Goal: Information Seeking & Learning: Compare options

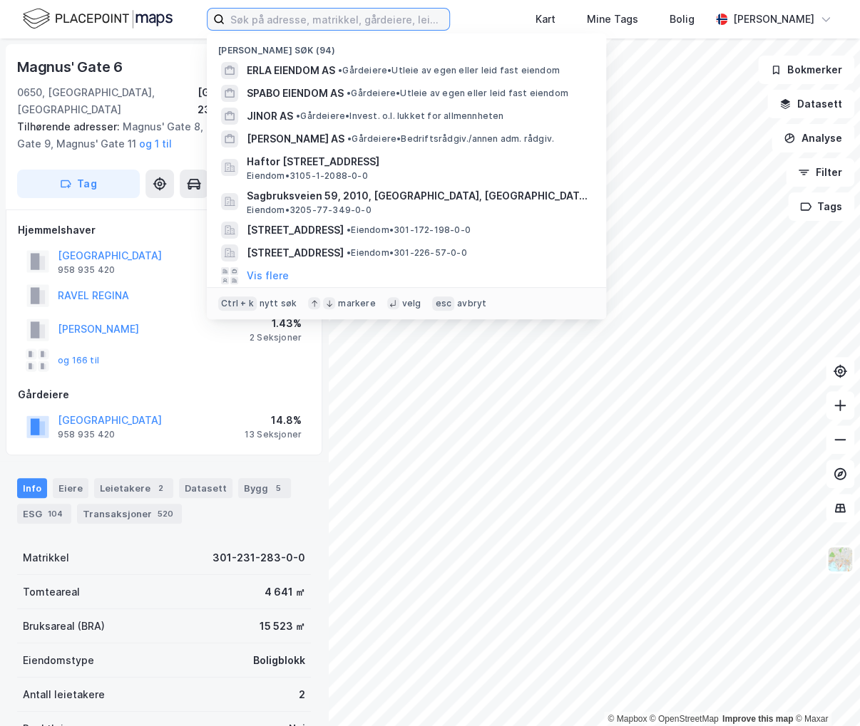
click at [429, 9] on input at bounding box center [337, 19] width 225 height 21
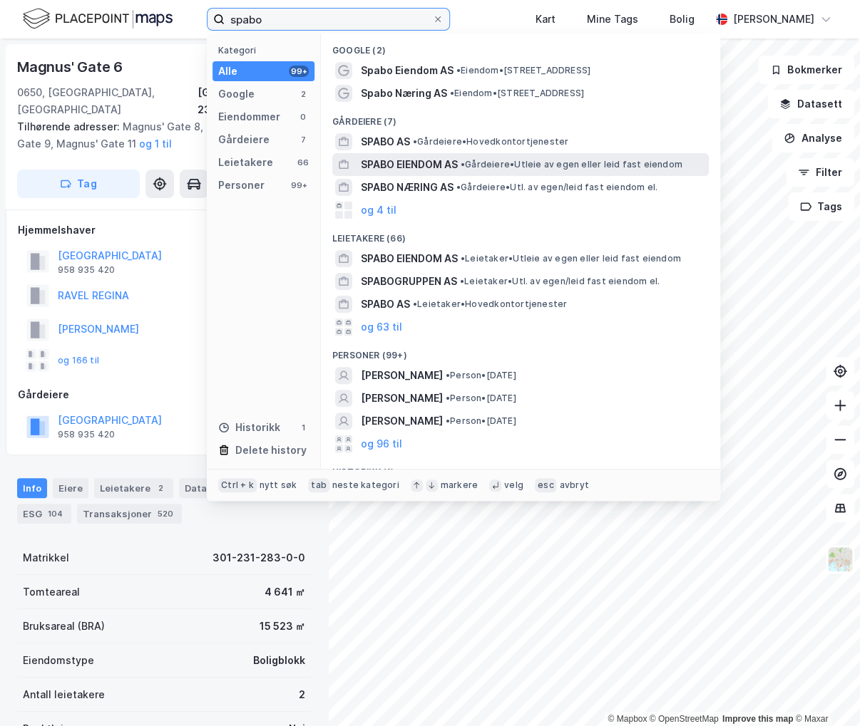
type input "spabo"
click at [413, 157] on span "SPABO EIENDOM AS" at bounding box center [409, 164] width 97 height 17
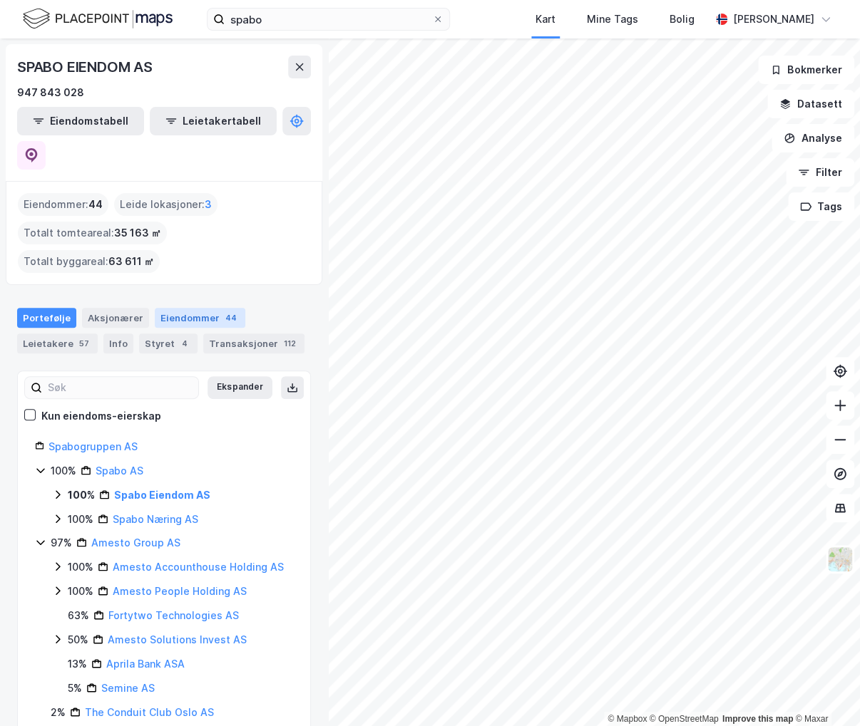
click at [195, 308] on div "Eiendommer 44" at bounding box center [200, 318] width 91 height 20
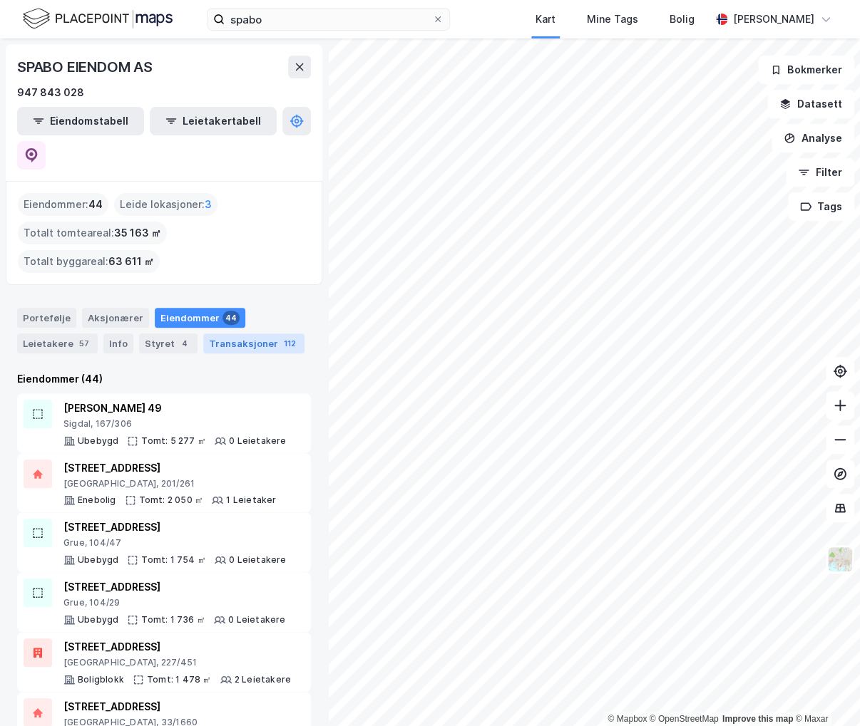
click at [221, 334] on div "Transaksjoner 112" at bounding box center [253, 344] width 101 height 20
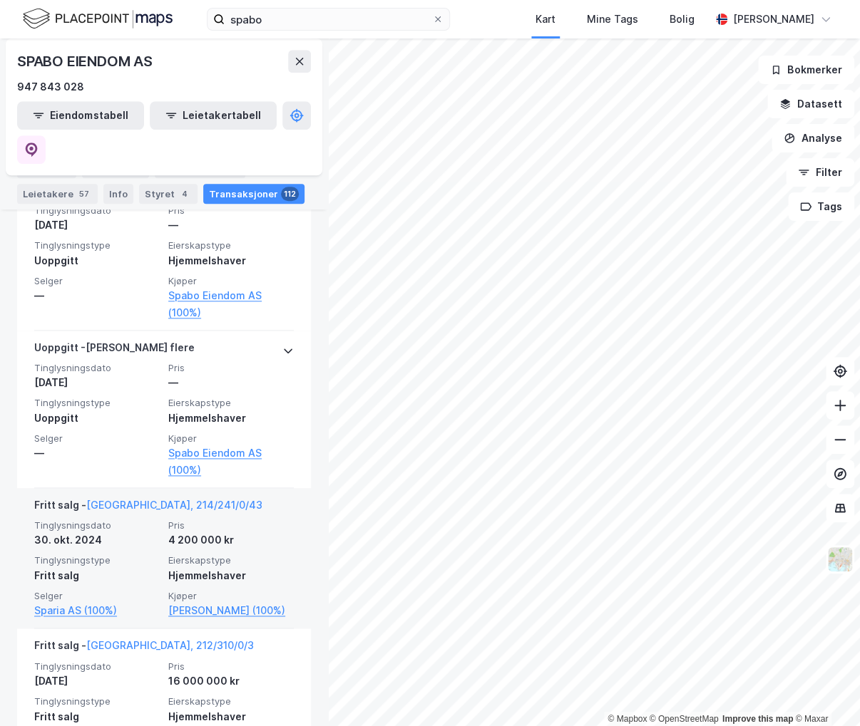
scroll to position [2566, 0]
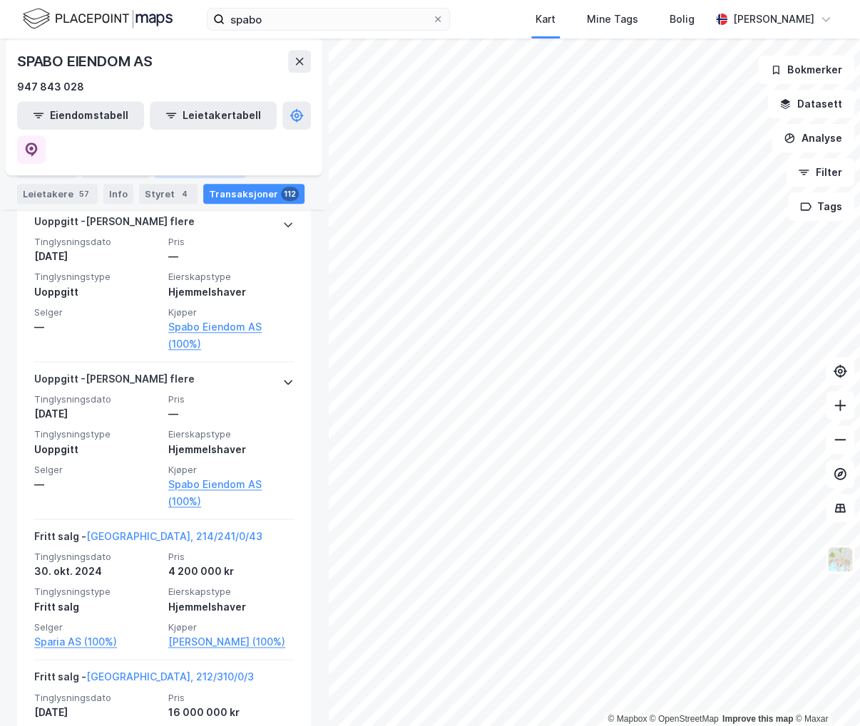
click at [176, 167] on div "Eiendommer 44" at bounding box center [200, 168] width 91 height 20
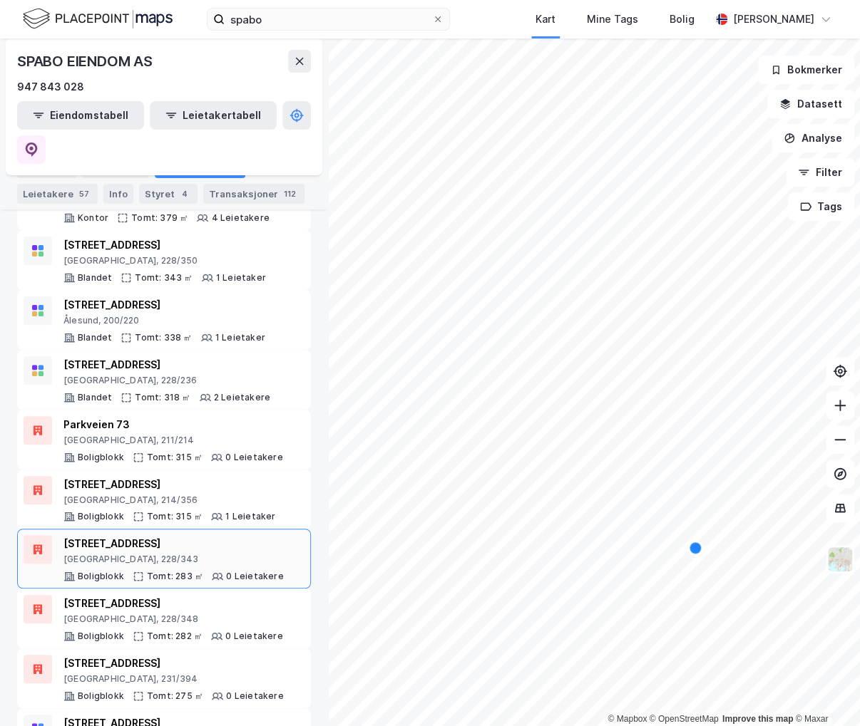
scroll to position [2255, 0]
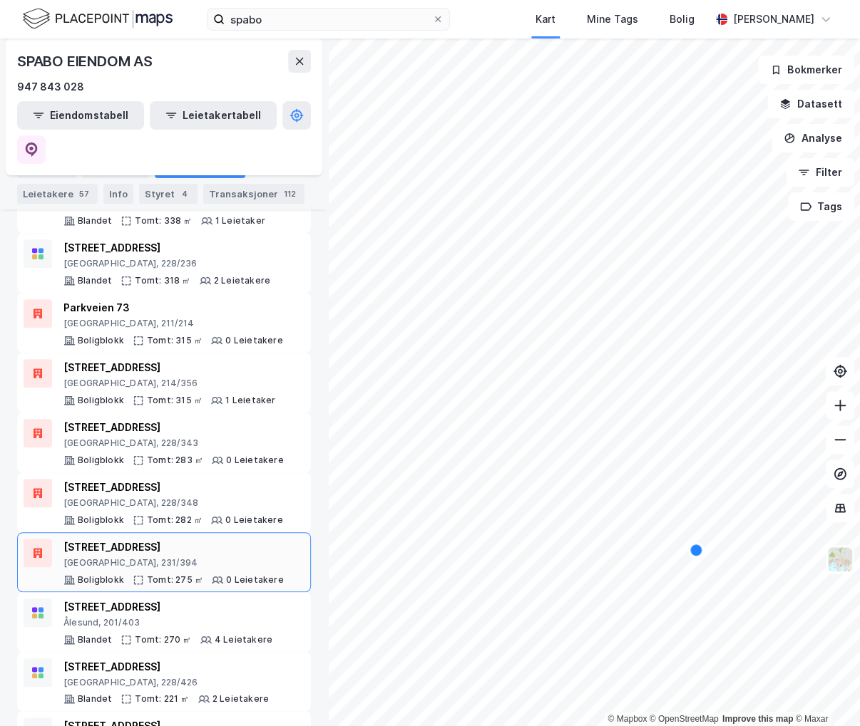
click at [176, 539] on div "Sigurds gate 9" at bounding box center [173, 547] width 220 height 17
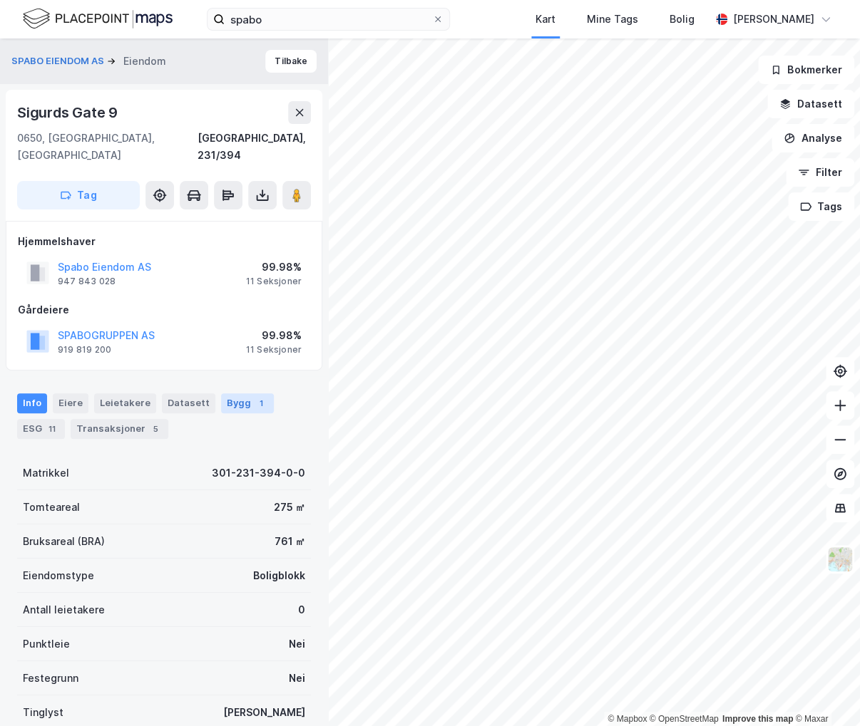
click at [222, 393] on div "Bygg 1" at bounding box center [247, 403] width 53 height 20
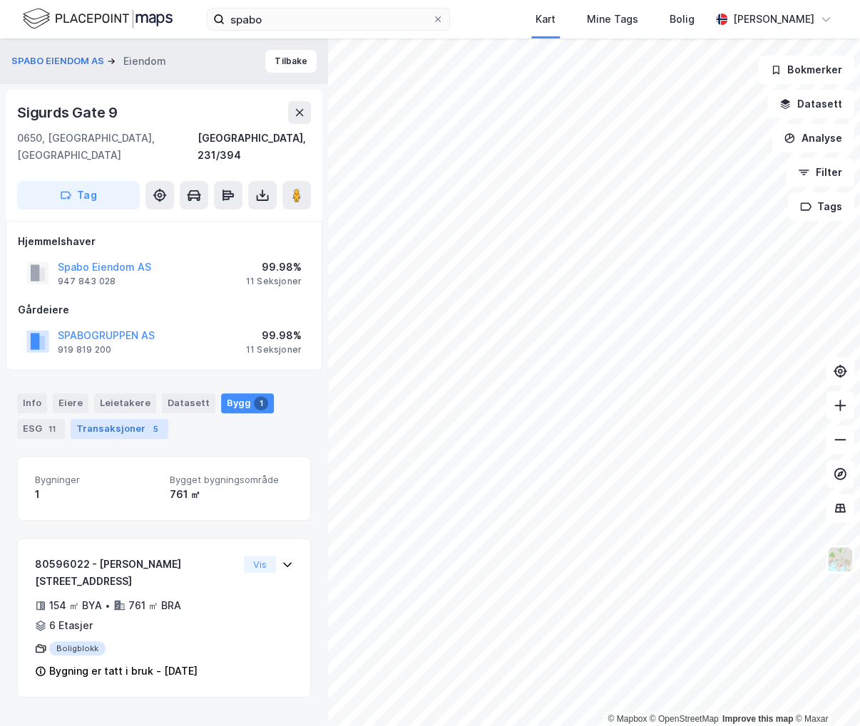
click at [112, 419] on div "Transaksjoner 5" at bounding box center [120, 429] width 98 height 20
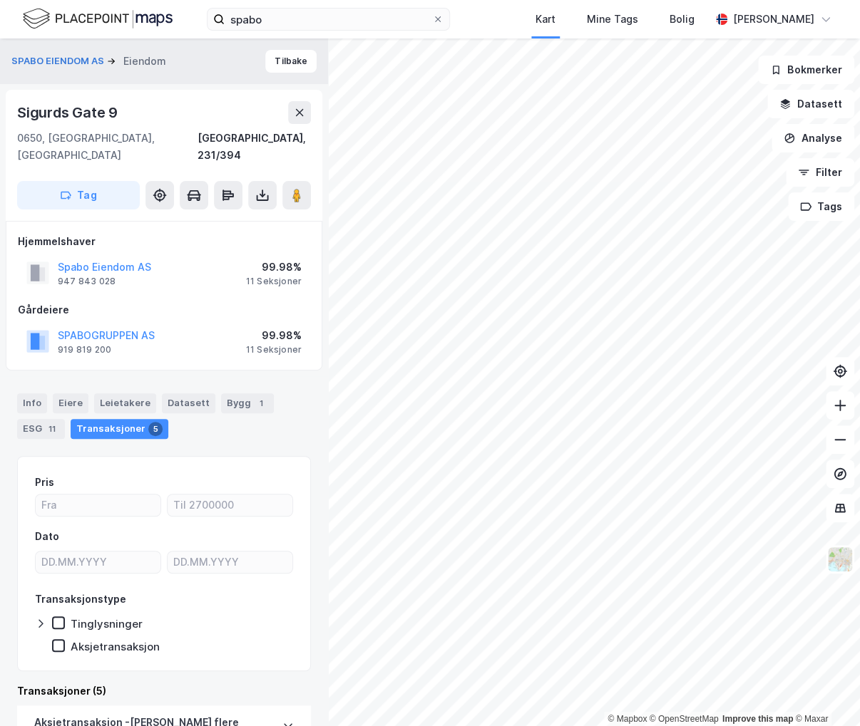
click at [258, 344] on div "11 Seksjoner" at bounding box center [274, 349] width 56 height 11
click at [0, 0] on button "SPABOGRUPPEN AS" at bounding box center [0, 0] width 0 height 0
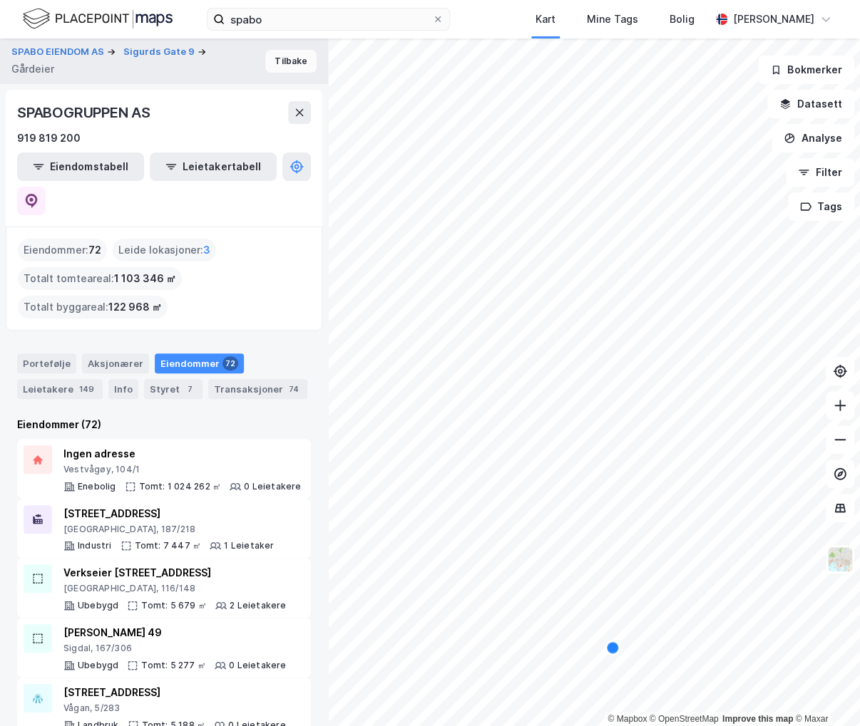
click at [279, 59] on button "Tilbake" at bounding box center [290, 61] width 51 height 23
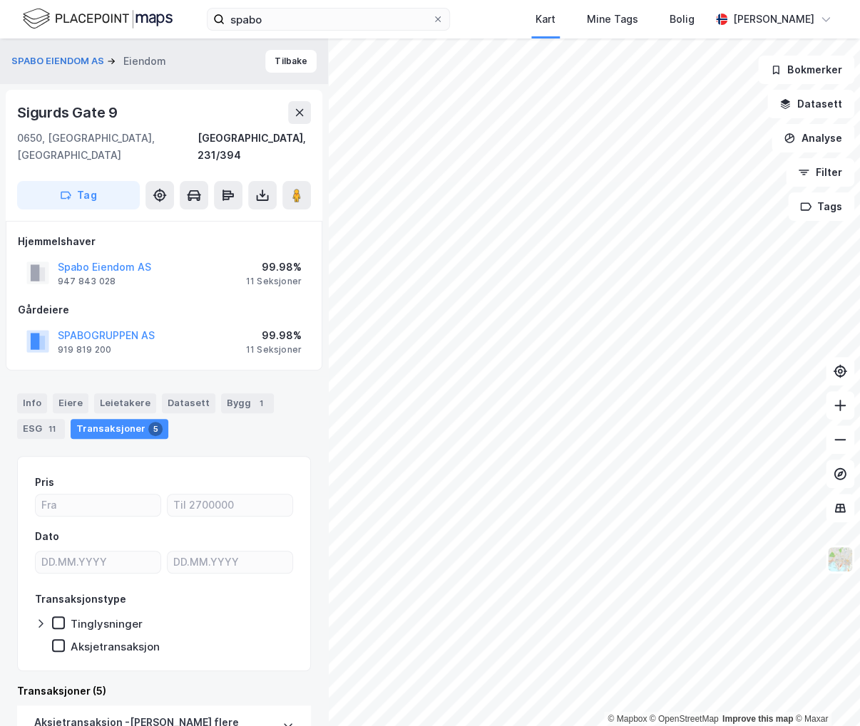
click at [280, 276] on div "11 Seksjoner" at bounding box center [274, 281] width 56 height 11
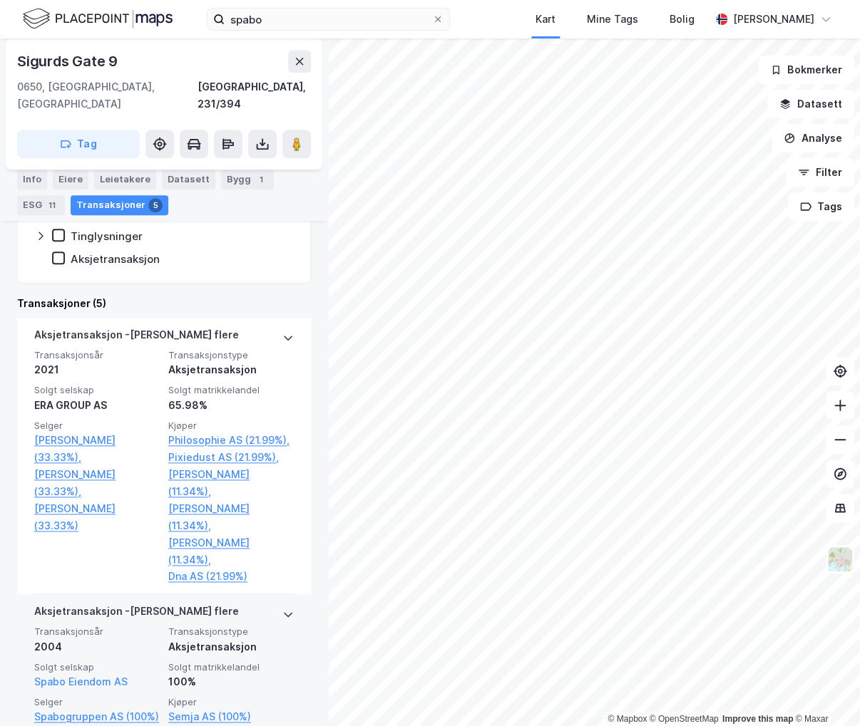
scroll to position [263, 0]
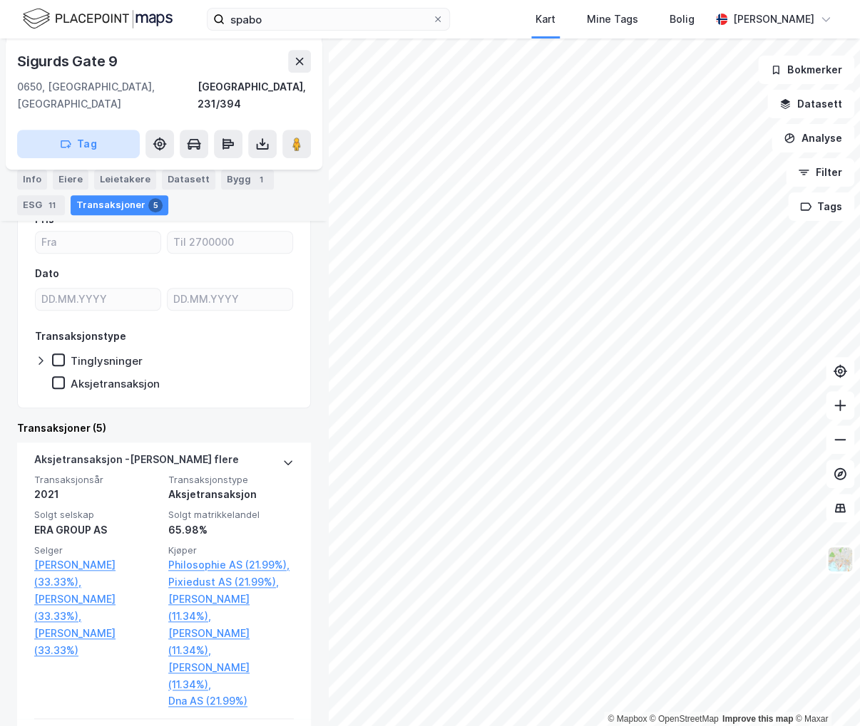
click at [119, 181] on div "Leietakere" at bounding box center [125, 180] width 62 height 20
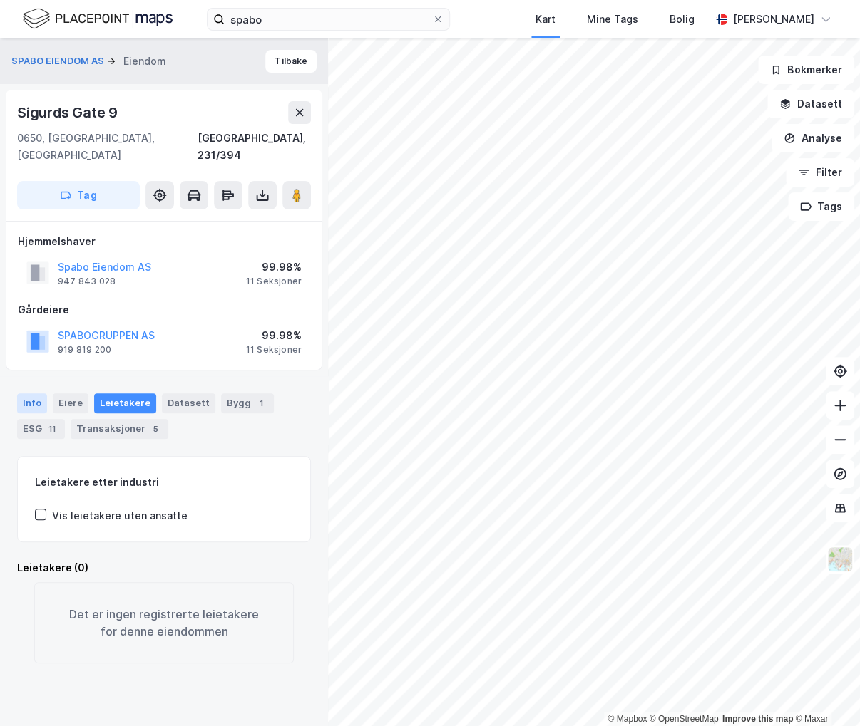
click at [43, 393] on div "Info" at bounding box center [32, 403] width 30 height 20
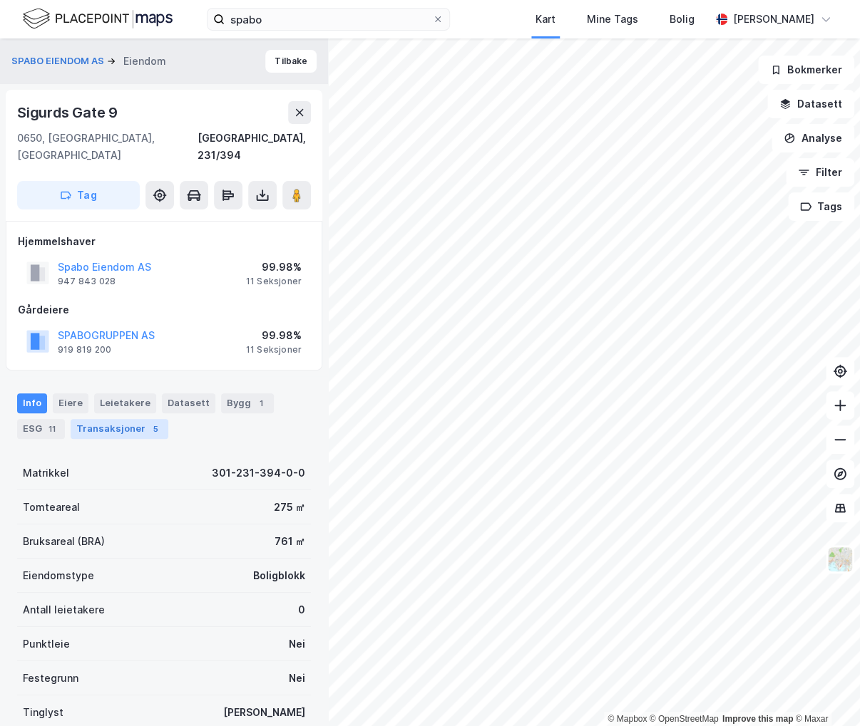
click at [133, 419] on div "Transaksjoner 5" at bounding box center [120, 429] width 98 height 20
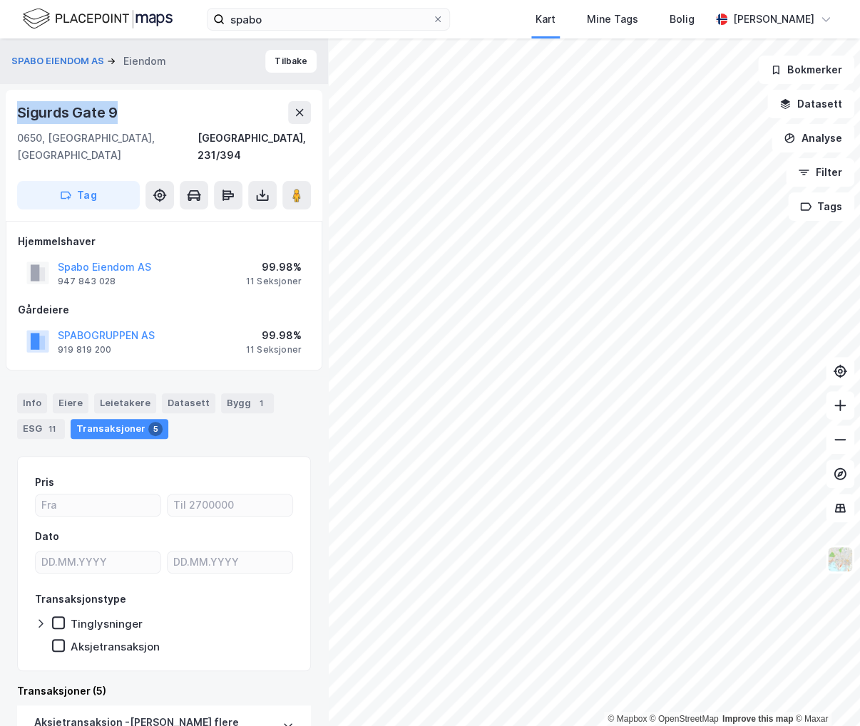
drag, startPoint x: 100, startPoint y: 112, endPoint x: 14, endPoint y: 105, distance: 86.5
click at [14, 105] on div "Sigurds Gate 9 0650, Oslo, Oslo Oslo, 231/394 Tag" at bounding box center [164, 155] width 316 height 131
copy div "Sigurds Gate 9"
click at [265, 65] on button "Tilbake" at bounding box center [290, 61] width 51 height 23
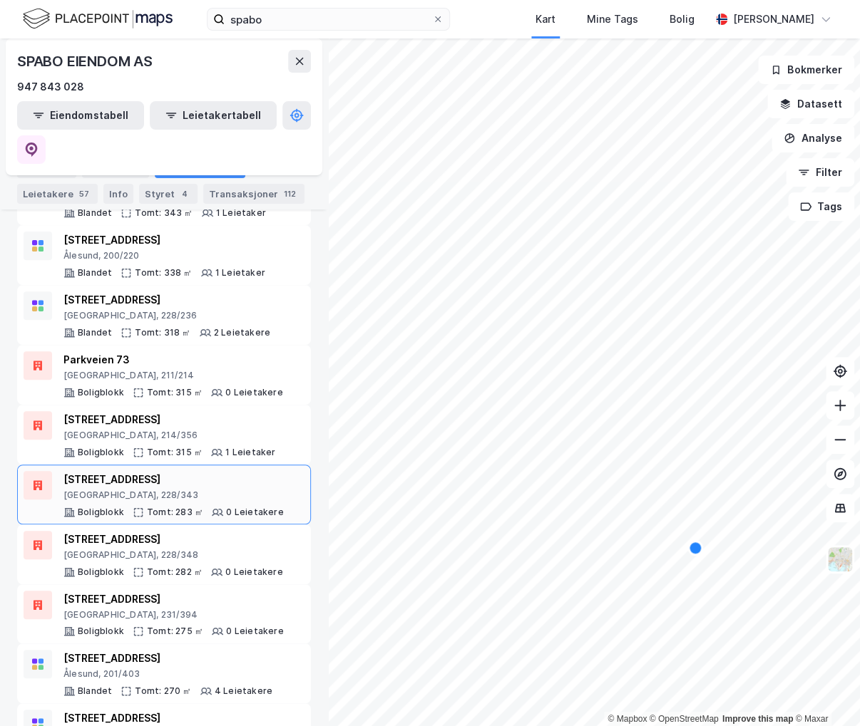
scroll to position [2255, 0]
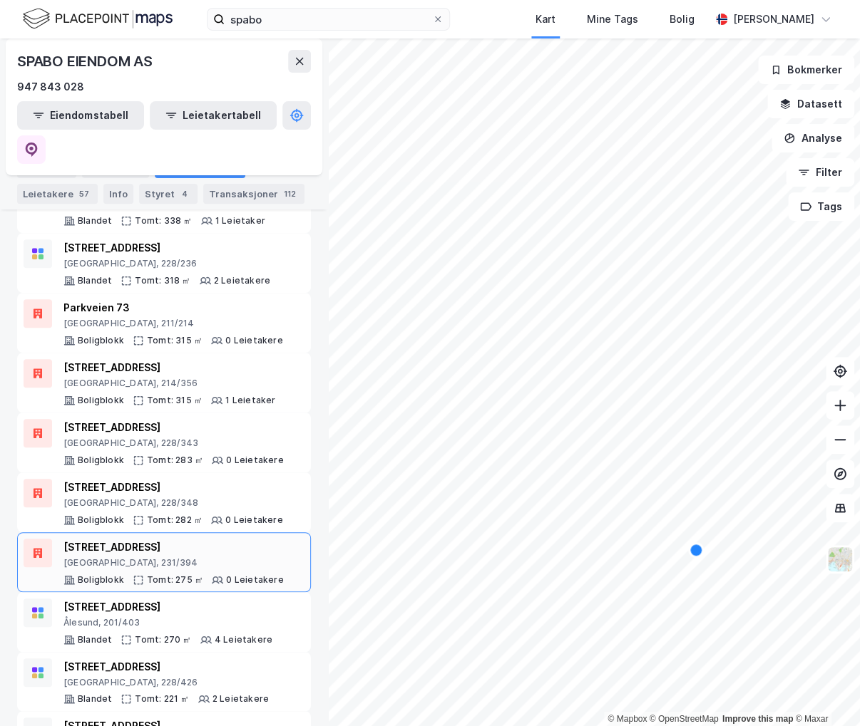
click at [194, 539] on div "Sigurds gate 9" at bounding box center [173, 547] width 220 height 17
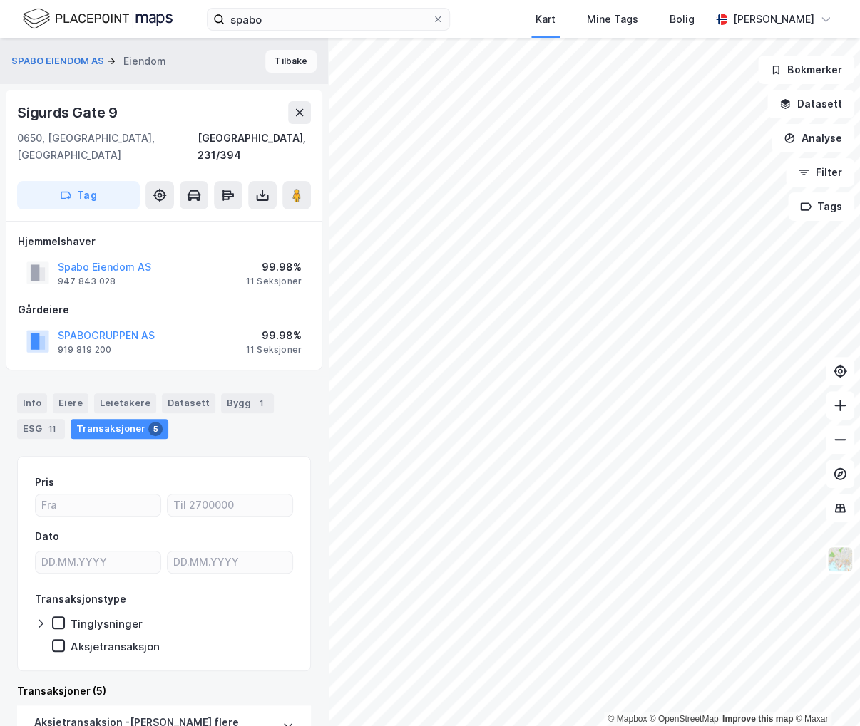
click at [282, 59] on button "Tilbake" at bounding box center [290, 61] width 51 height 23
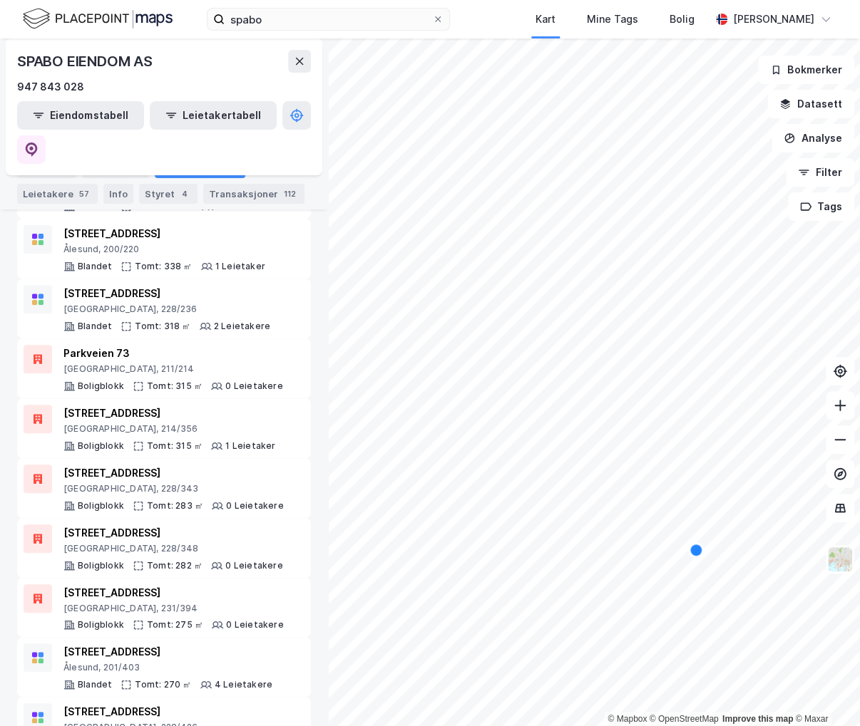
scroll to position [2255, 0]
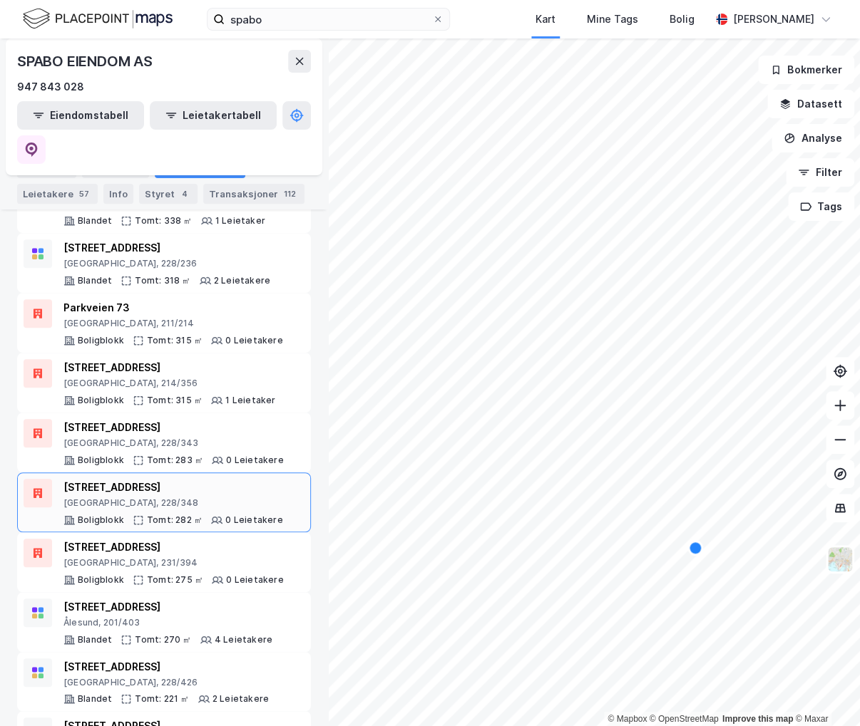
click at [217, 479] on div "Seilduksgata 13B" at bounding box center [173, 487] width 220 height 17
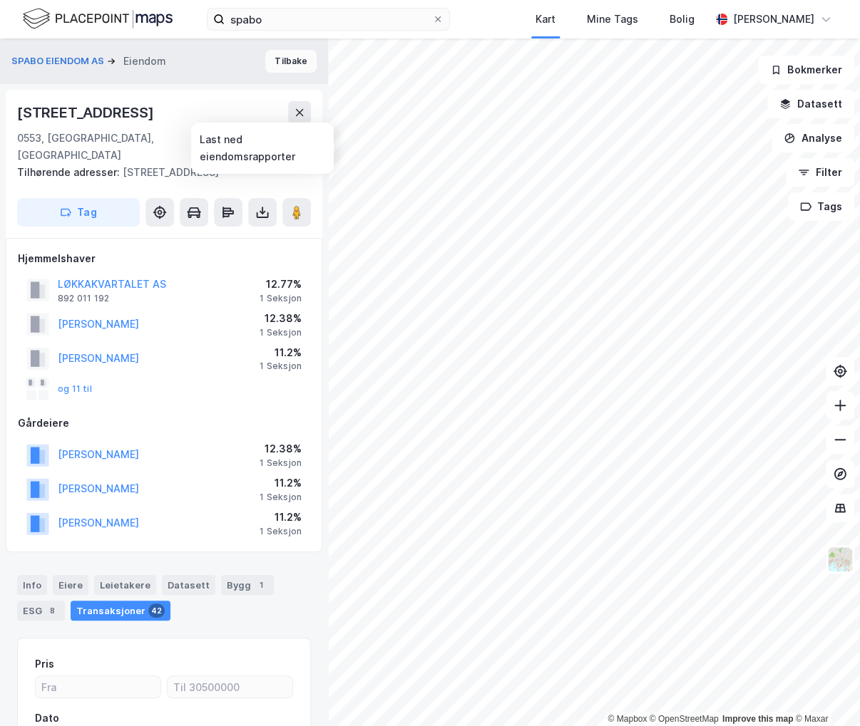
click at [286, 61] on button "Tilbake" at bounding box center [290, 61] width 51 height 23
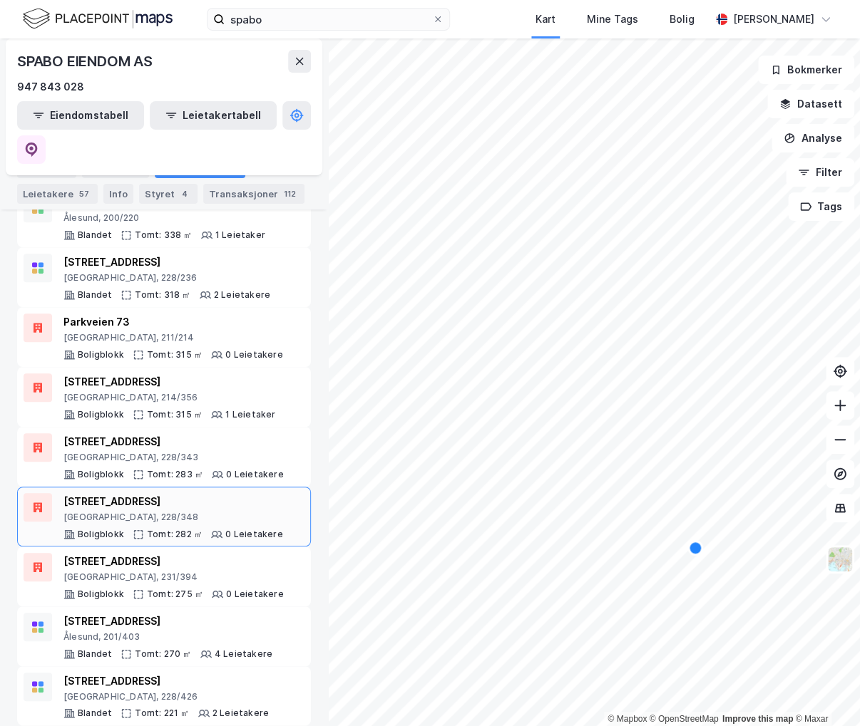
scroll to position [2255, 0]
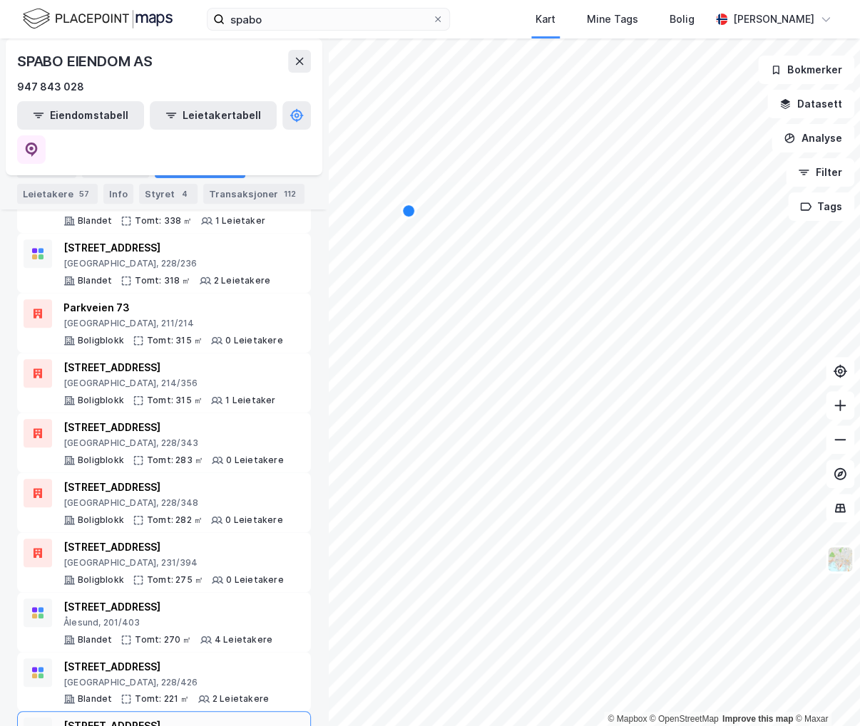
click at [165, 718] on div "Kongens gate 2" at bounding box center [166, 726] width 206 height 17
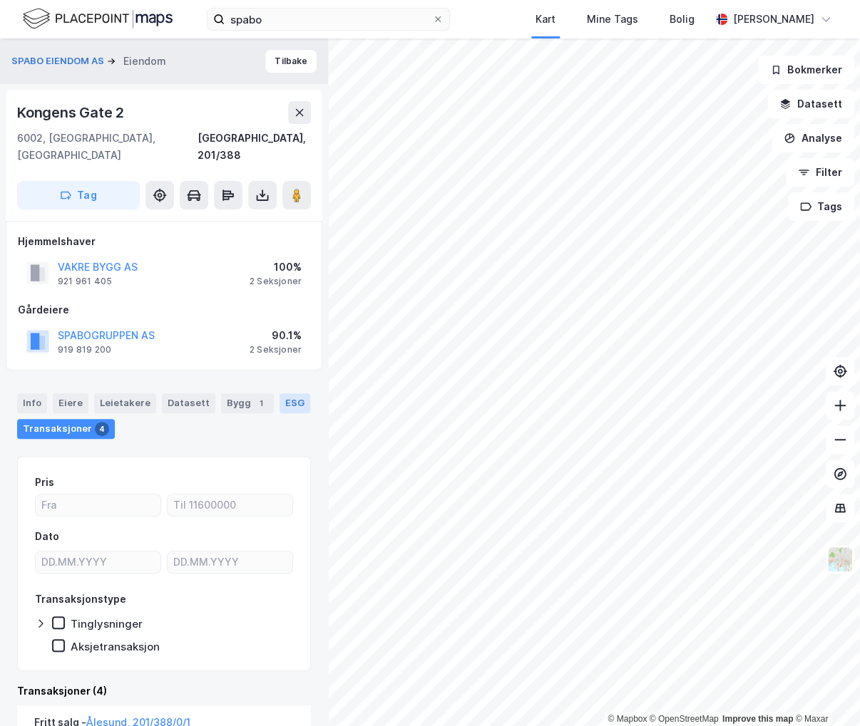
click at [280, 393] on div "ESG" at bounding box center [294, 403] width 31 height 20
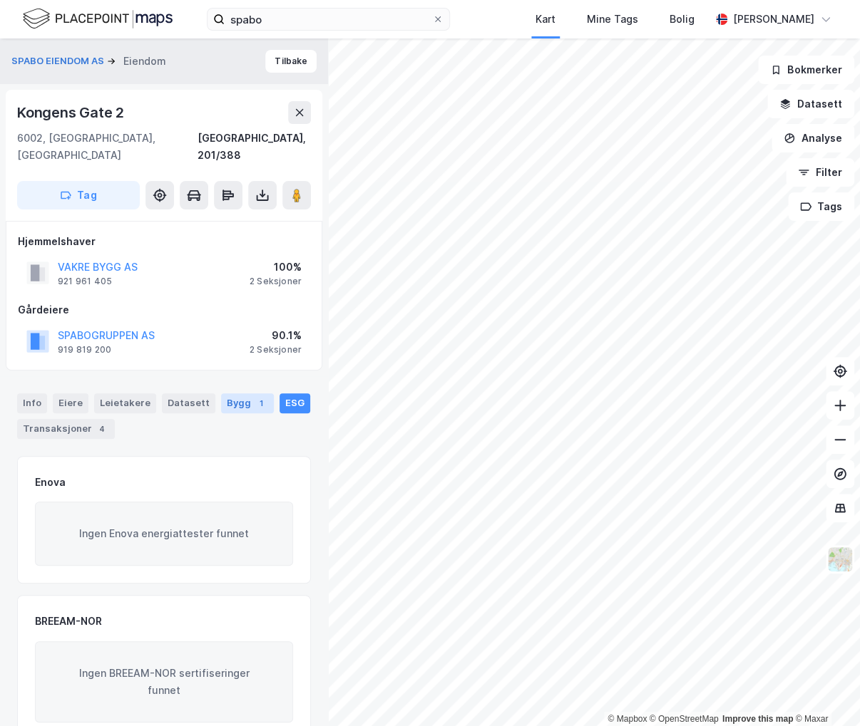
click at [254, 396] on div "1" at bounding box center [261, 403] width 14 height 14
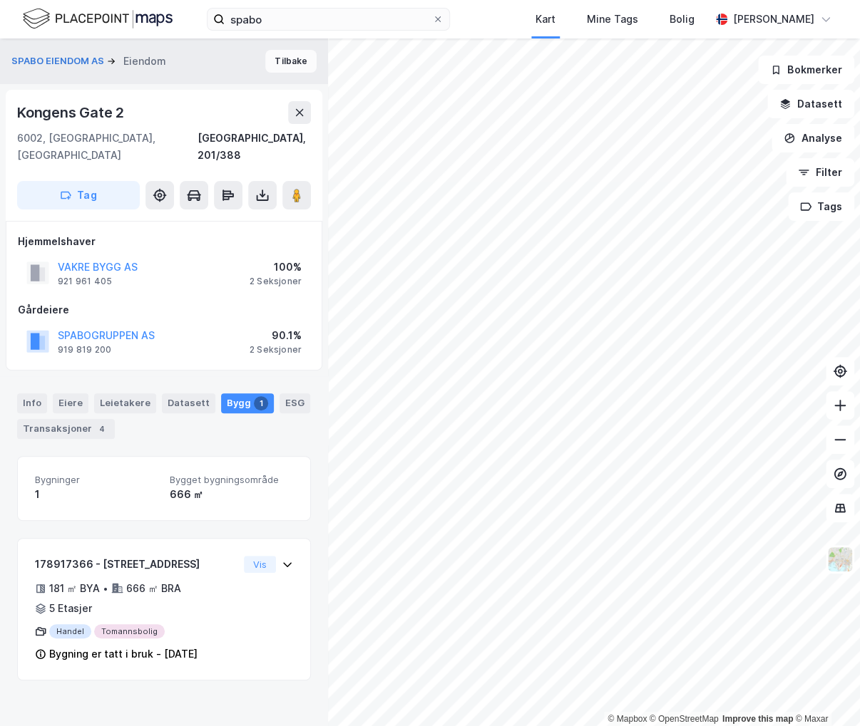
click at [277, 56] on button "Tilbake" at bounding box center [290, 61] width 51 height 23
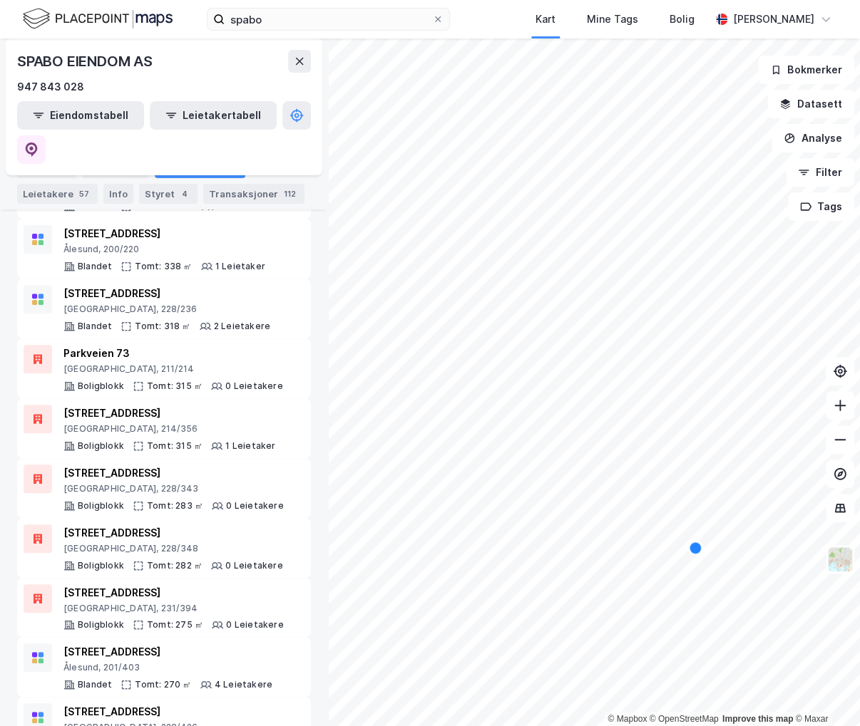
scroll to position [2255, 0]
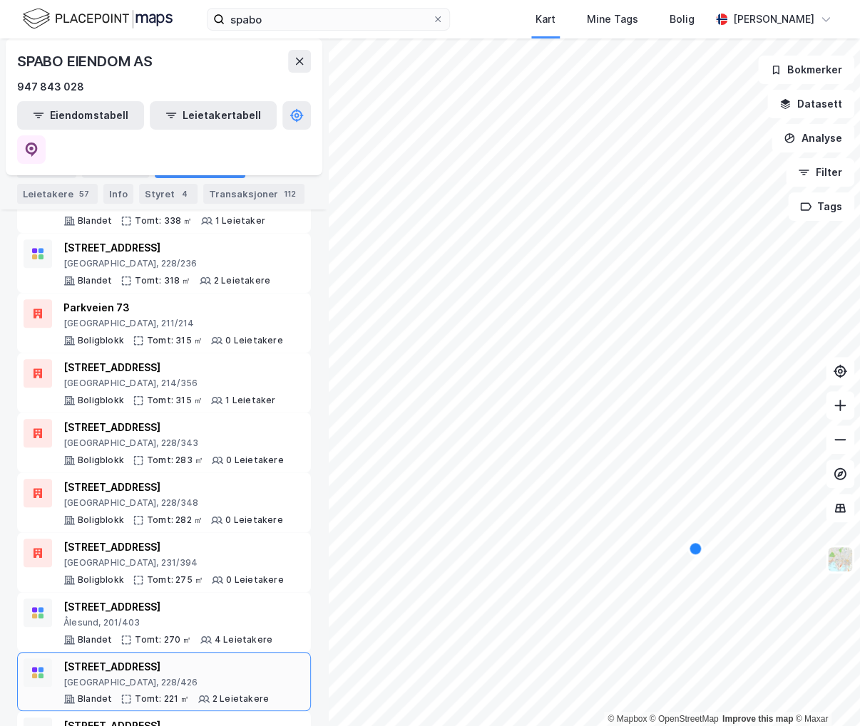
click at [148, 677] on div "Oslo, 228/426" at bounding box center [165, 682] width 205 height 11
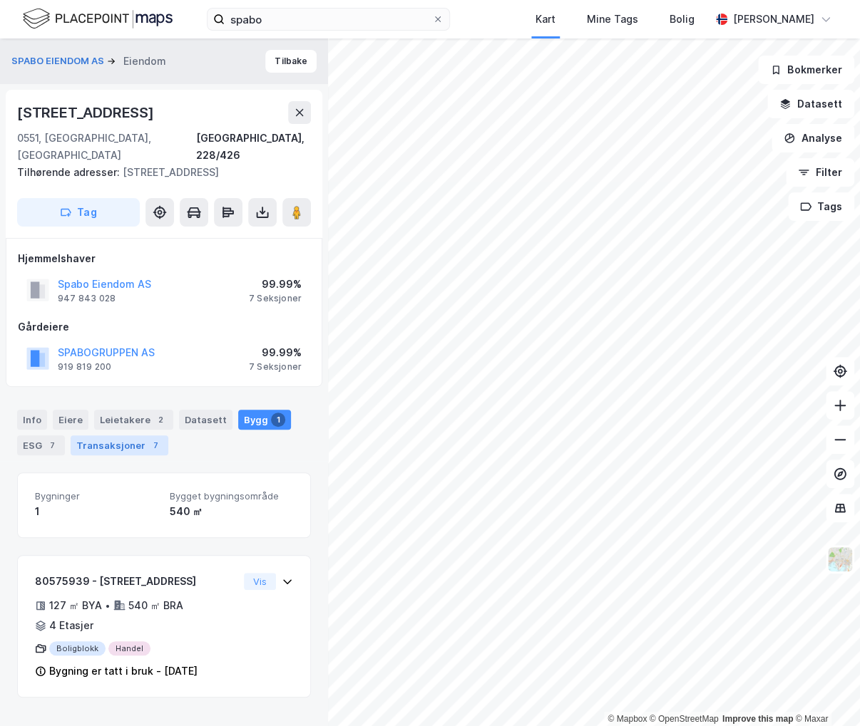
click at [133, 435] on div "Transaksjoner 7" at bounding box center [120, 445] width 98 height 20
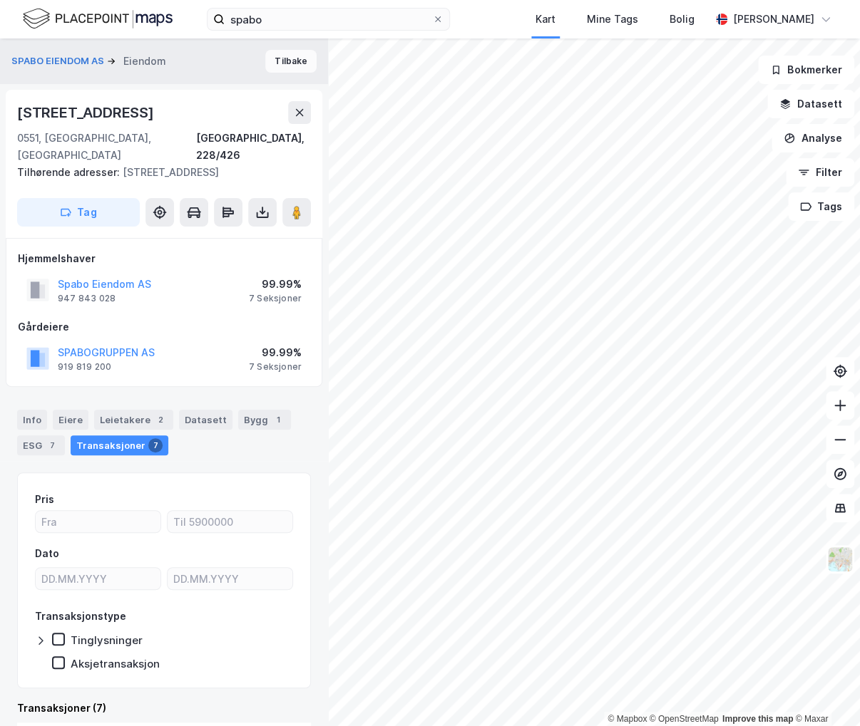
click at [268, 71] on button "Tilbake" at bounding box center [290, 61] width 51 height 23
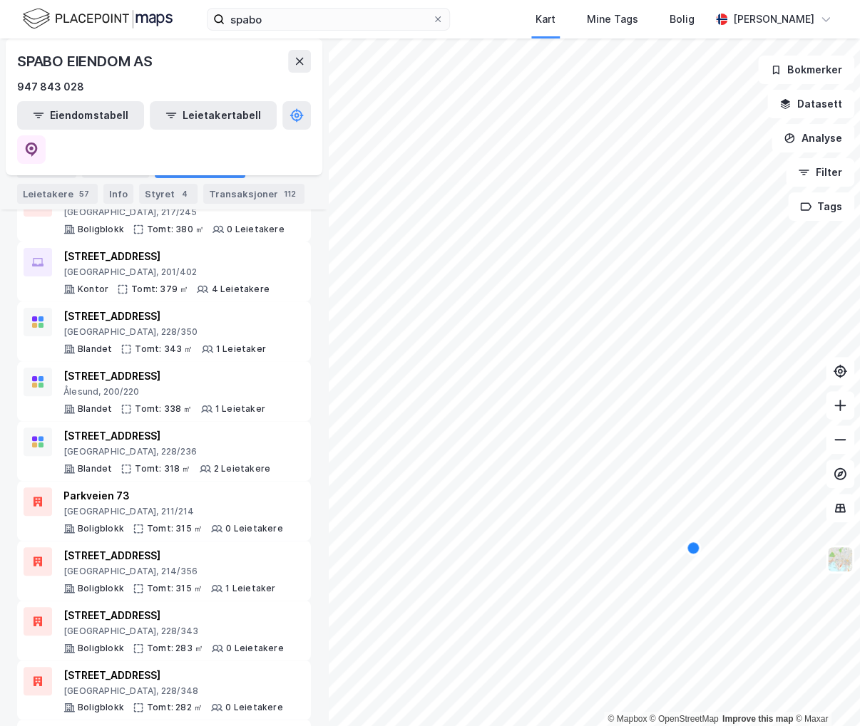
scroll to position [2255, 0]
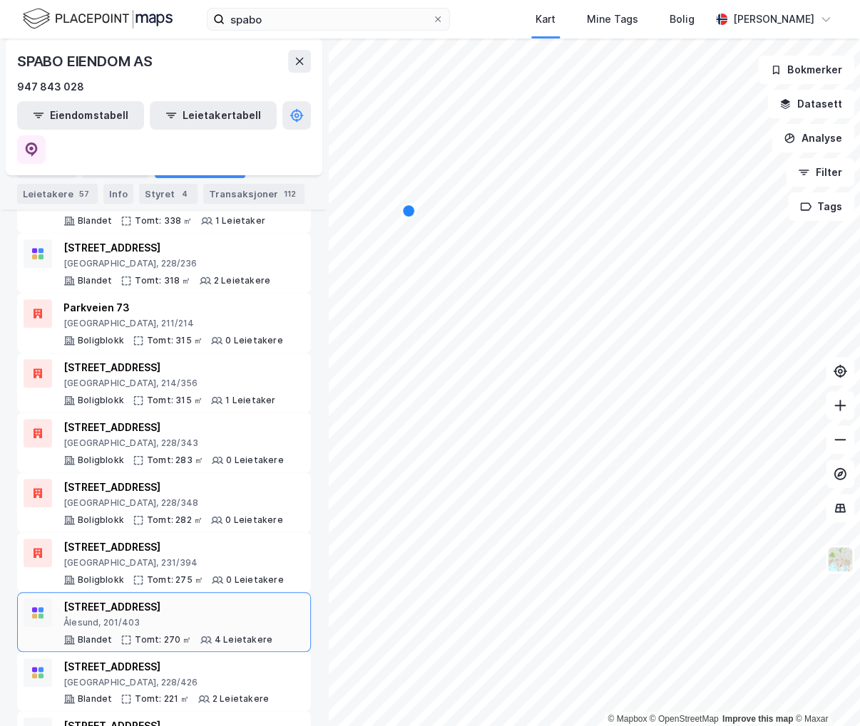
click at [188, 617] on div "Ålesund, 201/403" at bounding box center [167, 622] width 209 height 11
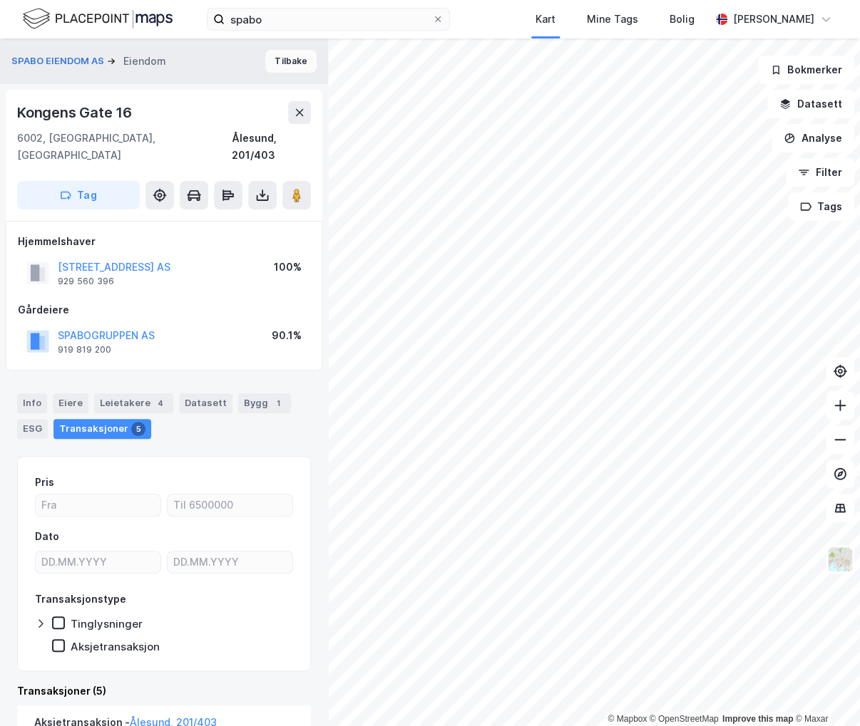
click at [288, 71] on button "Tilbake" at bounding box center [290, 61] width 51 height 23
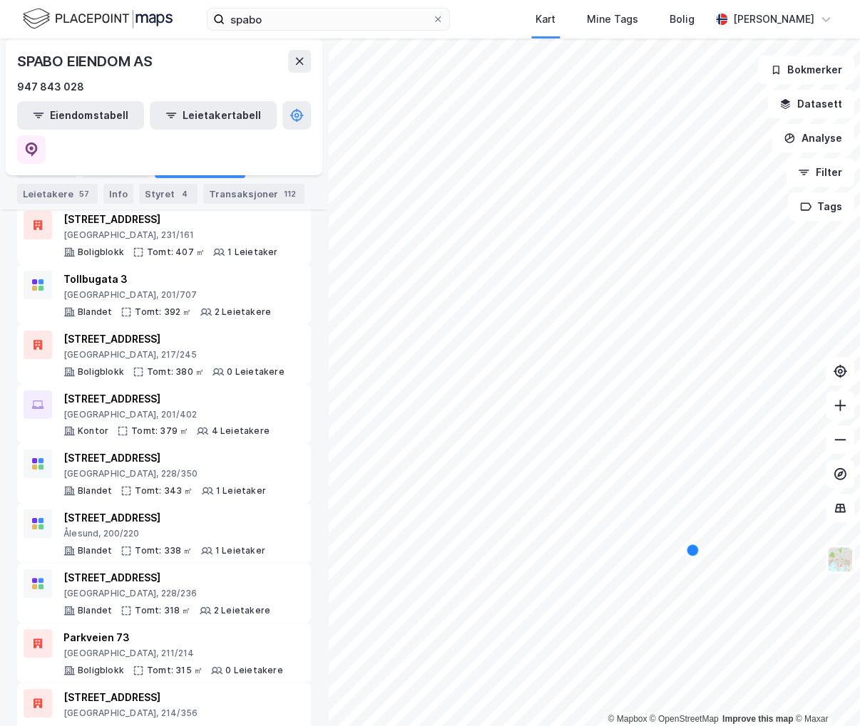
scroll to position [2255, 0]
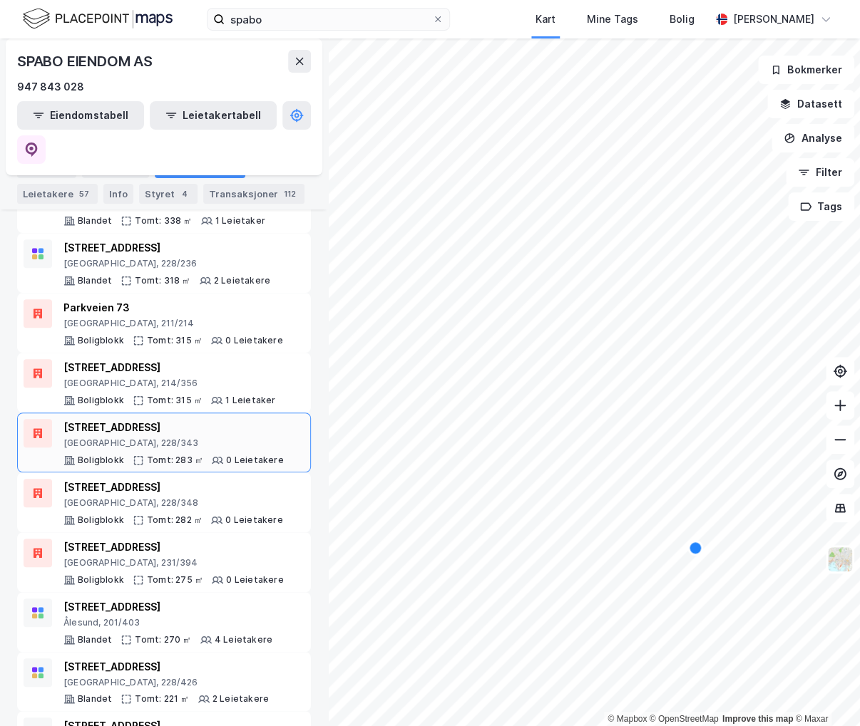
click at [185, 419] on div "Seilduksgata 7B" at bounding box center [173, 427] width 220 height 17
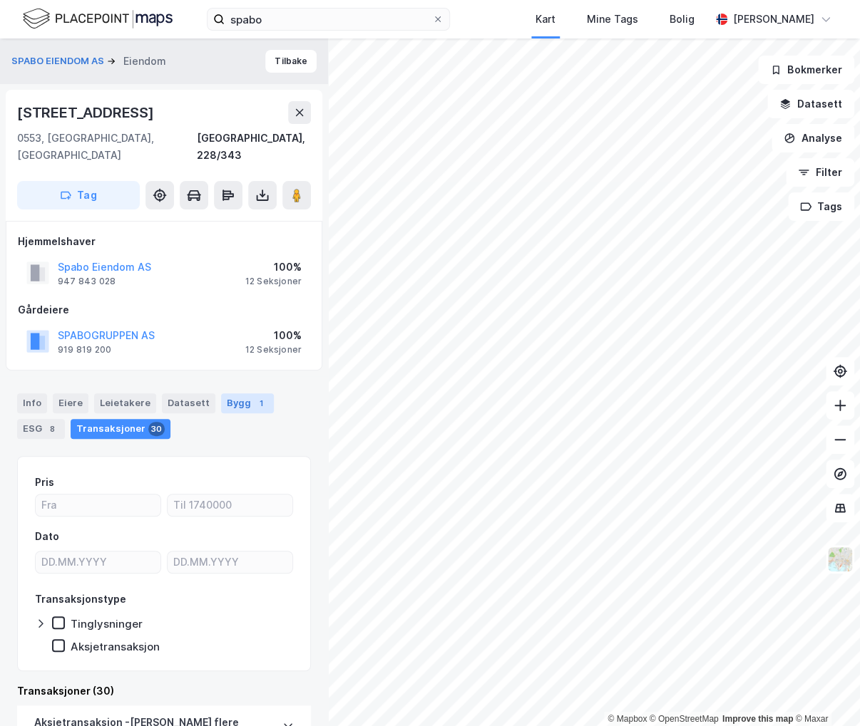
click at [239, 393] on div "Bygg 1" at bounding box center [247, 403] width 53 height 20
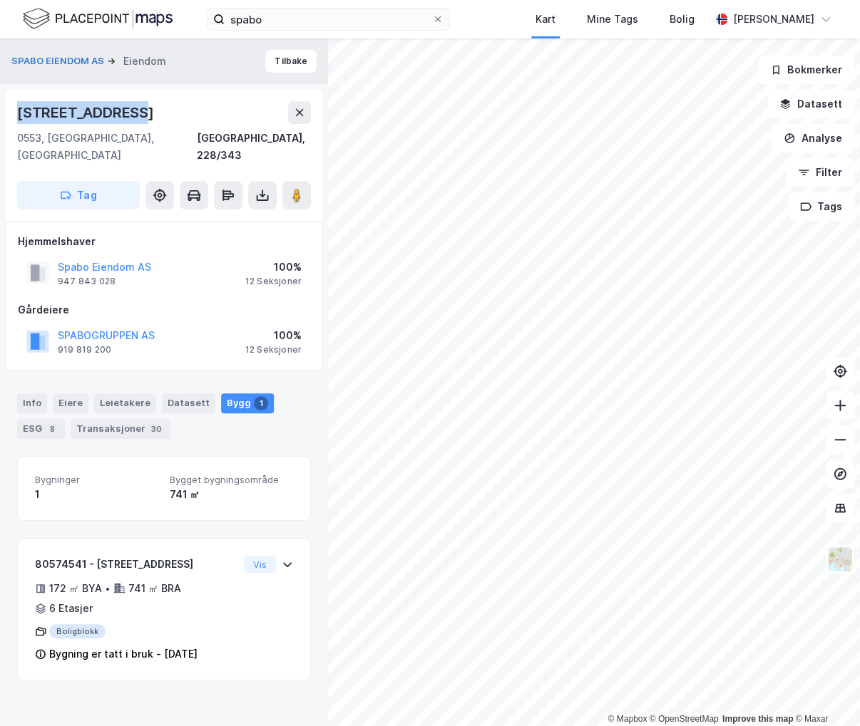
drag, startPoint x: 157, startPoint y: 111, endPoint x: 14, endPoint y: 112, distance: 142.5
click at [14, 112] on div "Seilduksgata 7b 0553, Oslo, Oslo Oslo, 228/343 Tag" at bounding box center [164, 155] width 316 height 131
copy div "Seilduksgata 7b"
click at [122, 419] on div "Transaksjoner 30" at bounding box center [121, 429] width 100 height 20
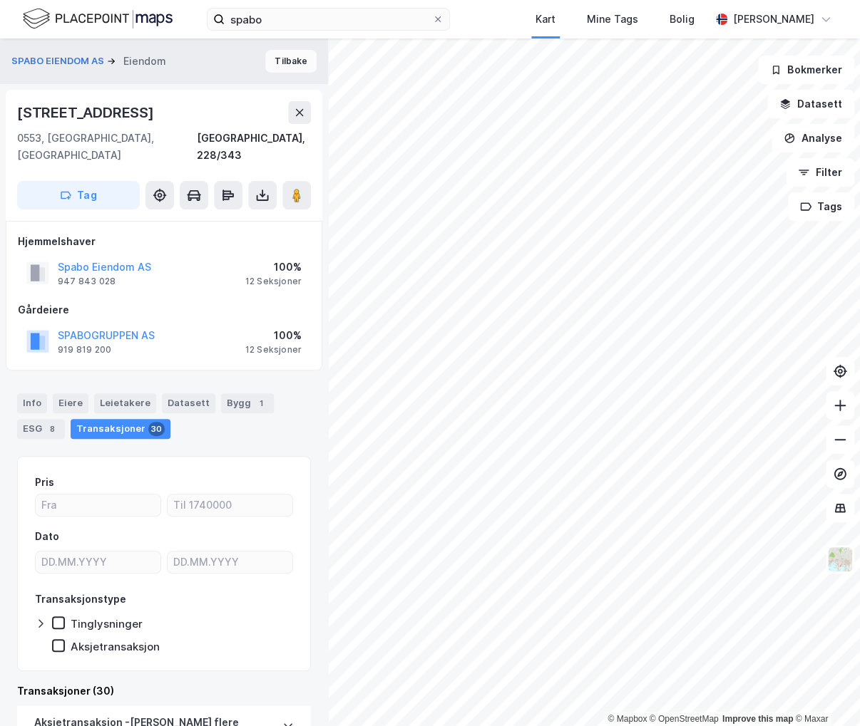
click at [283, 57] on button "Tilbake" at bounding box center [290, 61] width 51 height 23
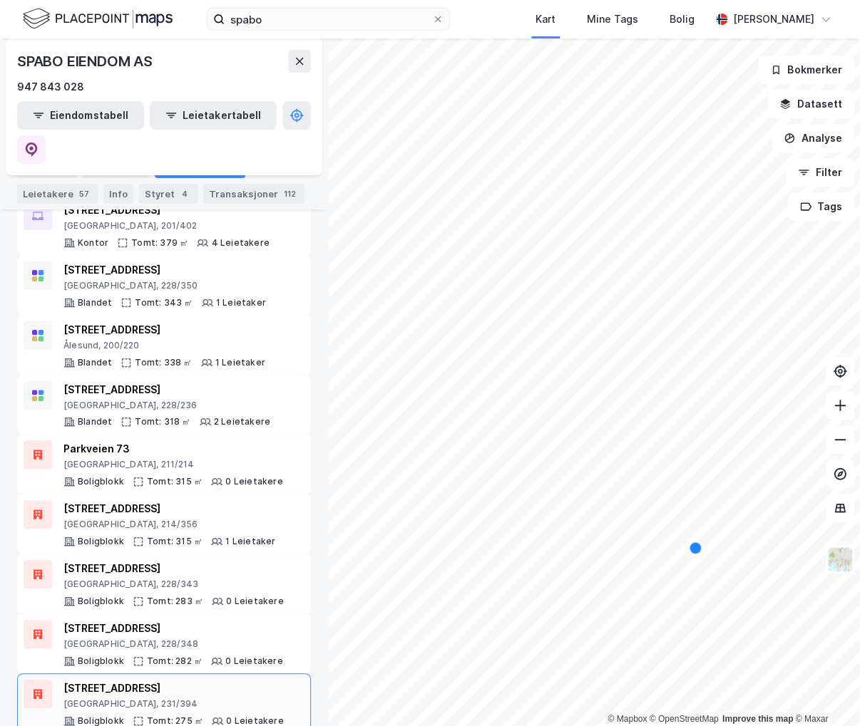
scroll to position [2112, 0]
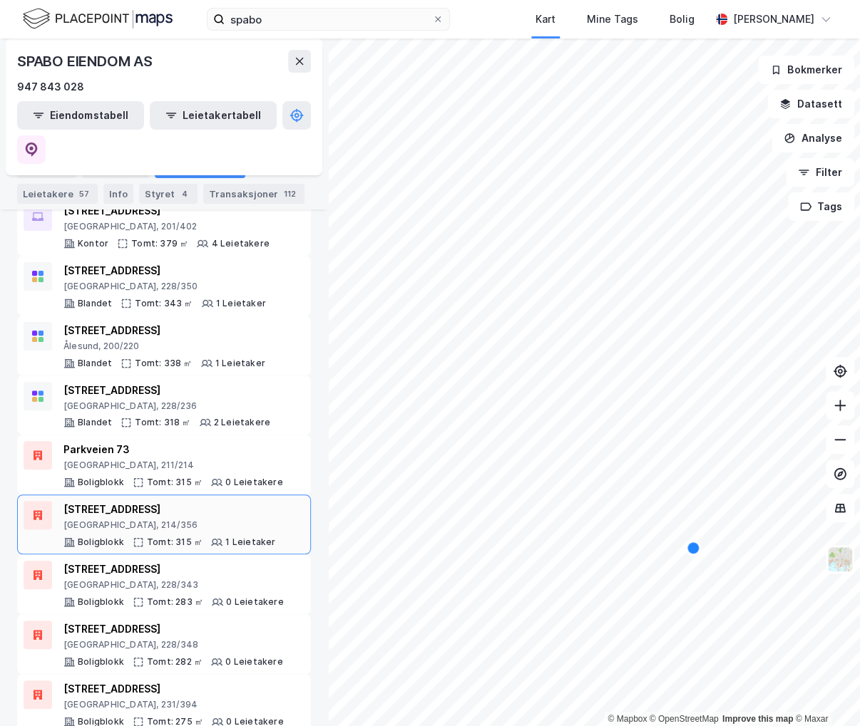
click at [187, 501] on div "Underhaugsveien 2" at bounding box center [169, 509] width 212 height 17
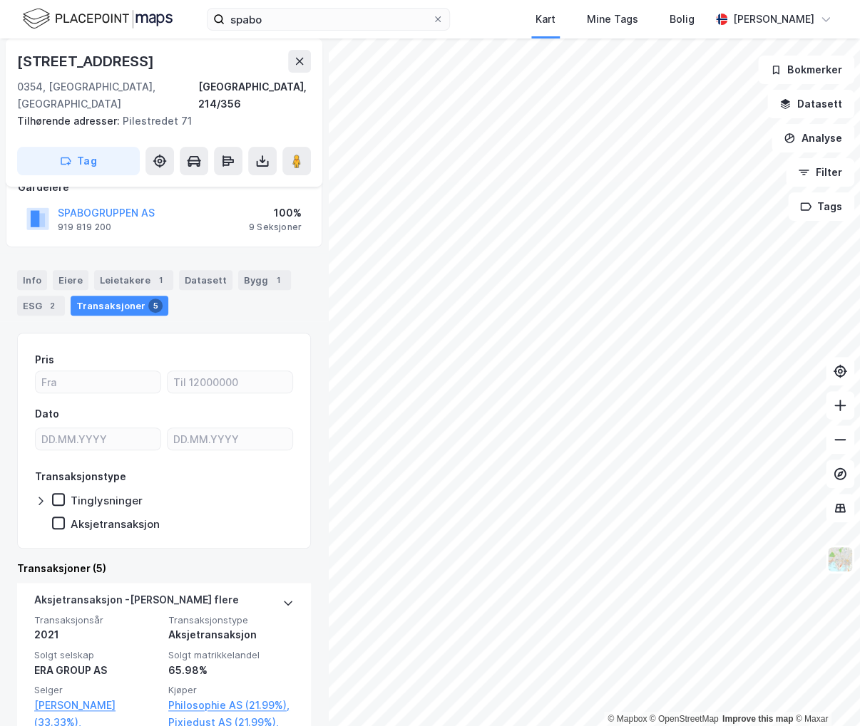
scroll to position [214, 0]
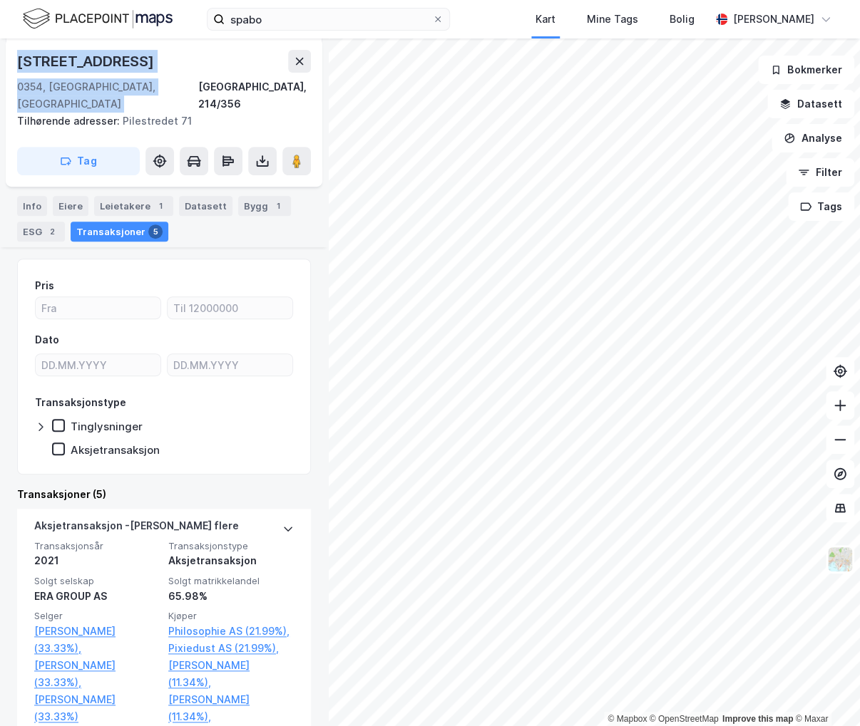
drag, startPoint x: 173, startPoint y: 75, endPoint x: 6, endPoint y: 61, distance: 168.1
click at [6, 61] on div "Underhaugsveien 2 0354, Oslo, Oslo Oslo, 214/356 Tilhørende adresser: Pilestred…" at bounding box center [164, 112] width 316 height 148
click at [234, 52] on div "Underhaugsveien 2" at bounding box center [164, 61] width 294 height 23
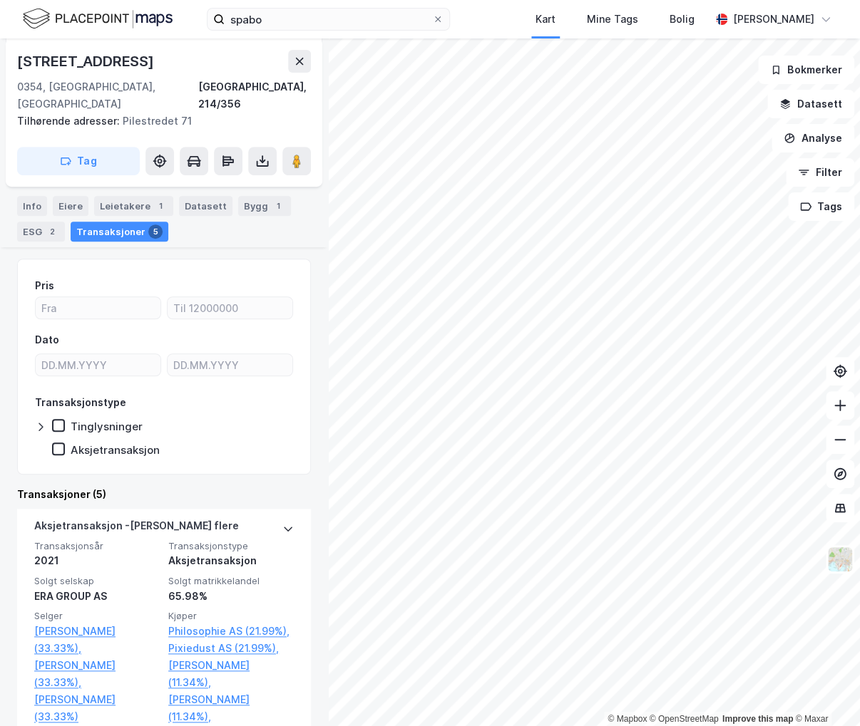
drag, startPoint x: 171, startPoint y: 56, endPoint x: 14, endPoint y: 68, distance: 158.0
click at [14, 68] on div "Underhaugsveien 2 0354, Oslo, Oslo Oslo, 214/356 Tilhørende adresser: Pilestred…" at bounding box center [164, 112] width 316 height 148
copy div "Underhaugsveien 2"
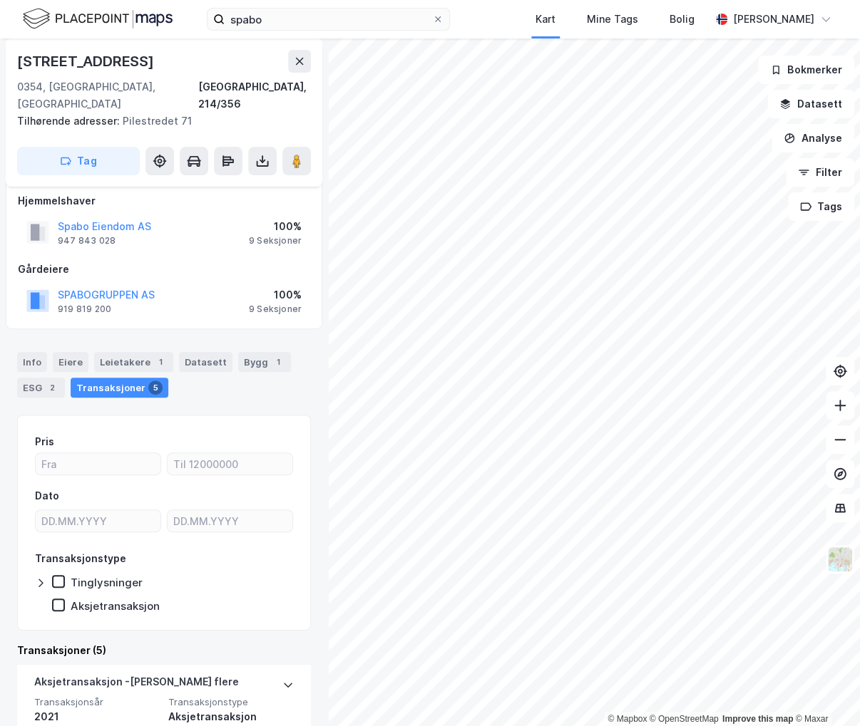
scroll to position [0, 0]
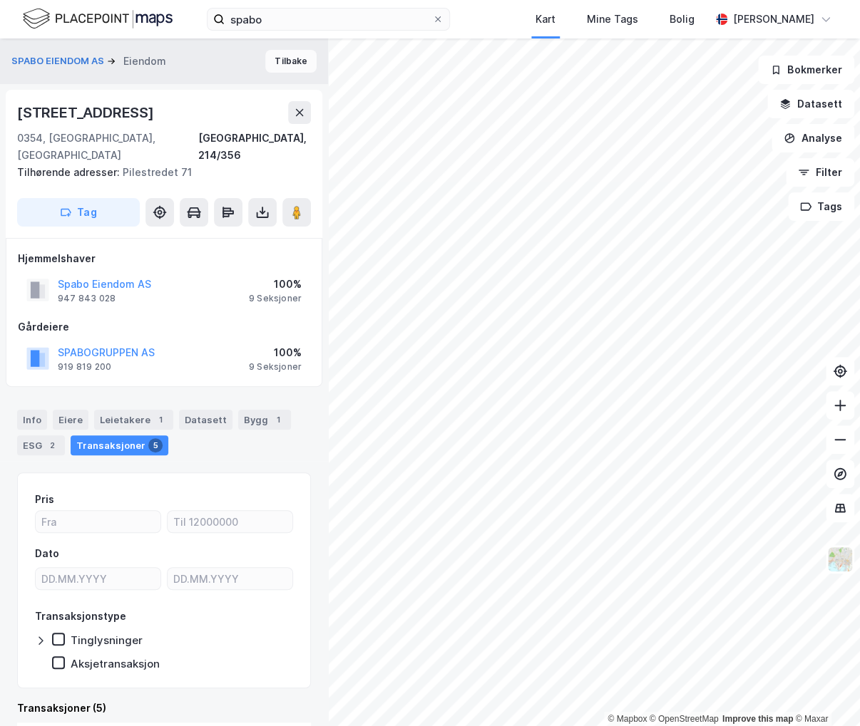
click at [286, 61] on button "Tilbake" at bounding box center [290, 61] width 51 height 23
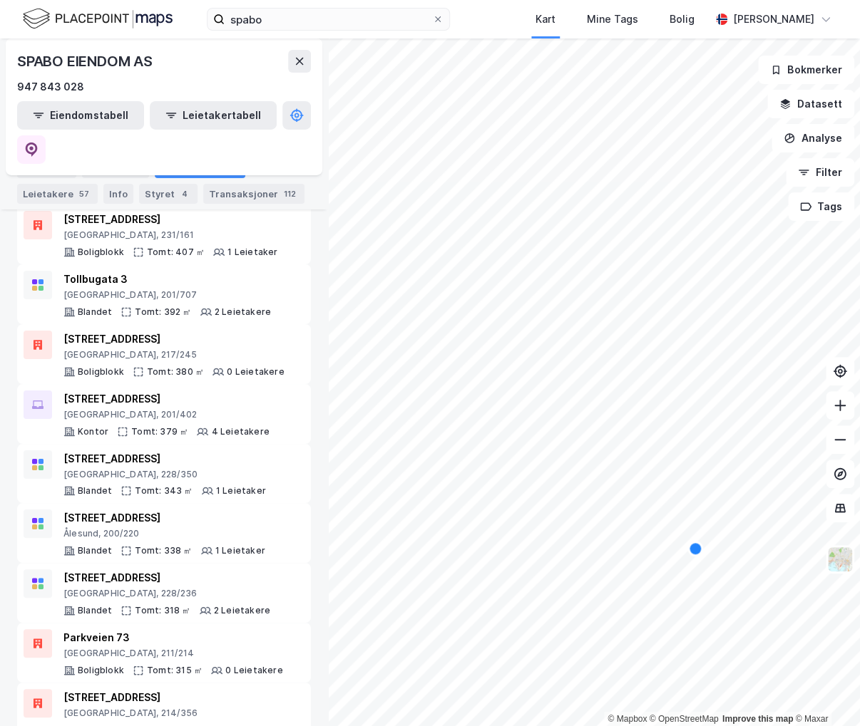
scroll to position [2255, 0]
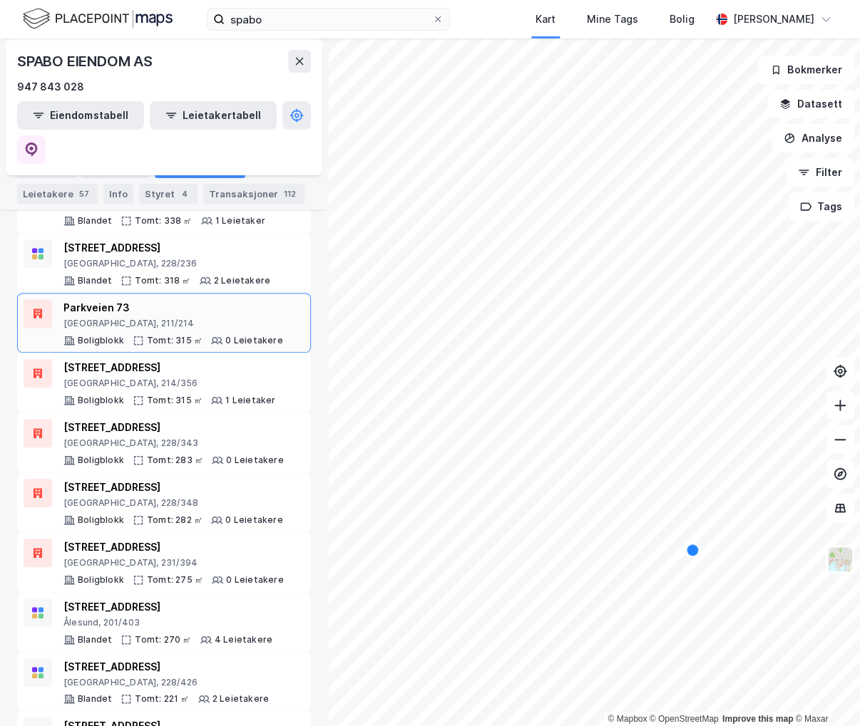
click at [185, 318] on div "Oslo, 211/214" at bounding box center [173, 323] width 220 height 11
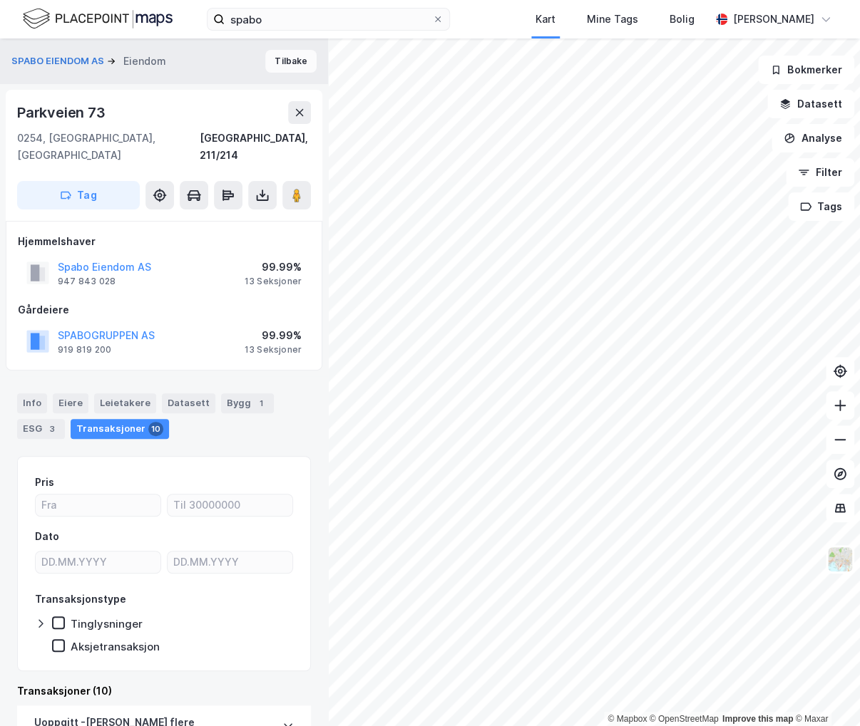
click at [282, 65] on button "Tilbake" at bounding box center [290, 61] width 51 height 23
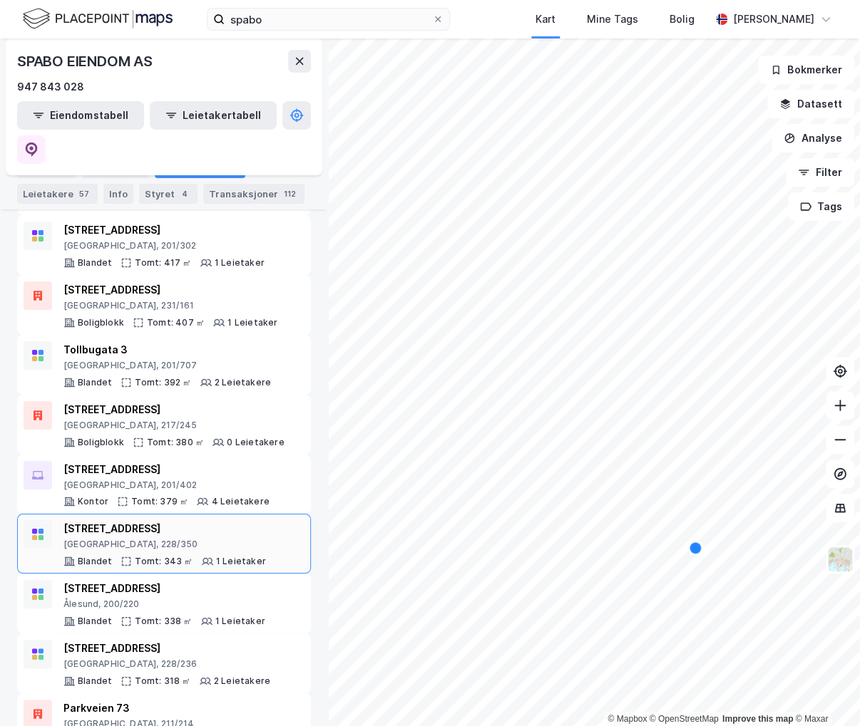
scroll to position [2067, 0]
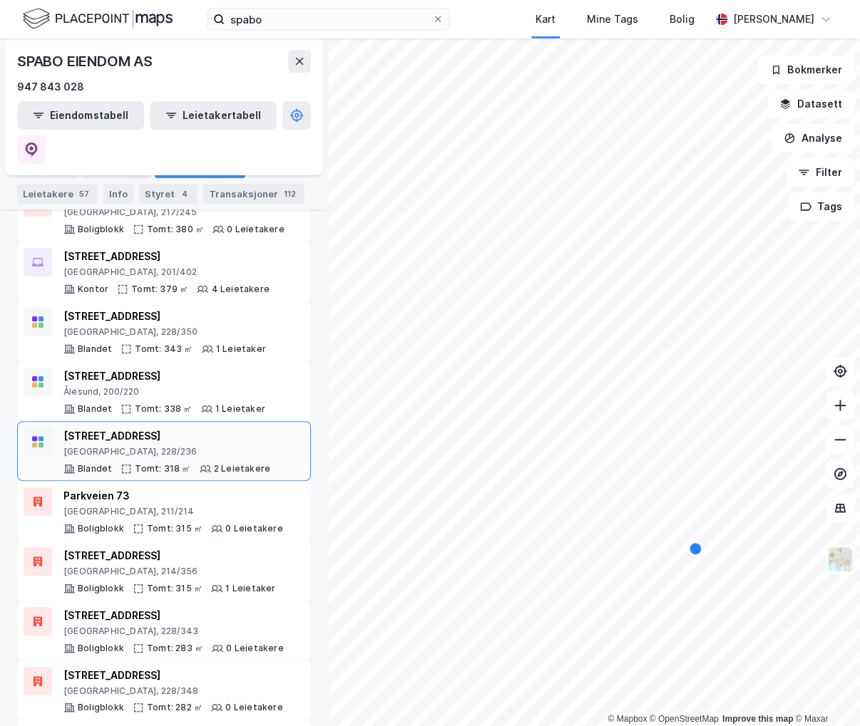
click at [212, 428] on div "Nordre gate 18" at bounding box center [166, 436] width 207 height 17
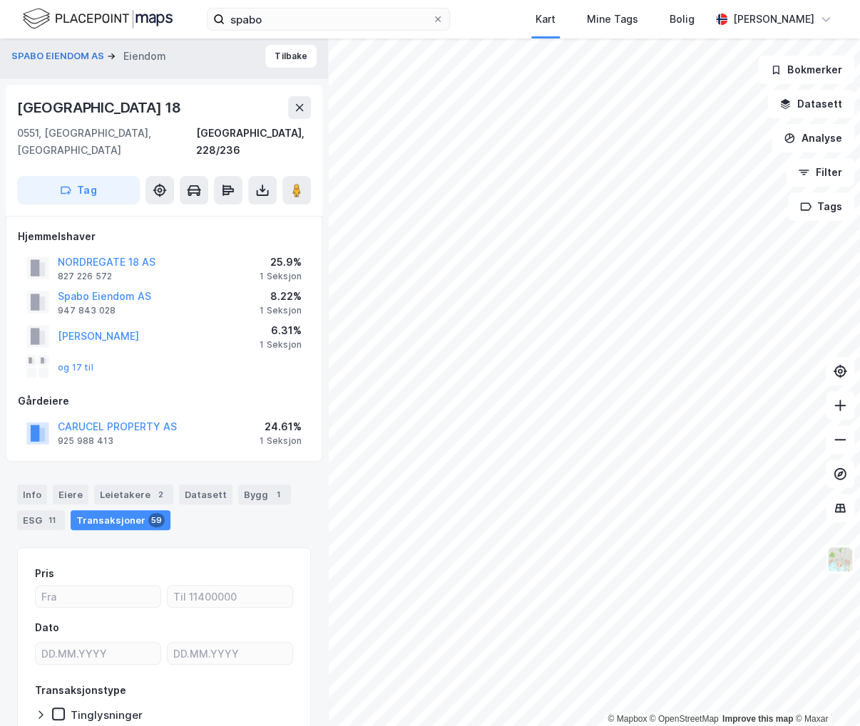
scroll to position [4, 0]
click at [279, 59] on button "Tilbake" at bounding box center [290, 57] width 51 height 23
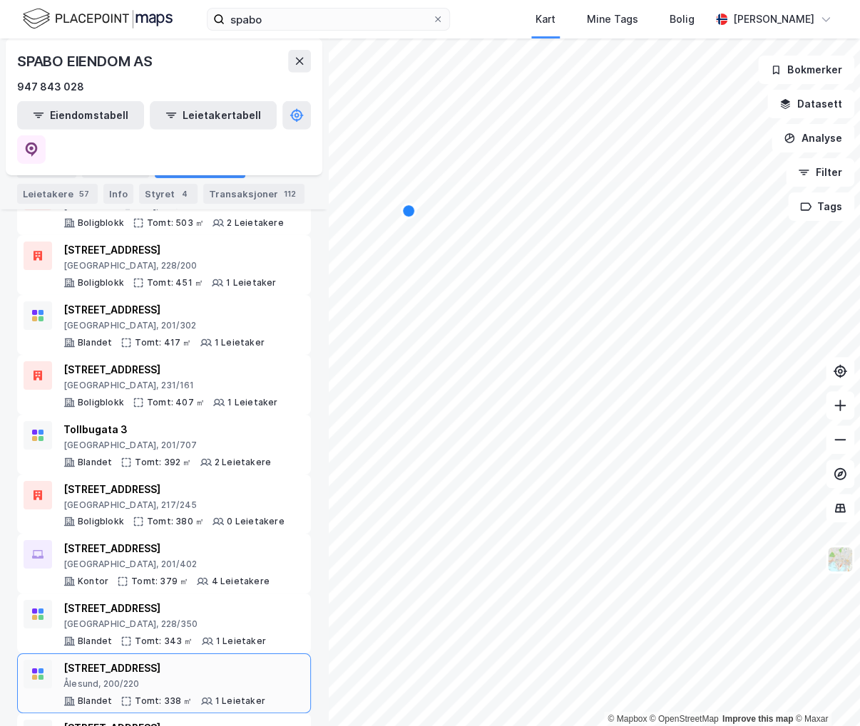
scroll to position [1782, 0]
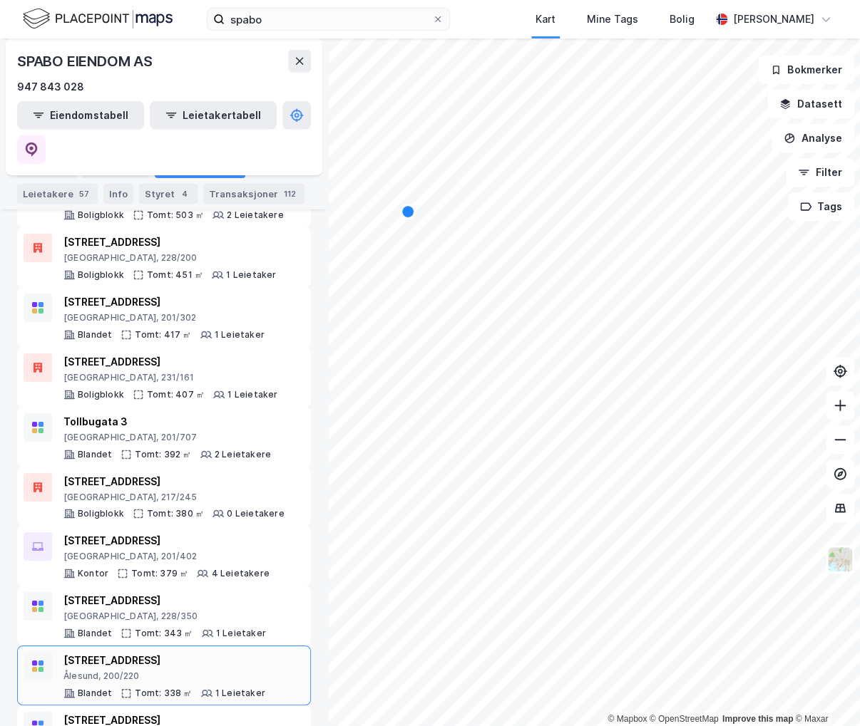
click at [149, 652] on div "Kirkegata 3" at bounding box center [164, 660] width 202 height 17
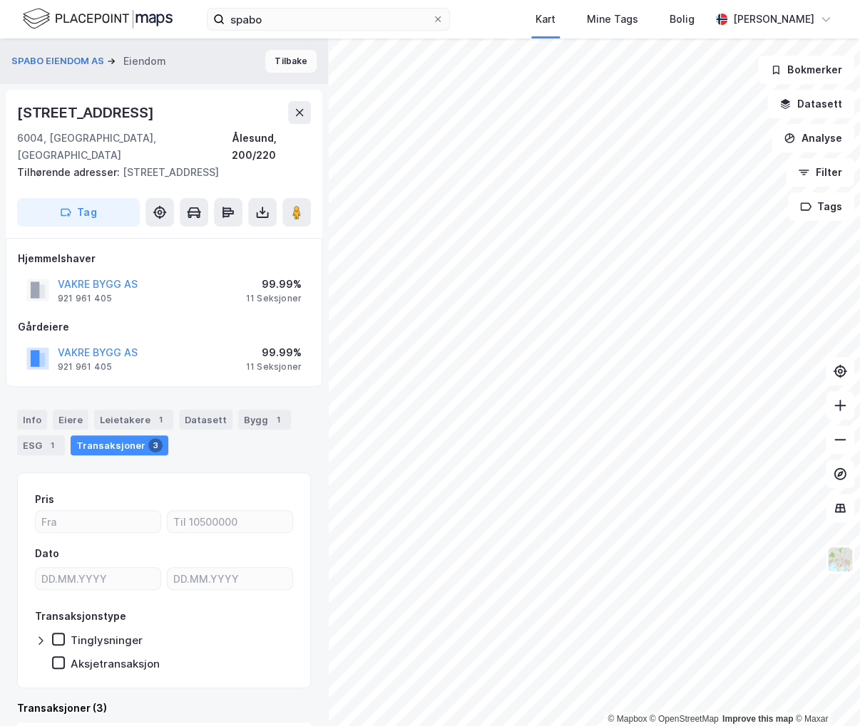
click at [284, 57] on button "Tilbake" at bounding box center [290, 61] width 51 height 23
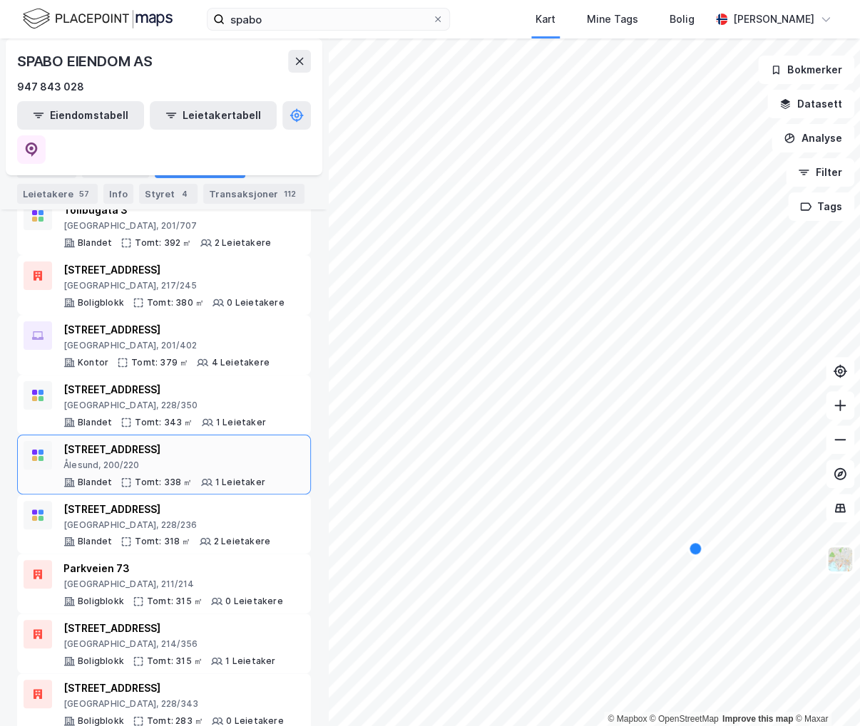
scroll to position [1970, 0]
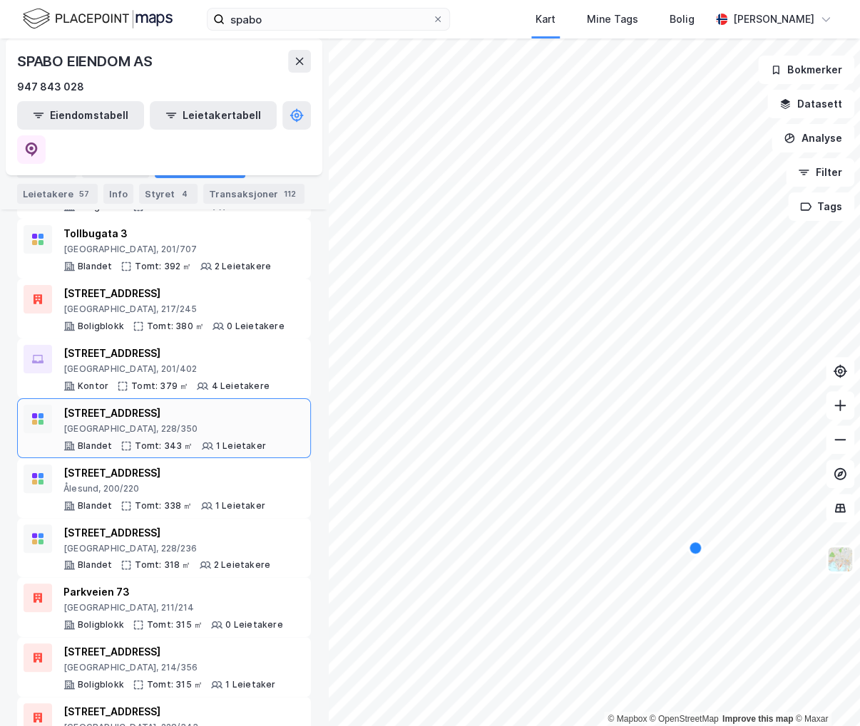
click at [187, 405] on div "Seilduksgata 15B" at bounding box center [164, 413] width 202 height 17
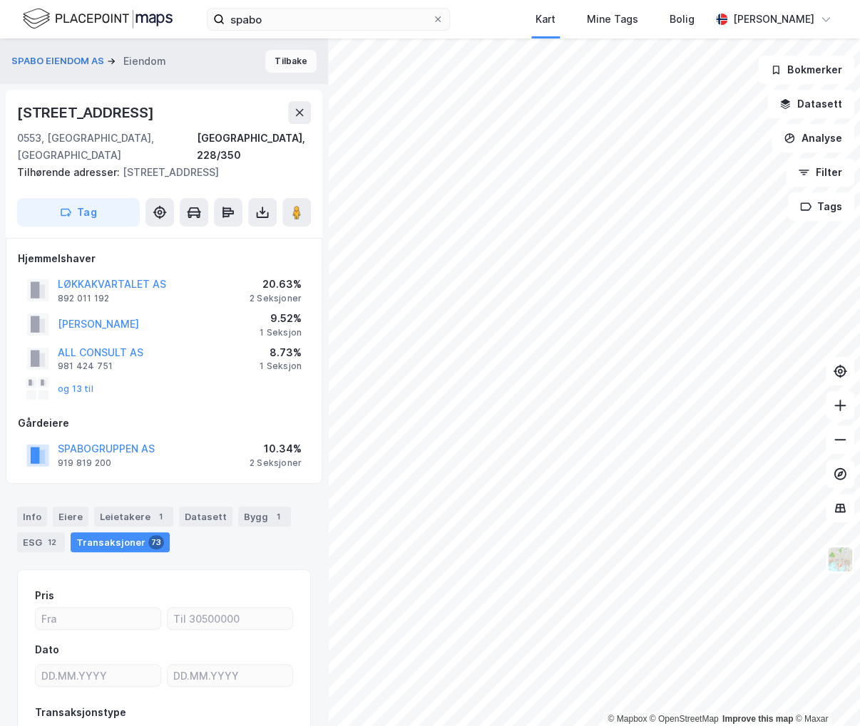
click at [282, 64] on button "Tilbake" at bounding box center [290, 61] width 51 height 23
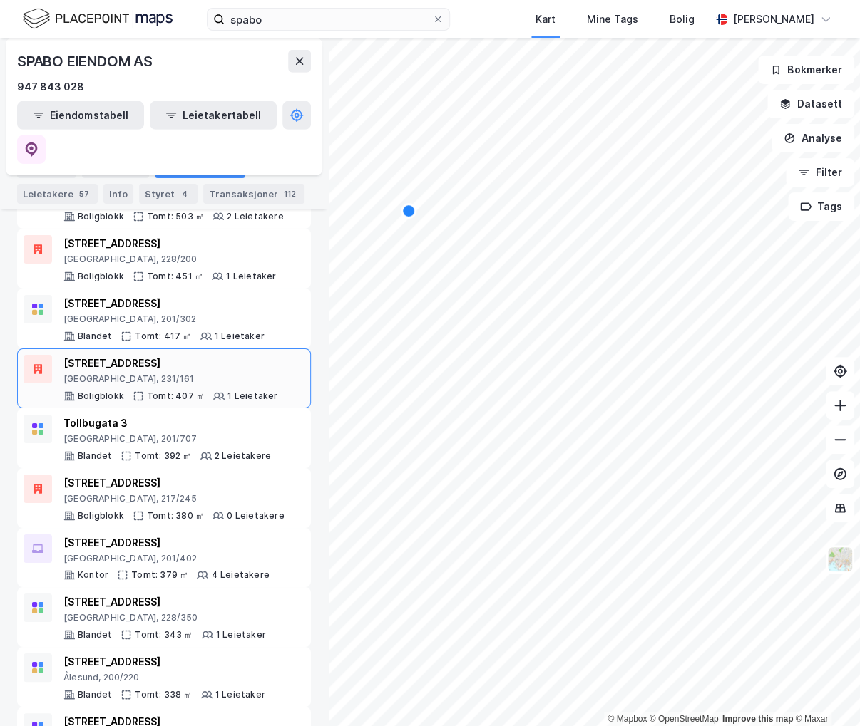
scroll to position [1782, 0]
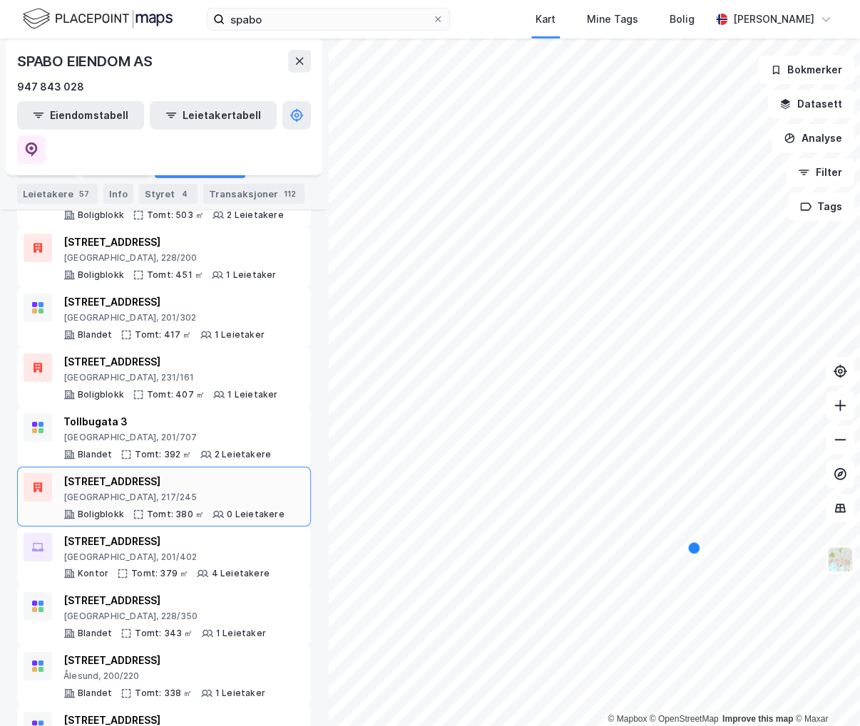
click at [222, 473] on div "Louises gate 20" at bounding box center [173, 481] width 221 height 17
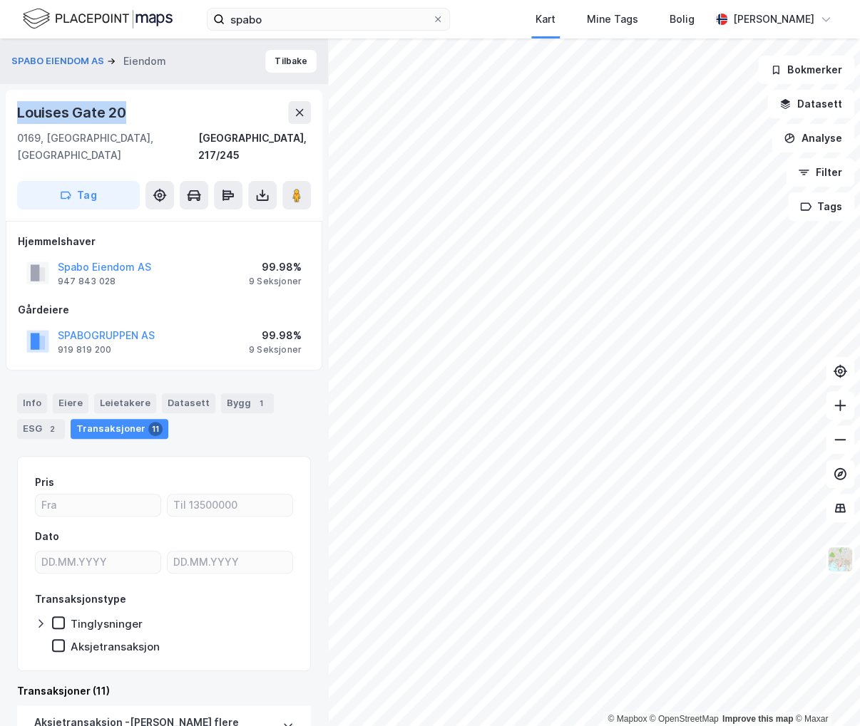
drag, startPoint x: 137, startPoint y: 106, endPoint x: 19, endPoint y: 93, distance: 119.0
click at [19, 93] on div "Louises Gate 20 0169, Oslo, Oslo Oslo, 217/245 Tag" at bounding box center [164, 155] width 316 height 131
copy div "Louises Gate 20"
click at [265, 63] on button "Tilbake" at bounding box center [290, 61] width 51 height 23
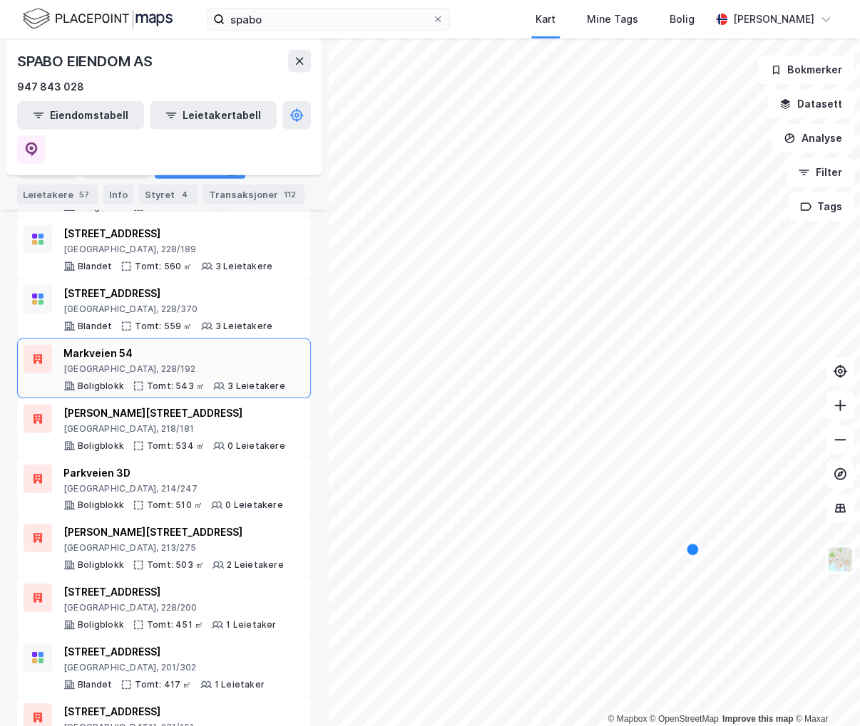
scroll to position [1568, 0]
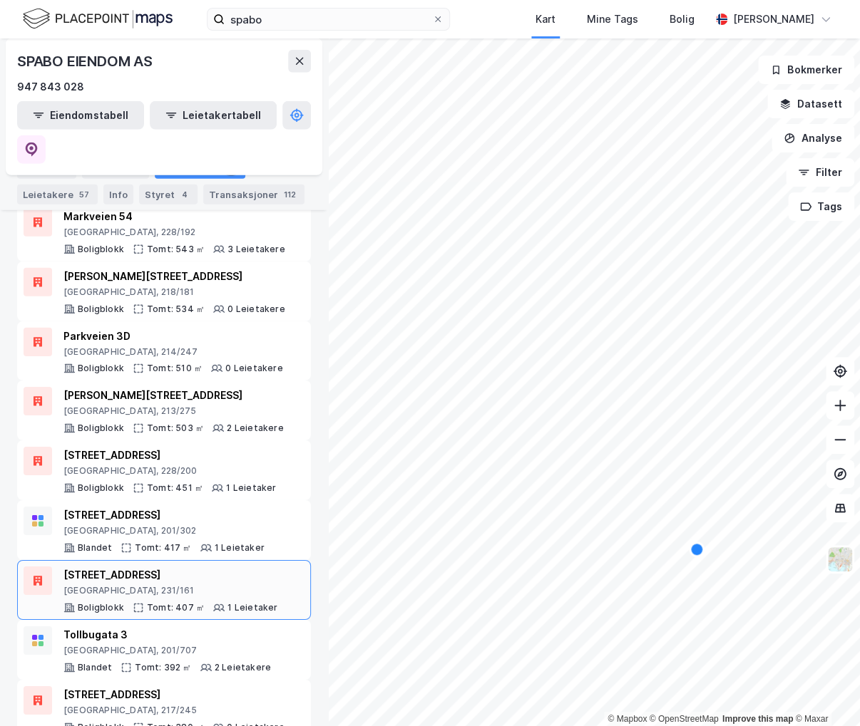
click at [217, 567] on div "Hagegata 34B" at bounding box center [170, 575] width 214 height 17
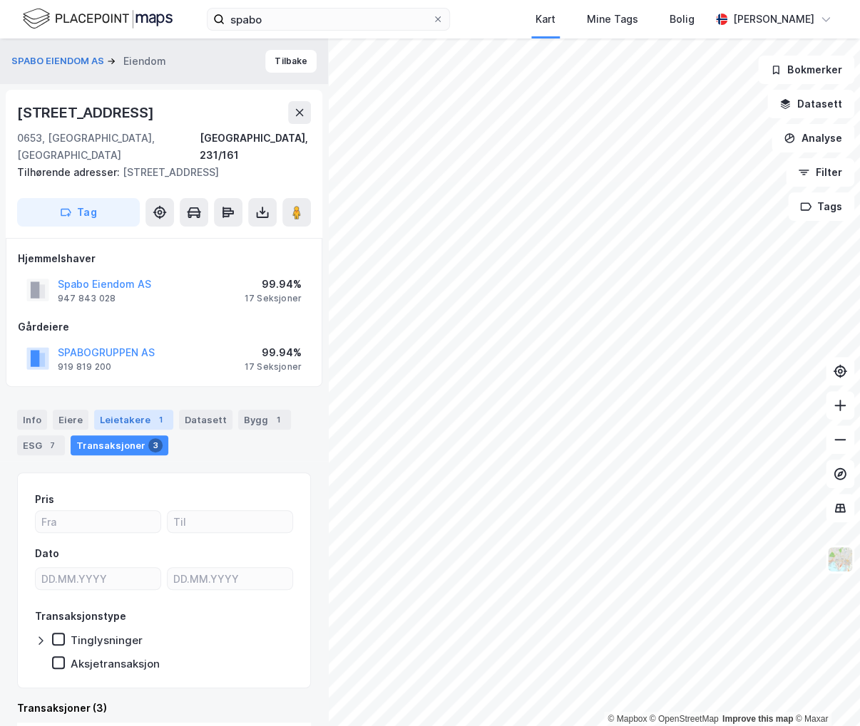
click at [144, 410] on div "Leietakere 1" at bounding box center [133, 420] width 79 height 20
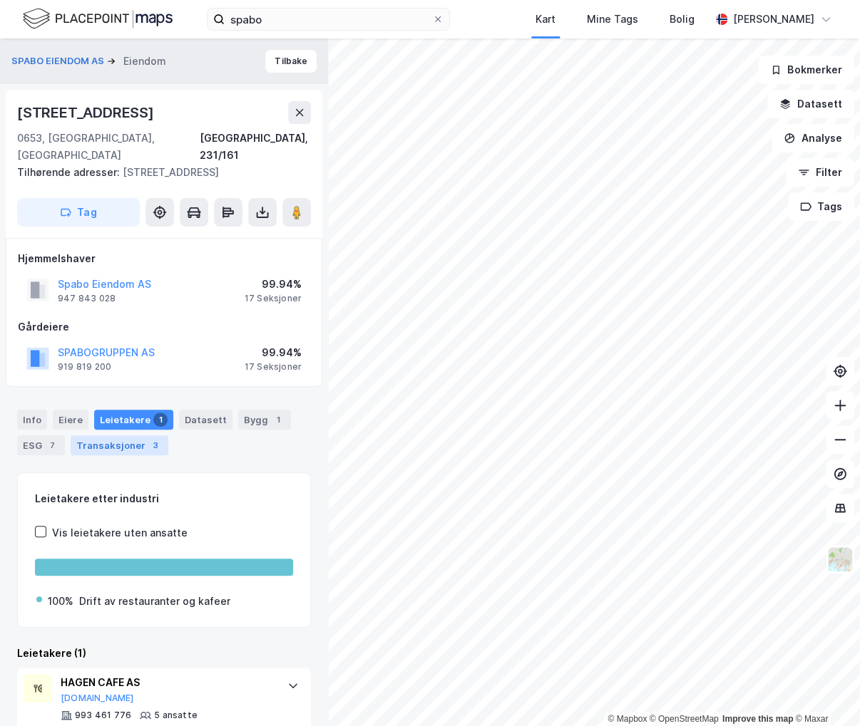
click at [135, 435] on div "Transaksjoner 3" at bounding box center [120, 445] width 98 height 20
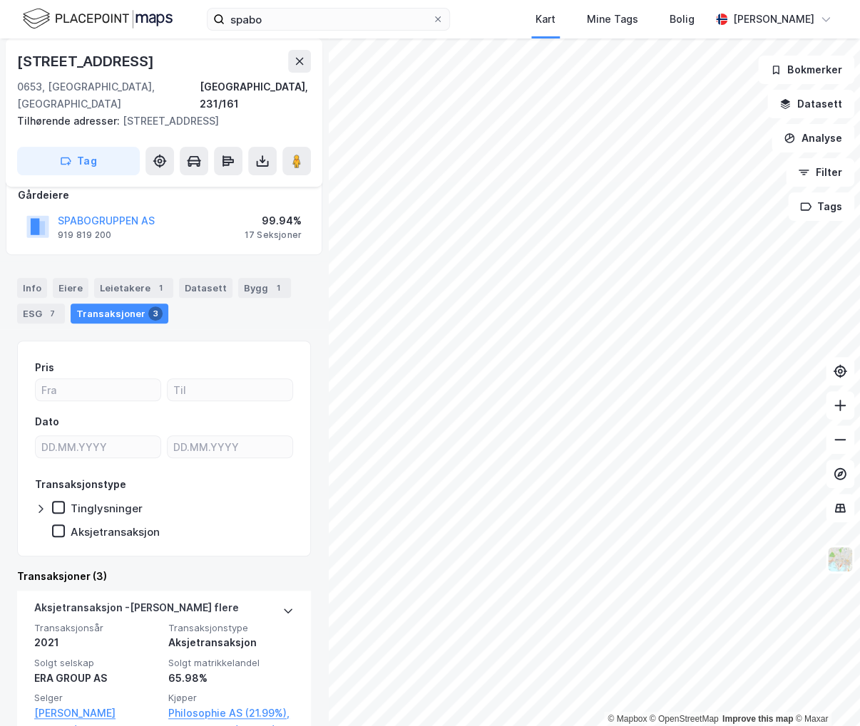
scroll to position [285, 0]
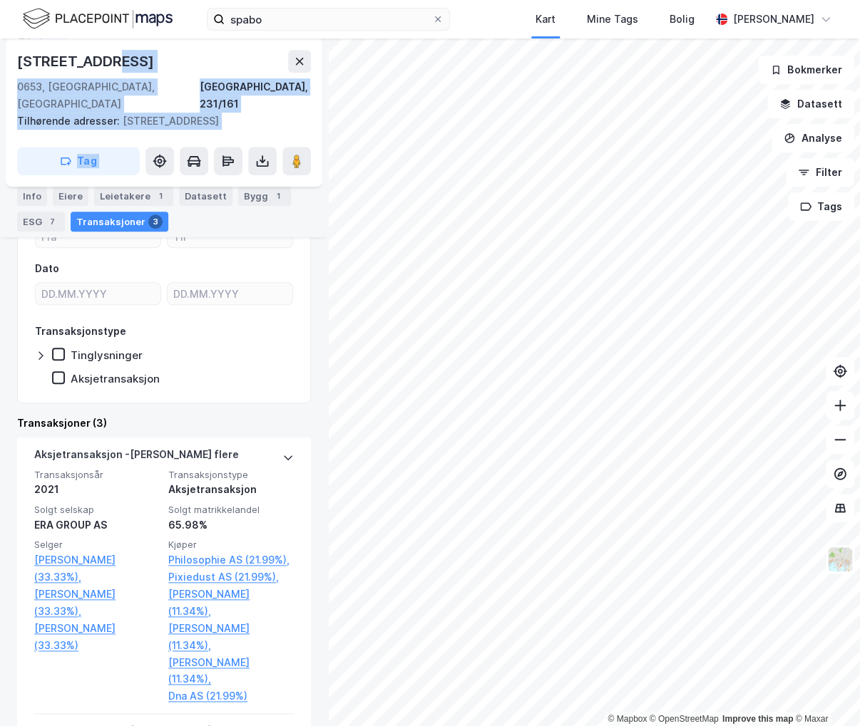
drag, startPoint x: 137, startPoint y: 62, endPoint x: 4, endPoint y: 51, distance: 133.1
click at [4, 51] on div "SPABO EIENDOM AS Eiendom Tilbake Hagegata 34b 0653, Oslo, Oslo Oslo, 231/161 Ti…" at bounding box center [164, 382] width 328 height 688
copy div "0653, Oslo, Oslo Oslo, 231/161 Tilhørende adresser: Hagegata 34a Tag Hjemmelsha…"
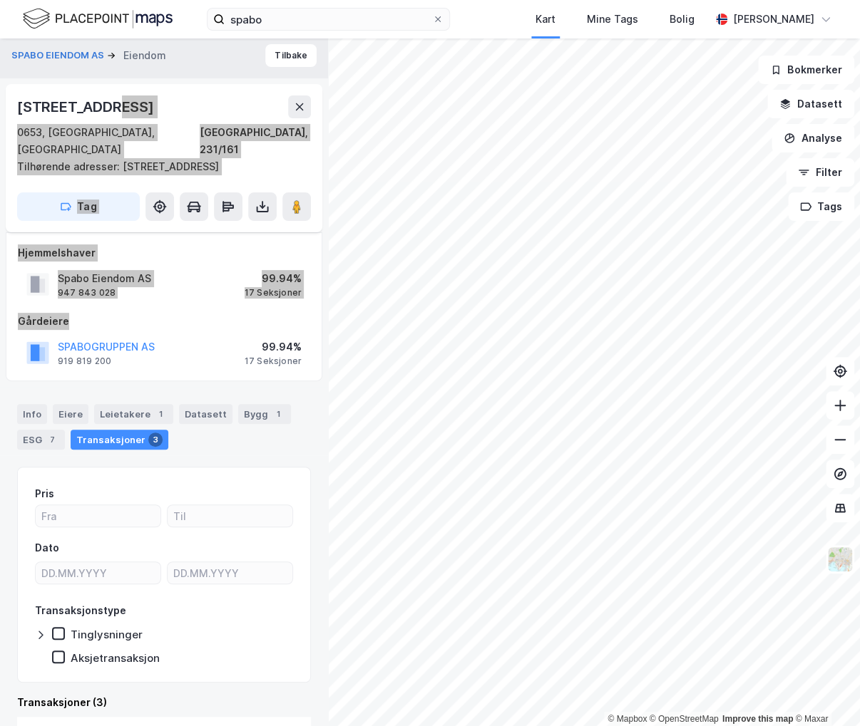
scroll to position [0, 0]
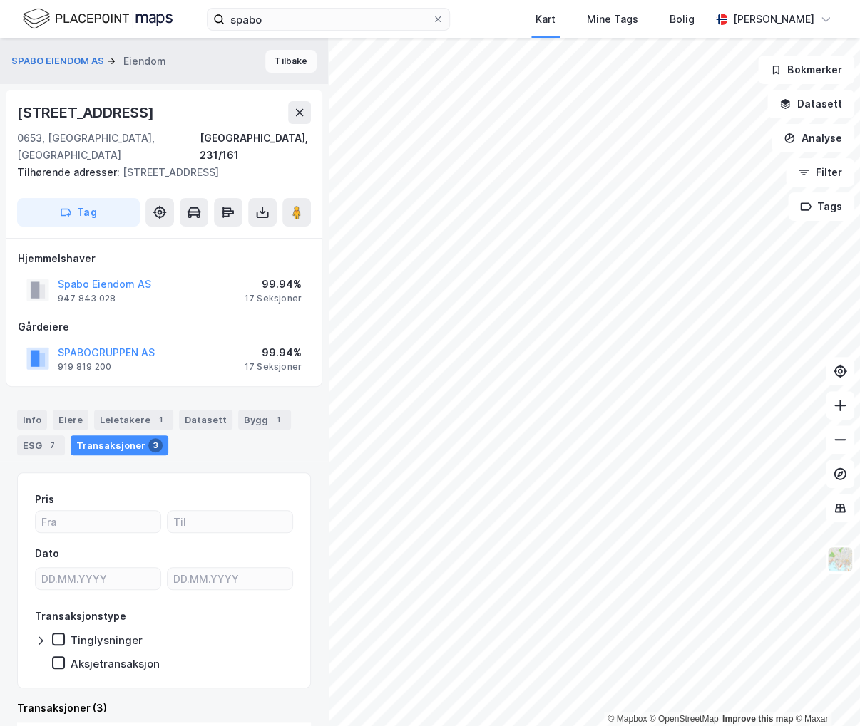
click at [294, 48] on div "SPABO EIENDOM AS Eiendom Tilbake" at bounding box center [164, 61] width 328 height 46
click at [282, 51] on button "Tilbake" at bounding box center [290, 61] width 51 height 23
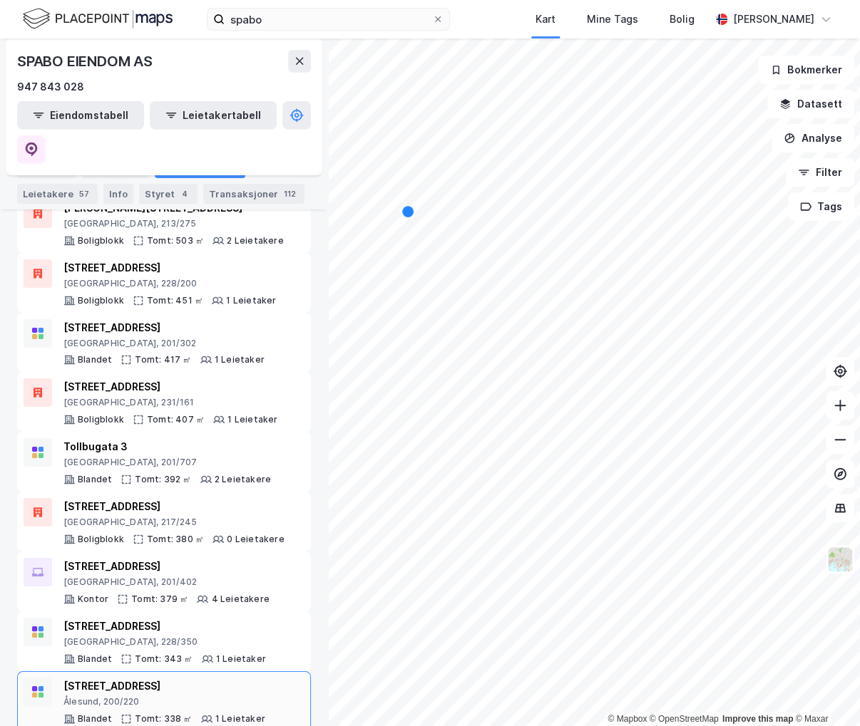
scroll to position [1685, 0]
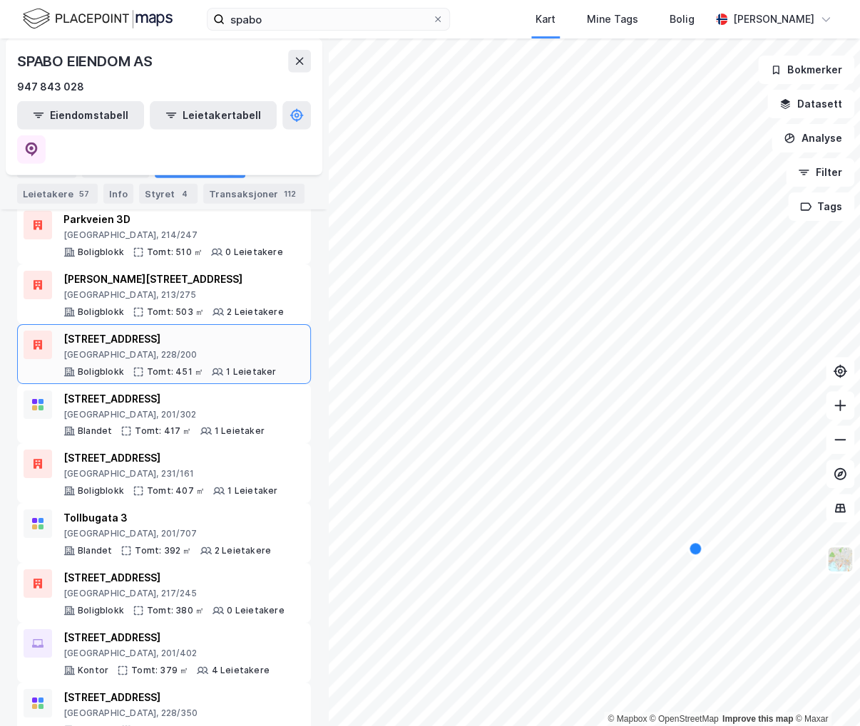
click at [190, 331] on div "Markveien 60A" at bounding box center [169, 339] width 212 height 17
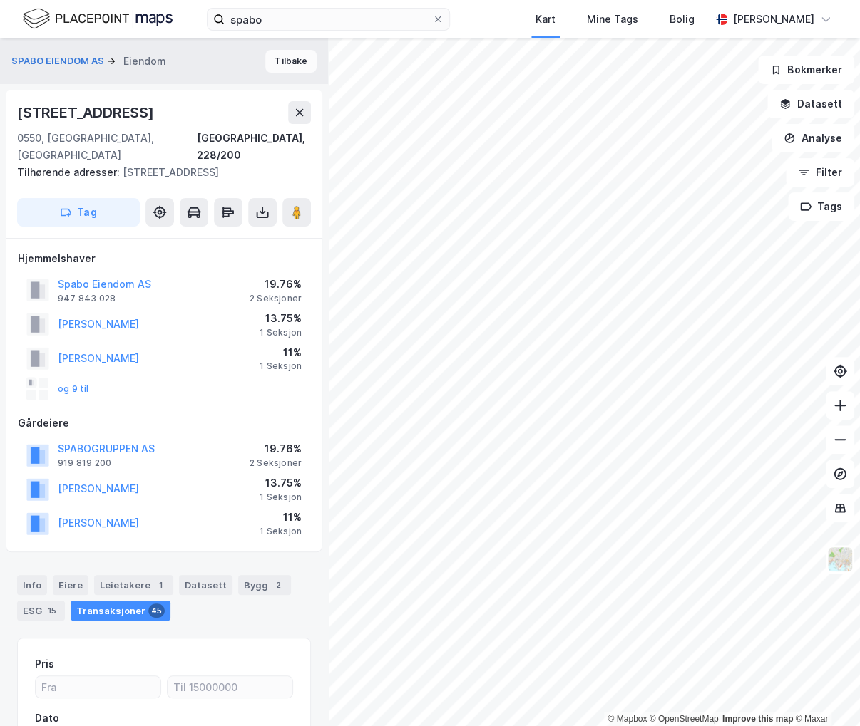
click at [279, 64] on button "Tilbake" at bounding box center [290, 61] width 51 height 23
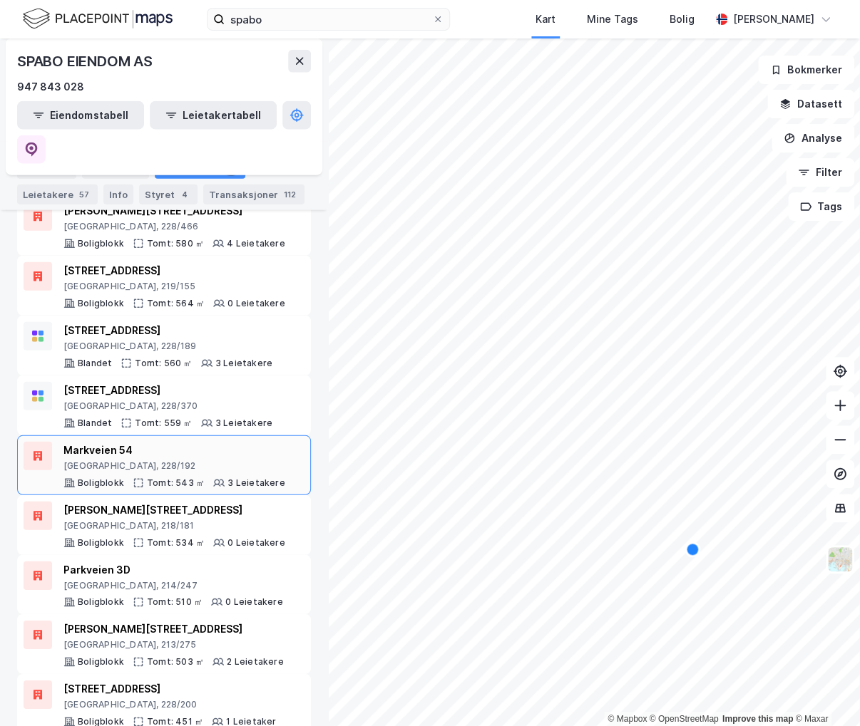
scroll to position [1425, 0]
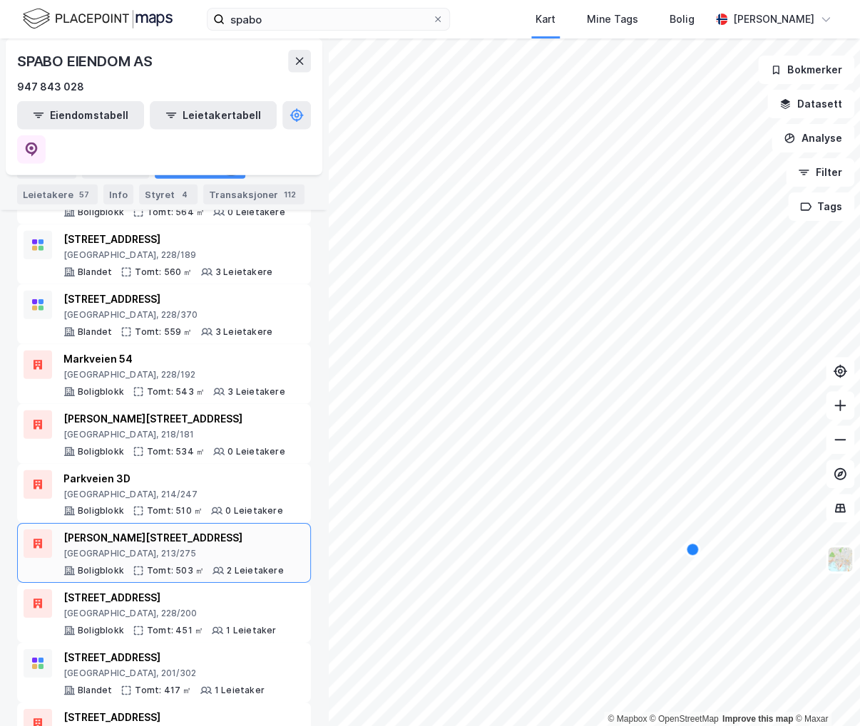
click at [218, 530] on div "Niels Juels gate 51" at bounding box center [173, 538] width 220 height 17
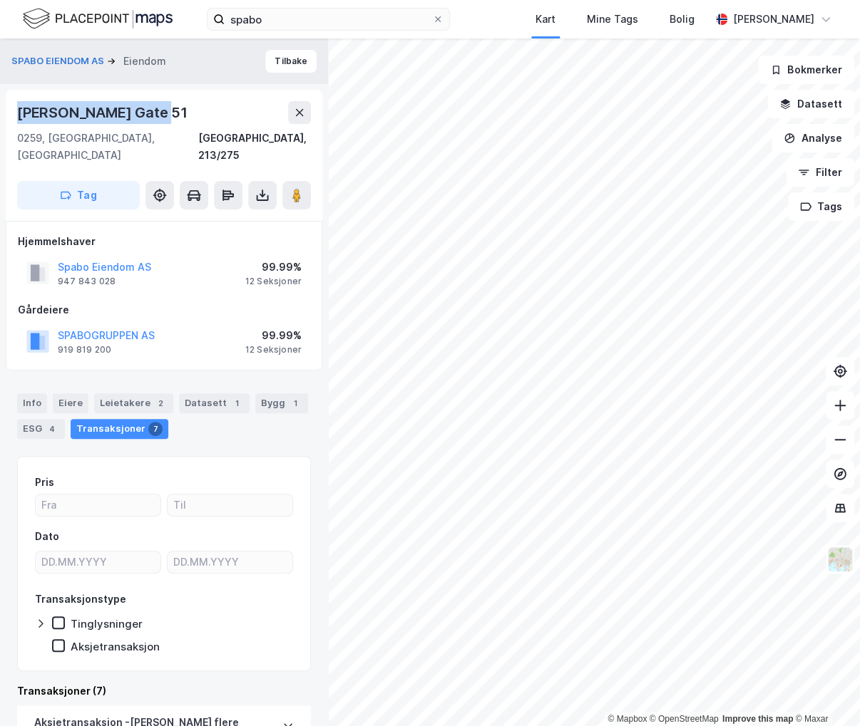
drag, startPoint x: 155, startPoint y: 118, endPoint x: 19, endPoint y: 99, distance: 138.1
click at [19, 99] on div "Niels Juels Gate 51 0259, Oslo, Oslo Oslo, 213/275 Tag" at bounding box center [164, 155] width 316 height 131
copy div "Niels Juels Gate 51"
click at [265, 66] on button "Tilbake" at bounding box center [290, 61] width 51 height 23
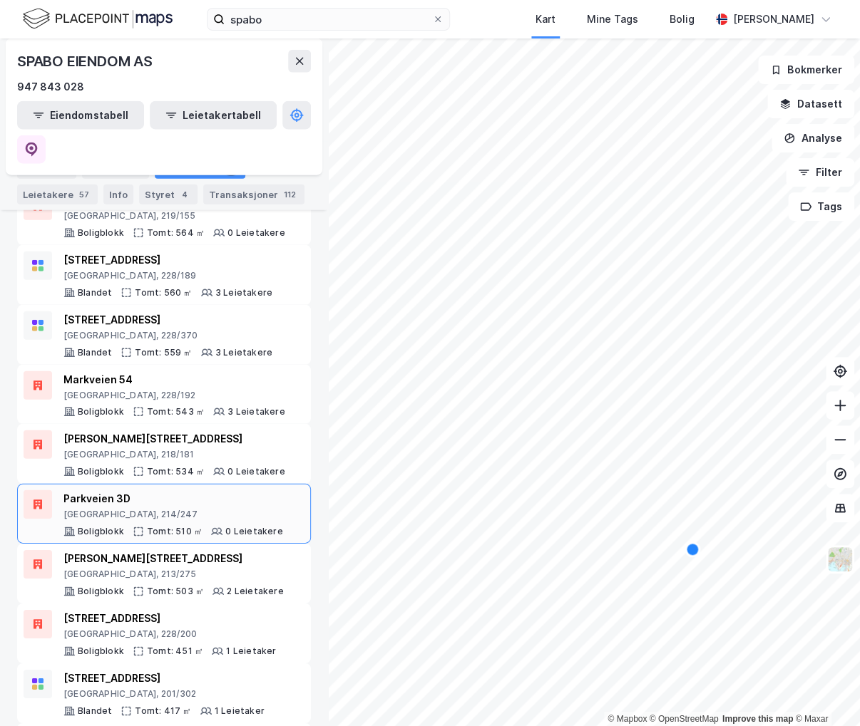
scroll to position [1400, 0]
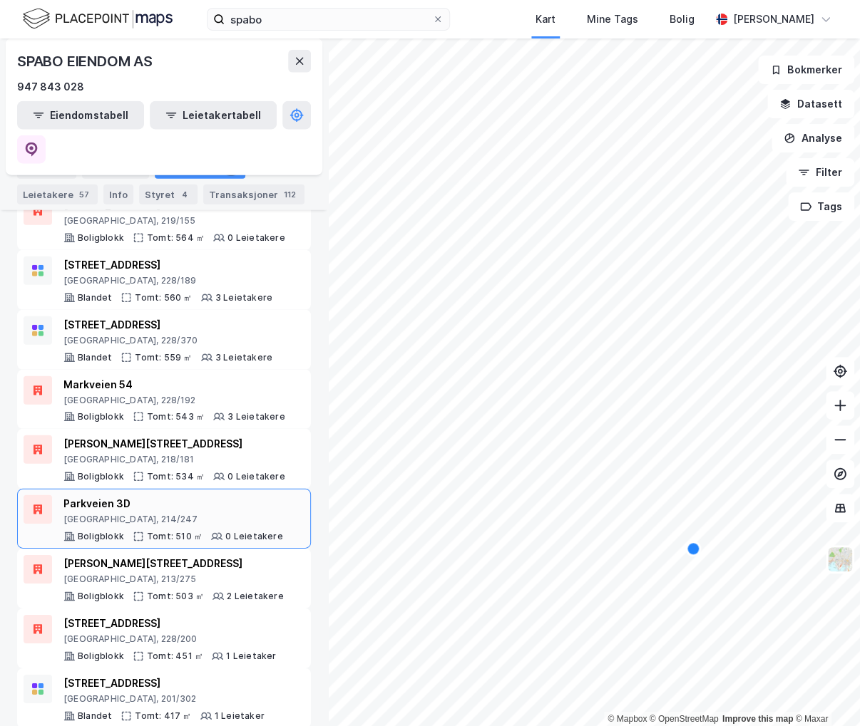
click at [234, 514] on div "Oslo, 214/247" at bounding box center [173, 519] width 220 height 11
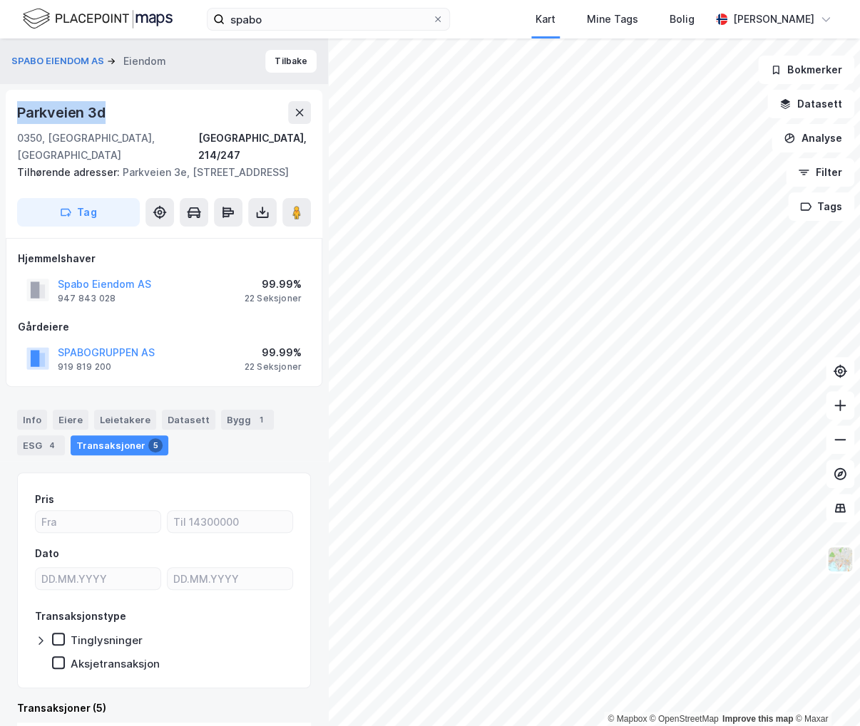
drag, startPoint x: 128, startPoint y: 115, endPoint x: 15, endPoint y: 110, distance: 113.5
click at [15, 110] on div "Parkveien 3d 0350, Oslo, Oslo Oslo, 214/247 Tilhørende adresser: Parkveien 3e, …" at bounding box center [164, 164] width 316 height 148
copy div "Parkveien 3d"
click at [296, 64] on button "Tilbake" at bounding box center [290, 61] width 51 height 23
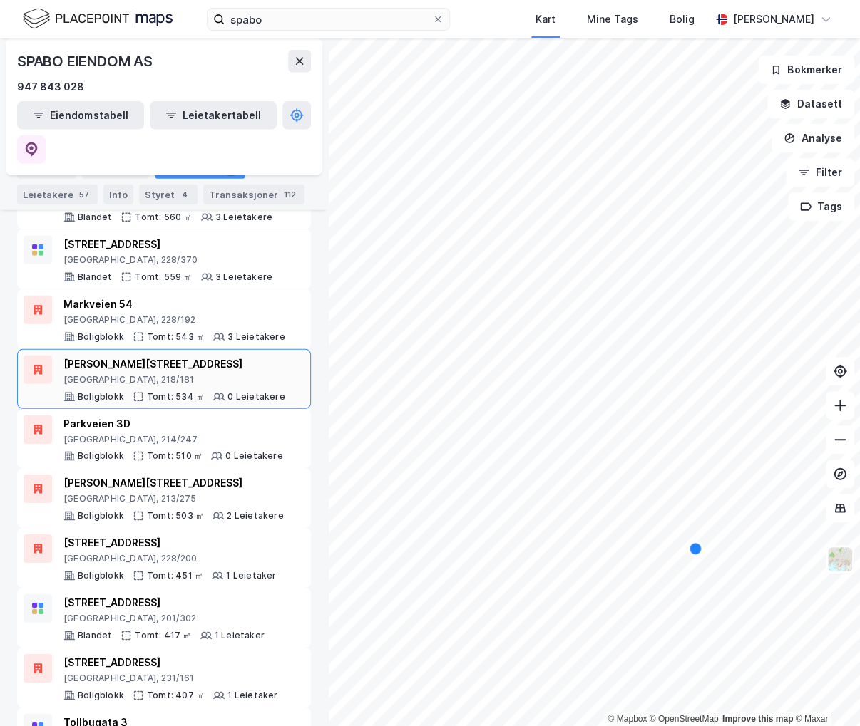
scroll to position [1425, 0]
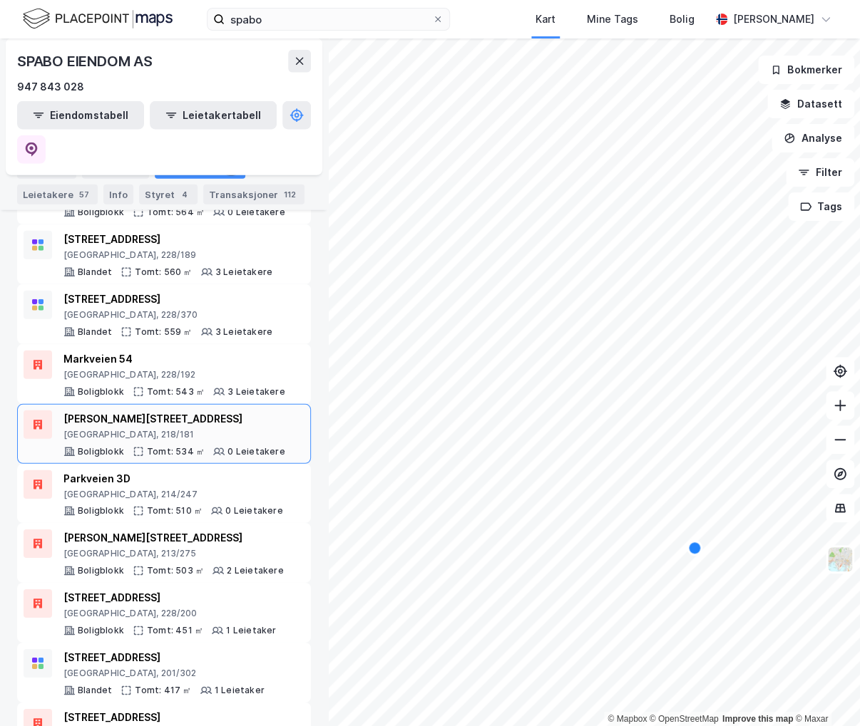
click at [208, 411] on div "Waldemar Thranes gate 59A" at bounding box center [174, 419] width 222 height 17
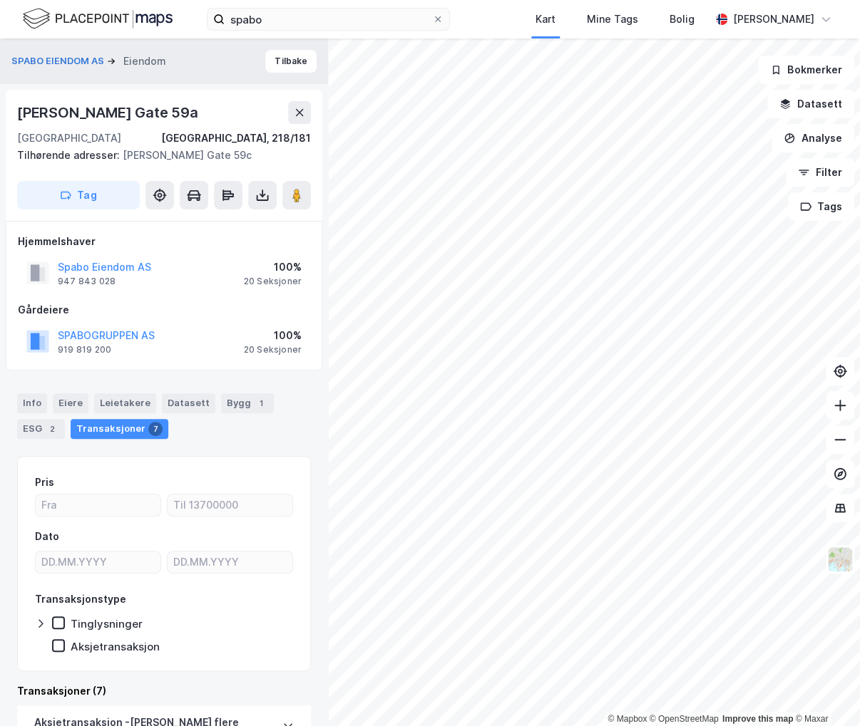
drag, startPoint x: 212, startPoint y: 112, endPoint x: 16, endPoint y: 108, distance: 196.0
click at [16, 108] on div "Waldemar Thranes Gate 59a 0173, Oslo, Oslo Oslo, 218/181 Tilhørende adresser: W…" at bounding box center [164, 155] width 316 height 131
copy div "Waldemar Thranes Gate 59a"
click at [287, 75] on div "SPABO EIENDOM AS Eiendom Tilbake" at bounding box center [164, 61] width 328 height 46
click at [282, 71] on button "Tilbake" at bounding box center [290, 61] width 51 height 23
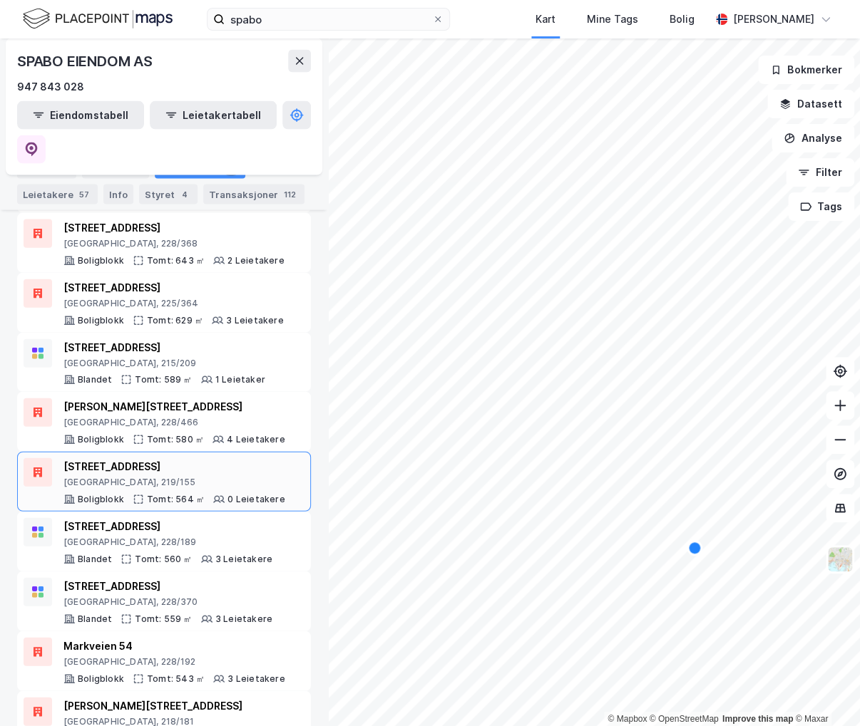
scroll to position [1212, 0]
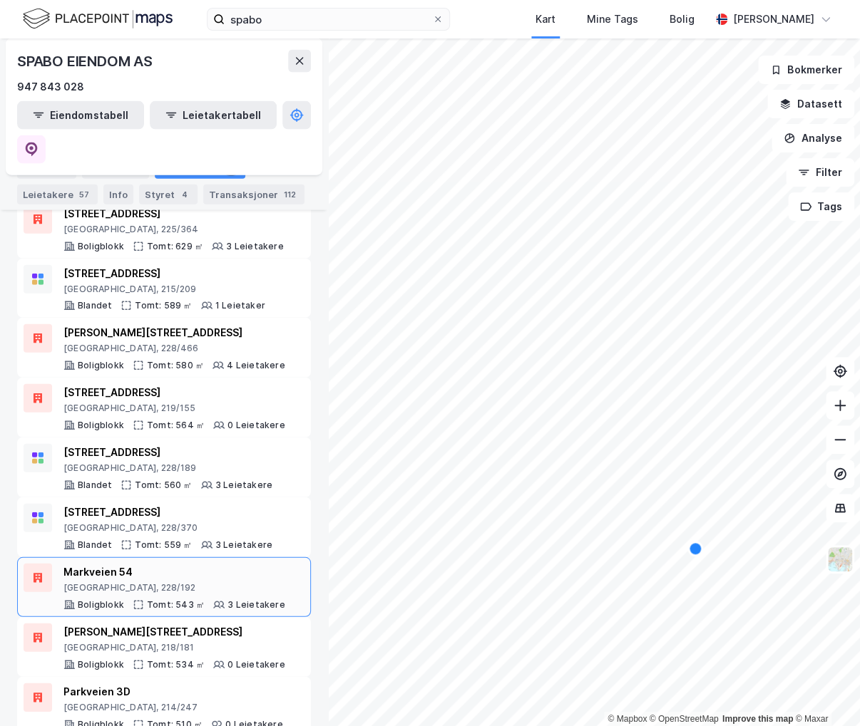
click at [215, 564] on div "Markveien 54" at bounding box center [174, 572] width 222 height 17
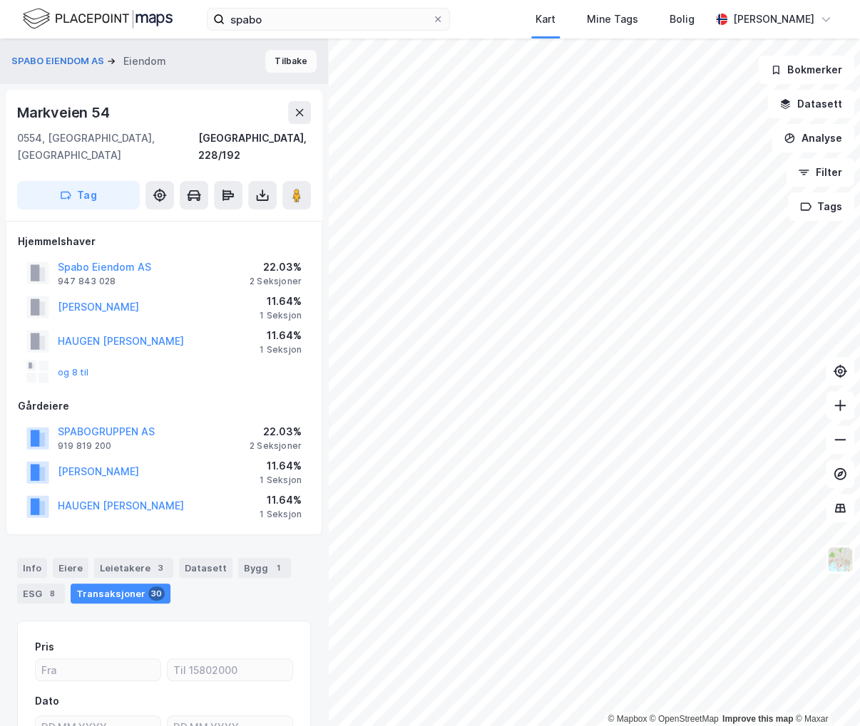
click at [274, 65] on button "Tilbake" at bounding box center [290, 61] width 51 height 23
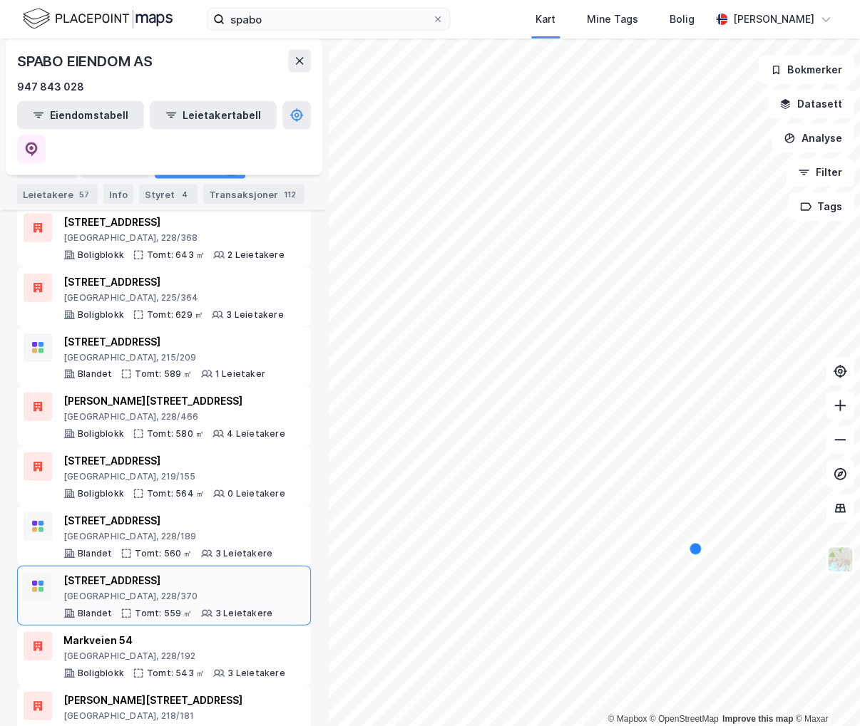
scroll to position [1212, 0]
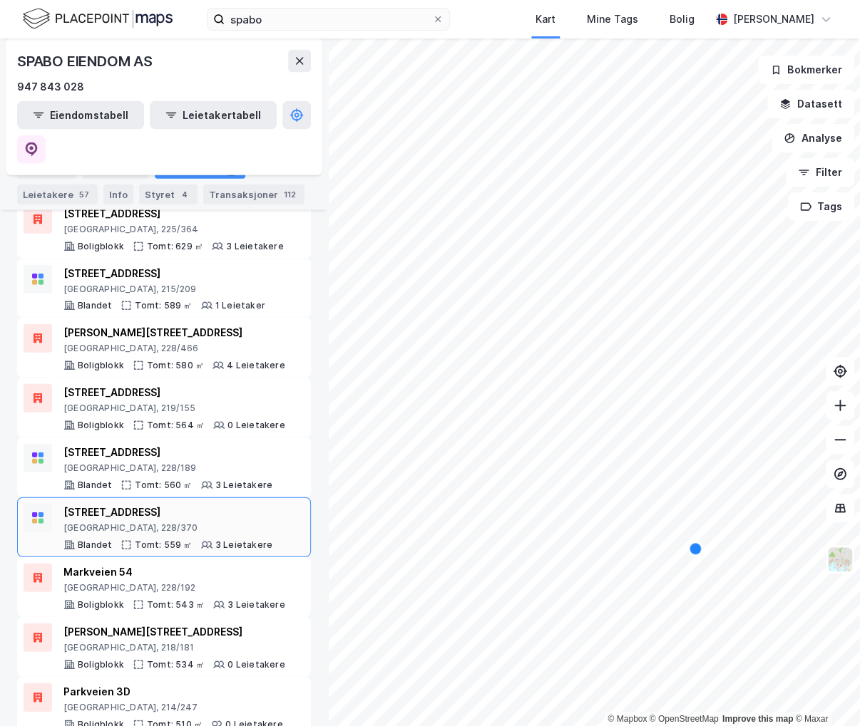
click at [222, 504] on div "Sofienberggata 6" at bounding box center [167, 512] width 209 height 17
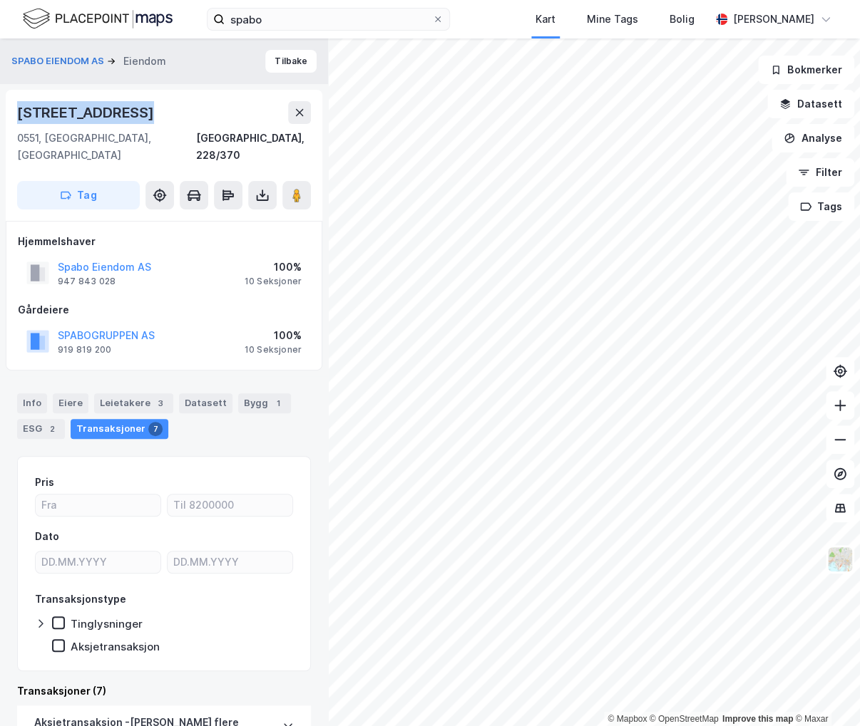
drag, startPoint x: 143, startPoint y: 111, endPoint x: 15, endPoint y: 110, distance: 127.6
click at [15, 110] on div "Sofienberggata 6 0551, Oslo, Oslo Oslo, 228/370 Tag" at bounding box center [164, 155] width 316 height 131
copy div "Sofienberggata 6"
click at [279, 68] on button "Tilbake" at bounding box center [290, 61] width 51 height 23
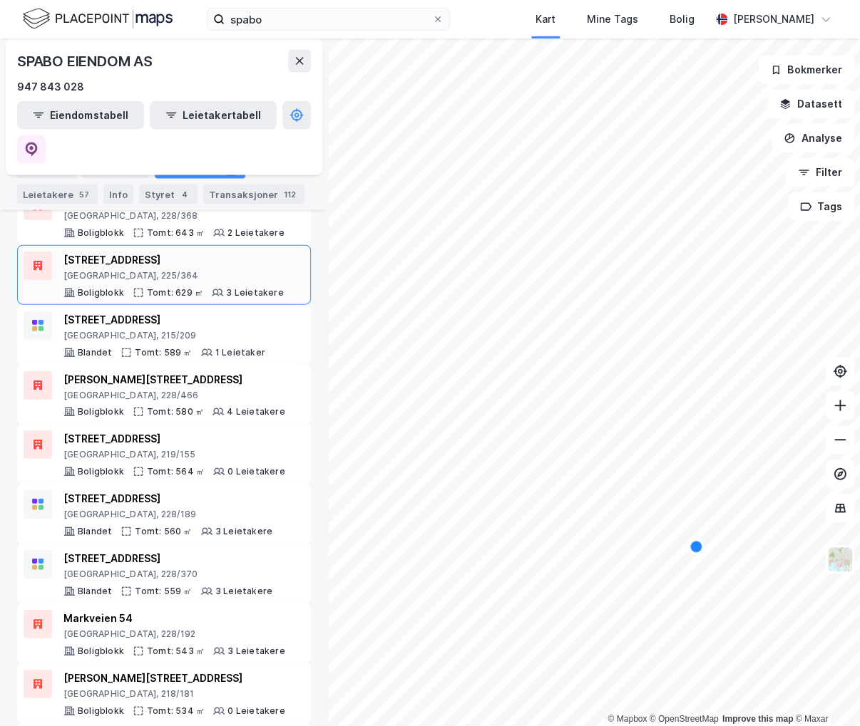
scroll to position [1283, 0]
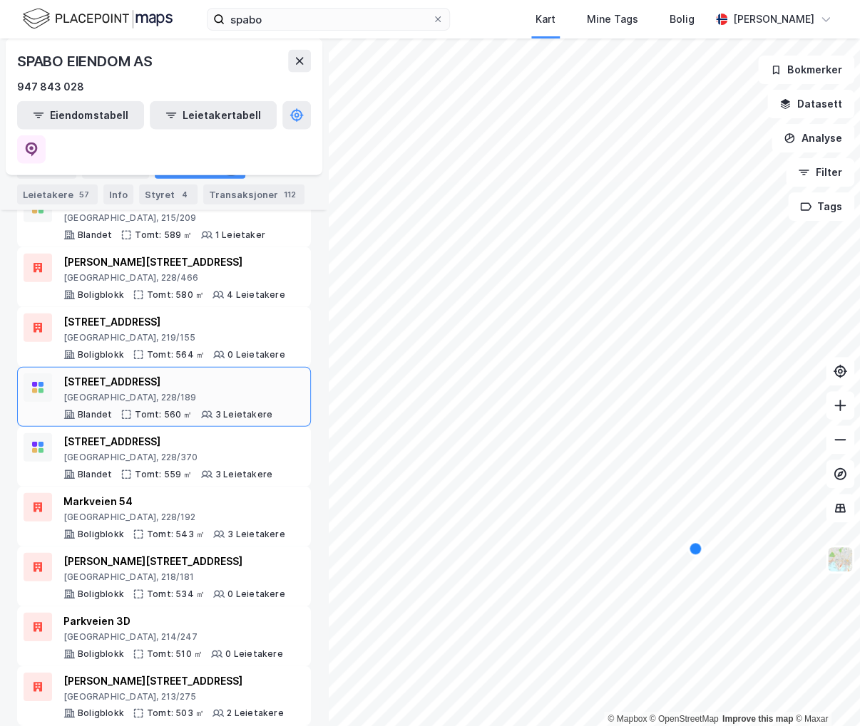
click at [162, 373] on div "Markveien 51B" at bounding box center [167, 381] width 209 height 17
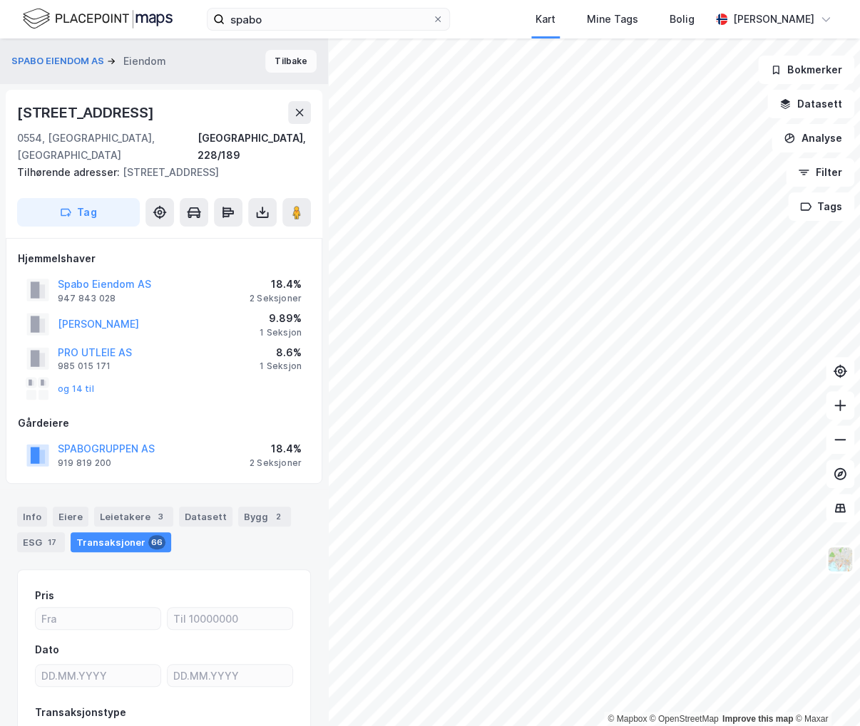
click at [271, 65] on button "Tilbake" at bounding box center [290, 61] width 51 height 23
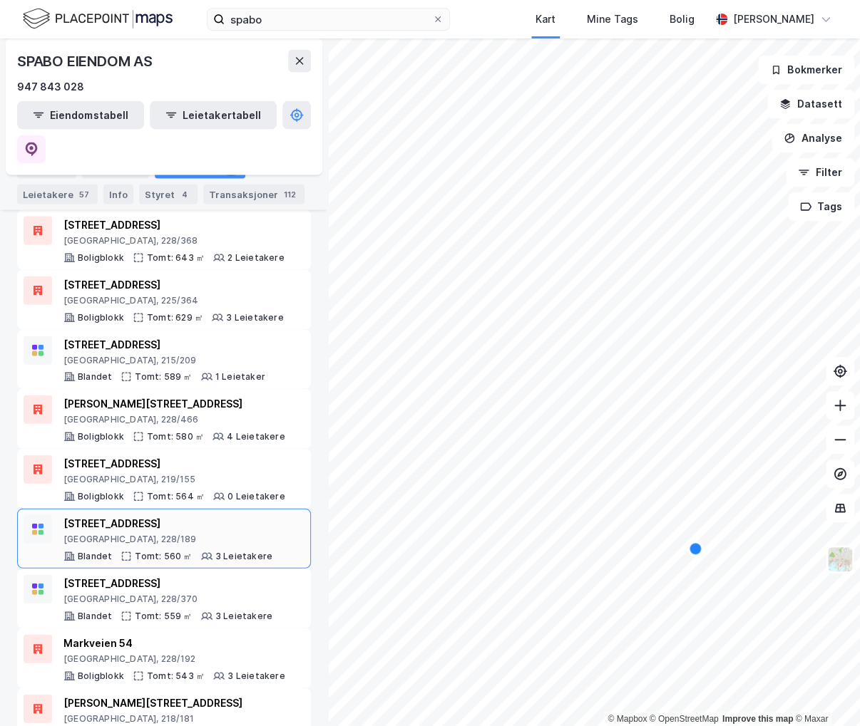
scroll to position [1069, 0]
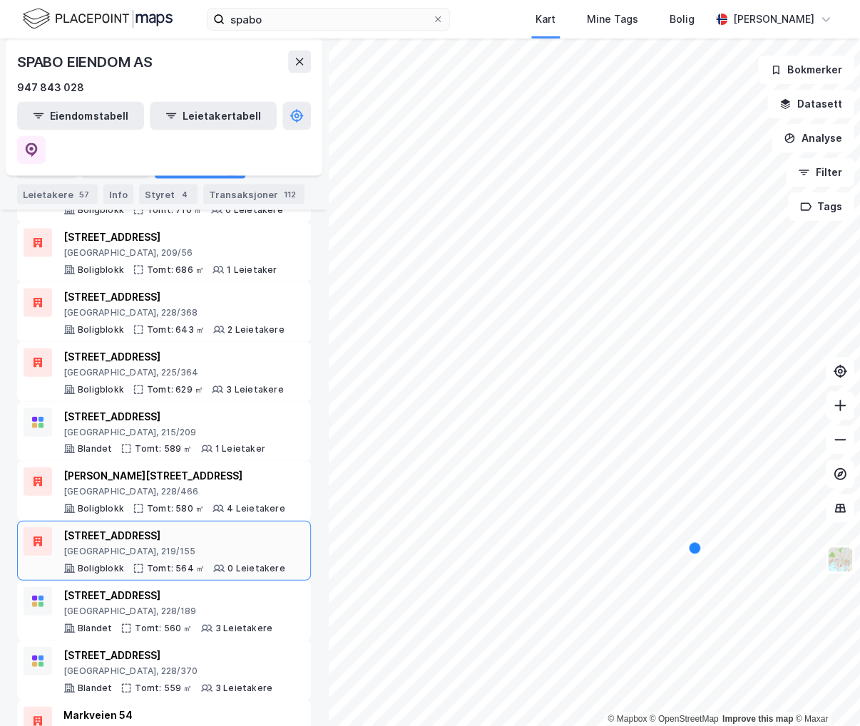
click at [197, 527] on div "Maridalsveien 52B" at bounding box center [174, 535] width 222 height 17
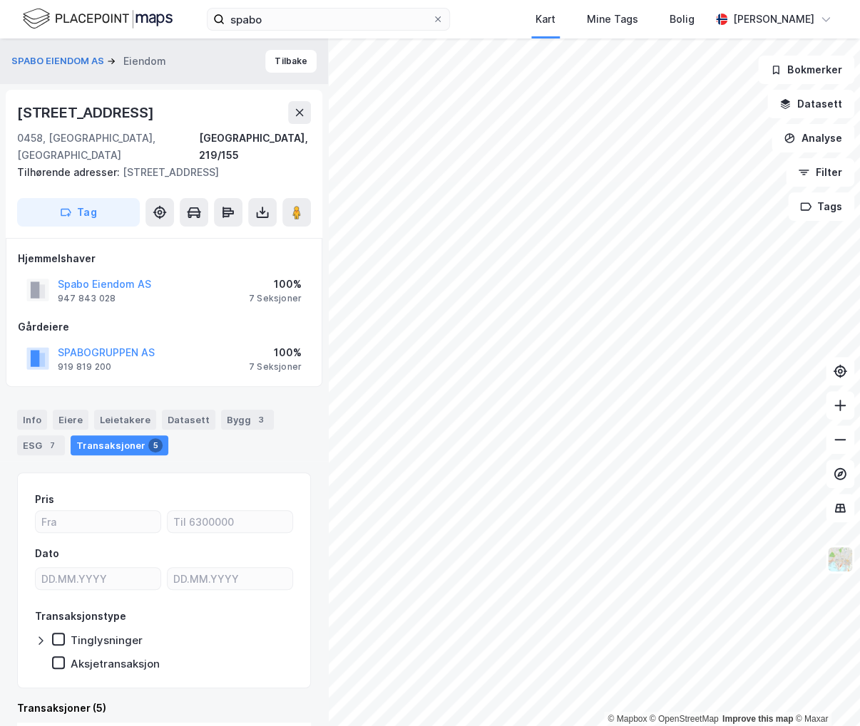
drag, startPoint x: 147, startPoint y: 113, endPoint x: 21, endPoint y: 113, distance: 126.2
click at [21, 113] on div "Maridalsveien 52b" at bounding box center [164, 112] width 294 height 23
copy div "Maridalsveien 52b"
click at [282, 55] on button "Tilbake" at bounding box center [290, 61] width 51 height 23
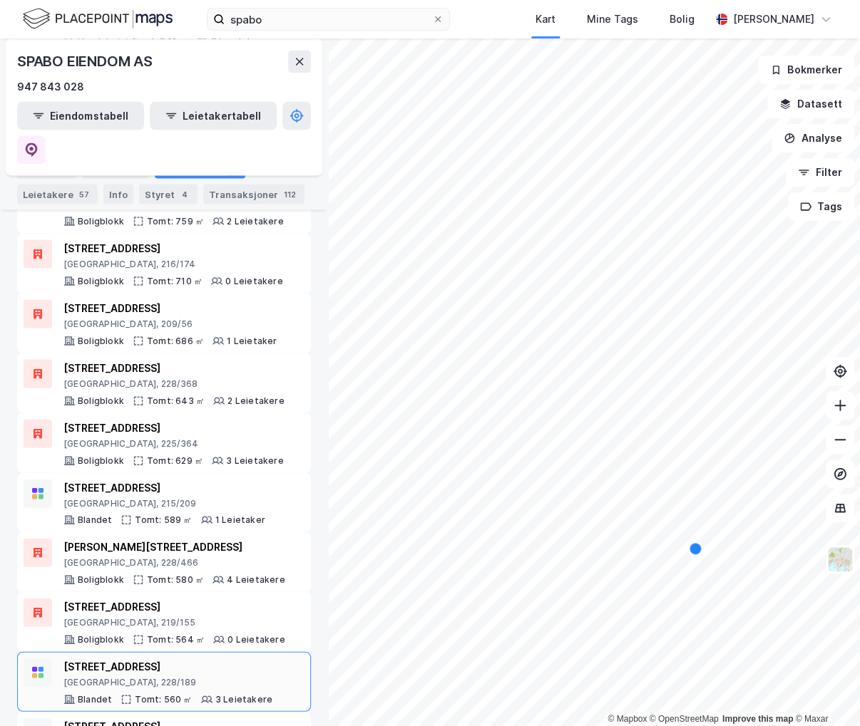
scroll to position [1140, 0]
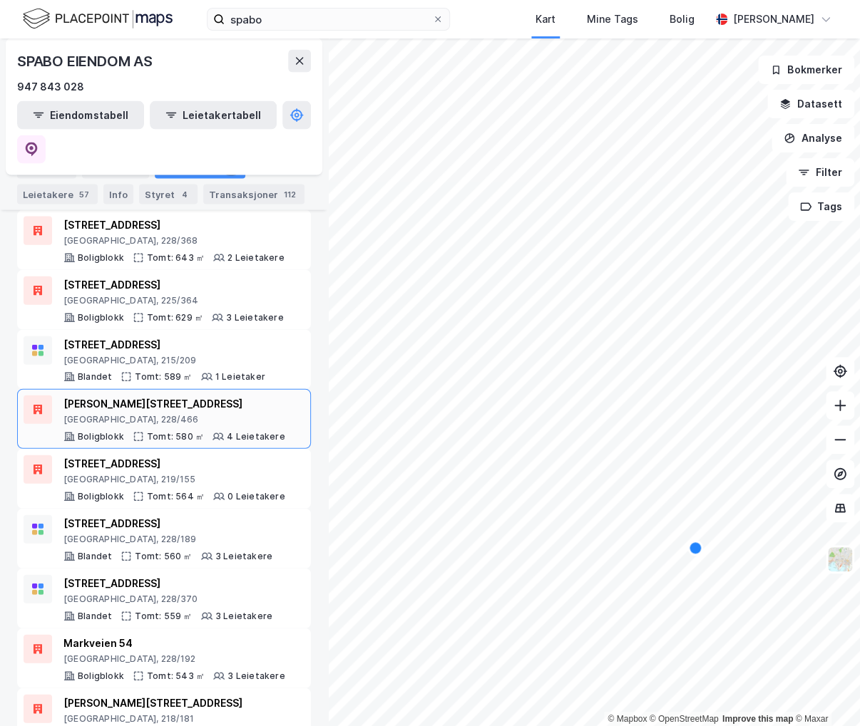
click at [208, 396] on div "Thorvald Meyers gate 27B" at bounding box center [174, 404] width 222 height 17
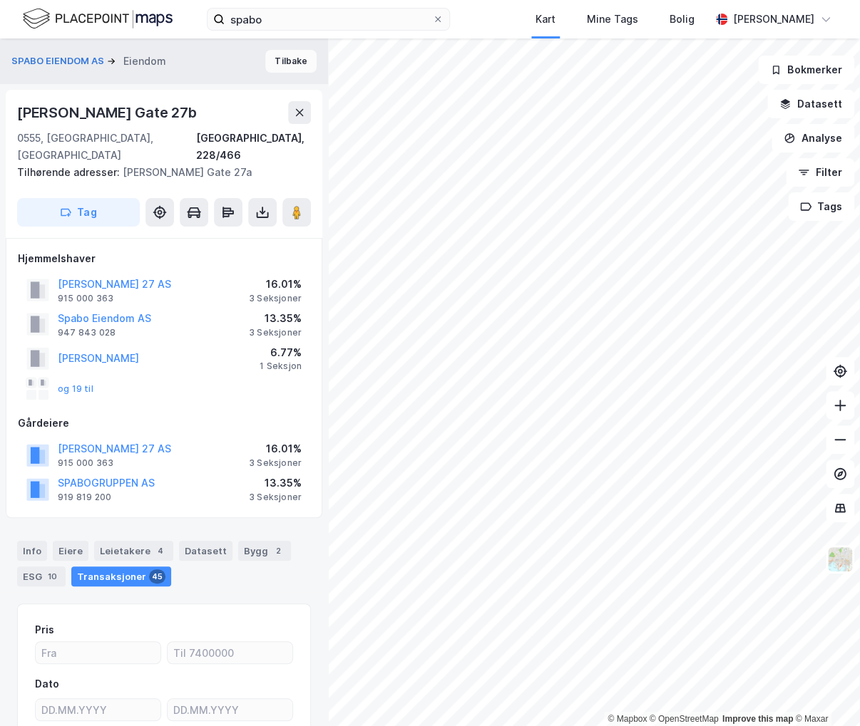
click at [282, 68] on button "Tilbake" at bounding box center [290, 61] width 51 height 23
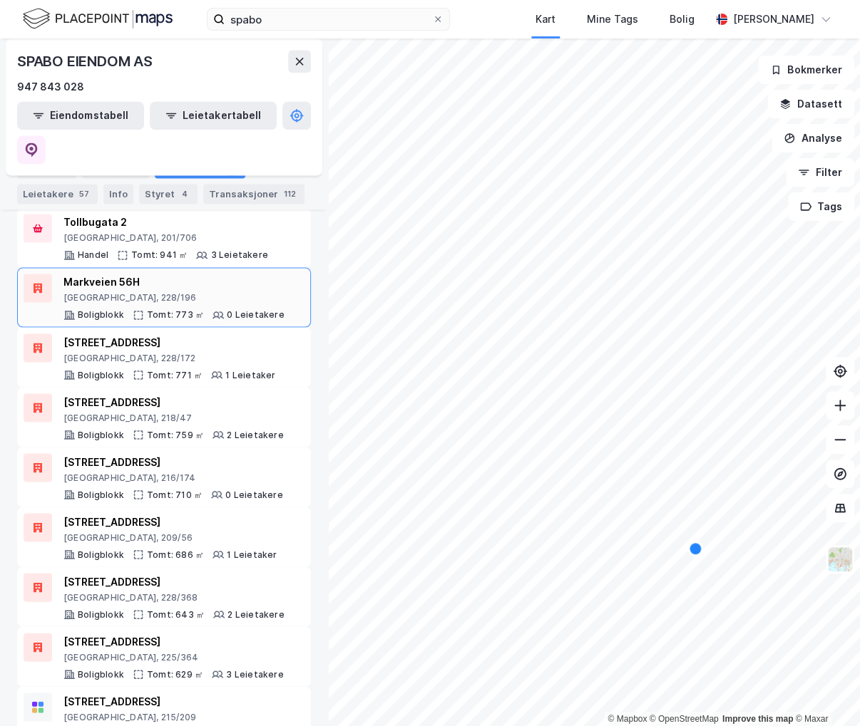
scroll to position [927, 0]
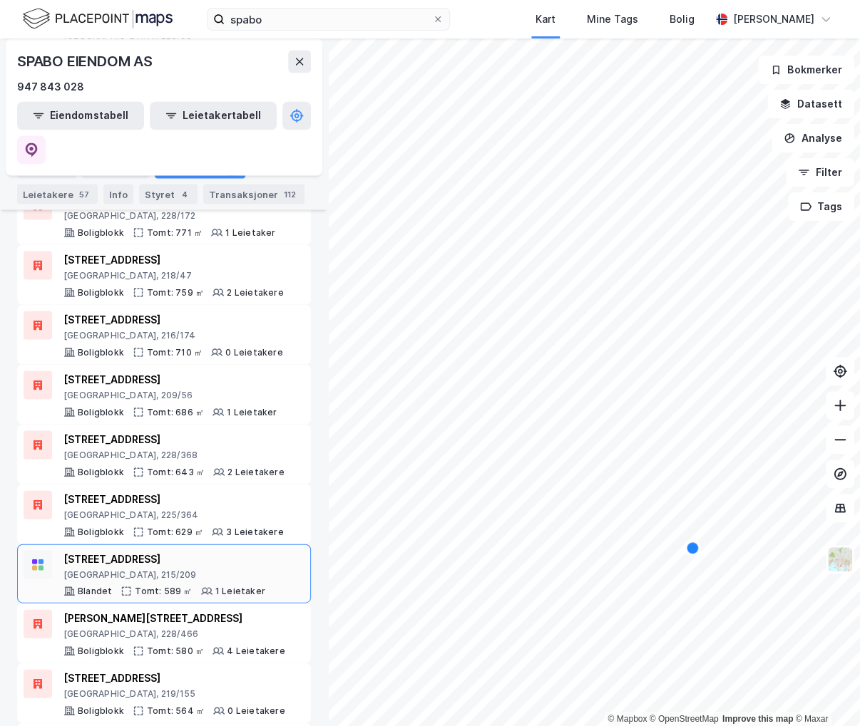
click at [210, 550] on div "Maries gate 5B" at bounding box center [164, 558] width 202 height 17
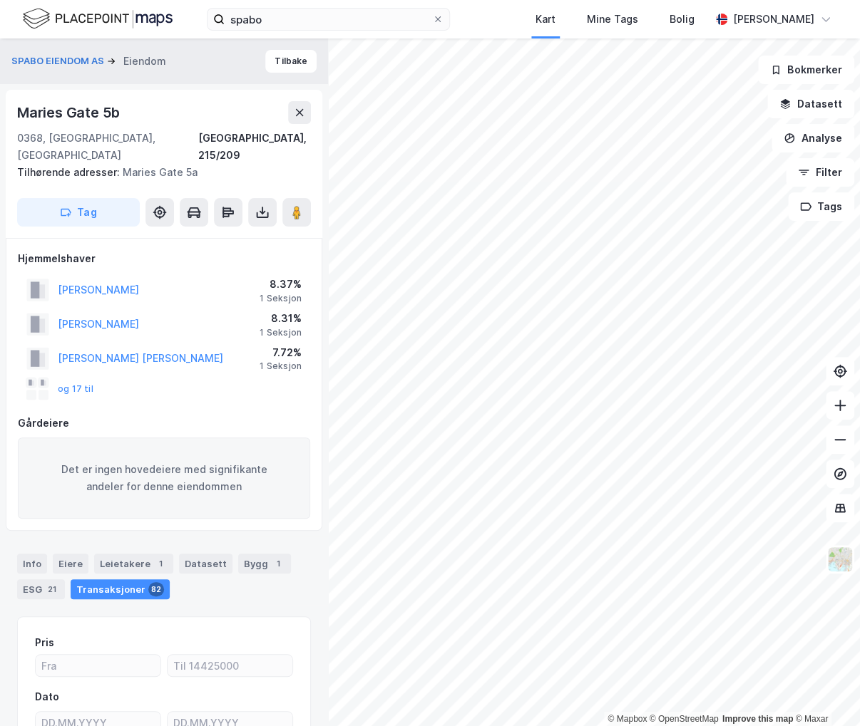
scroll to position [1, 0]
click at [298, 62] on button "Tilbake" at bounding box center [290, 60] width 51 height 23
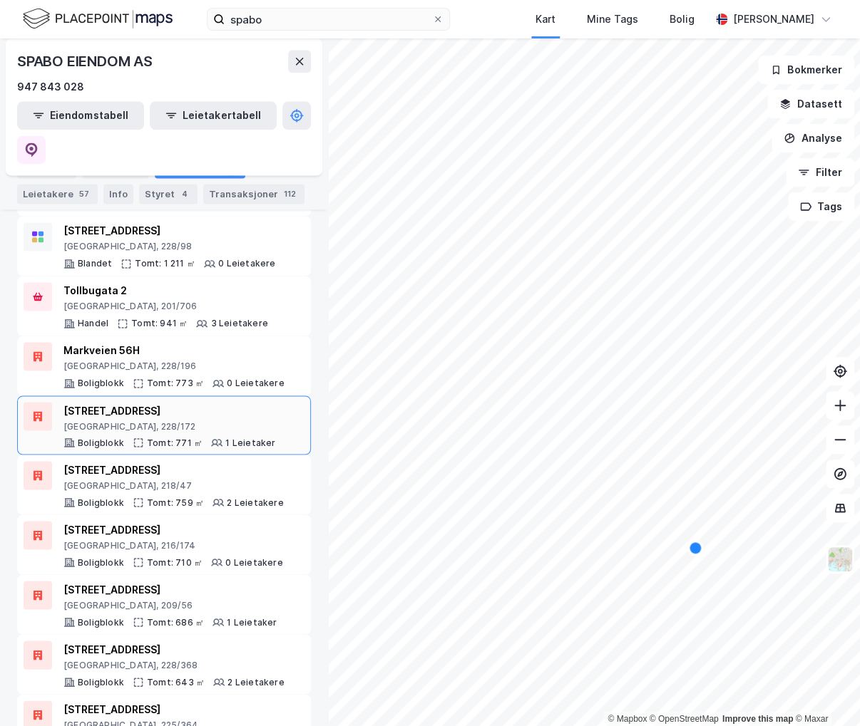
scroll to position [784, 0]
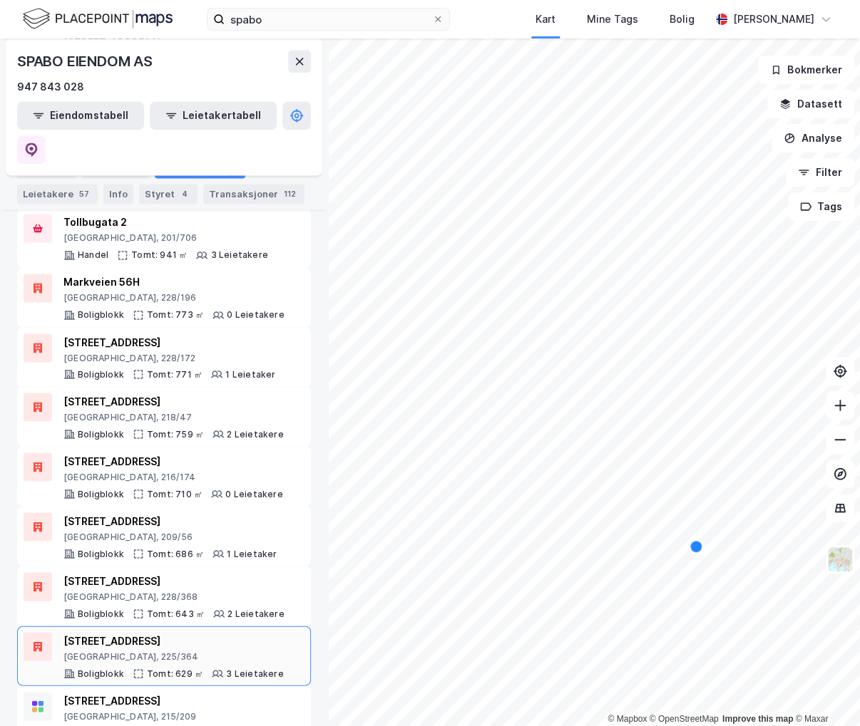
click at [189, 632] on div "Vogts gate 55B" at bounding box center [173, 640] width 220 height 17
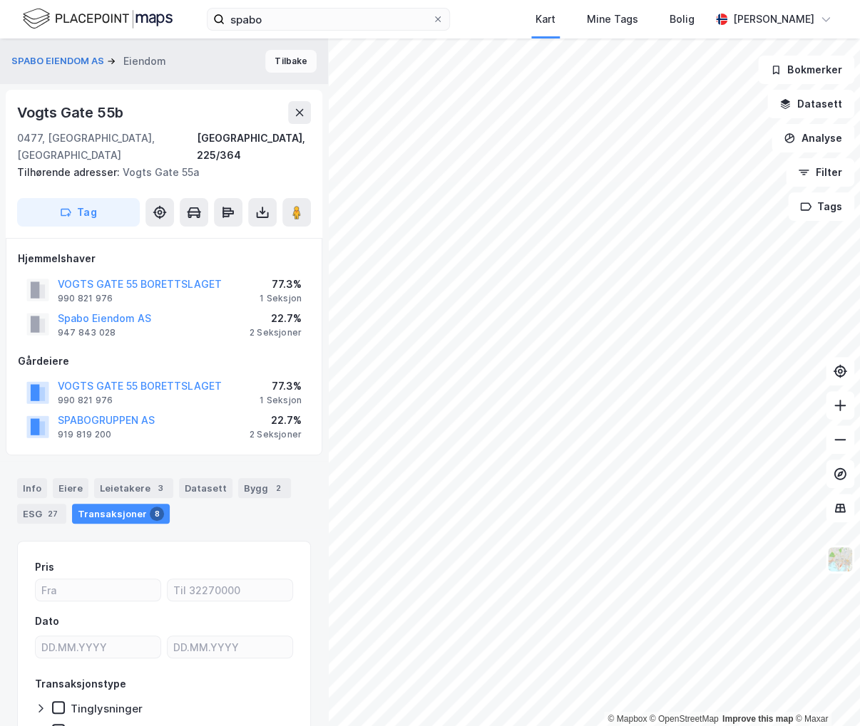
click at [275, 58] on button "Tilbake" at bounding box center [290, 61] width 51 height 23
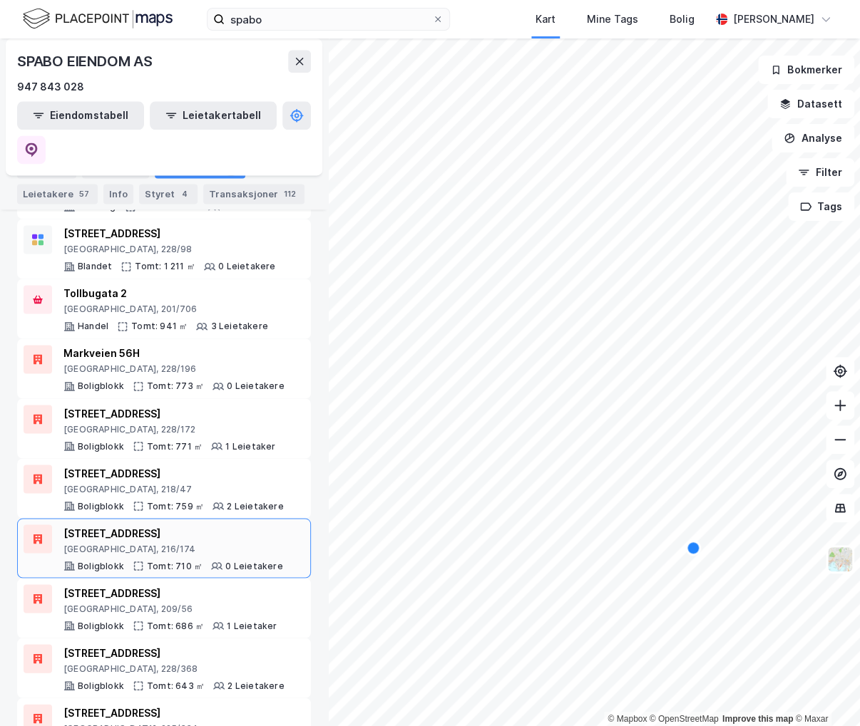
scroll to position [784, 0]
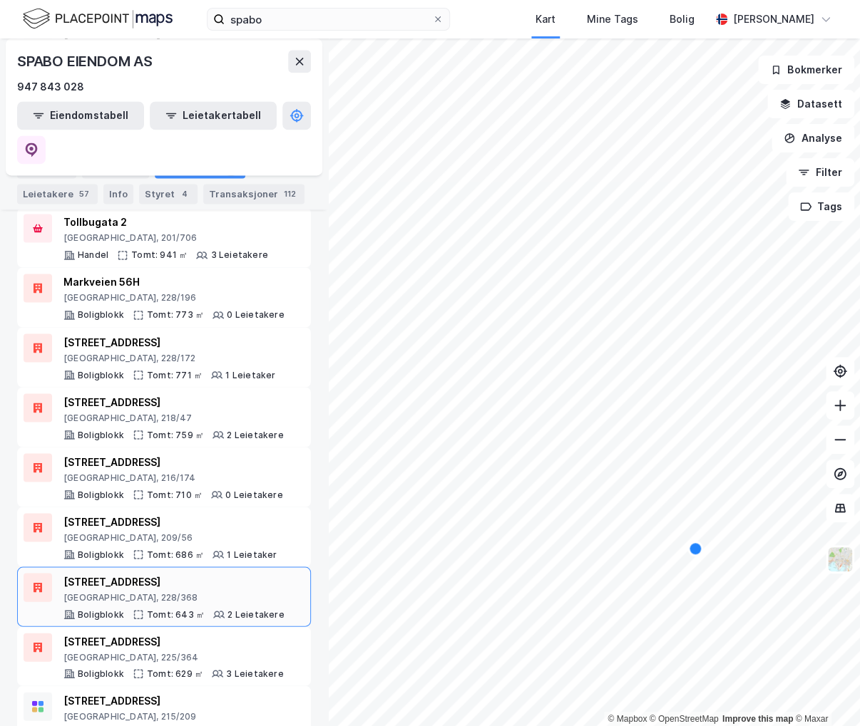
click at [182, 573] on div "Sofienberggata 2B" at bounding box center [173, 581] width 221 height 17
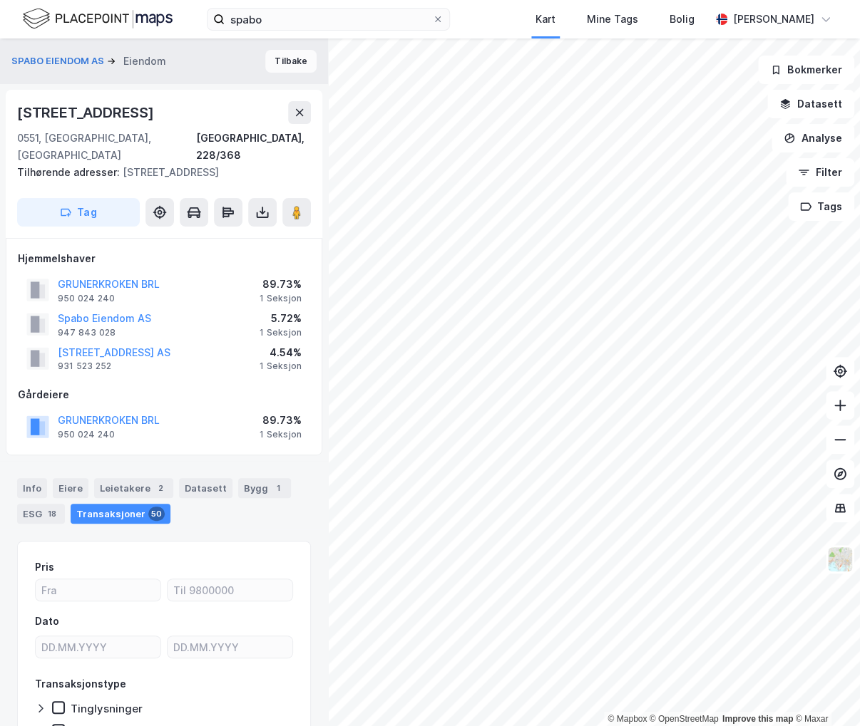
click at [273, 65] on button "Tilbake" at bounding box center [290, 61] width 51 height 23
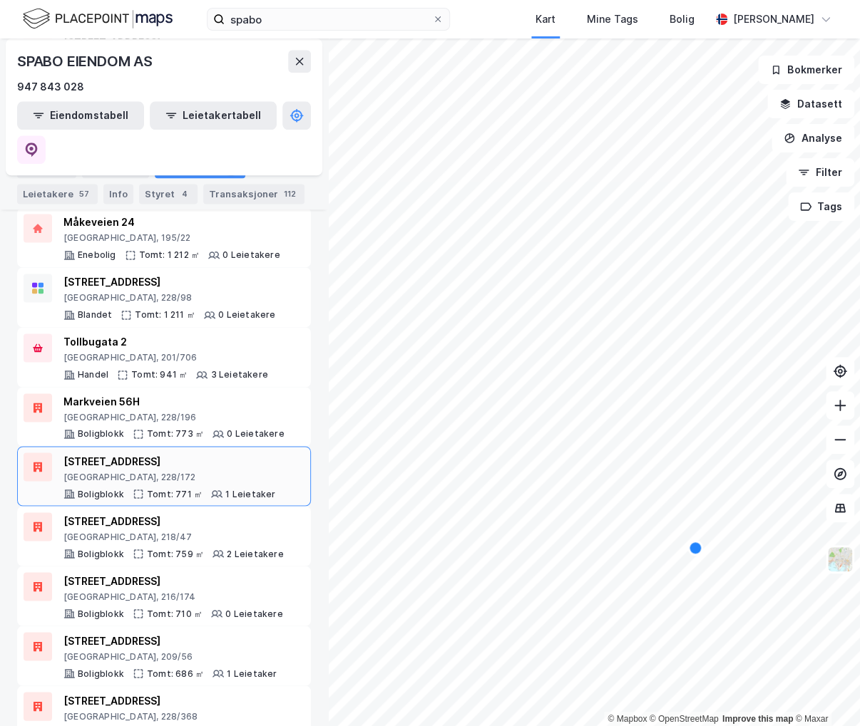
scroll to position [713, 0]
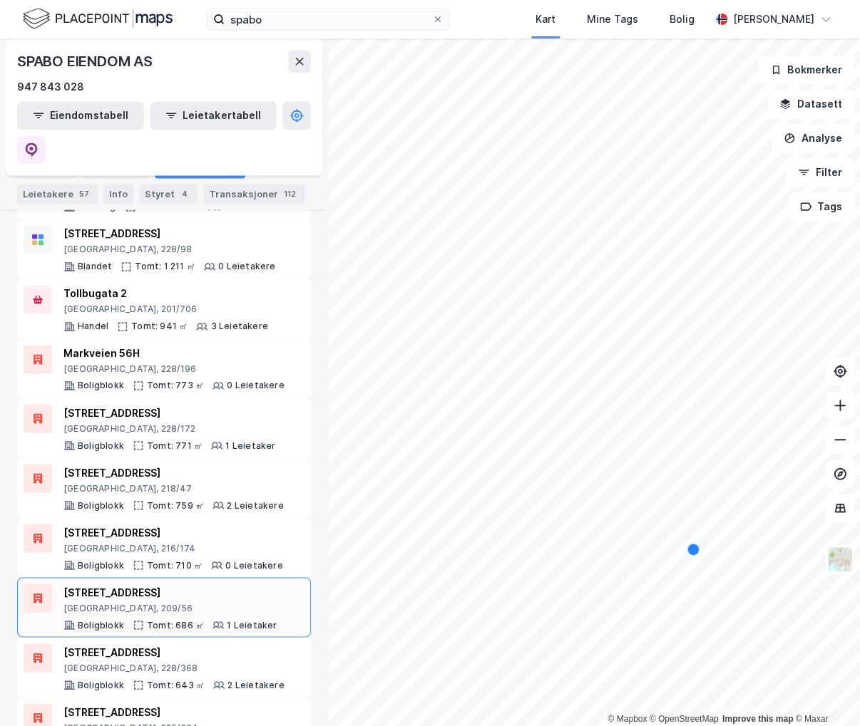
click at [214, 584] on div "Hansteens gate 5B" at bounding box center [169, 592] width 213 height 17
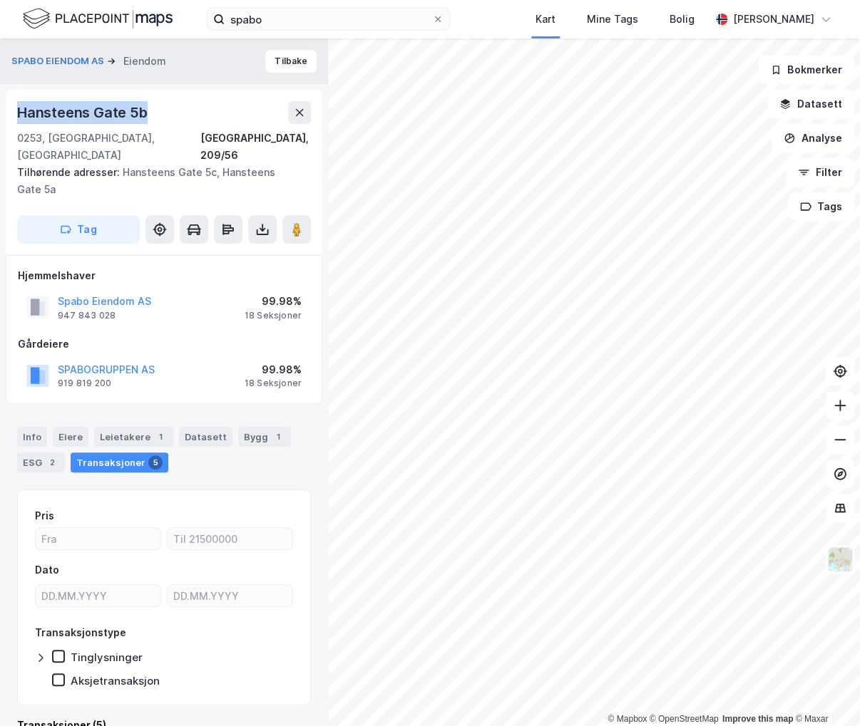
drag, startPoint x: 162, startPoint y: 110, endPoint x: 17, endPoint y: 100, distance: 145.7
click at [17, 101] on div "Hansteens Gate 5b" at bounding box center [164, 112] width 294 height 23
click at [272, 66] on button "Tilbake" at bounding box center [290, 61] width 51 height 23
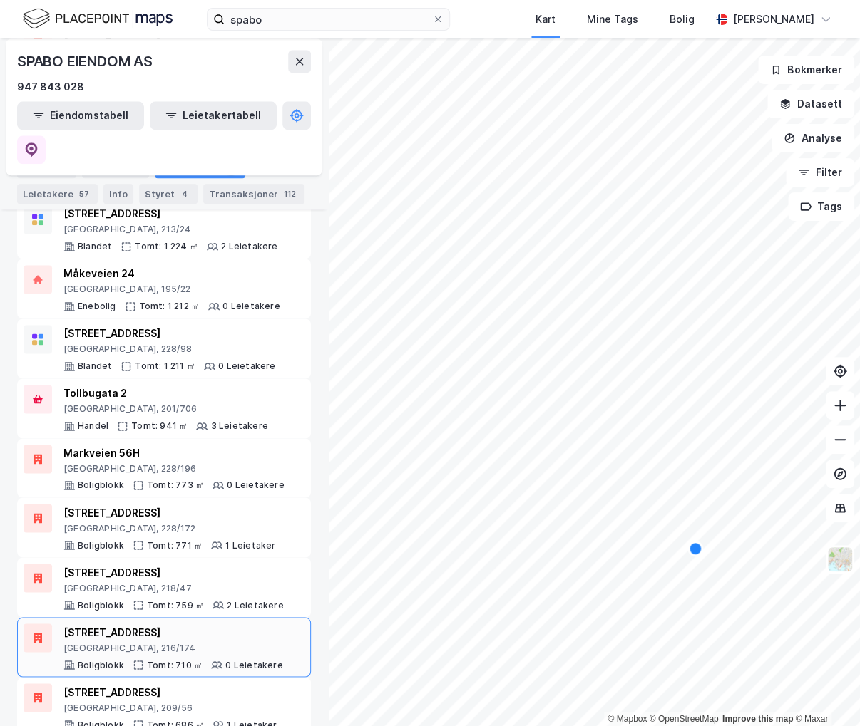
scroll to position [713, 0]
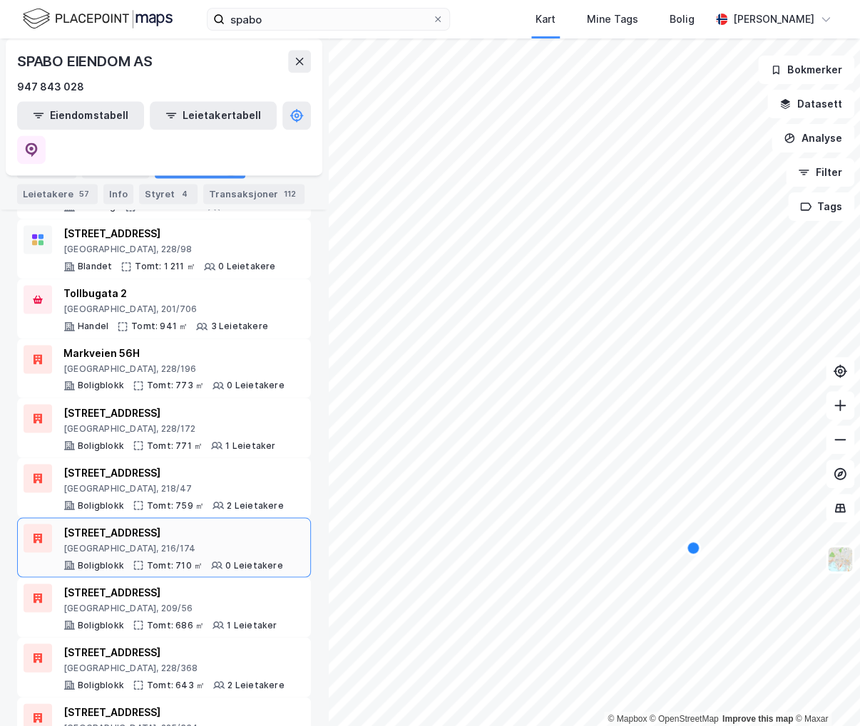
click at [196, 524] on div "Sporveisgata 6B" at bounding box center [173, 532] width 220 height 17
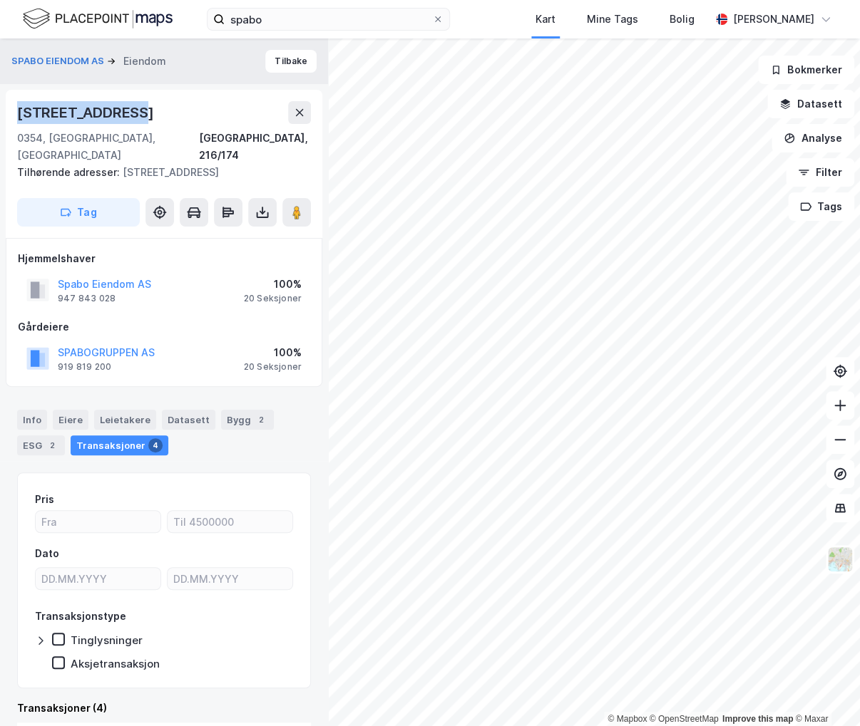
drag, startPoint x: 151, startPoint y: 108, endPoint x: 14, endPoint y: 92, distance: 137.7
click at [14, 92] on div "Sporveisgata 6b 0354, Oslo, Oslo Oslo, 216/174 Tilhørende adresser: Sporveisgat…" at bounding box center [164, 164] width 316 height 148
click at [269, 65] on button "Tilbake" at bounding box center [290, 61] width 51 height 23
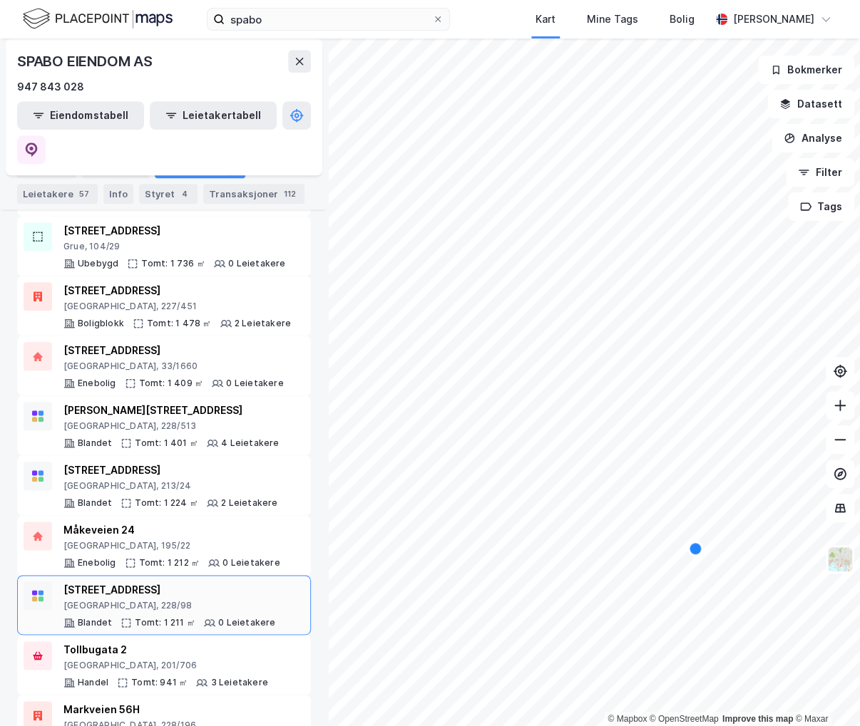
scroll to position [641, 0]
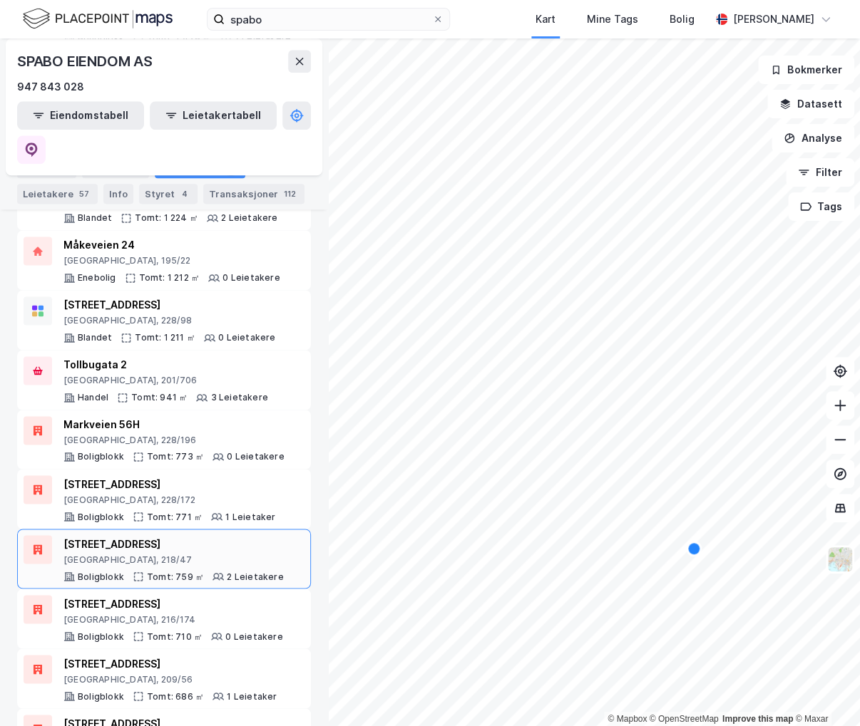
click at [206, 554] on div "Oslo, 218/47" at bounding box center [173, 559] width 220 height 11
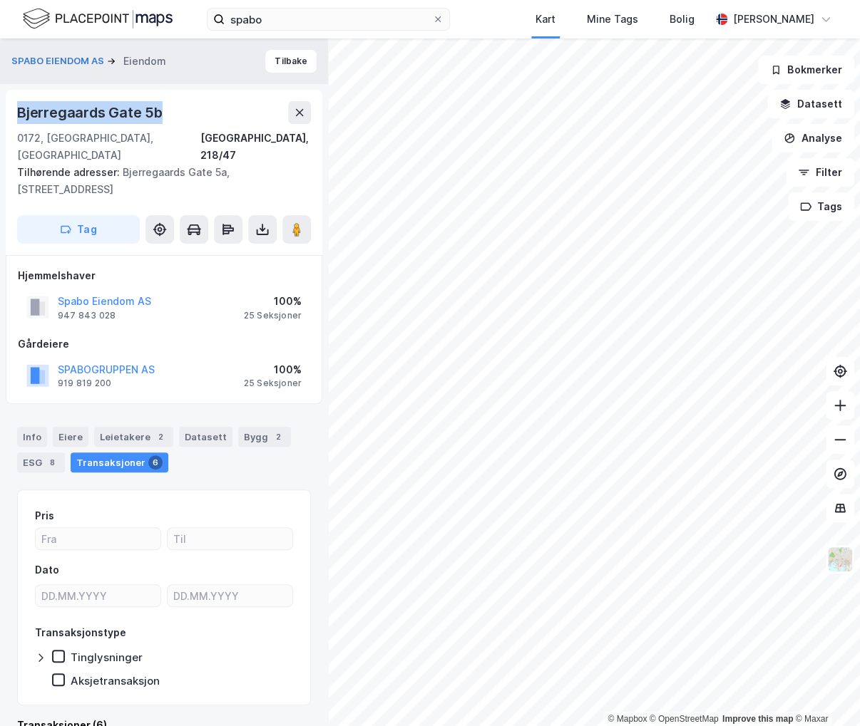
drag, startPoint x: 74, startPoint y: 100, endPoint x: 14, endPoint y: 96, distance: 60.7
click at [14, 96] on div "Bjerregaards Gate 5b 0172, Oslo, Oslo Oslo, 218/47 Tilhørende adresser: Bjerreg…" at bounding box center [164, 172] width 316 height 165
click at [277, 68] on button "Tilbake" at bounding box center [290, 61] width 51 height 23
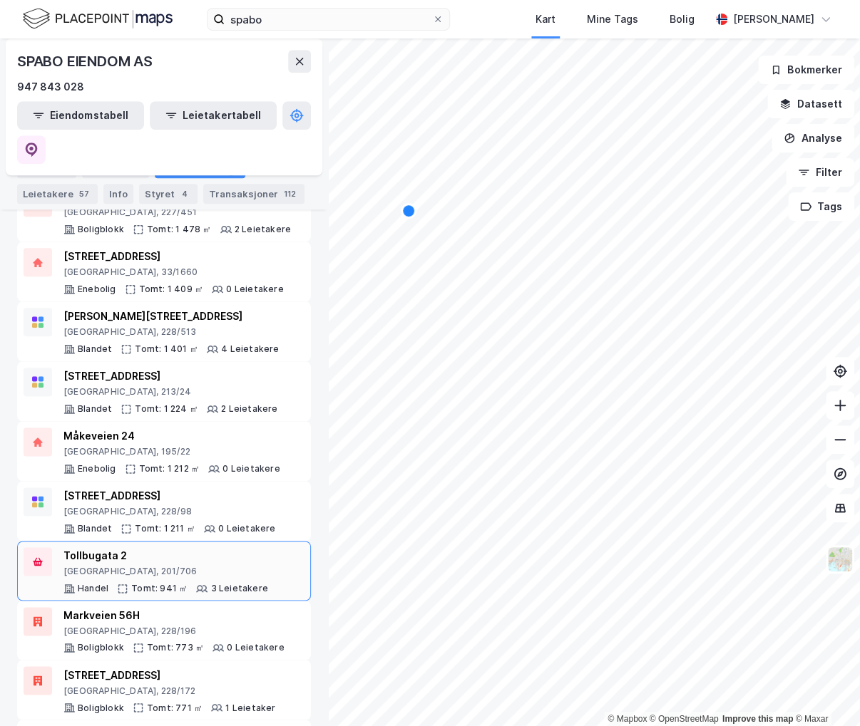
scroll to position [570, 0]
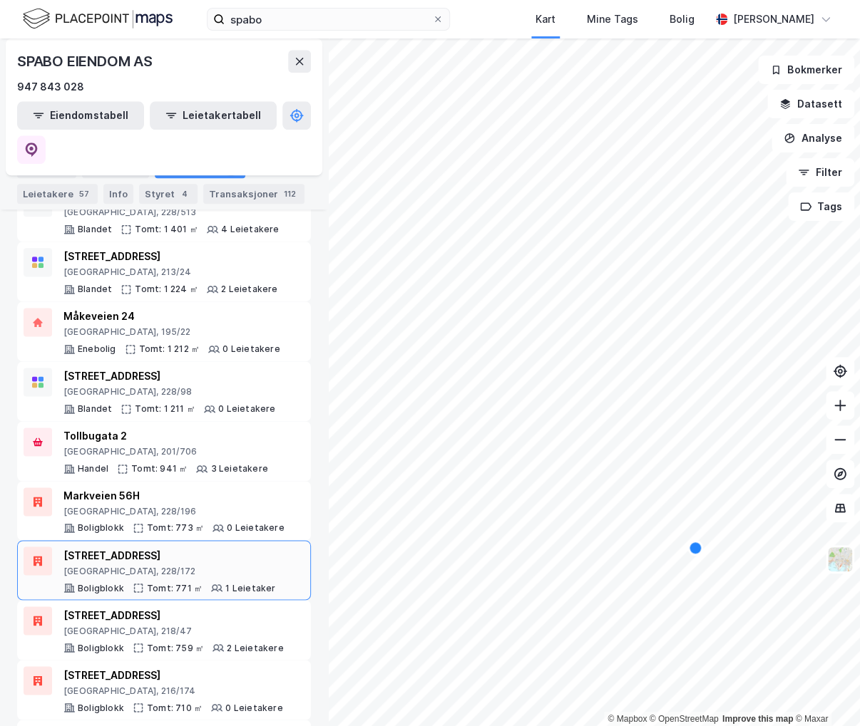
click at [210, 547] on div "Markveien 28B" at bounding box center [169, 555] width 212 height 17
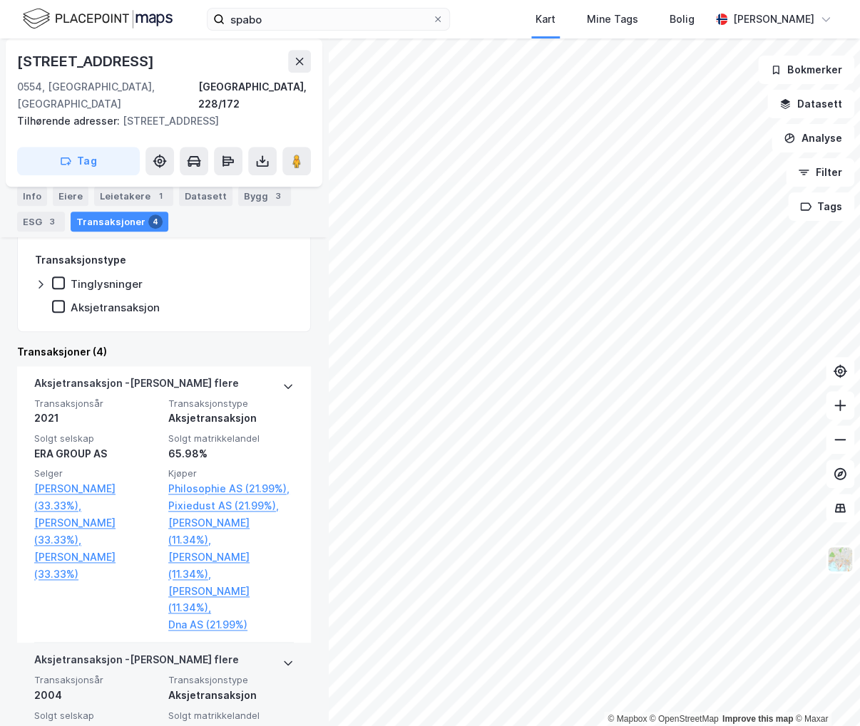
scroll to position [356, 0]
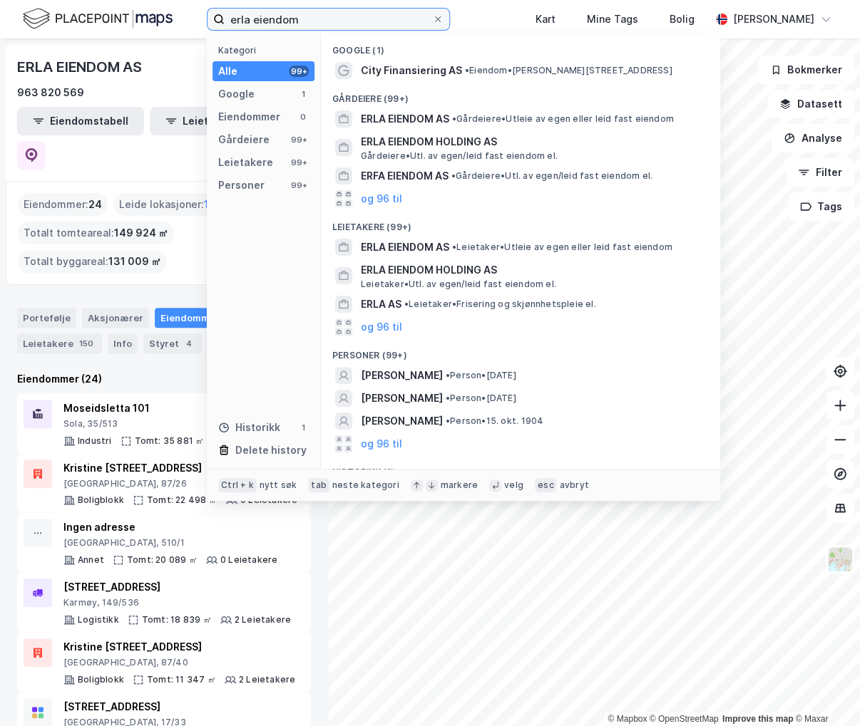
drag, startPoint x: 304, startPoint y: 19, endPoint x: 120, endPoint y: 25, distance: 184.0
click at [120, 25] on div "erla eiendom Kategori Alle 99+ Google 1 Eiendommer 0 Gårdeiere 99+ Leietakere 9…" at bounding box center [430, 19] width 860 height 38
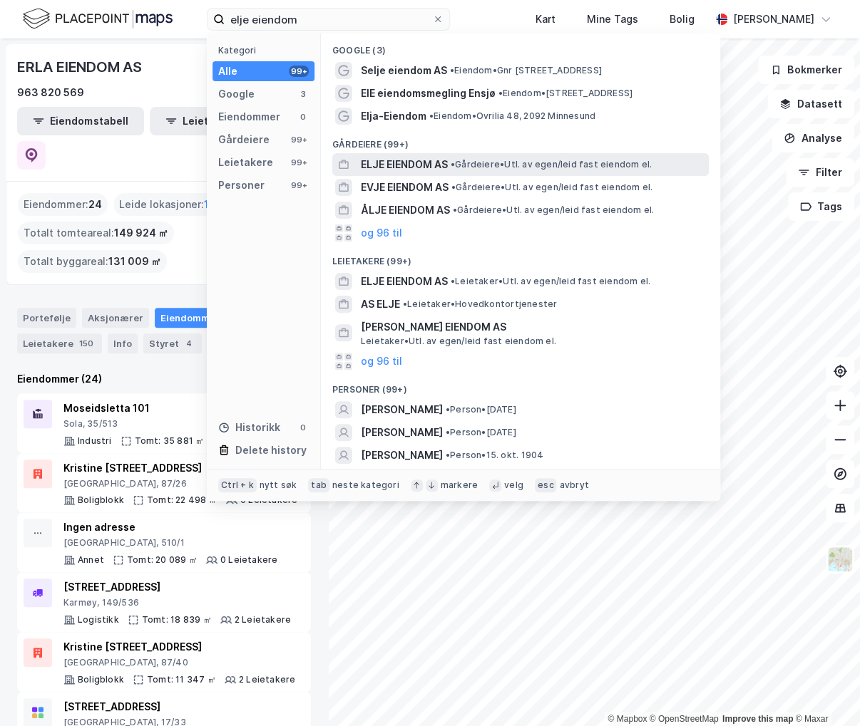
click at [411, 168] on span "ELJE EIENDOM AS" at bounding box center [404, 164] width 87 height 17
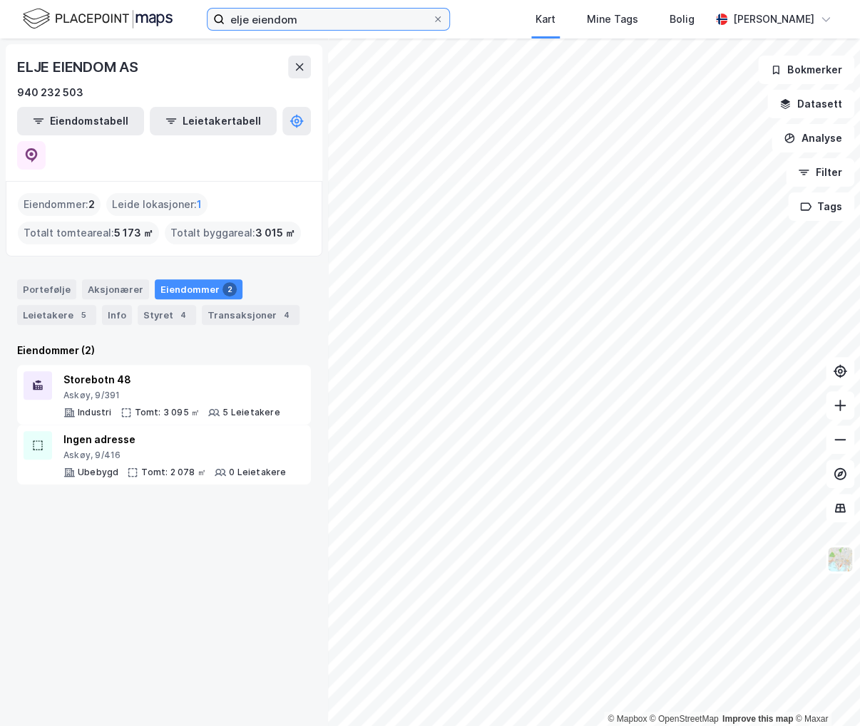
click at [368, 21] on input "elje eiendom" at bounding box center [328, 19] width 207 height 21
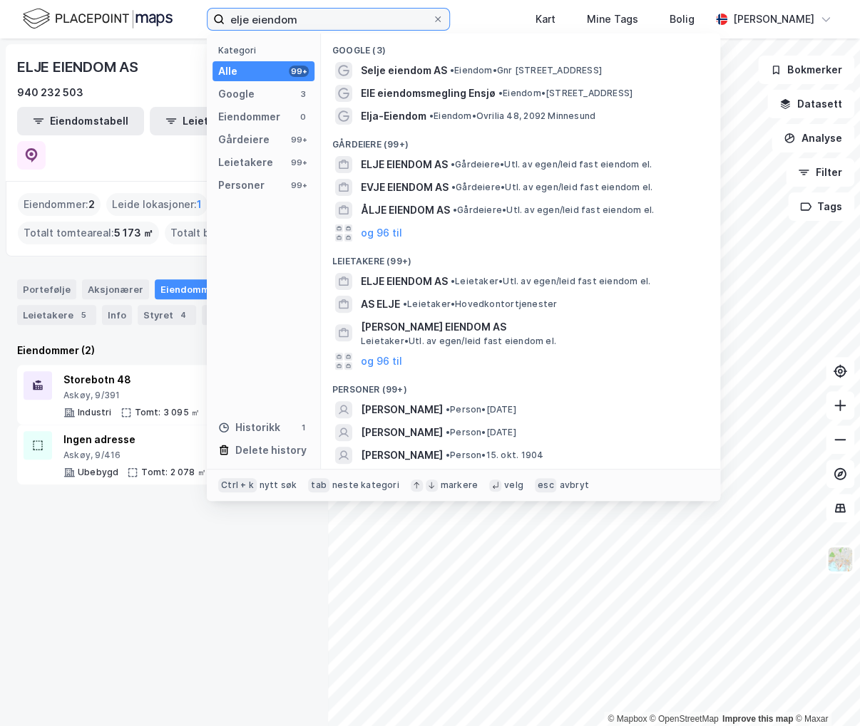
drag, startPoint x: 356, startPoint y: 14, endPoint x: 245, endPoint y: 9, distance: 110.6
click at [245, 9] on input "elje eiendom" at bounding box center [328, 19] width 207 height 21
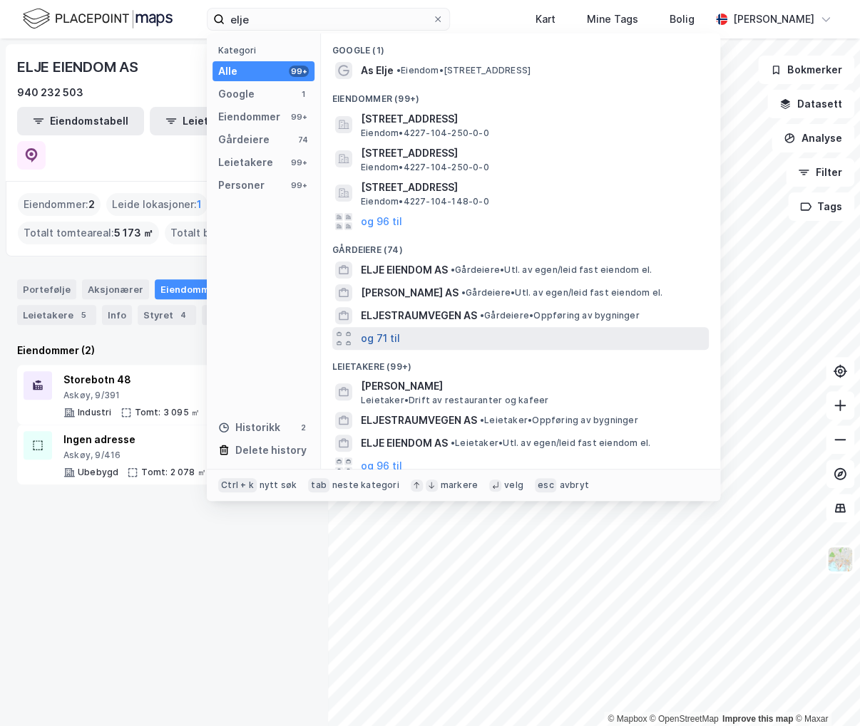
click at [385, 345] on button "og 71 til" at bounding box center [380, 338] width 39 height 17
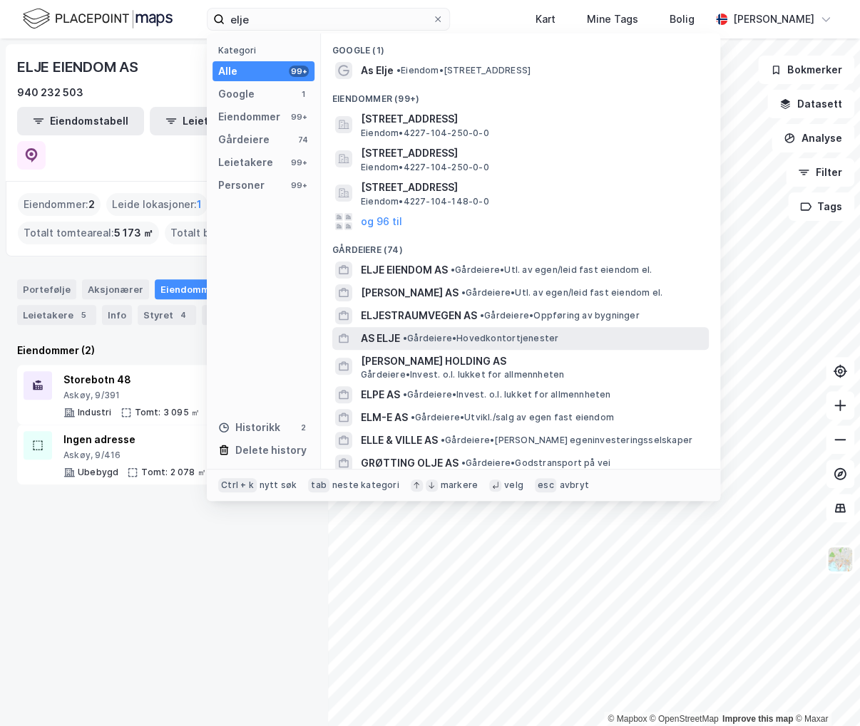
scroll to position [71, 0]
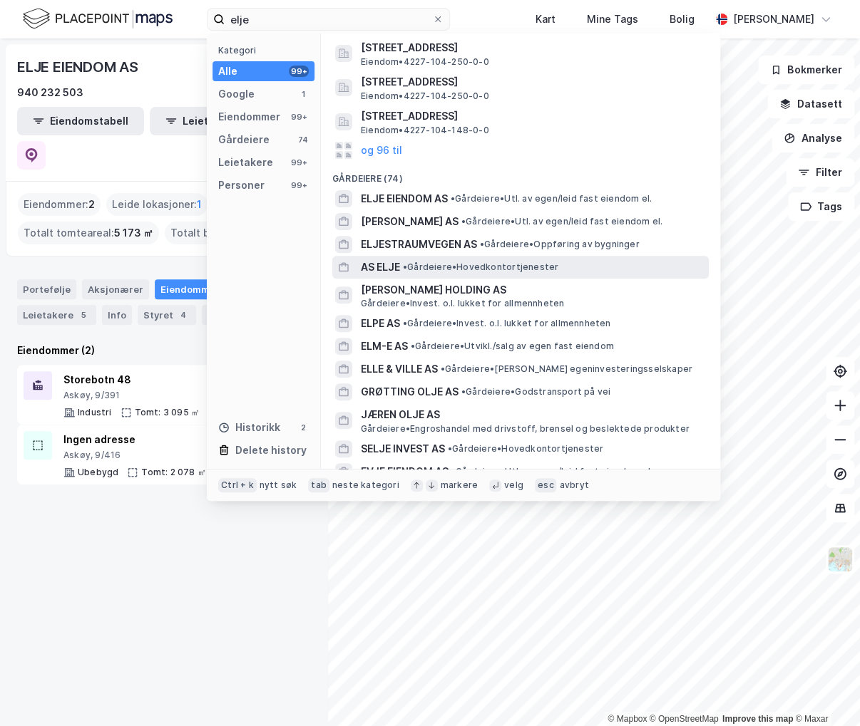
click at [487, 267] on span "• Gårdeiere • Hovedkontortjenester" at bounding box center [480, 267] width 155 height 11
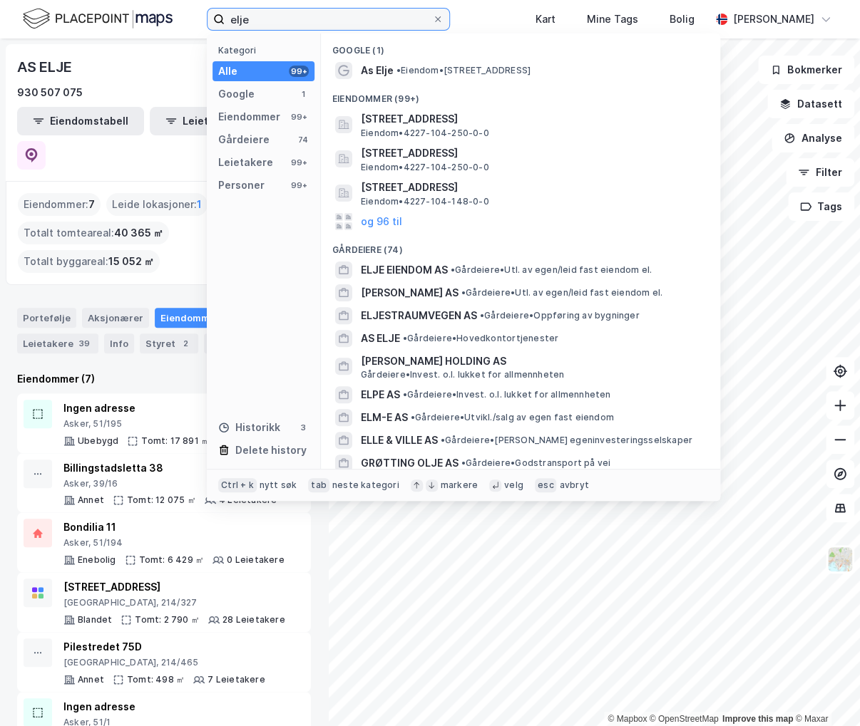
click at [298, 14] on input "elje" at bounding box center [328, 19] width 207 height 21
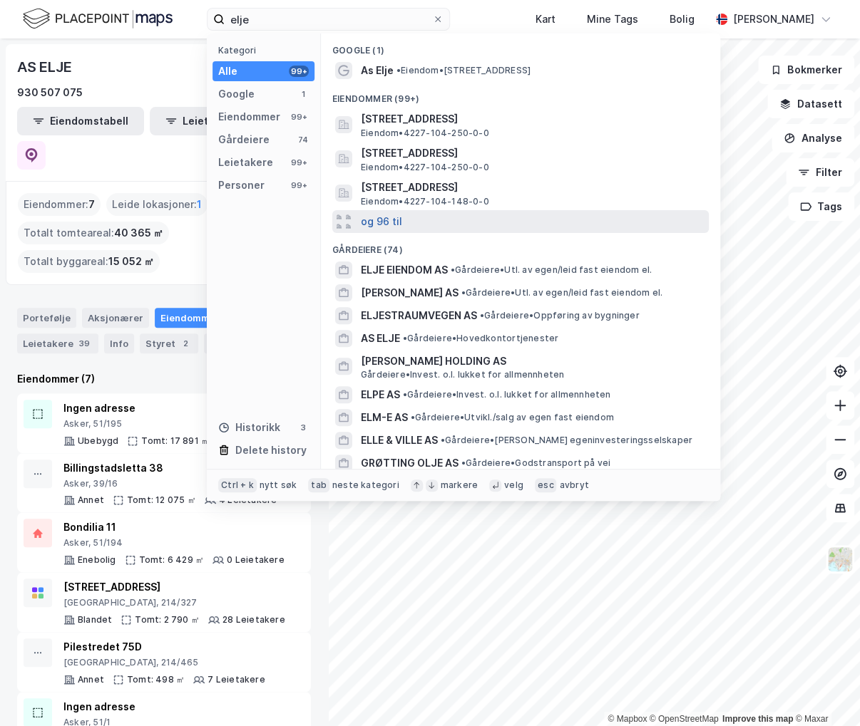
click at [381, 215] on button "og 96 til" at bounding box center [381, 221] width 41 height 17
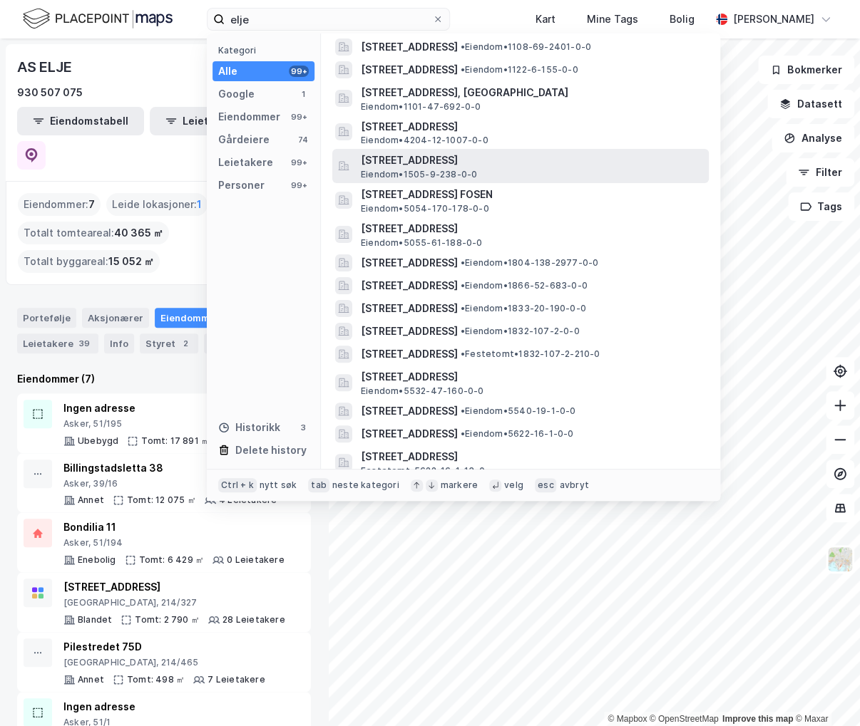
scroll to position [2281, 0]
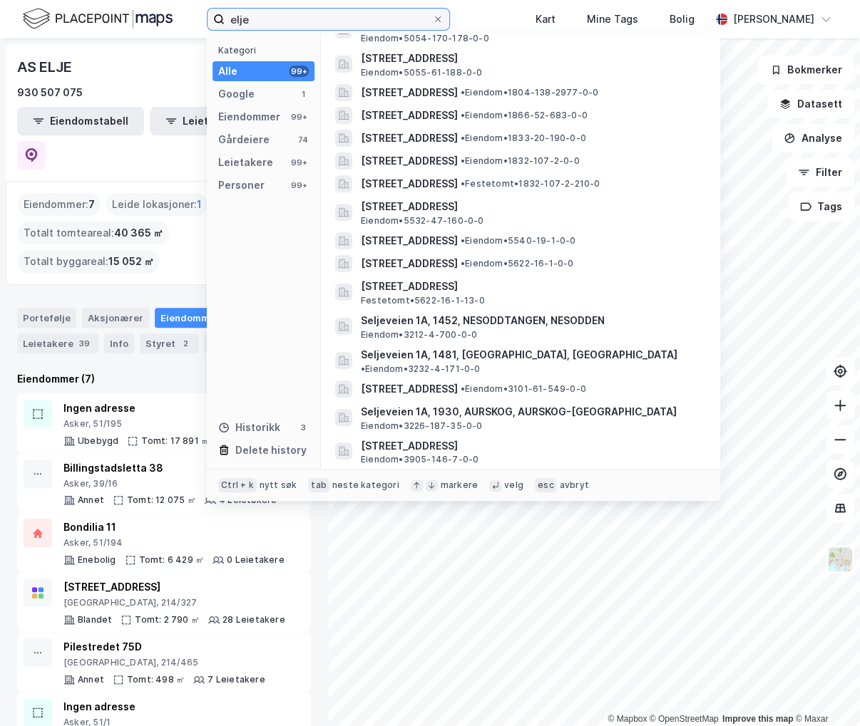
click at [311, 19] on input "elje" at bounding box center [328, 19] width 207 height 21
click at [506, 11] on div "elje Kategori Alle 99+ Google 1 Eiendommer 99+ Gårdeiere 74 Leietakere 99+ Pers…" at bounding box center [430, 19] width 860 height 38
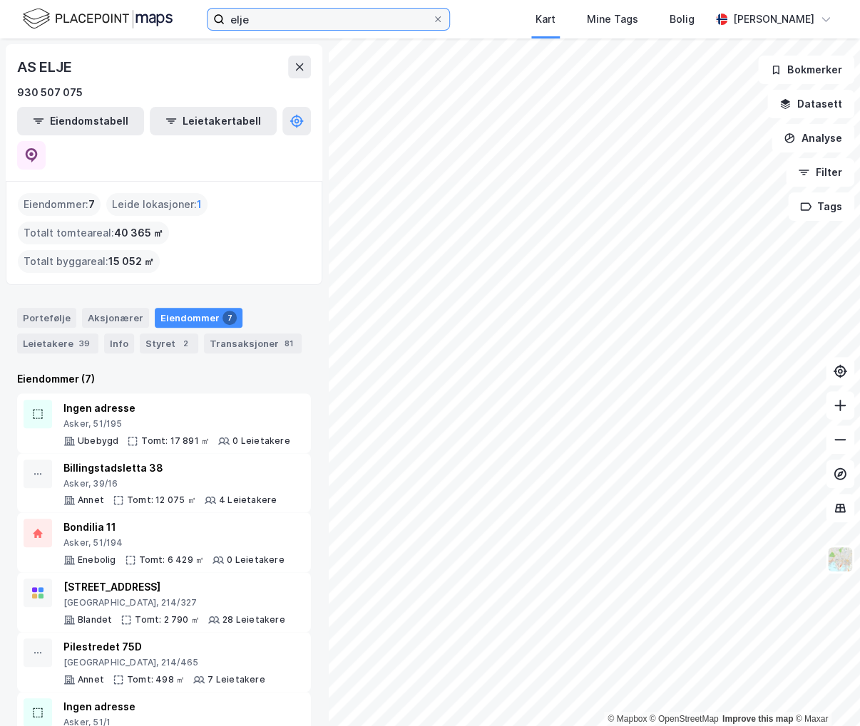
click at [358, 16] on input "elje" at bounding box center [328, 19] width 207 height 21
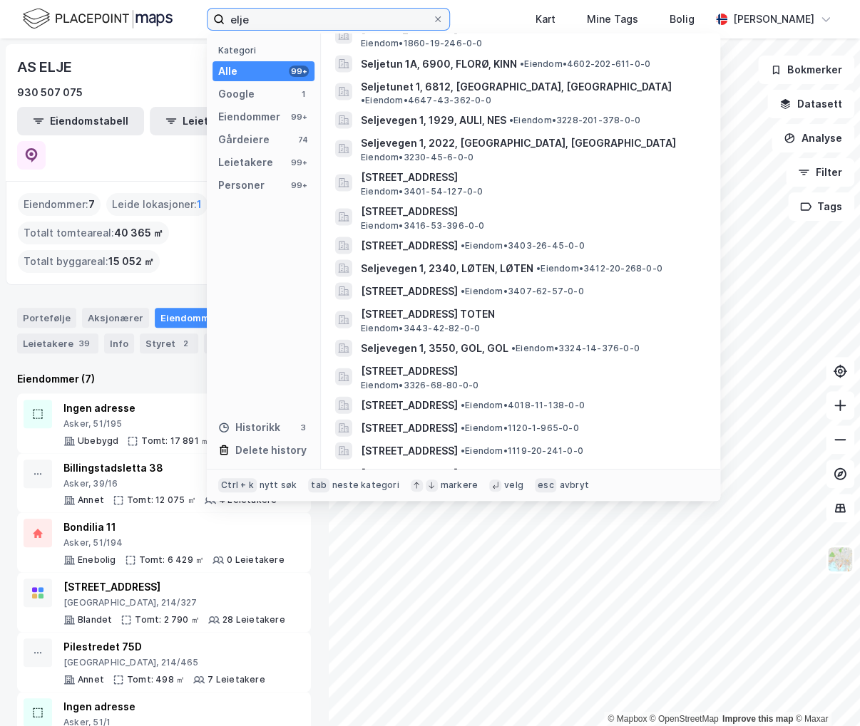
scroll to position [0, 0]
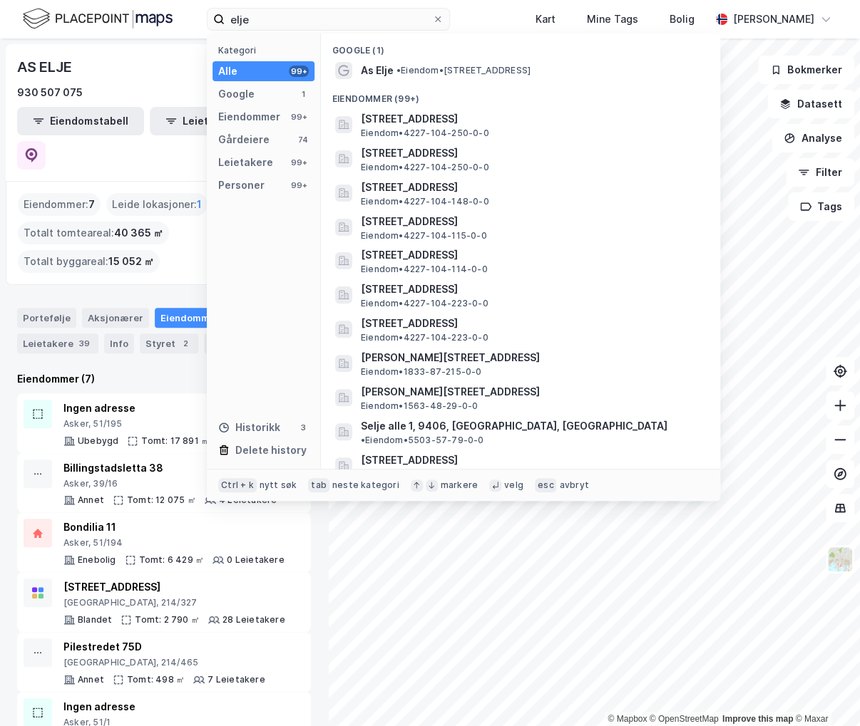
click at [574, 98] on div "Eiendommer (99+)" at bounding box center [520, 95] width 399 height 26
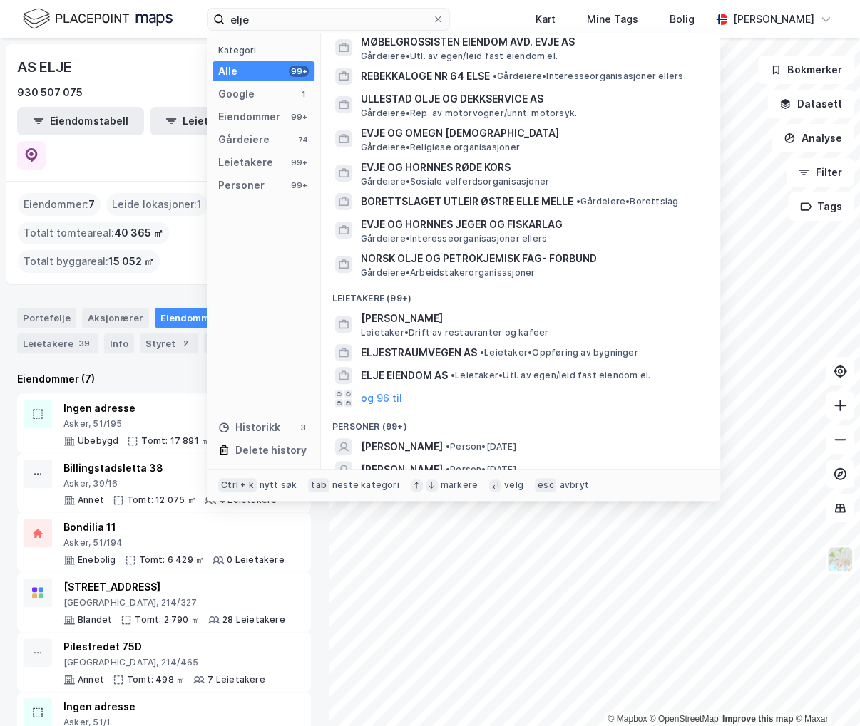
scroll to position [4685, 0]
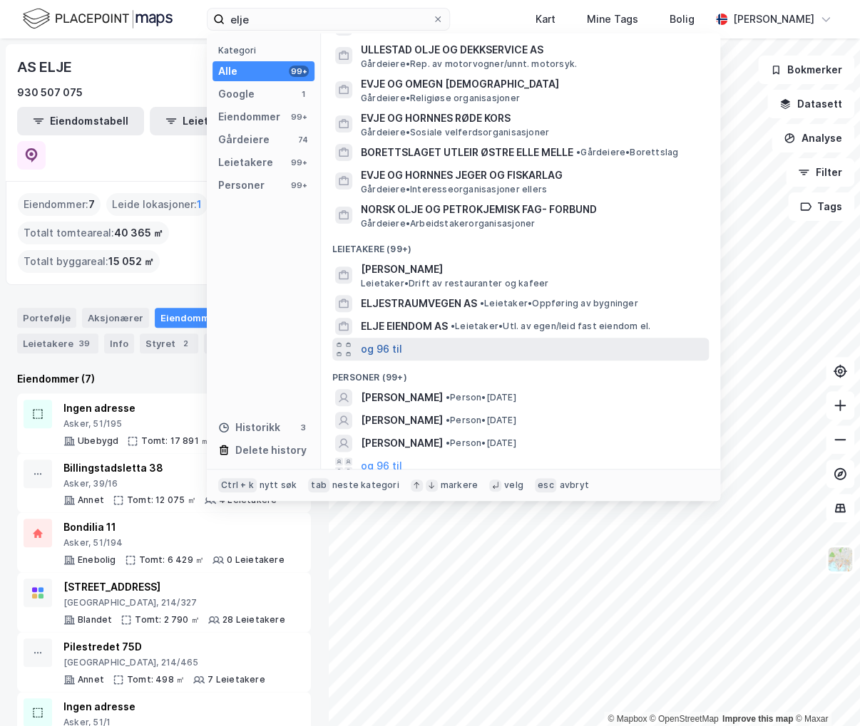
click at [365, 341] on button "og 96 til" at bounding box center [381, 349] width 41 height 17
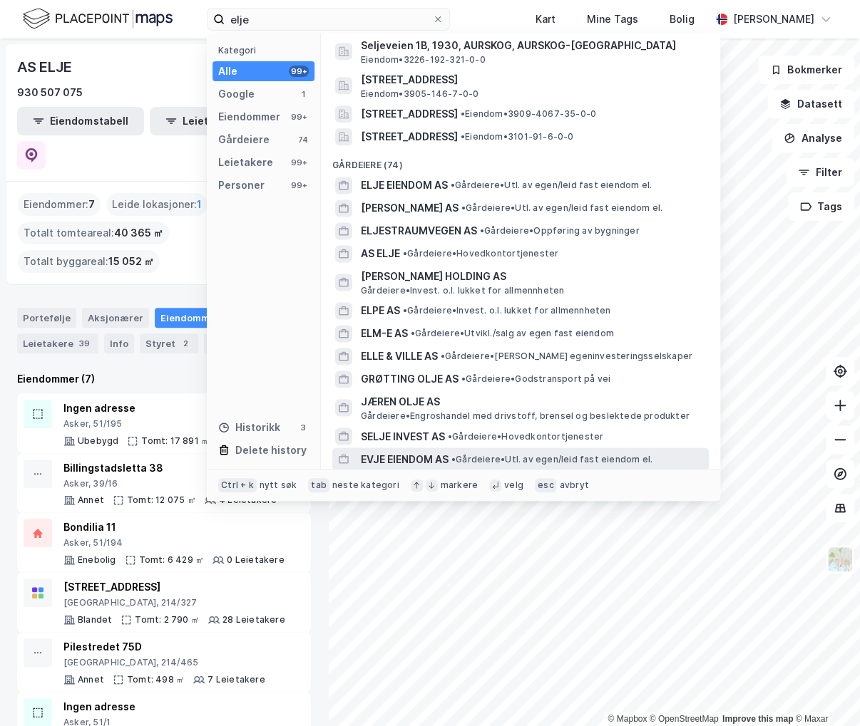
scroll to position [2903, 0]
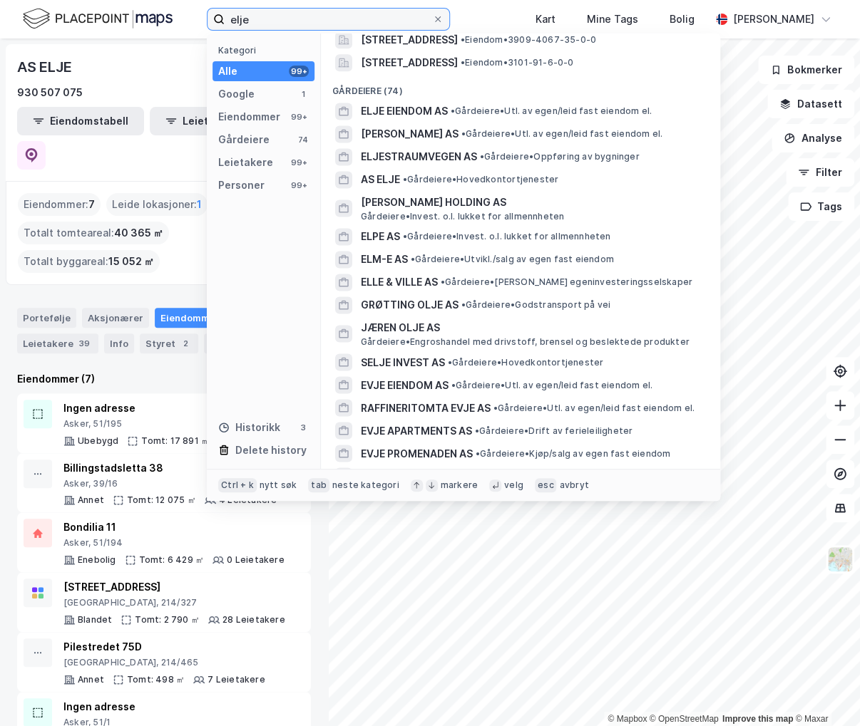
drag, startPoint x: 324, startPoint y: 19, endPoint x: 118, endPoint y: 11, distance: 205.4
click at [120, 14] on div "elje Kategori Alle 99+ Google 1 Eiendommer 99+ Gårdeiere 74 Leietakere 99+ Pers…" at bounding box center [430, 19] width 860 height 38
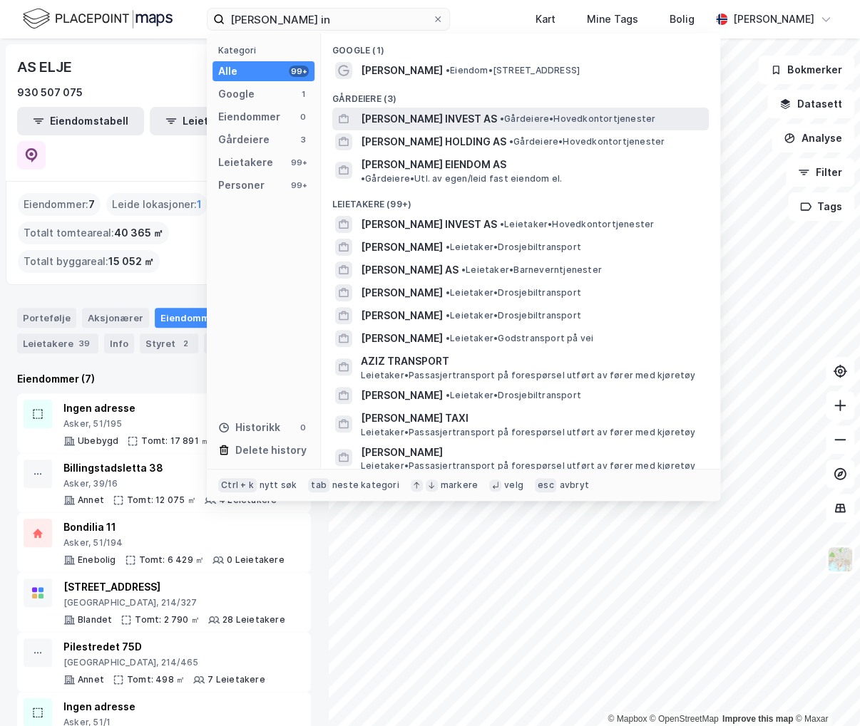
click at [504, 110] on div "AZIZ INVEST AS • Gårdeiere • Hovedkontortjenester" at bounding box center [533, 118] width 345 height 17
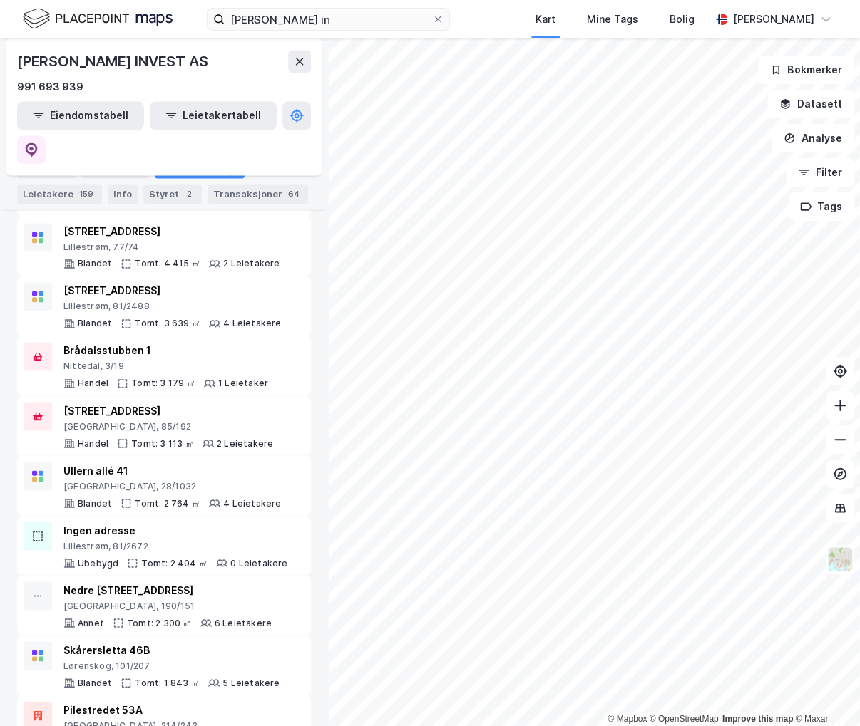
scroll to position [1069, 0]
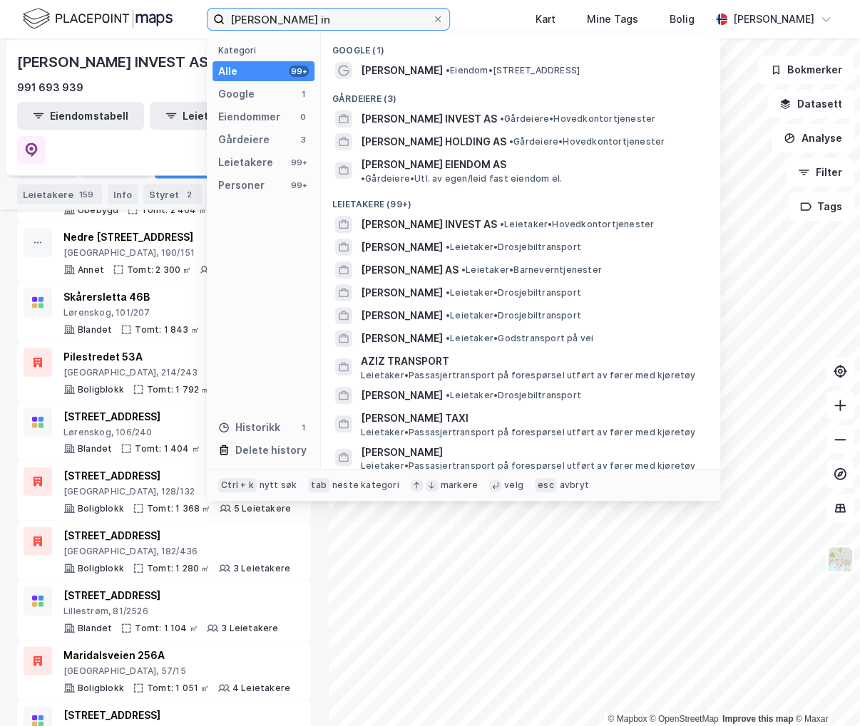
drag, startPoint x: 347, startPoint y: 28, endPoint x: -4, endPoint y: 68, distance: 352.9
click at [0, 68] on html "aziz in Kategori Alle 99+ Google 1 Eiendommer 0 Gårdeiere 3 Leietakere 99+ Pers…" at bounding box center [430, 363] width 860 height 726
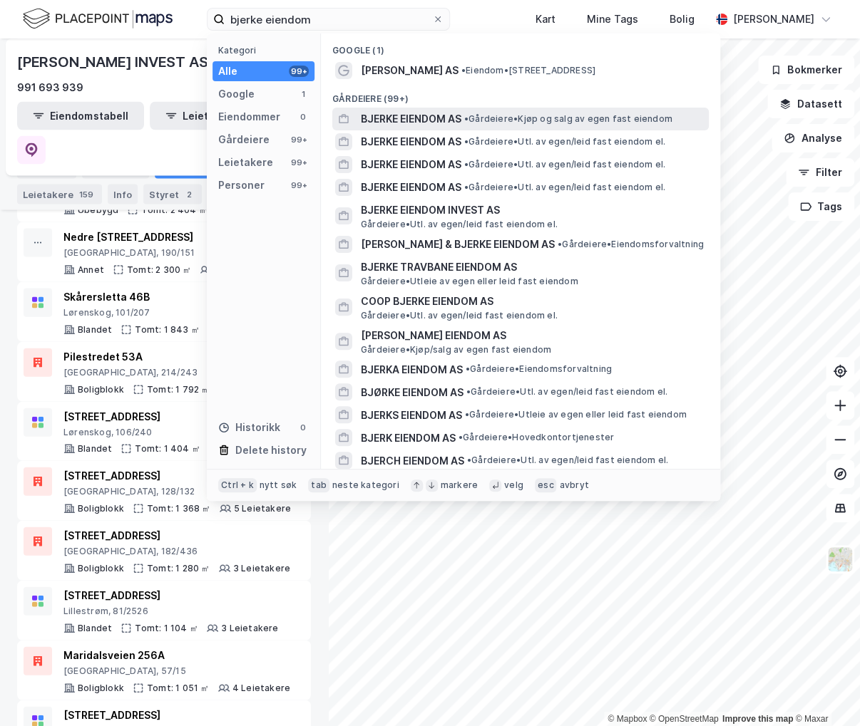
click at [608, 118] on span "• Gårdeiere • Kjøp og salg av egen fast eiendom" at bounding box center [568, 118] width 208 height 11
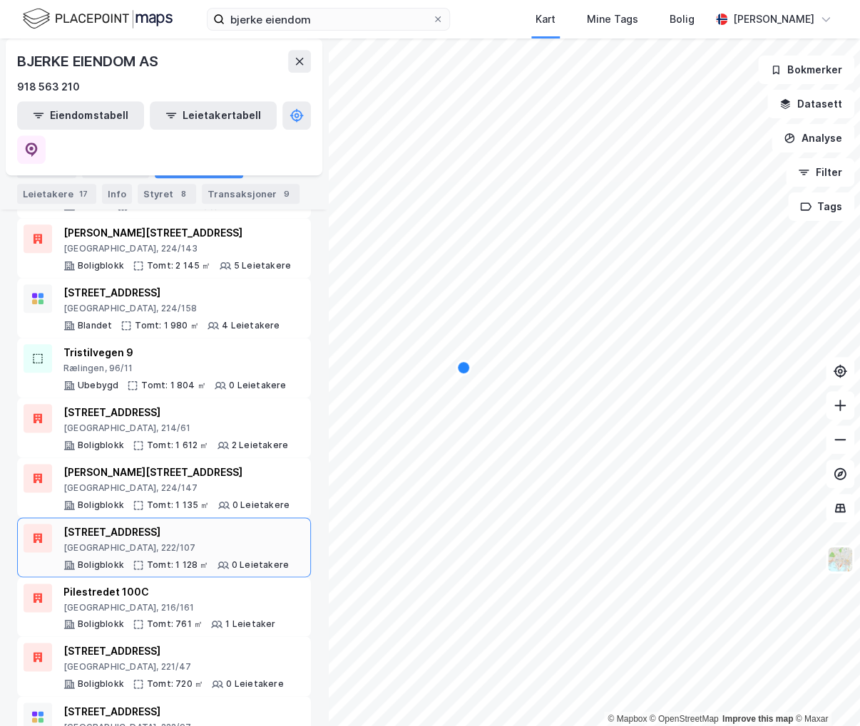
scroll to position [459, 0]
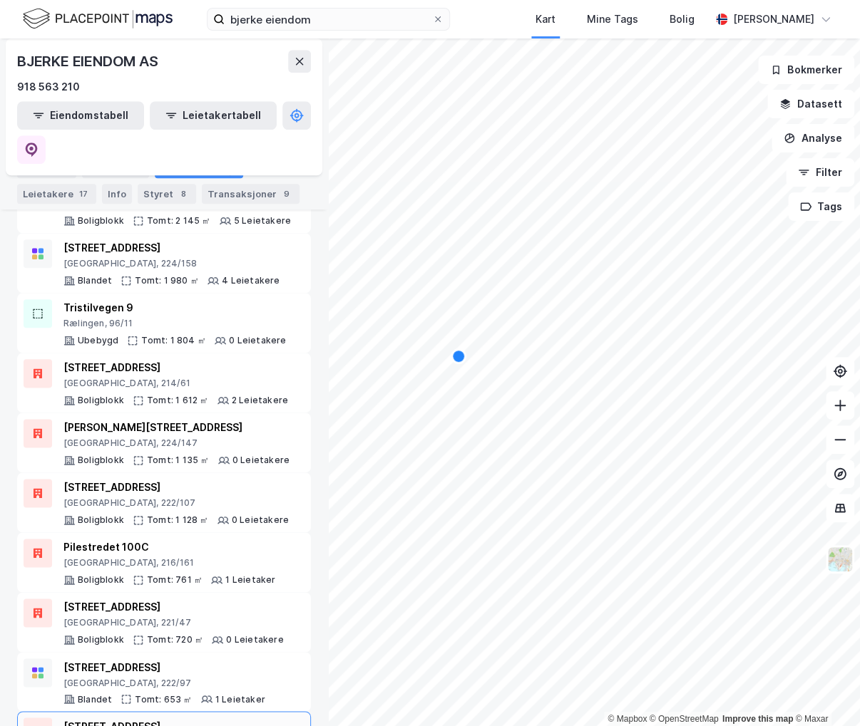
click at [205, 718] on div "Hammerstads gate 10B" at bounding box center [170, 726] width 215 height 17
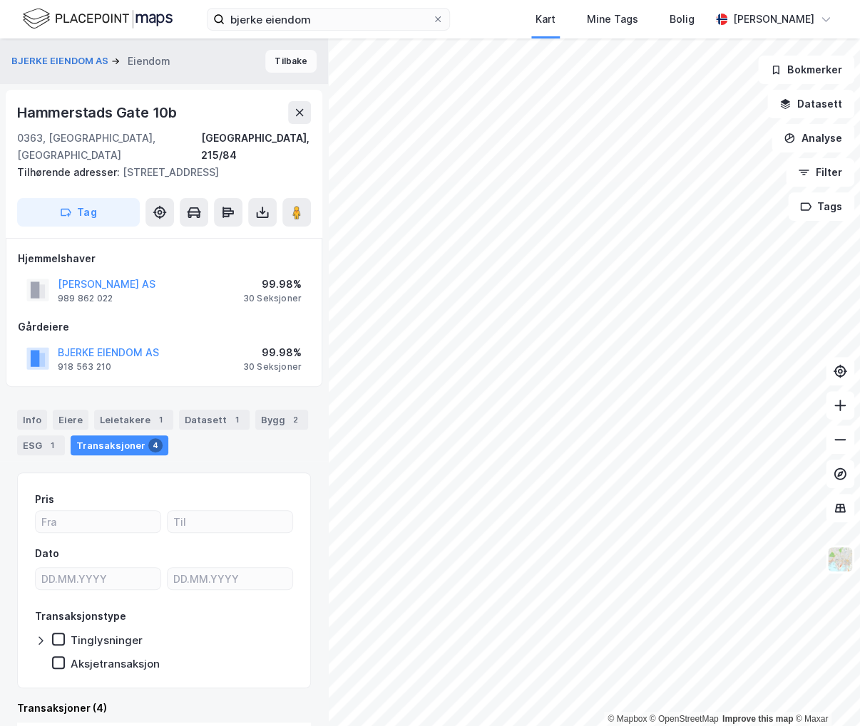
click at [265, 54] on button "Tilbake" at bounding box center [290, 61] width 51 height 23
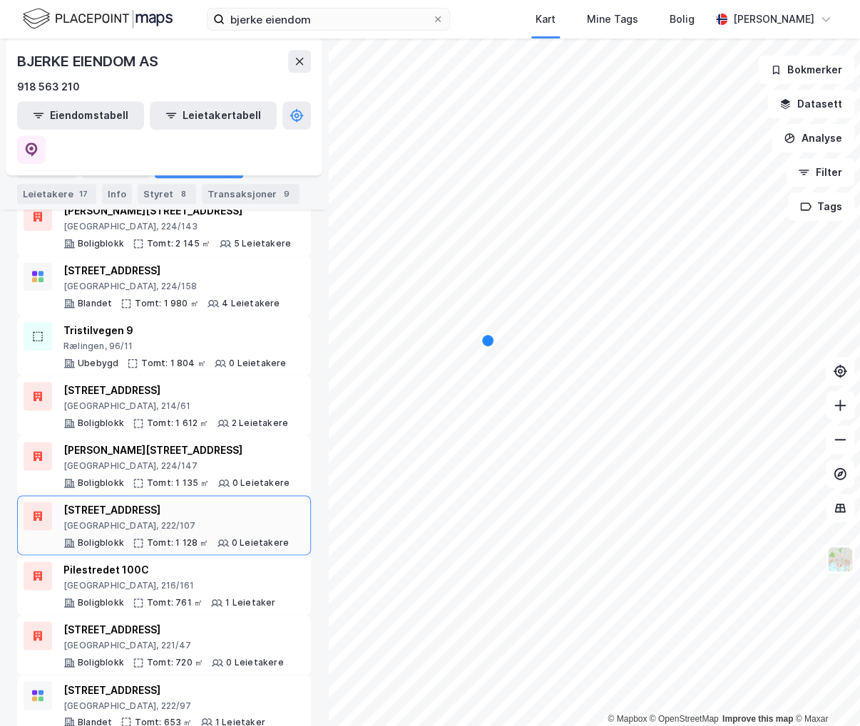
scroll to position [459, 0]
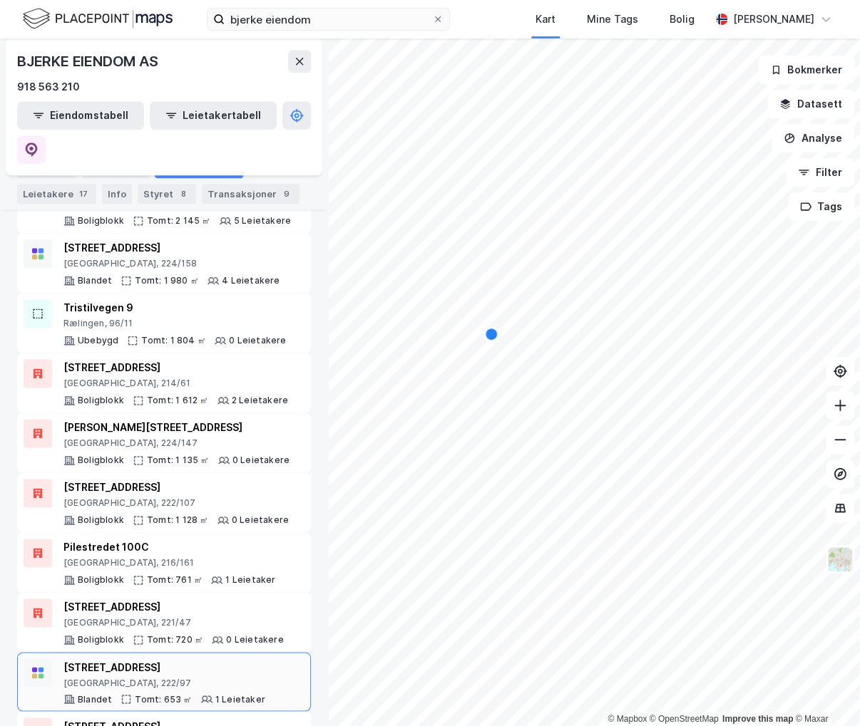
click at [186, 677] on div "Oslo, 222/97" at bounding box center [164, 682] width 202 height 11
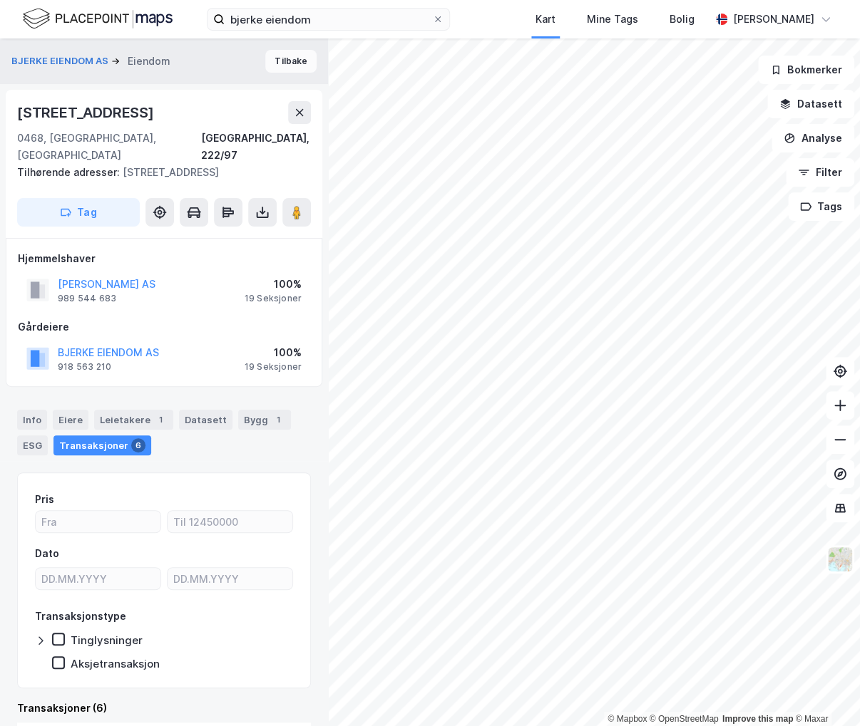
click at [267, 63] on button "Tilbake" at bounding box center [290, 61] width 51 height 23
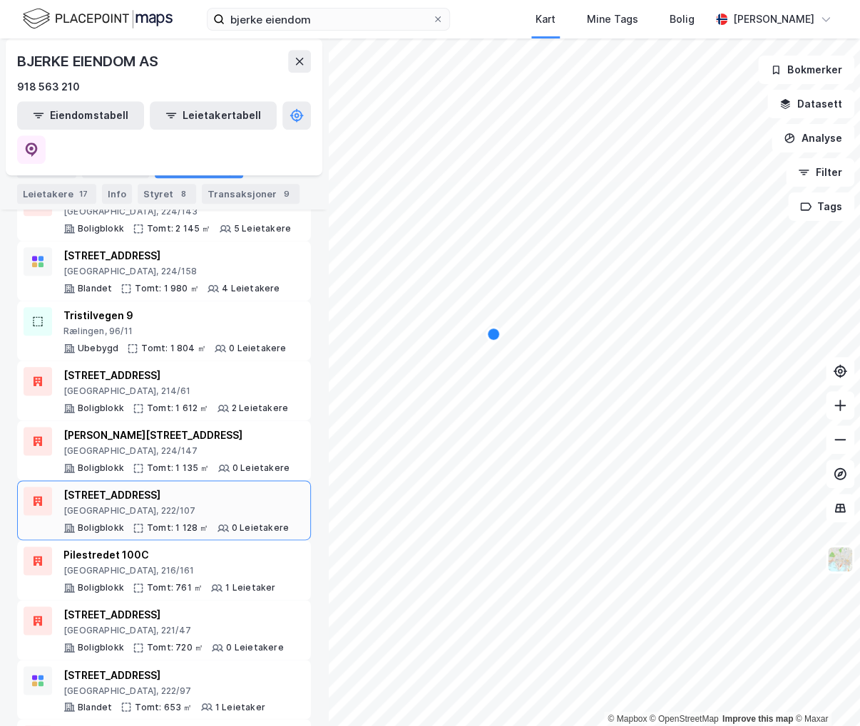
scroll to position [459, 0]
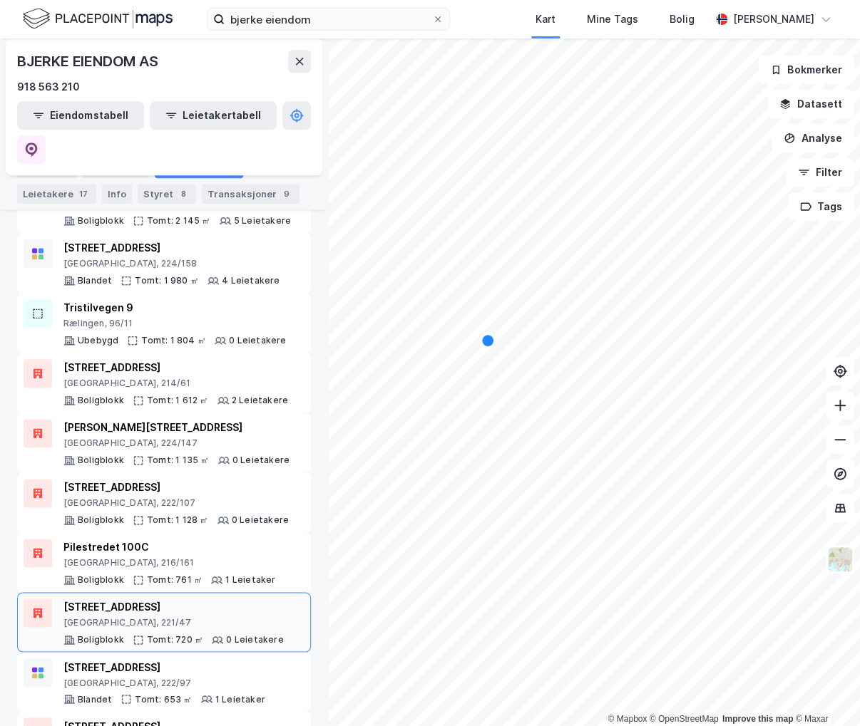
click at [222, 599] on div "Dannevigsveien 5" at bounding box center [173, 607] width 220 height 17
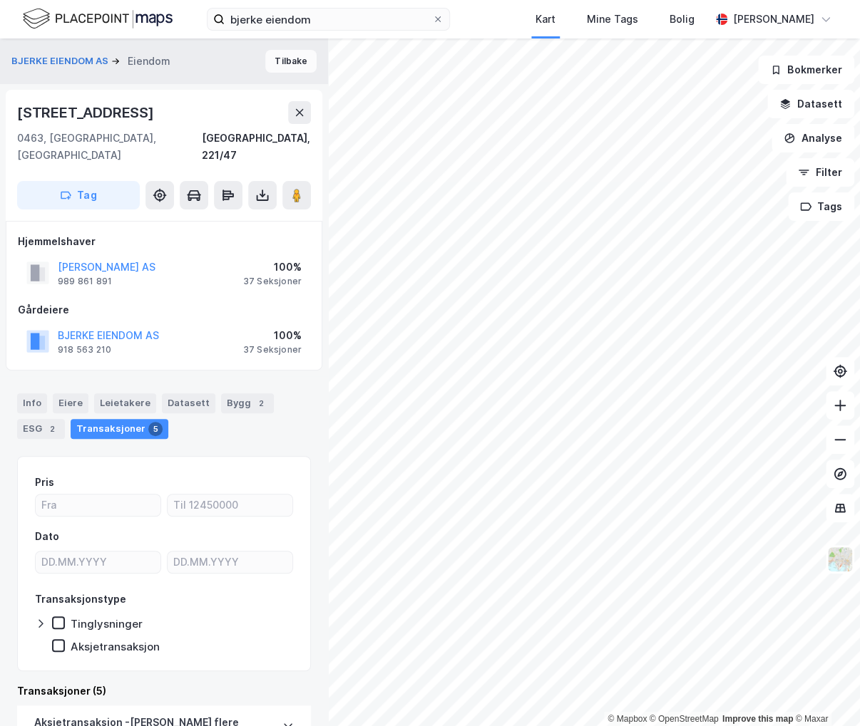
click at [270, 66] on button "Tilbake" at bounding box center [290, 61] width 51 height 23
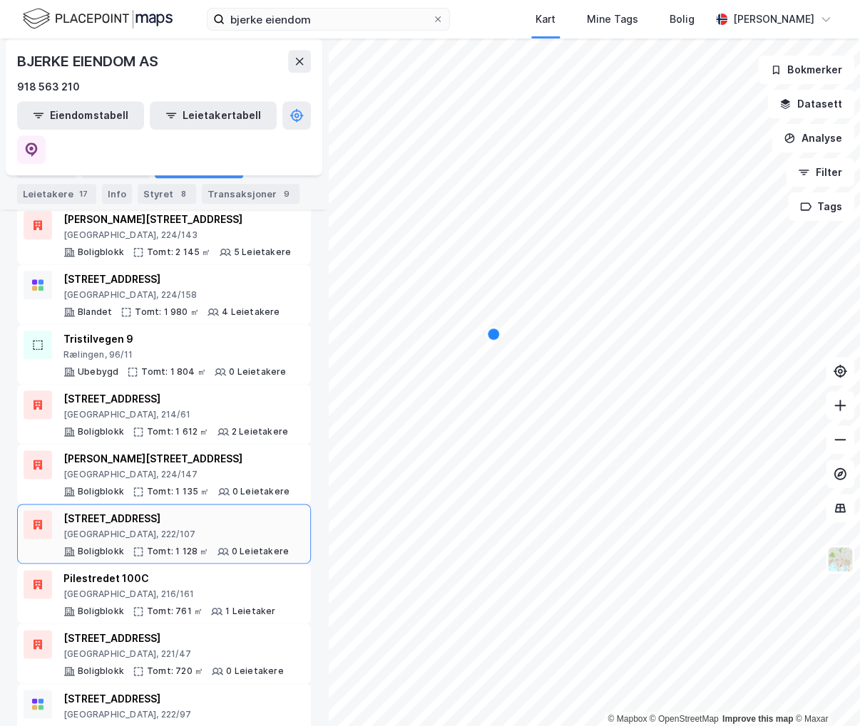
scroll to position [459, 0]
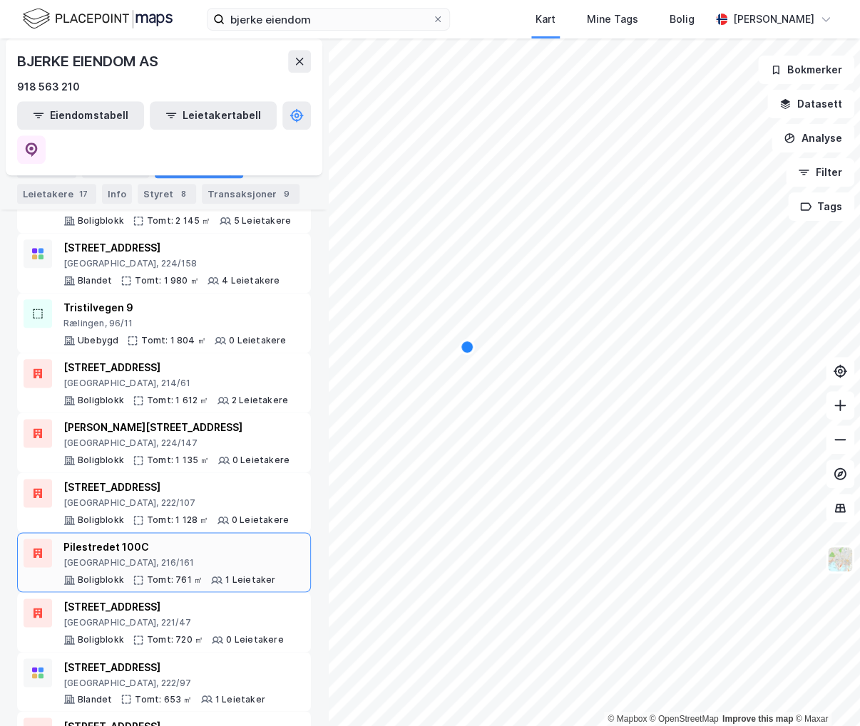
click at [180, 532] on div "Pilestredet 100C Oslo, 216/161 Boligblokk Tomt: 761 ㎡ 1 Leietaker" at bounding box center [164, 562] width 294 height 60
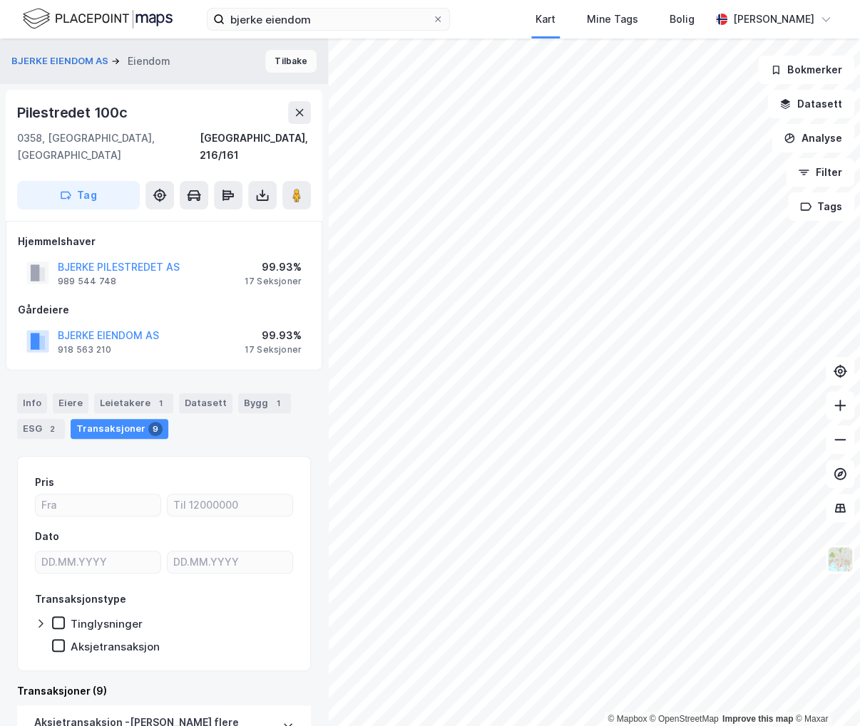
click at [269, 71] on button "Tilbake" at bounding box center [290, 61] width 51 height 23
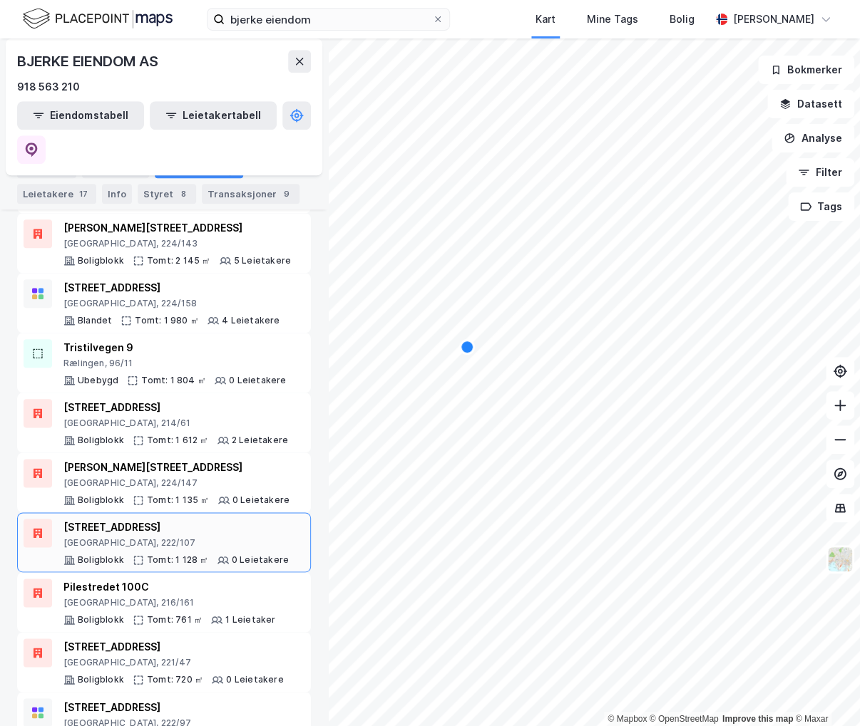
scroll to position [459, 0]
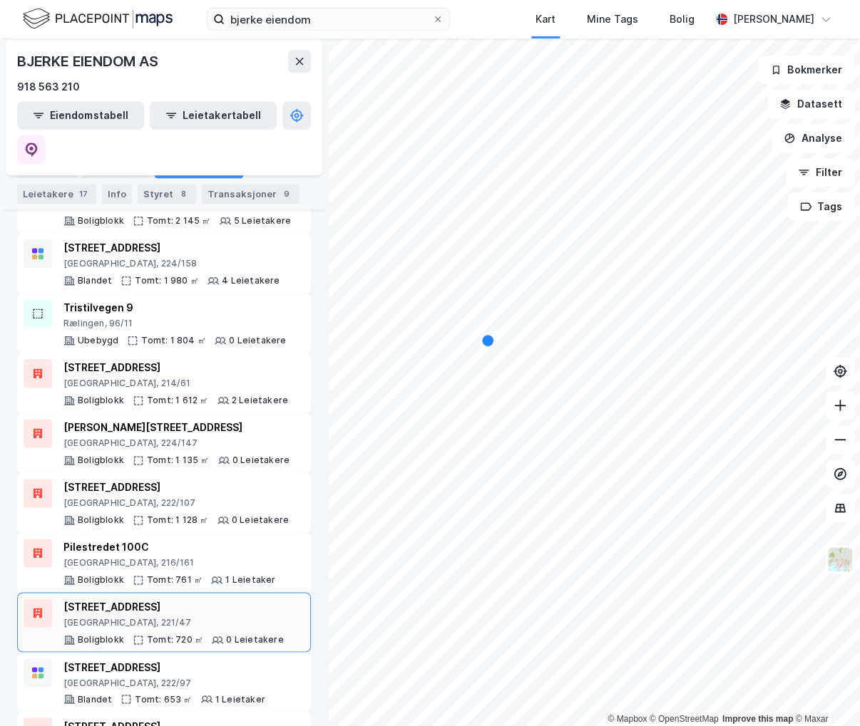
click at [167, 617] on div "Oslo, 221/47" at bounding box center [173, 622] width 220 height 11
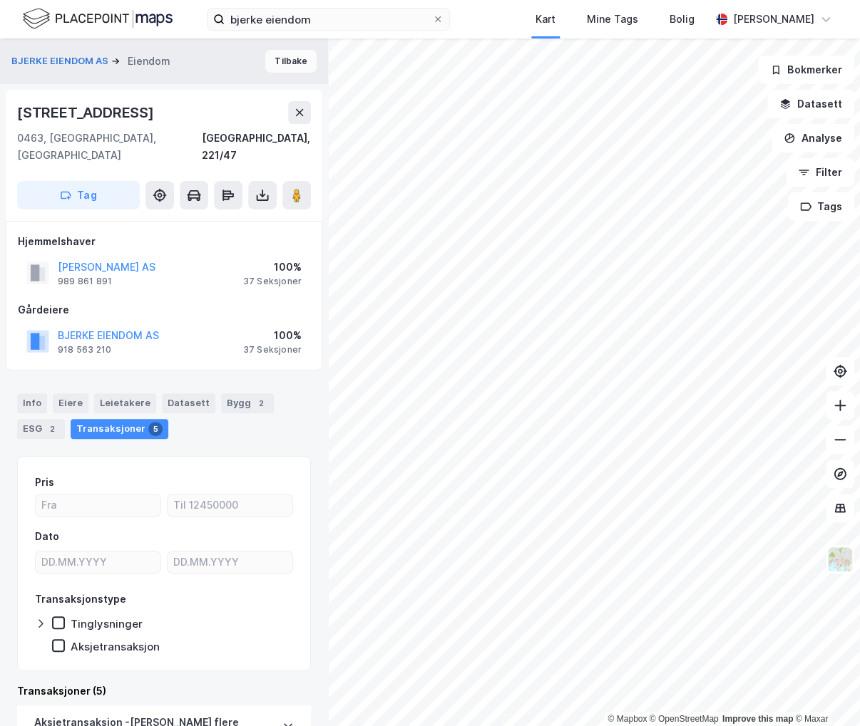
click at [271, 68] on button "Tilbake" at bounding box center [290, 61] width 51 height 23
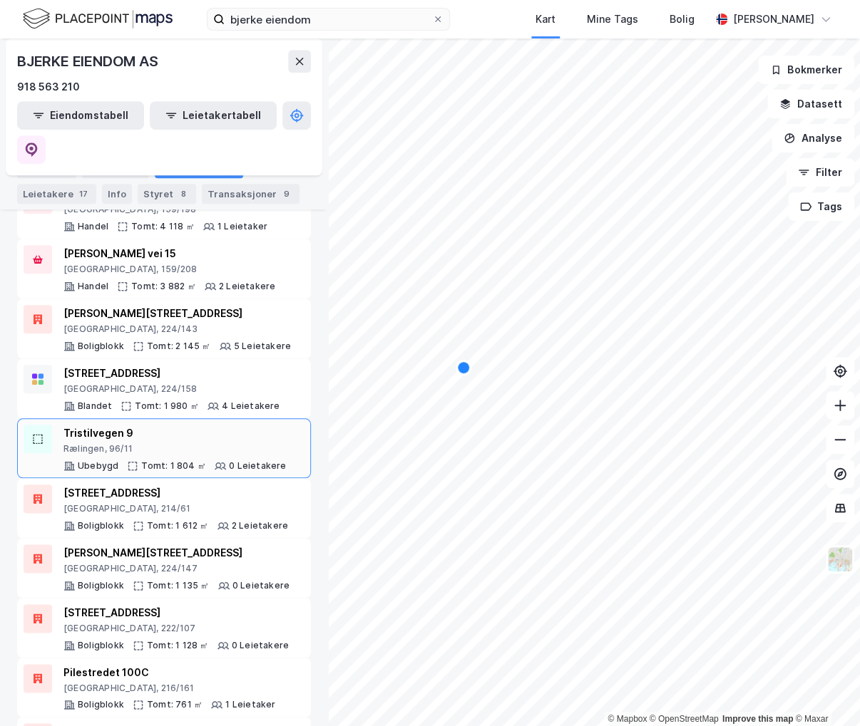
scroll to position [356, 0]
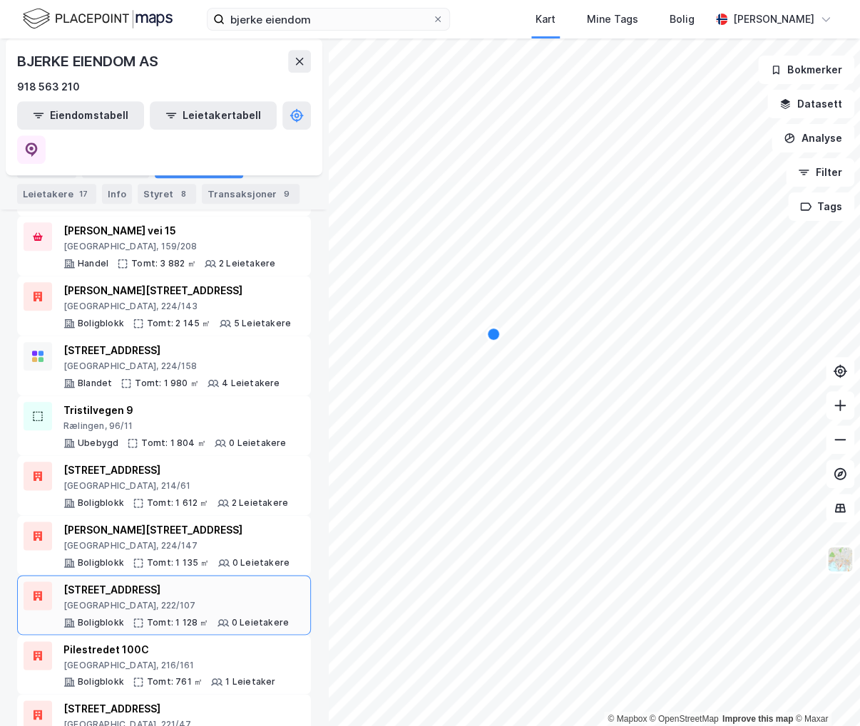
click at [205, 582] on div "Maridalsveien 175" at bounding box center [175, 590] width 225 height 17
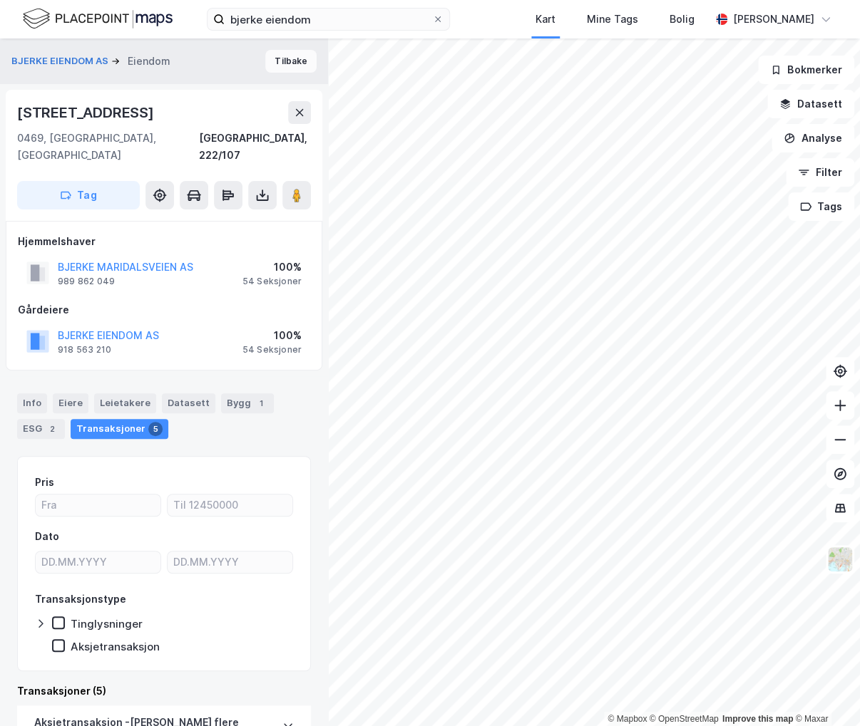
click at [288, 56] on button "Tilbake" at bounding box center [290, 61] width 51 height 23
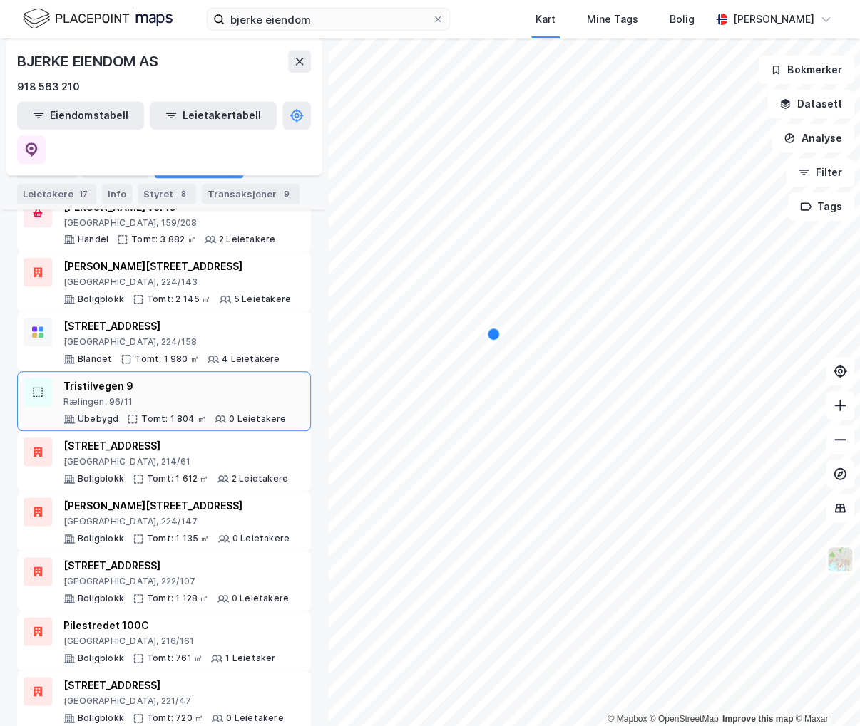
scroll to position [459, 0]
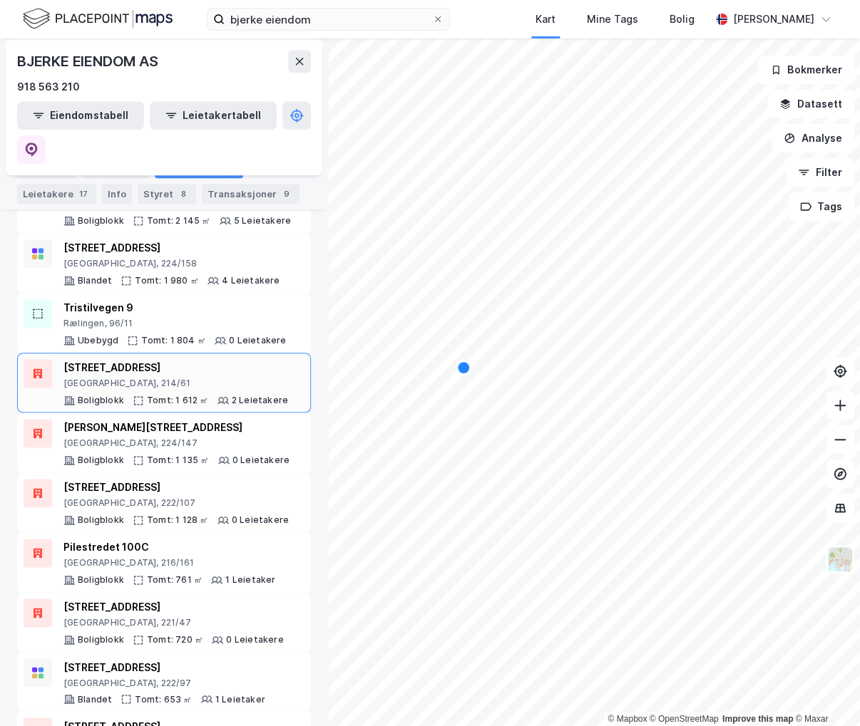
click at [216, 359] on div "Grønnegata 6A" at bounding box center [175, 367] width 225 height 17
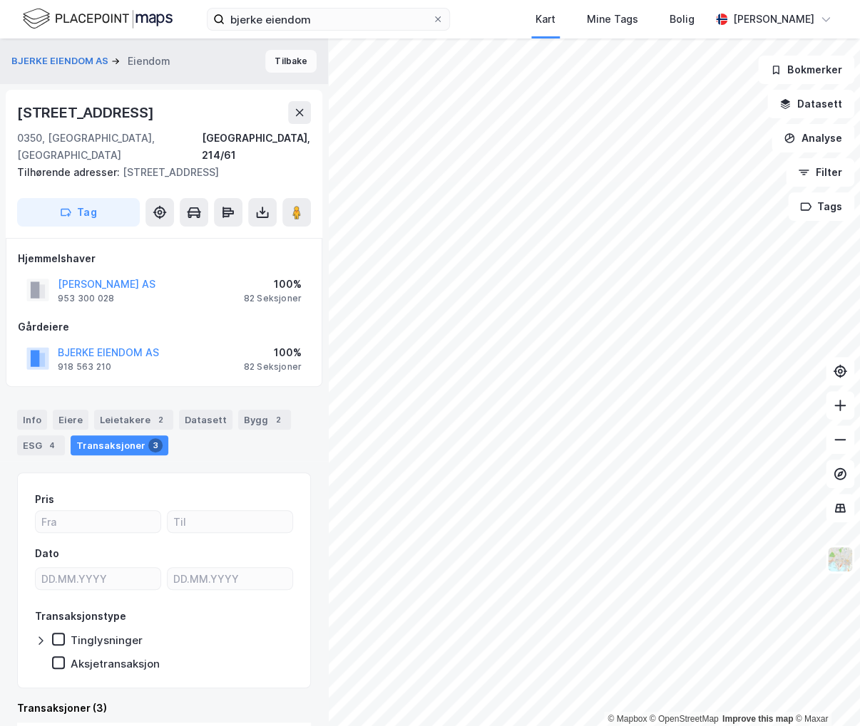
click at [277, 61] on button "Tilbake" at bounding box center [290, 61] width 51 height 23
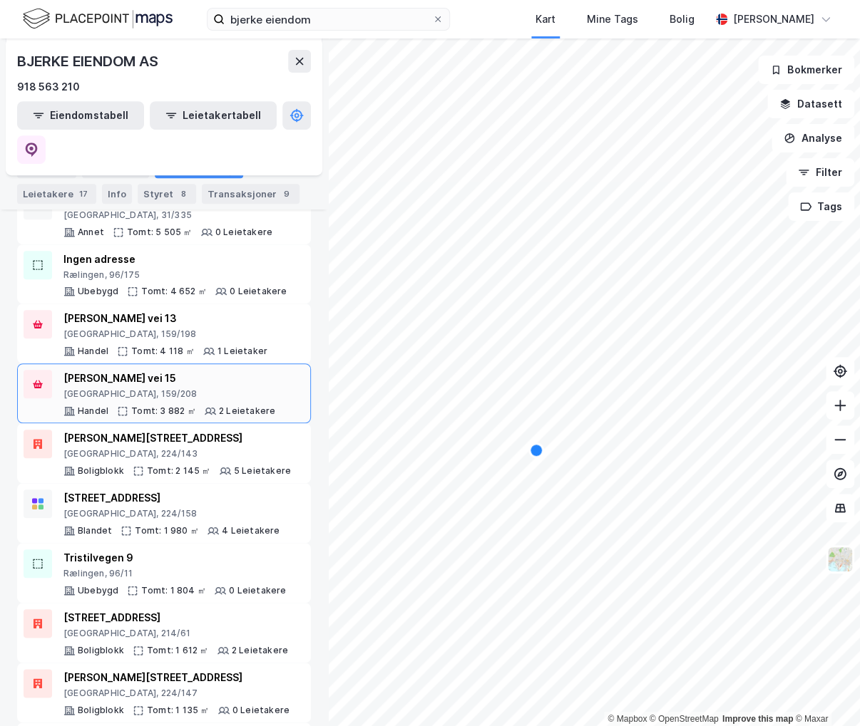
scroll to position [214, 0]
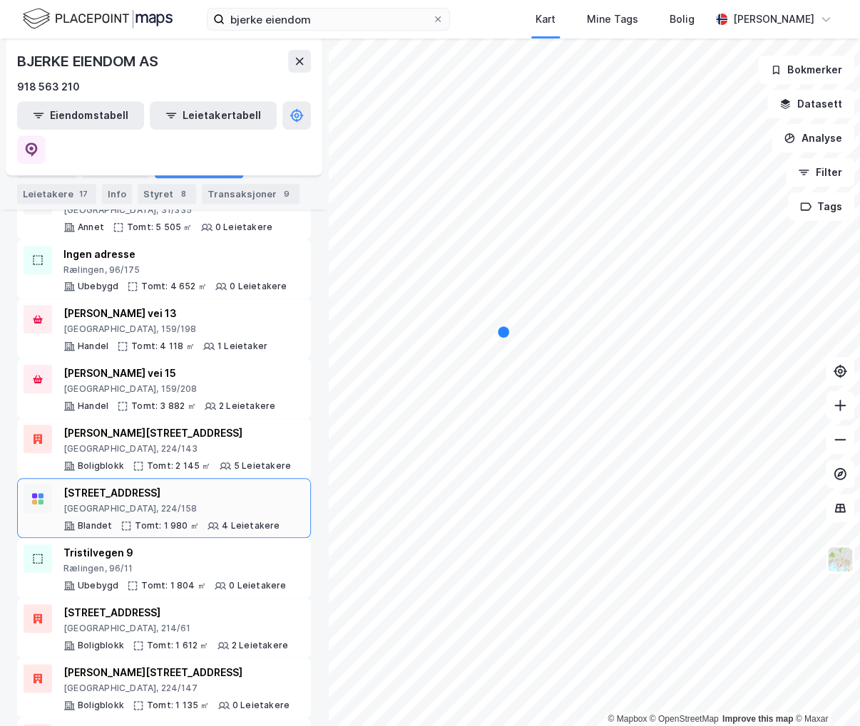
click at [208, 485] on div "Grefsenveien 9A" at bounding box center [171, 493] width 216 height 17
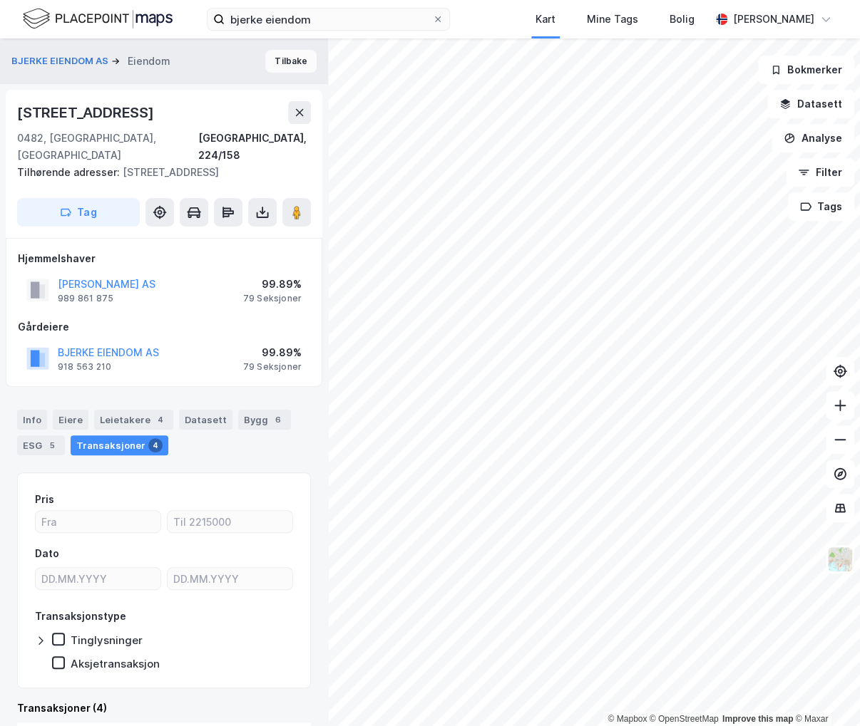
click at [272, 60] on button "Tilbake" at bounding box center [290, 61] width 51 height 23
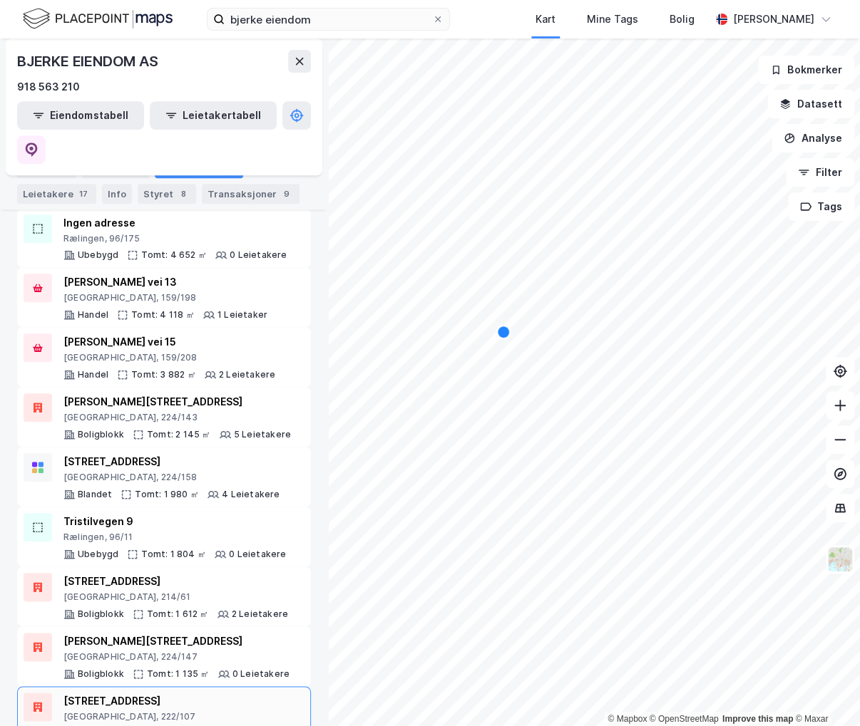
scroll to position [174, 0]
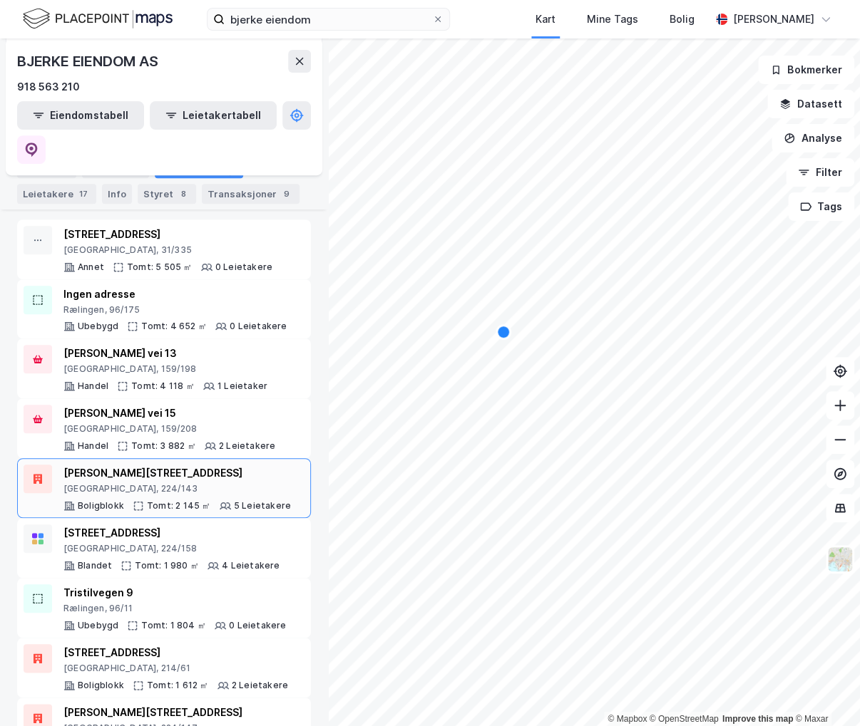
click at [197, 465] on div "Frederik Glads gate 8B" at bounding box center [176, 473] width 227 height 17
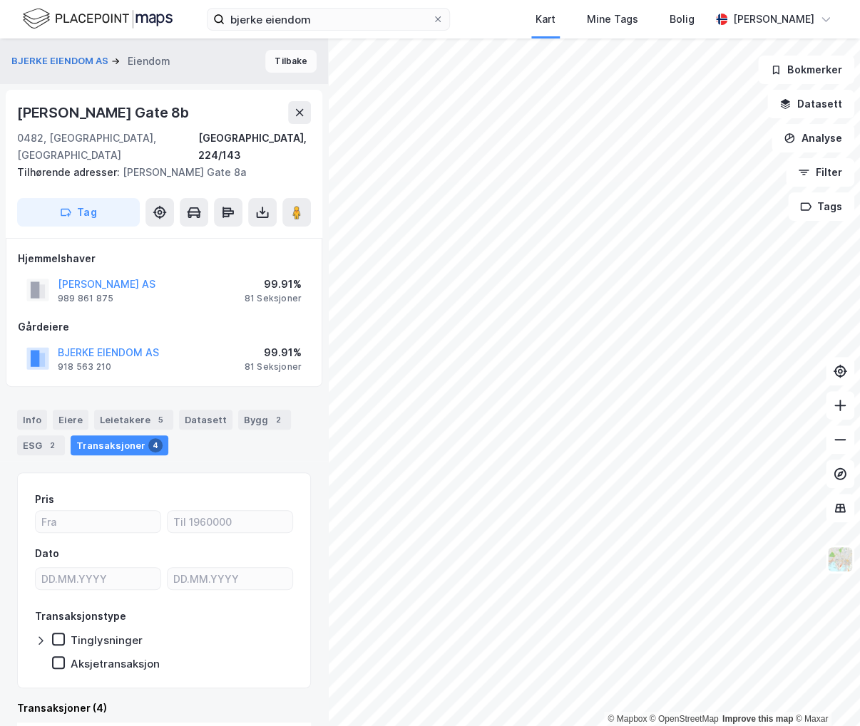
click at [265, 61] on button "Tilbake" at bounding box center [290, 61] width 51 height 23
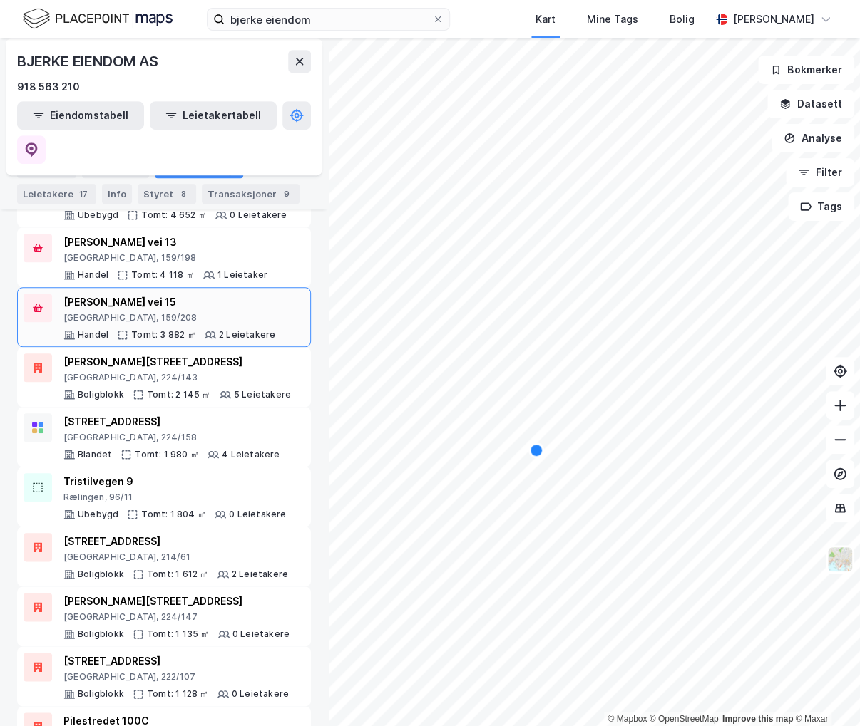
scroll to position [143, 0]
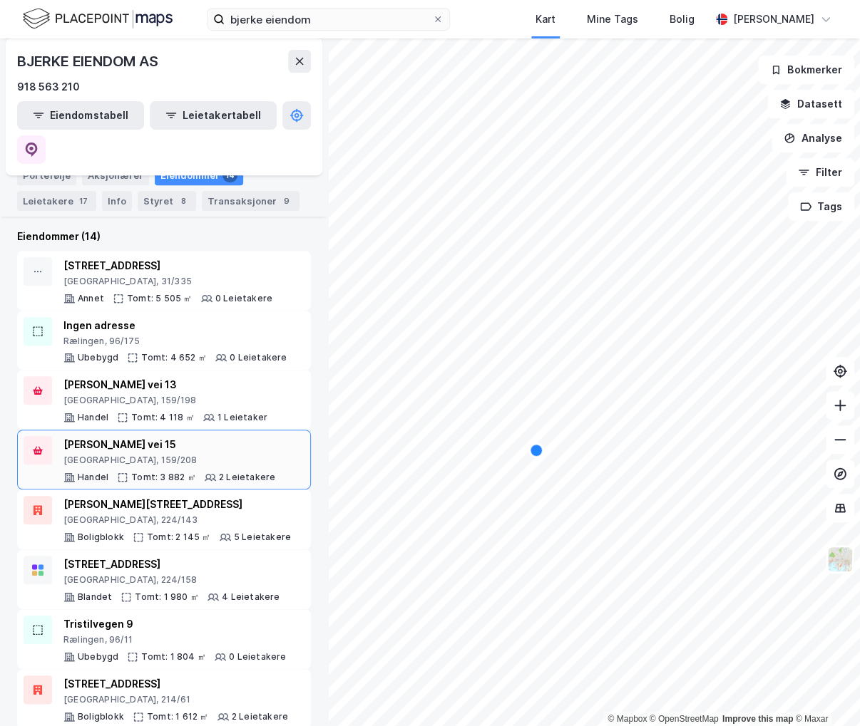
click at [222, 436] on div "Cecilie Thoresens vei 15" at bounding box center [169, 444] width 212 height 17
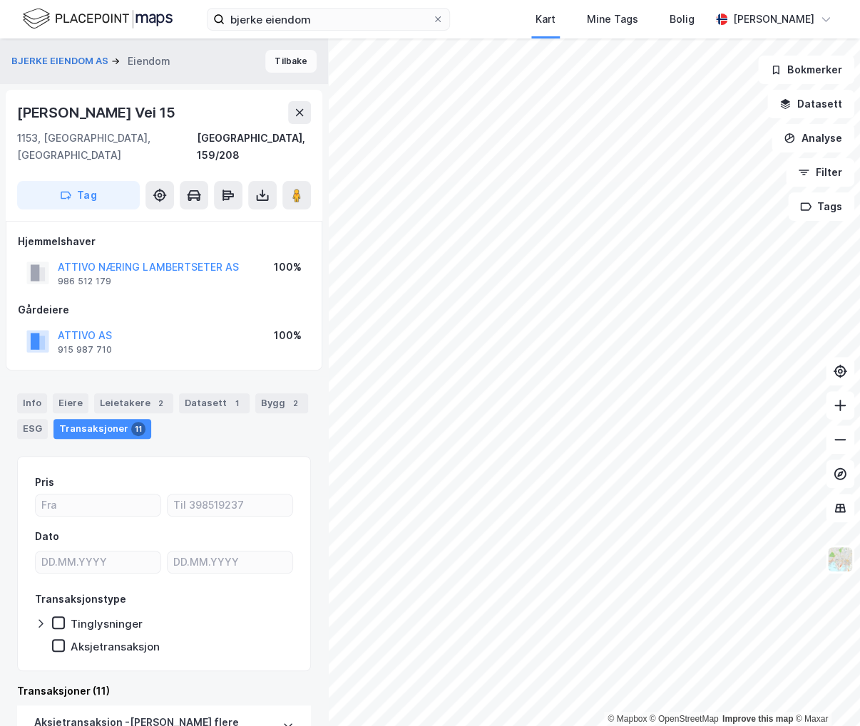
click at [292, 62] on button "Tilbake" at bounding box center [290, 61] width 51 height 23
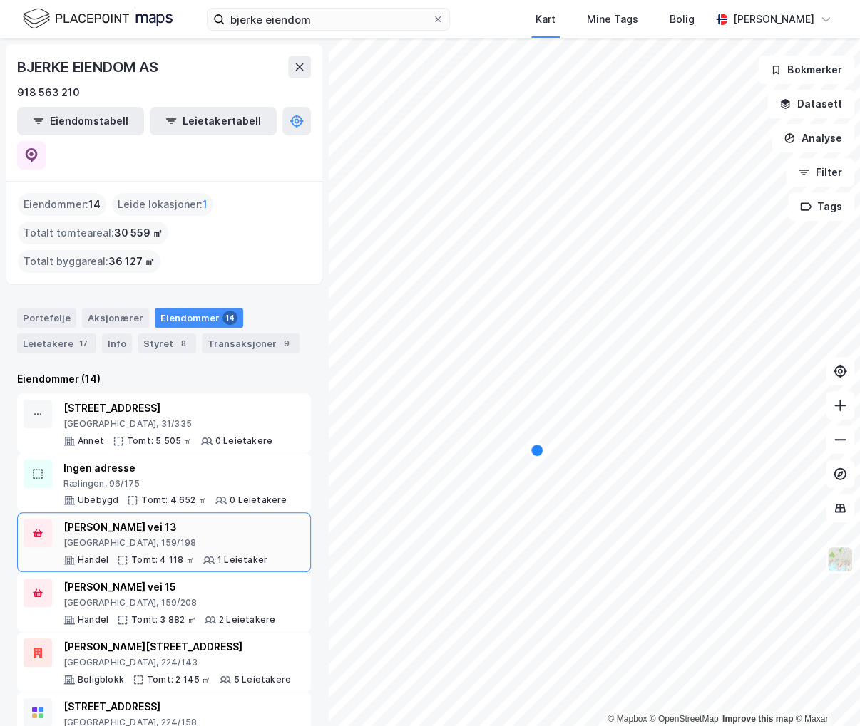
click at [177, 519] on div "Cecilie Thoresens vei 13" at bounding box center [165, 527] width 204 height 17
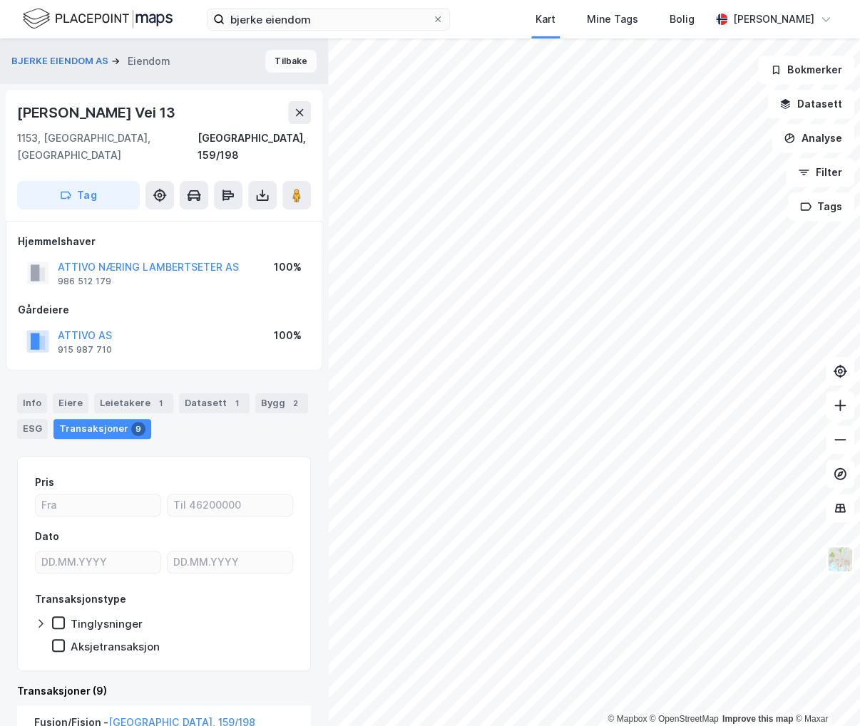
click at [269, 63] on button "Tilbake" at bounding box center [290, 61] width 51 height 23
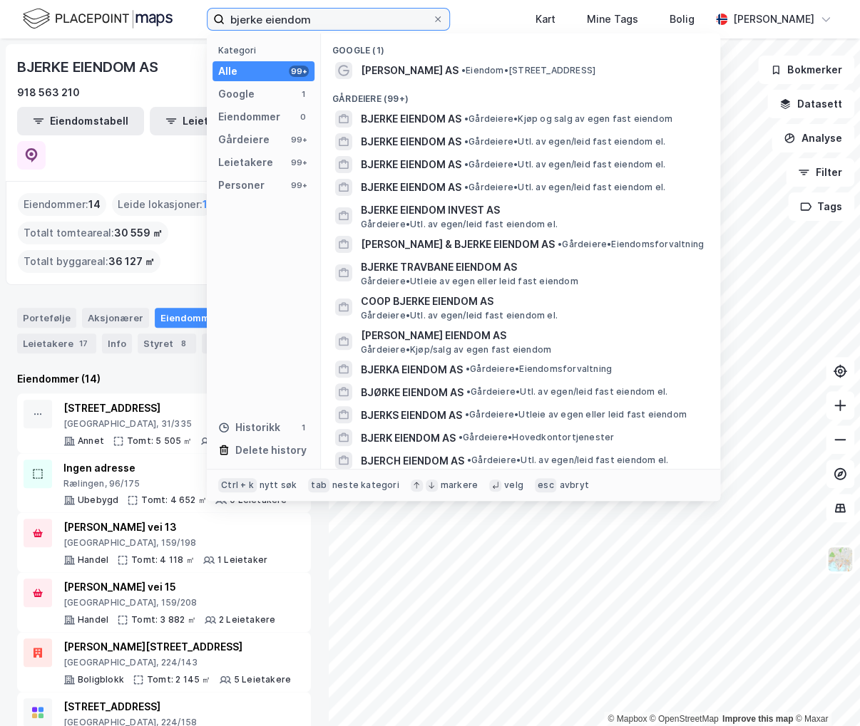
drag, startPoint x: 391, startPoint y: 19, endPoint x: -4, endPoint y: 33, distance: 394.4
click at [0, 33] on html "bjerke eiendom Kategori Alle 99+ Google 1 Eiendommer 0 Gårdeiere 99+ Leietakere…" at bounding box center [430, 363] width 860 height 726
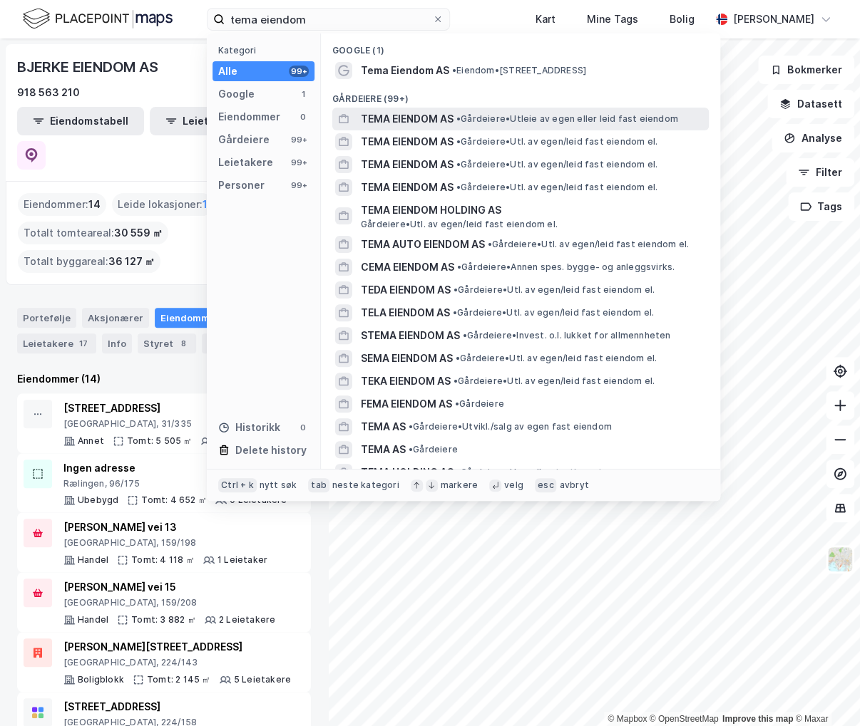
click at [460, 118] on span "•" at bounding box center [458, 118] width 4 height 11
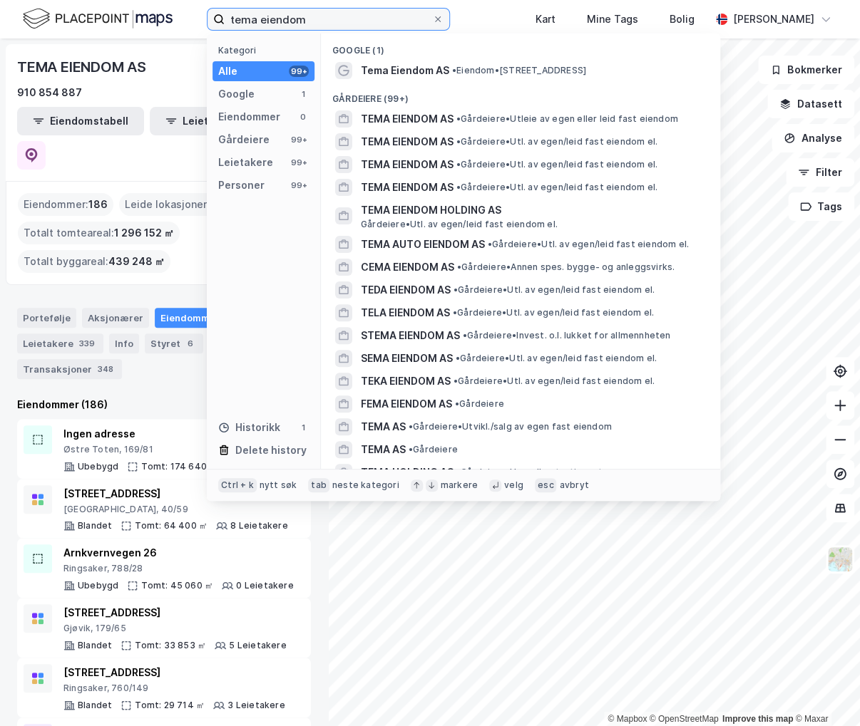
drag, startPoint x: 391, startPoint y: 21, endPoint x: 115, endPoint y: 22, distance: 275.1
click at [114, 21] on div "tema eiendom Kategori Alle 99+ Google 1 Eiendommer 0 Gårdeiere 99+ Leietakere 9…" at bounding box center [430, 19] width 860 height 38
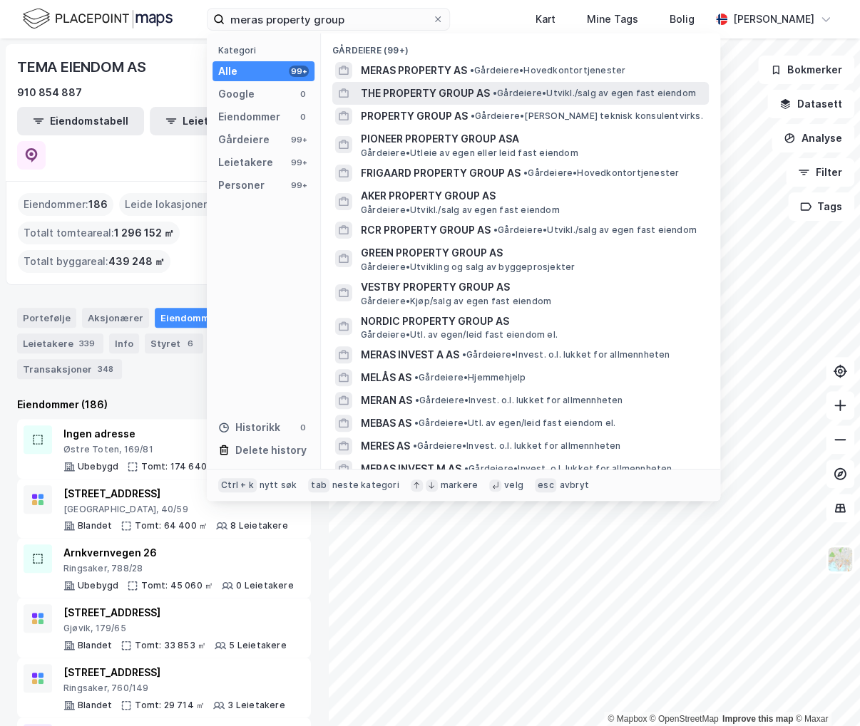
click at [525, 98] on span "• Gårdeiere • Utvikl./salg av egen fast eiendom" at bounding box center [593, 93] width 203 height 11
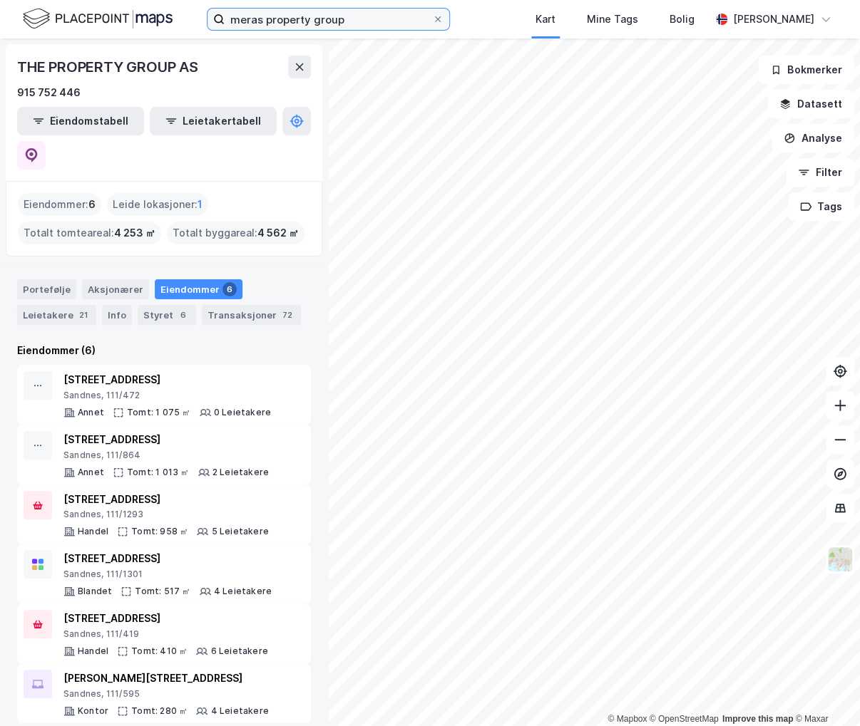
click at [346, 14] on input "meras property group" at bounding box center [328, 19] width 207 height 21
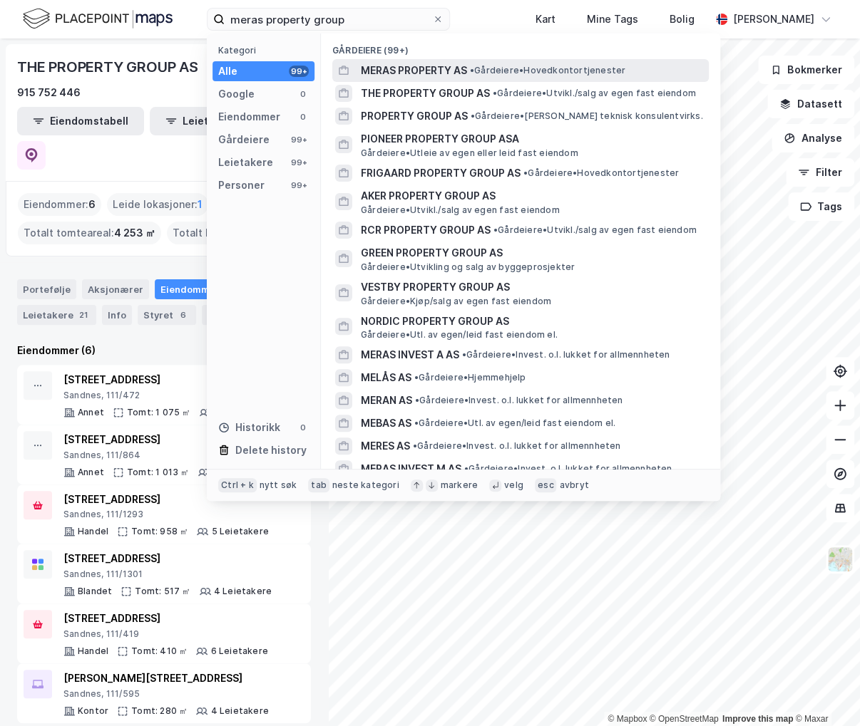
click at [416, 76] on span "MERAS PROPERTY AS" at bounding box center [414, 70] width 106 height 17
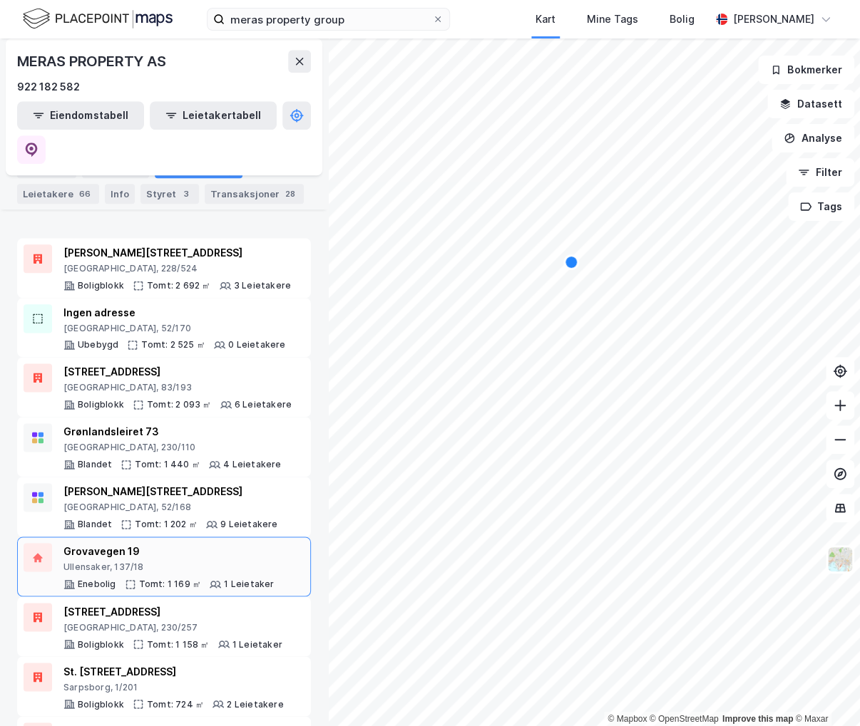
scroll to position [698, 0]
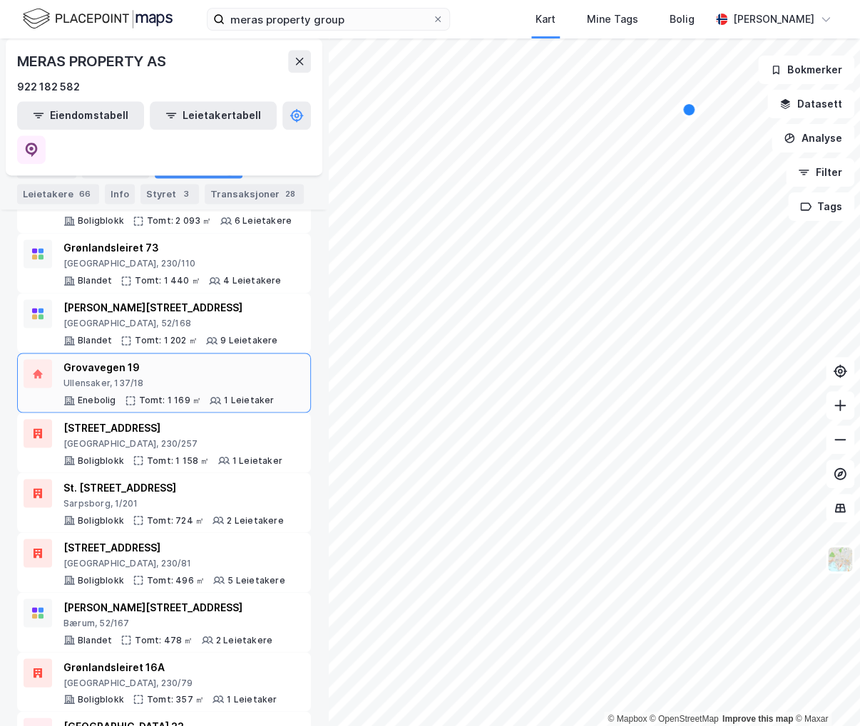
click at [205, 359] on div "Grovavegen 19" at bounding box center [168, 367] width 210 height 17
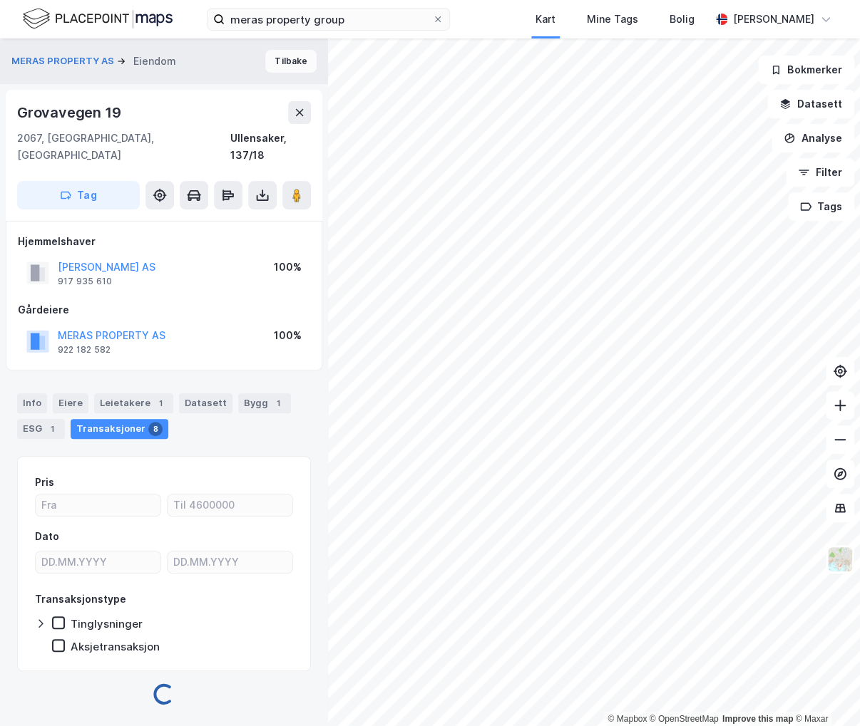
click at [269, 62] on button "Tilbake" at bounding box center [290, 61] width 51 height 23
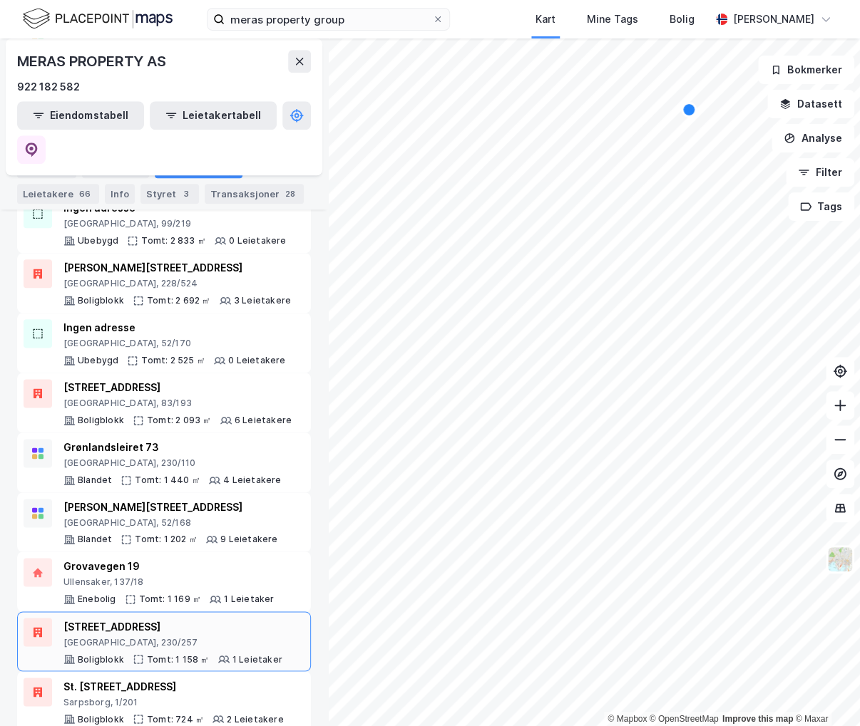
scroll to position [485, 0]
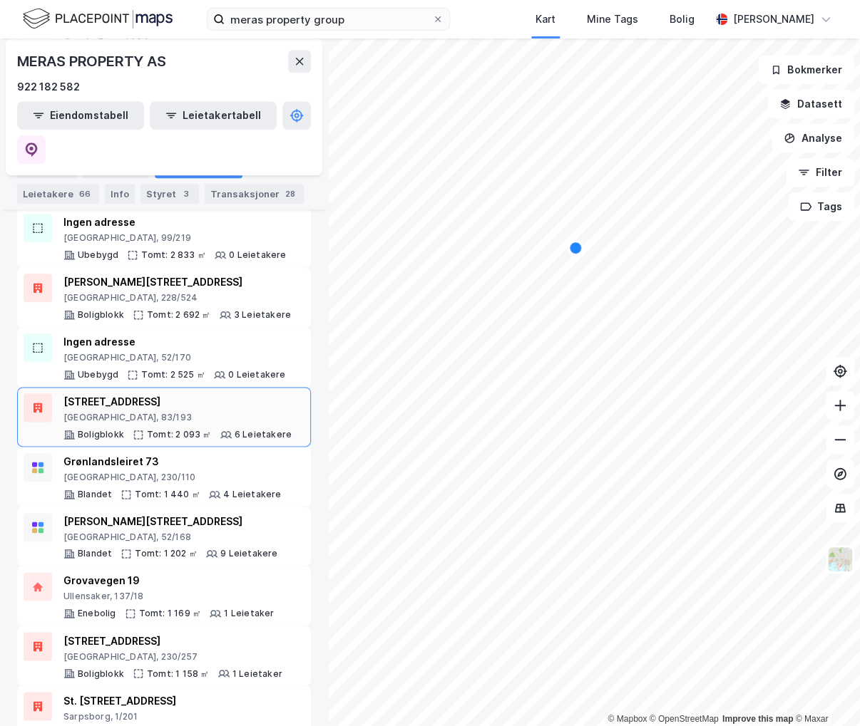
click at [148, 393] on div "Trondheimsveien 187" at bounding box center [177, 401] width 228 height 17
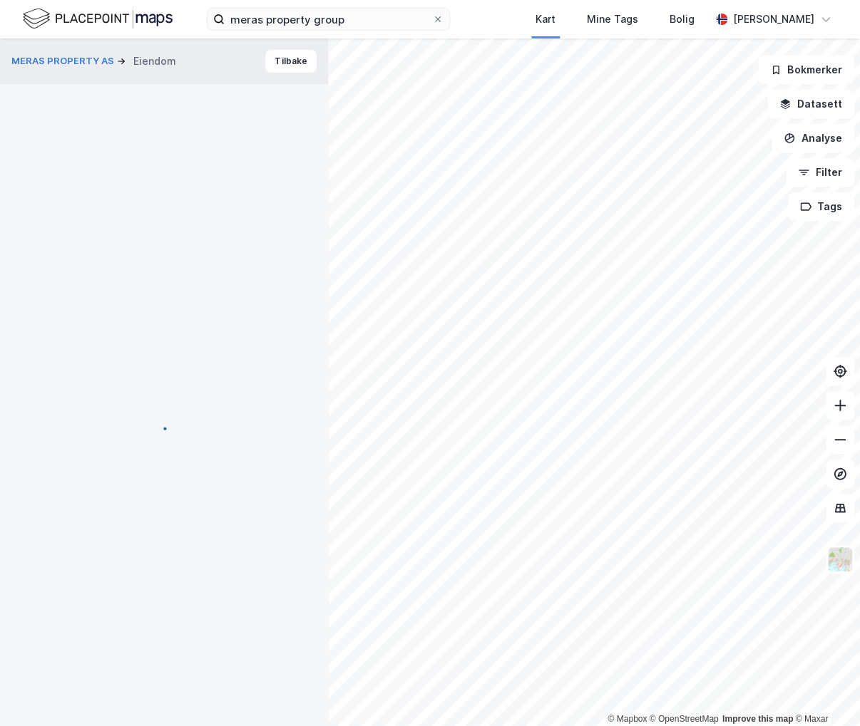
scroll to position [6, 0]
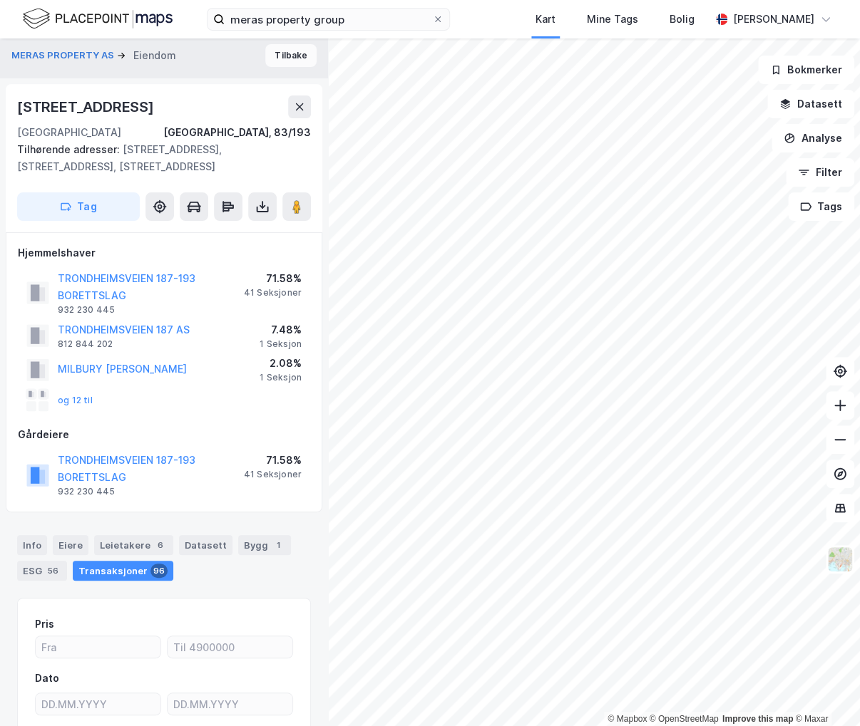
click at [289, 56] on button "Tilbake" at bounding box center [290, 55] width 51 height 23
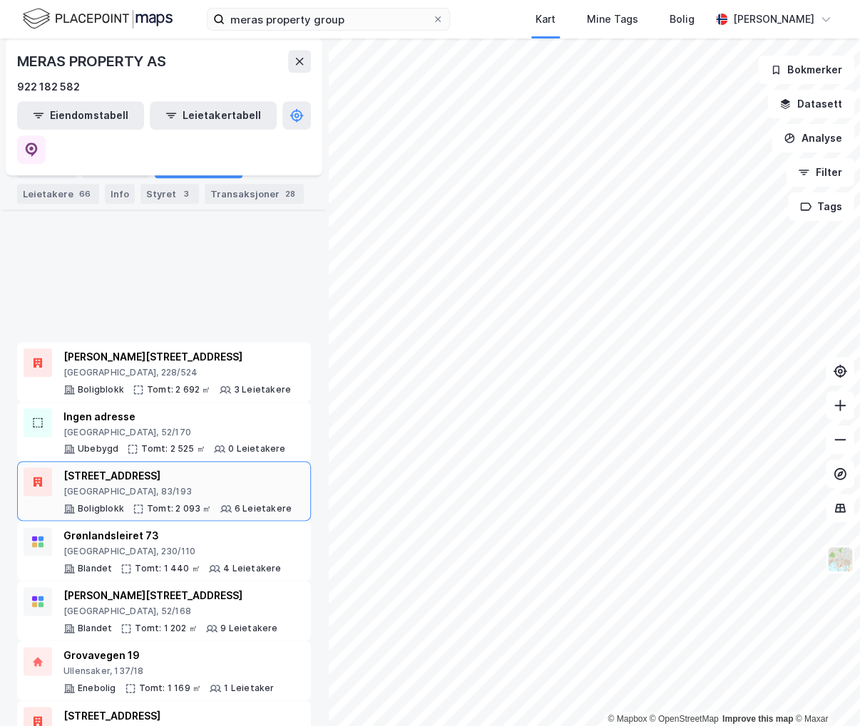
scroll to position [698, 0]
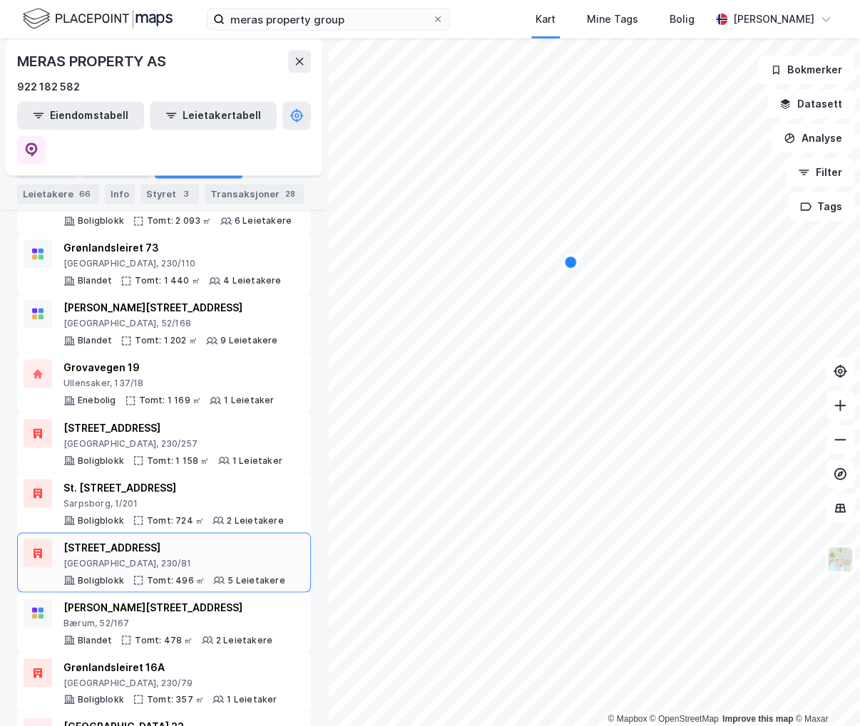
click at [197, 539] on div "Platous gate 5B Oslo, 230/81" at bounding box center [174, 554] width 222 height 30
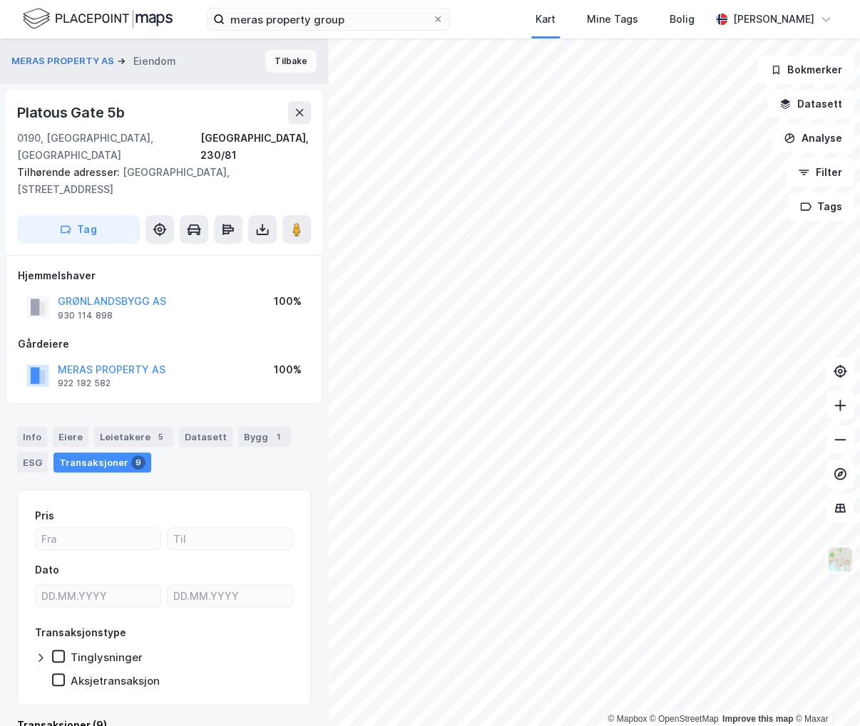
click at [267, 65] on button "Tilbake" at bounding box center [290, 61] width 51 height 23
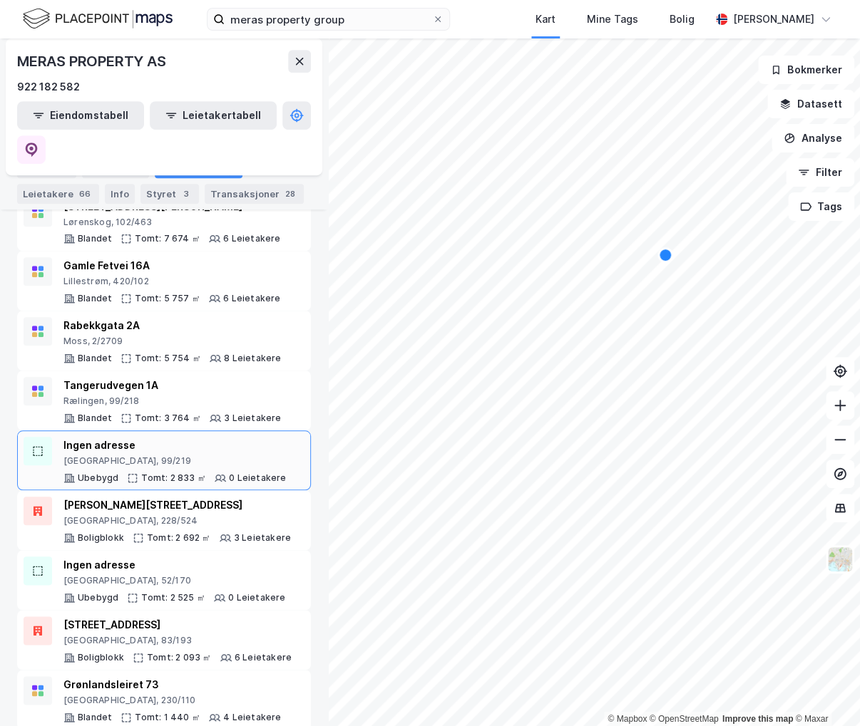
scroll to position [285, 0]
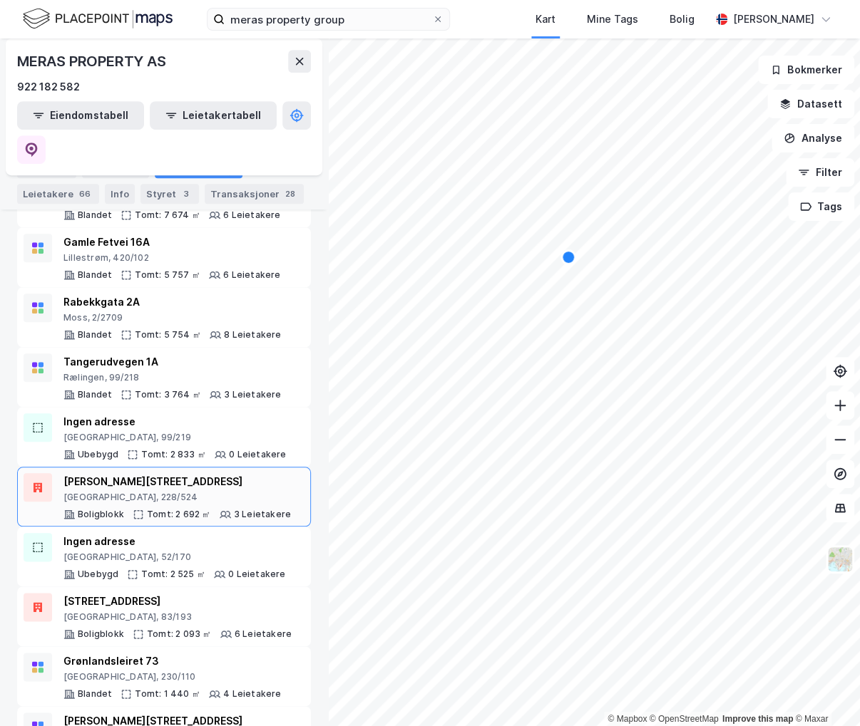
click at [194, 473] on div "Thorvald Meyers gate 85B" at bounding box center [176, 481] width 227 height 17
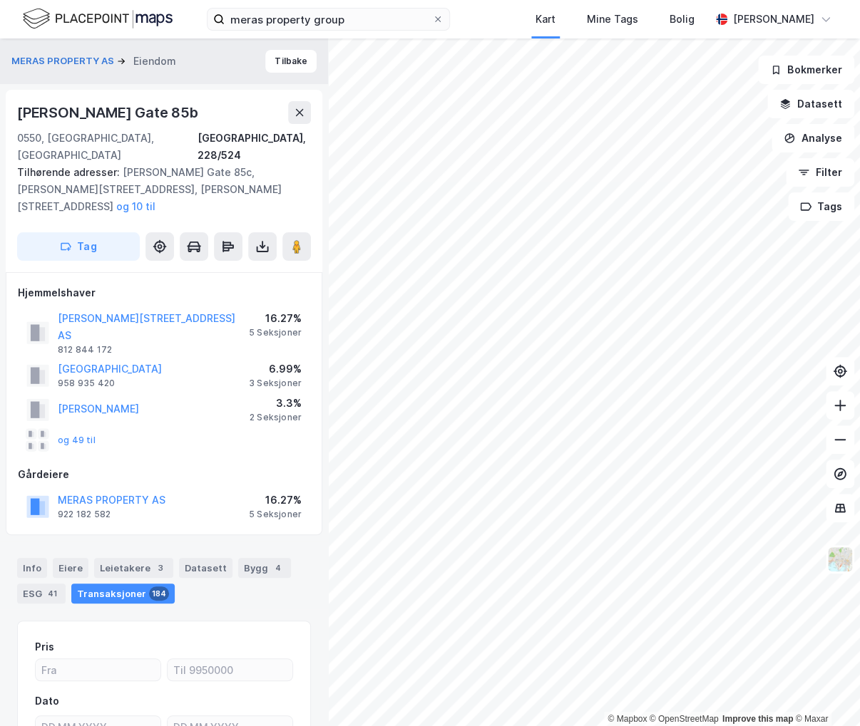
scroll to position [1, 0]
click at [278, 63] on button "Tilbake" at bounding box center [290, 60] width 51 height 23
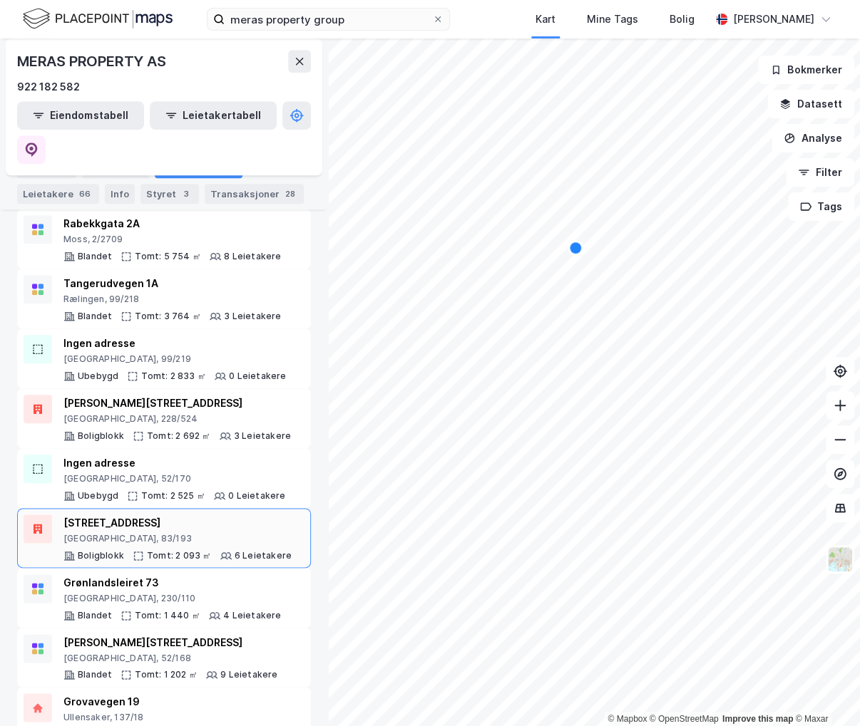
scroll to position [428, 0]
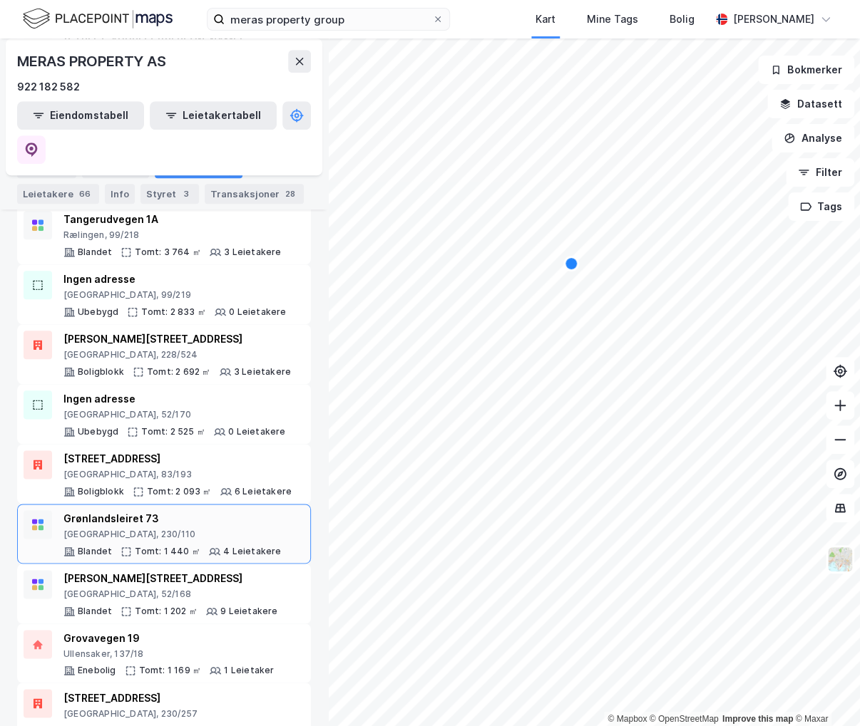
click at [202, 510] on div "Grønlandsleiret 73" at bounding box center [171, 518] width 217 height 17
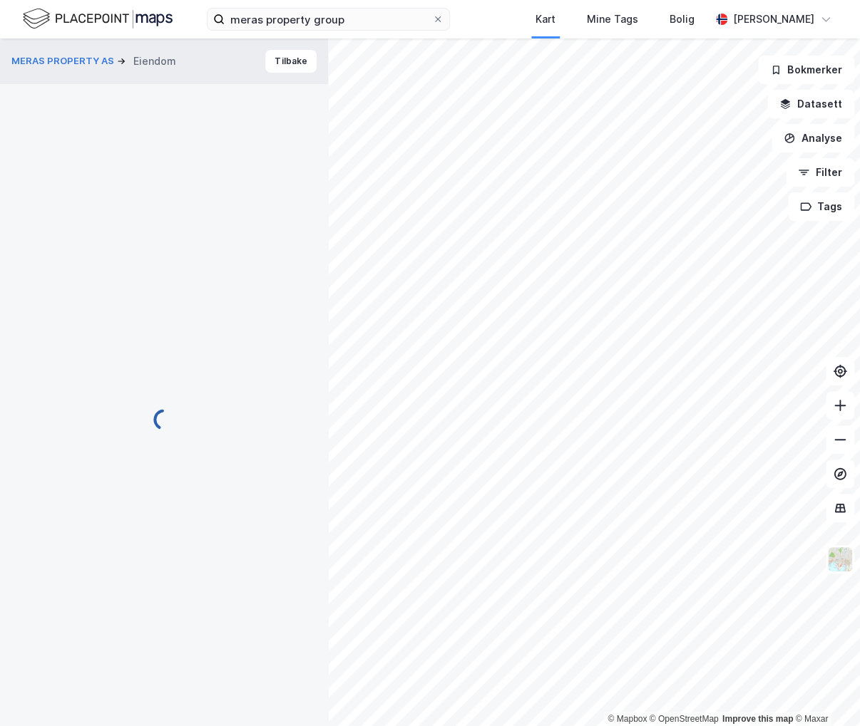
scroll to position [1, 0]
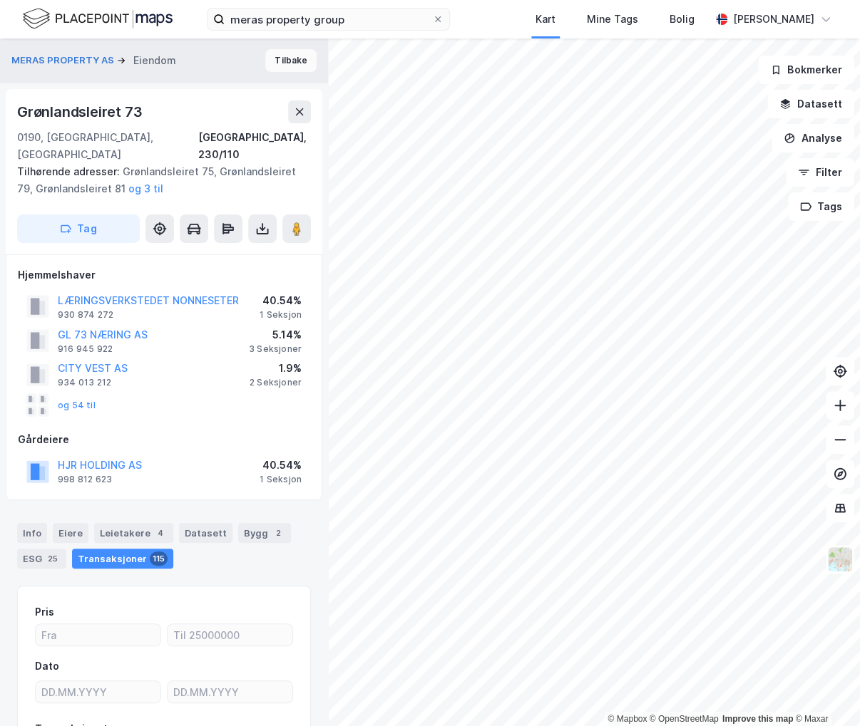
click at [282, 58] on button "Tilbake" at bounding box center [290, 60] width 51 height 23
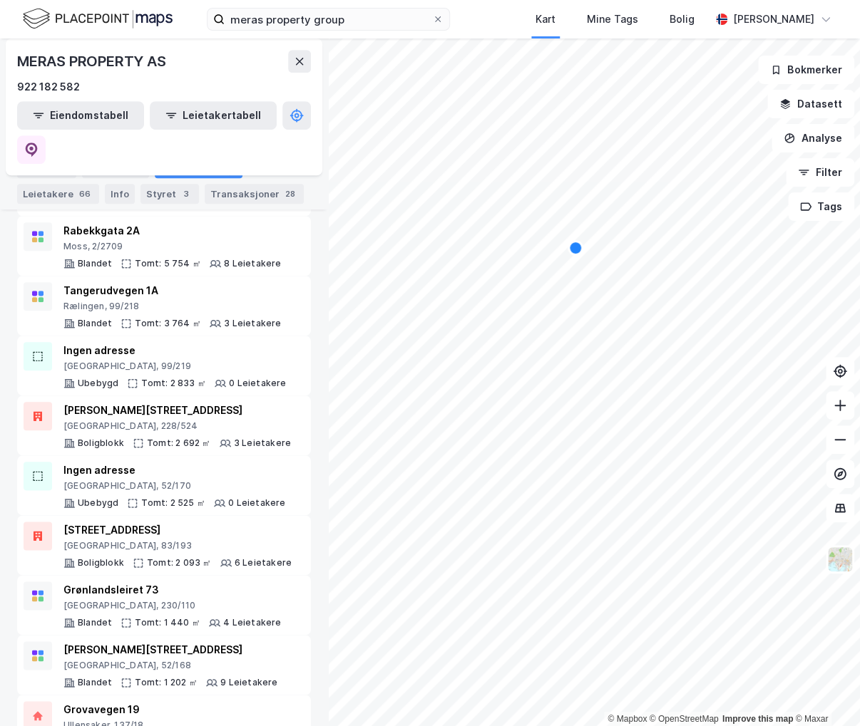
scroll to position [641, 0]
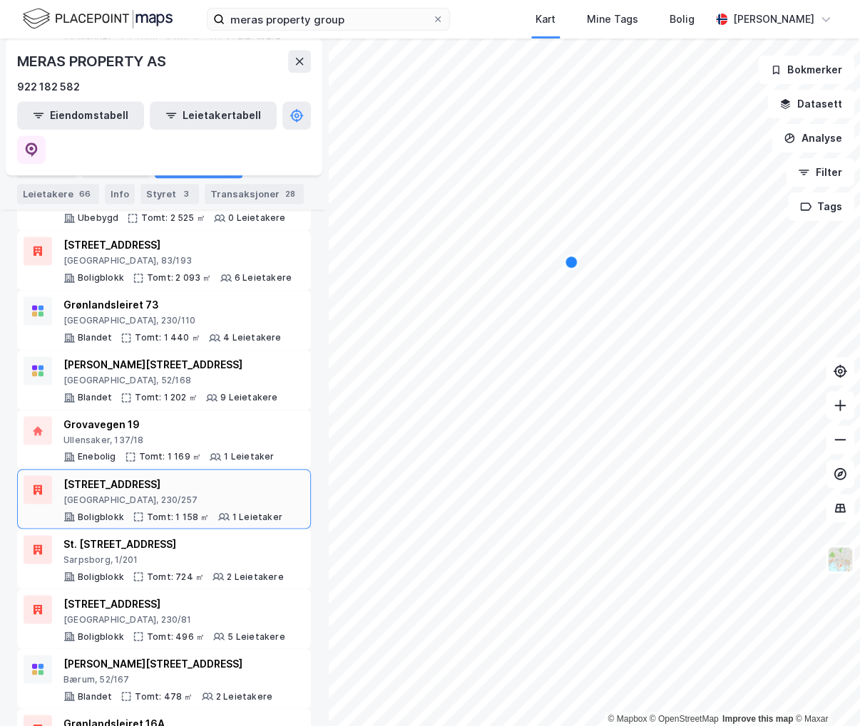
click at [191, 475] on div "Platous gate 6" at bounding box center [172, 483] width 219 height 17
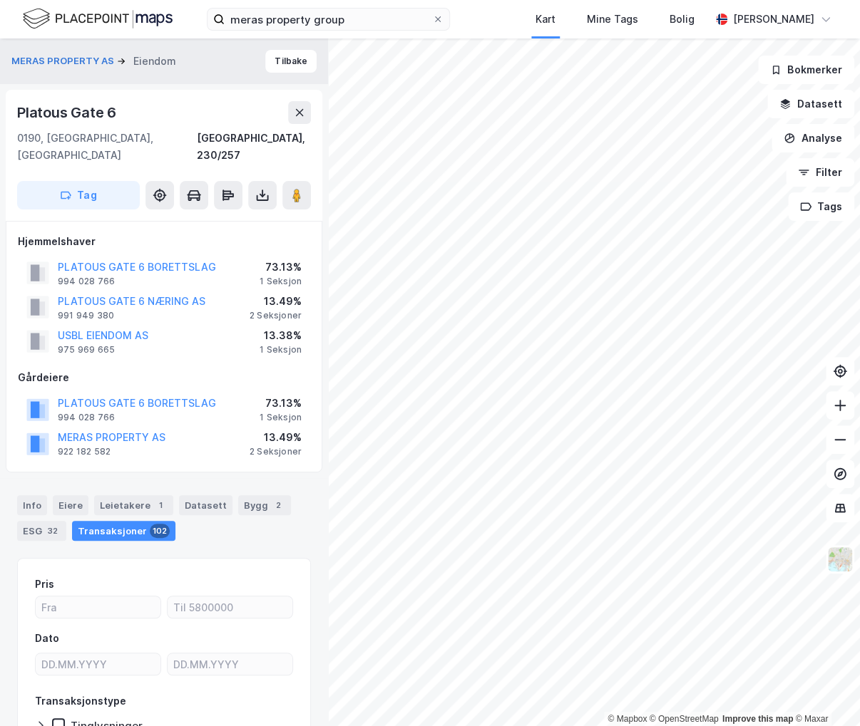
scroll to position [1, 0]
click at [274, 58] on button "Tilbake" at bounding box center [290, 60] width 51 height 23
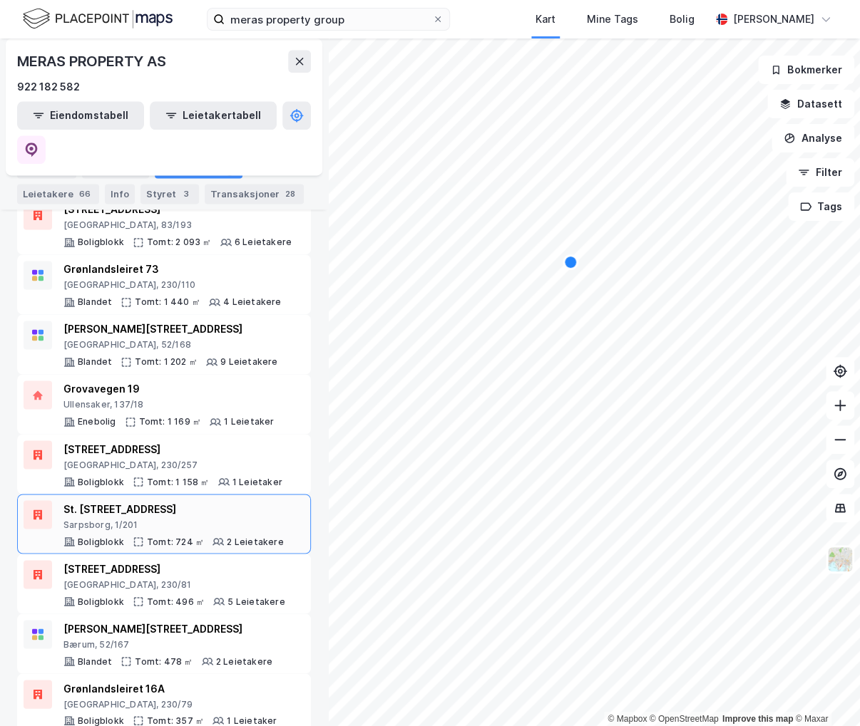
scroll to position [698, 0]
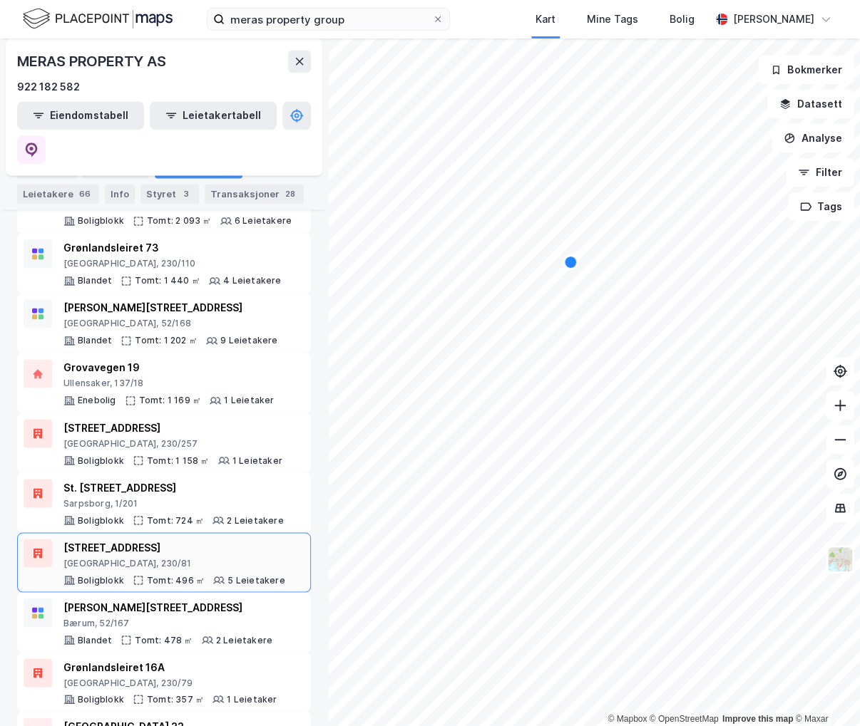
click at [184, 539] on div "Platous gate 5B" at bounding box center [174, 547] width 222 height 17
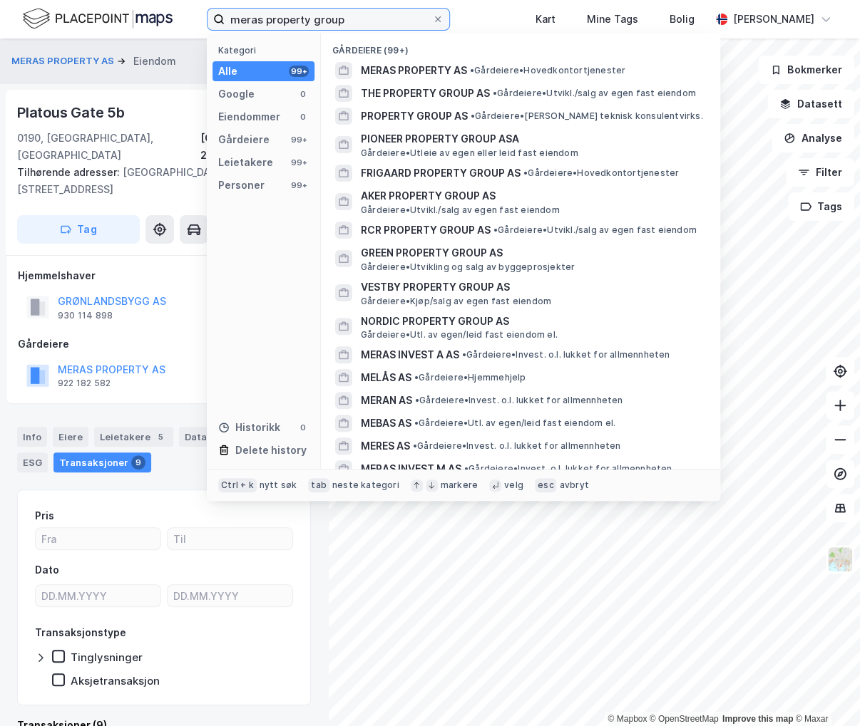
drag, startPoint x: 256, startPoint y: 26, endPoint x: 4, endPoint y: 28, distance: 252.3
click at [4, 28] on div "meras property group Kategori Alle 99+ Google 0 Eiendommer 0 Gårdeiere 99+ Leie…" at bounding box center [430, 19] width 860 height 38
paste input "aaberg eiendom"
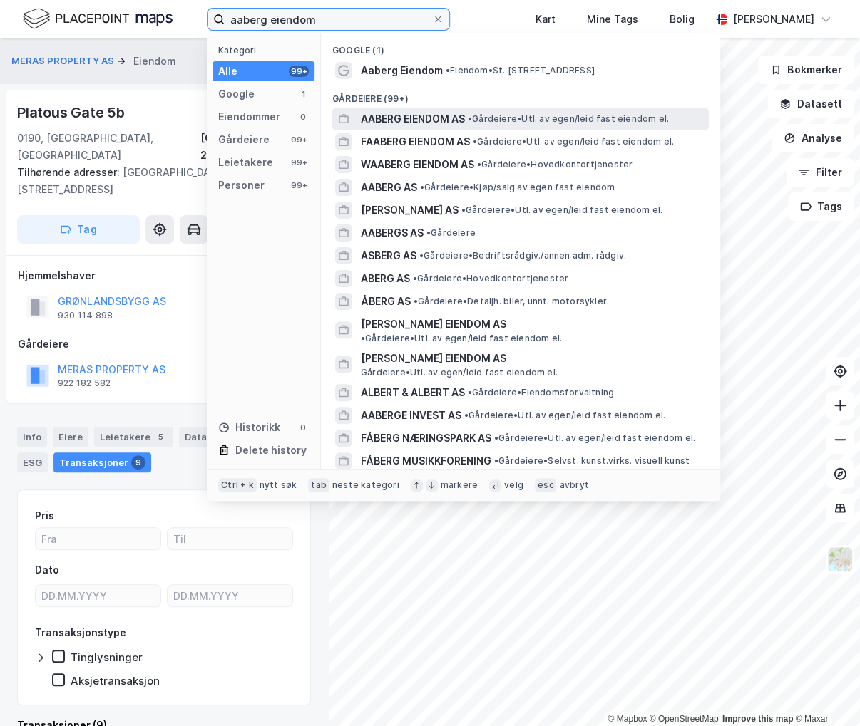
type input "aaberg eiendom"
click at [453, 116] on span "AABERG EIENDOM AS" at bounding box center [413, 118] width 104 height 17
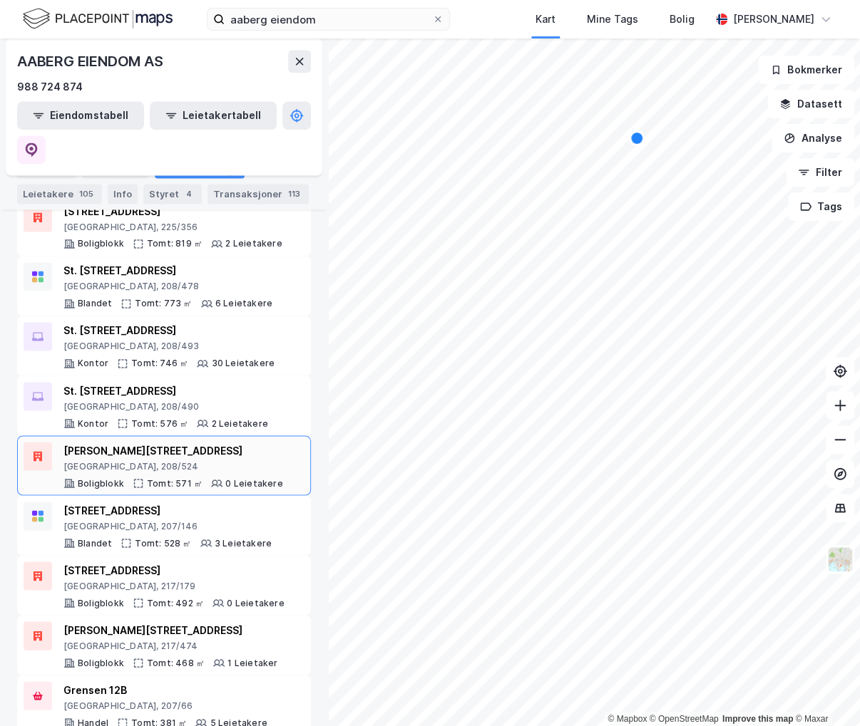
scroll to position [818, 0]
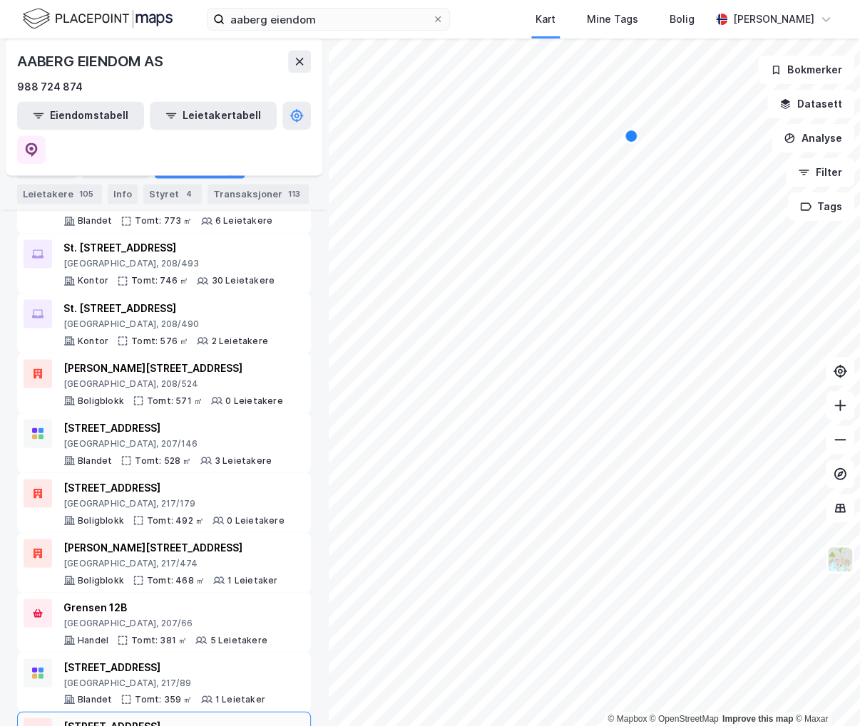
click at [172, 718] on div "Thereses gate 41" at bounding box center [172, 726] width 219 height 17
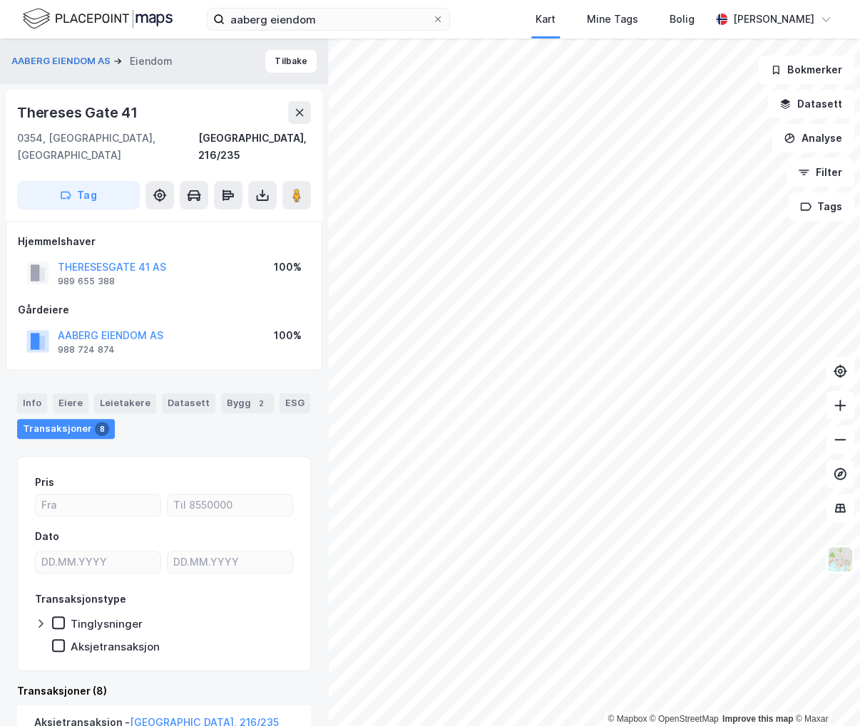
click at [274, 73] on div "AABERG EIENDOM AS Eiendom Tilbake" at bounding box center [164, 61] width 328 height 46
click at [279, 64] on button "Tilbake" at bounding box center [290, 61] width 51 height 23
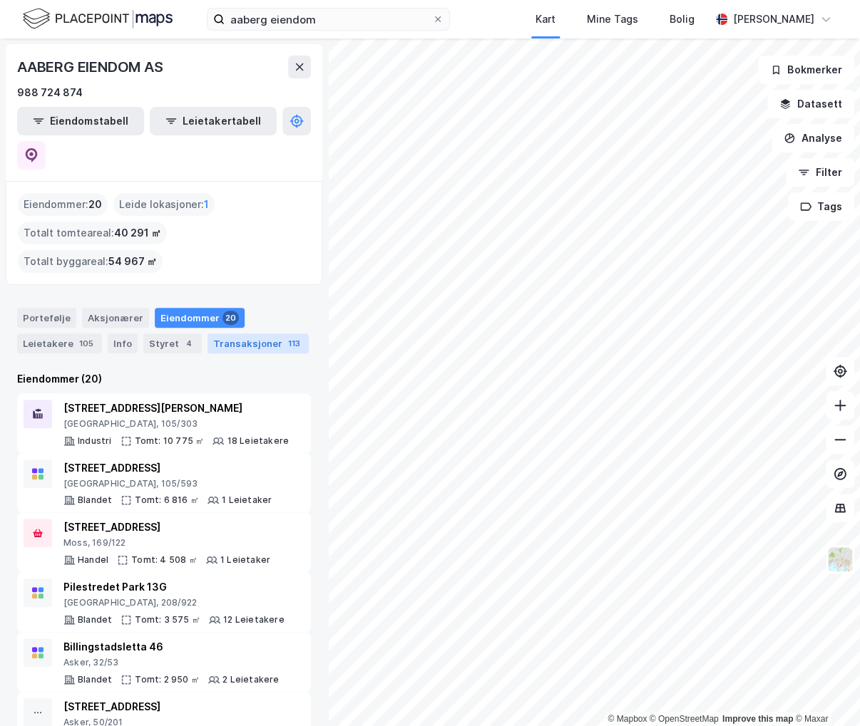
click at [249, 334] on div "Transaksjoner 113" at bounding box center [257, 344] width 101 height 20
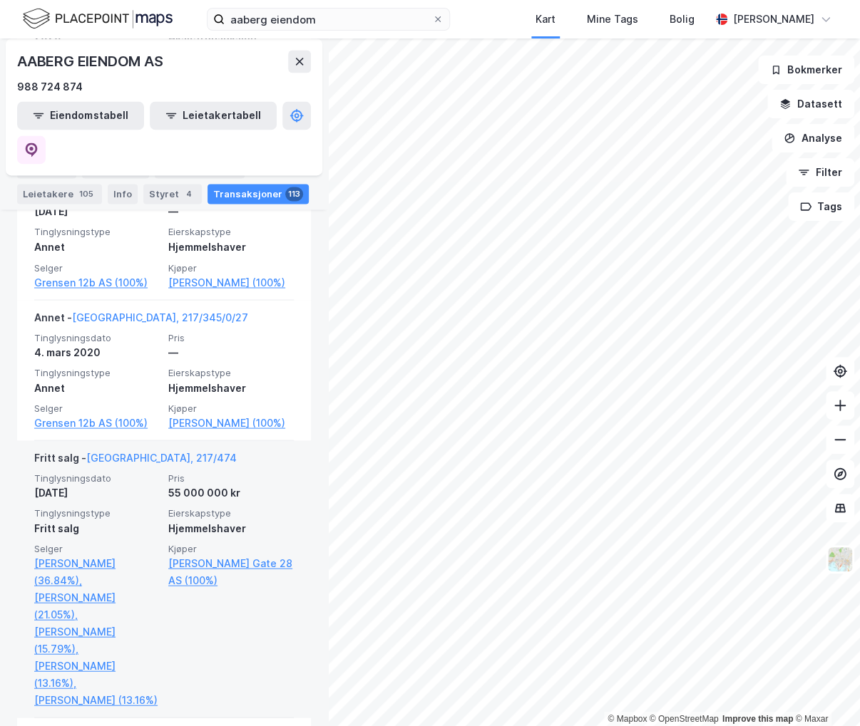
scroll to position [3279, 0]
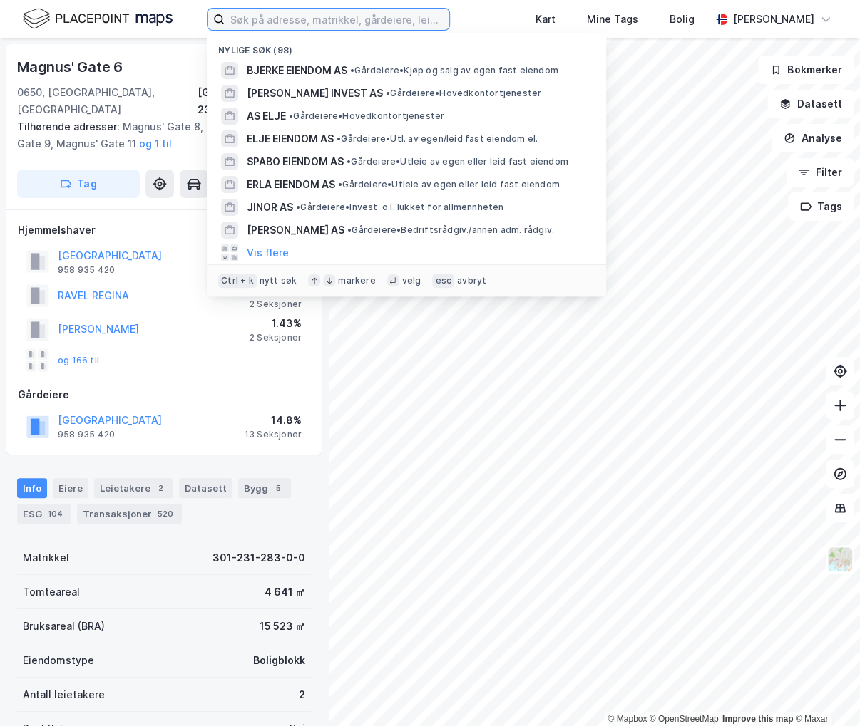
click at [302, 19] on input at bounding box center [337, 19] width 225 height 21
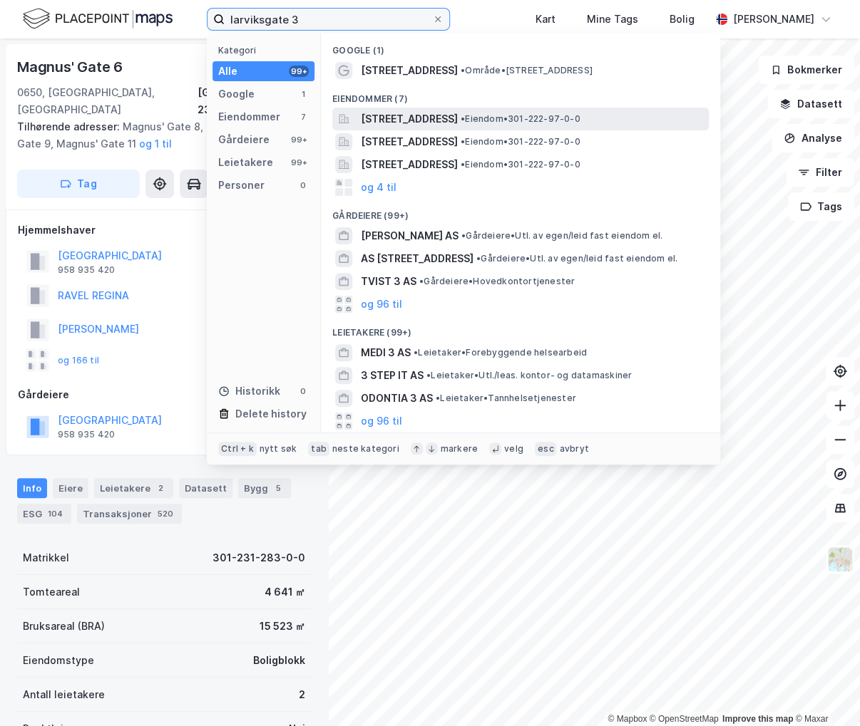
type input "larviksgate 3"
click at [458, 119] on span "[STREET_ADDRESS]" at bounding box center [409, 118] width 97 height 17
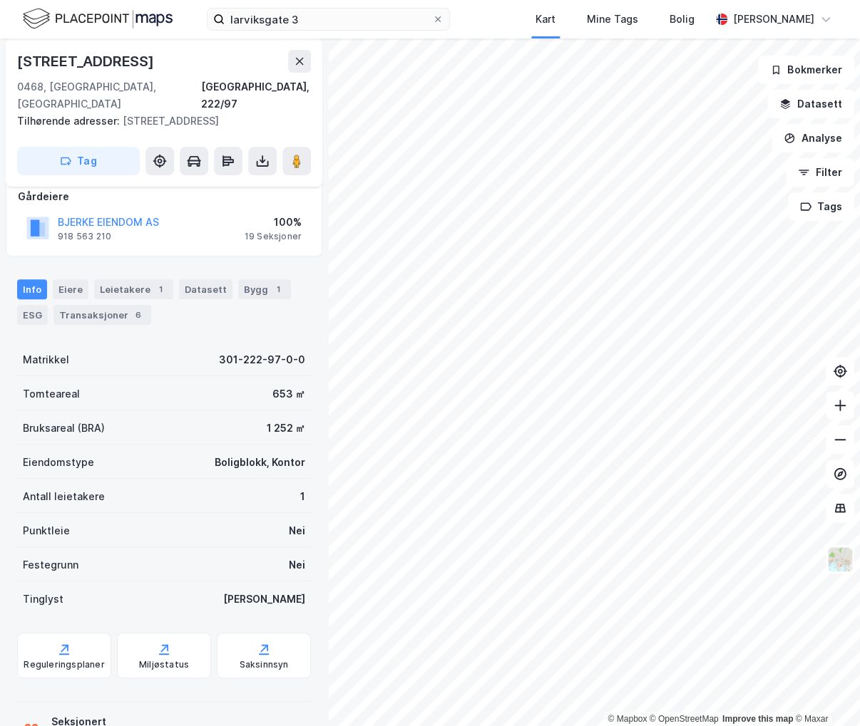
scroll to position [123, 0]
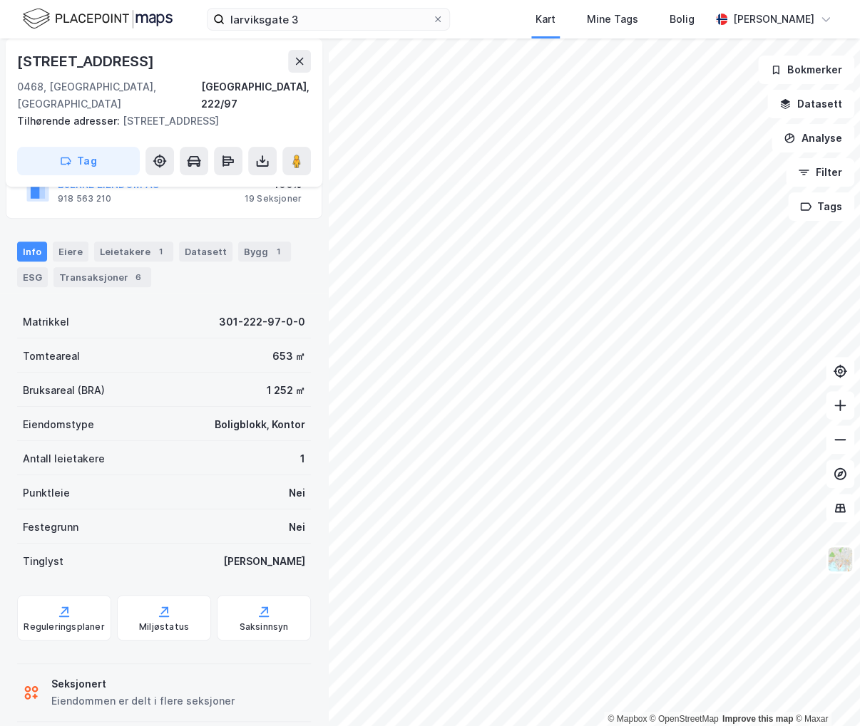
click at [117, 267] on div "Transaksjoner 6" at bounding box center [102, 277] width 98 height 20
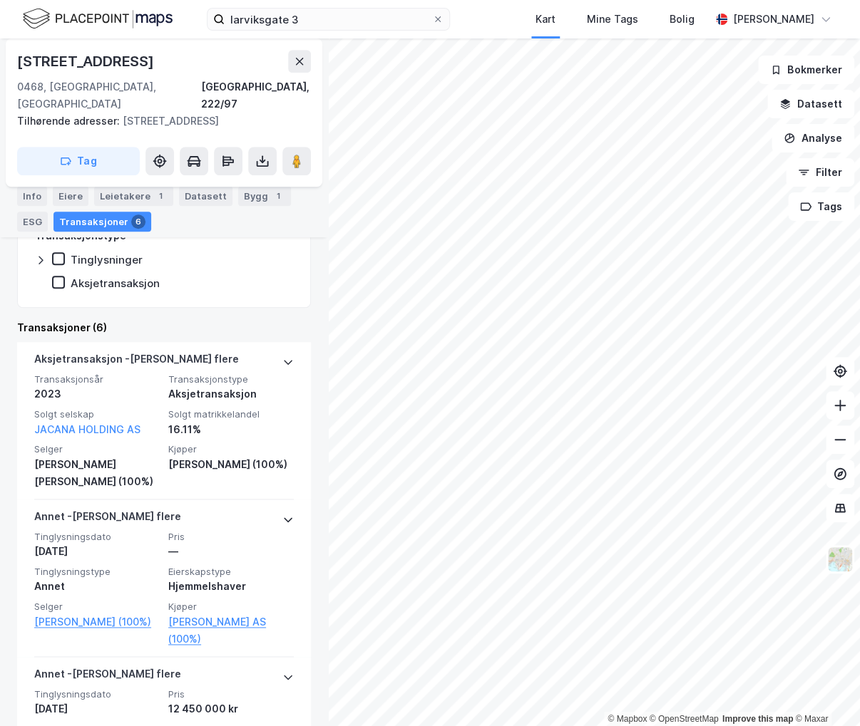
scroll to position [285, 0]
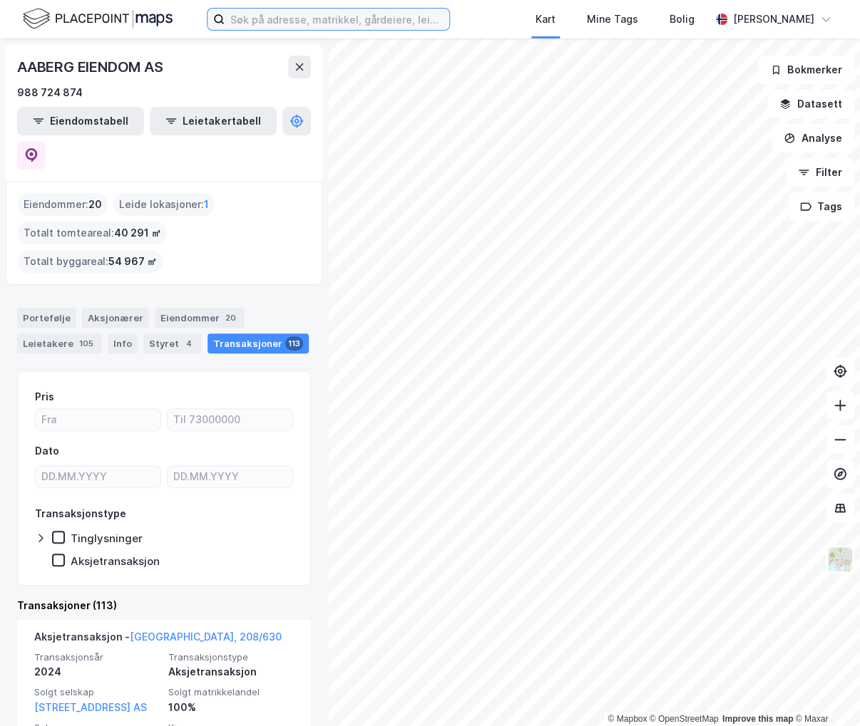
click at [305, 24] on input at bounding box center [337, 19] width 225 height 21
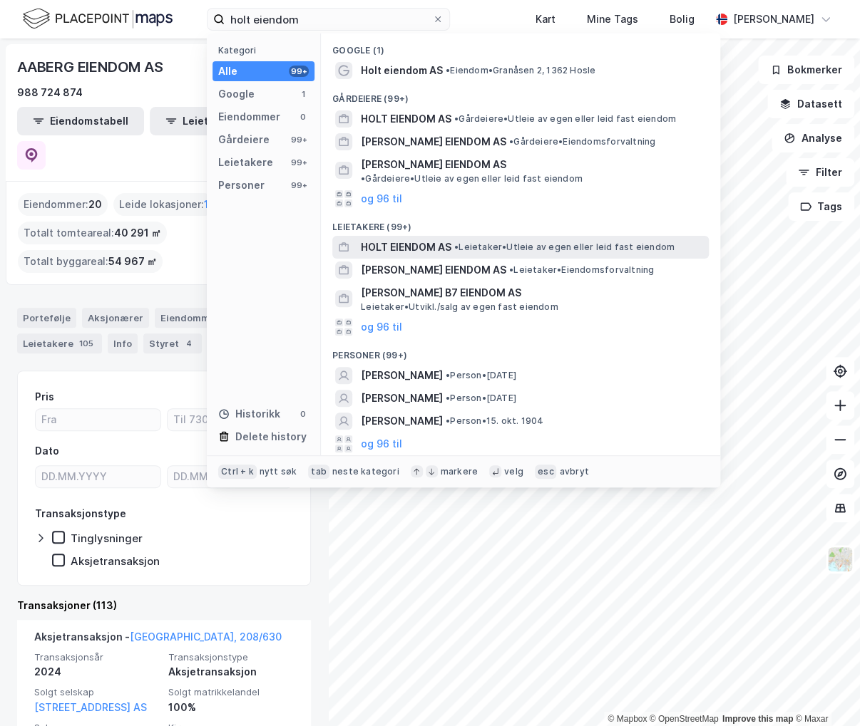
click at [458, 242] on span "•" at bounding box center [456, 247] width 4 height 11
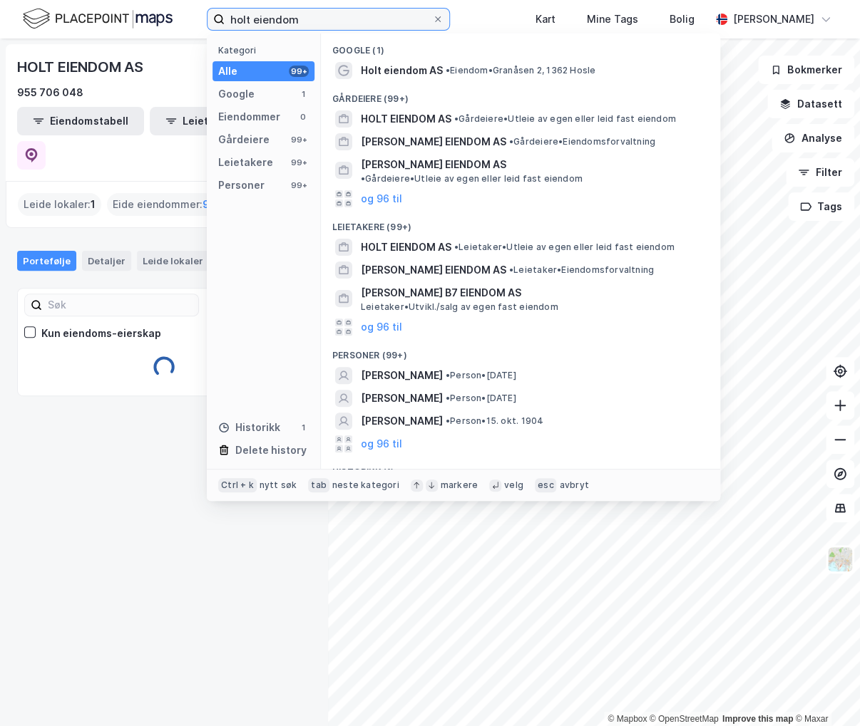
click at [346, 29] on input "holt eiendom" at bounding box center [328, 19] width 207 height 21
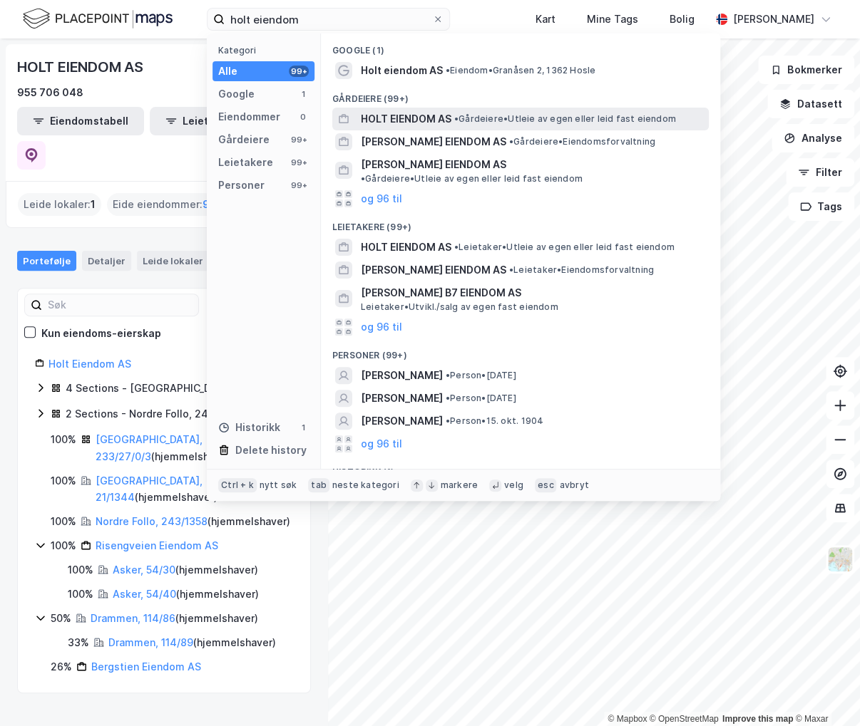
click at [468, 121] on span "• Gårdeiere • Utleie av egen eller leid fast eiendom" at bounding box center [565, 118] width 222 height 11
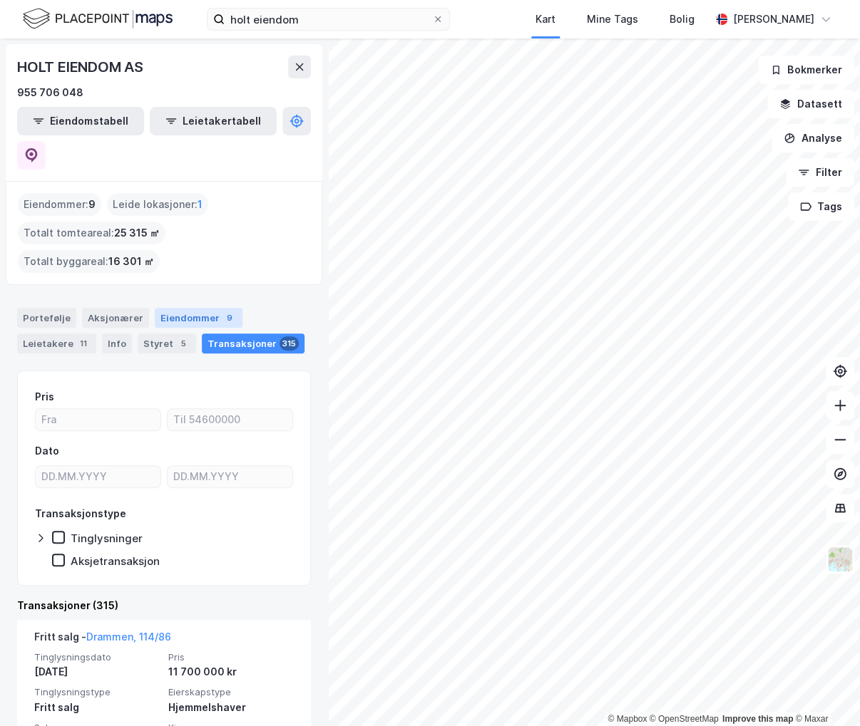
click at [204, 308] on div "Eiendommer 9" at bounding box center [199, 318] width 88 height 20
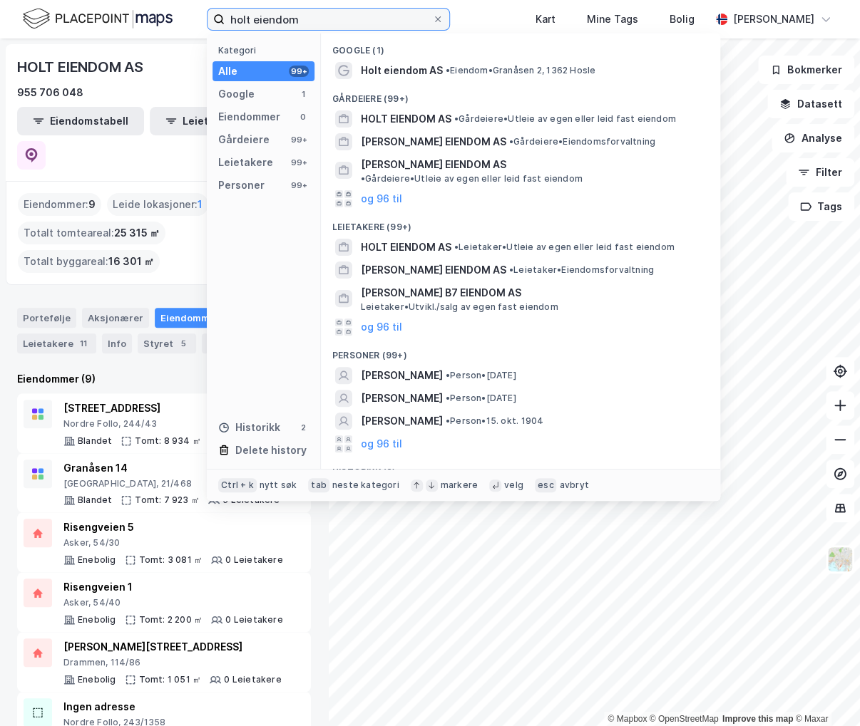
drag, startPoint x: 321, startPoint y: 17, endPoint x: 122, endPoint y: 27, distance: 199.1
click at [122, 28] on div "holt eiendom Kategori Alle 99+ Google 1 Eiendommer 0 Gårdeiere 99+ Leietakere 9…" at bounding box center [430, 19] width 860 height 38
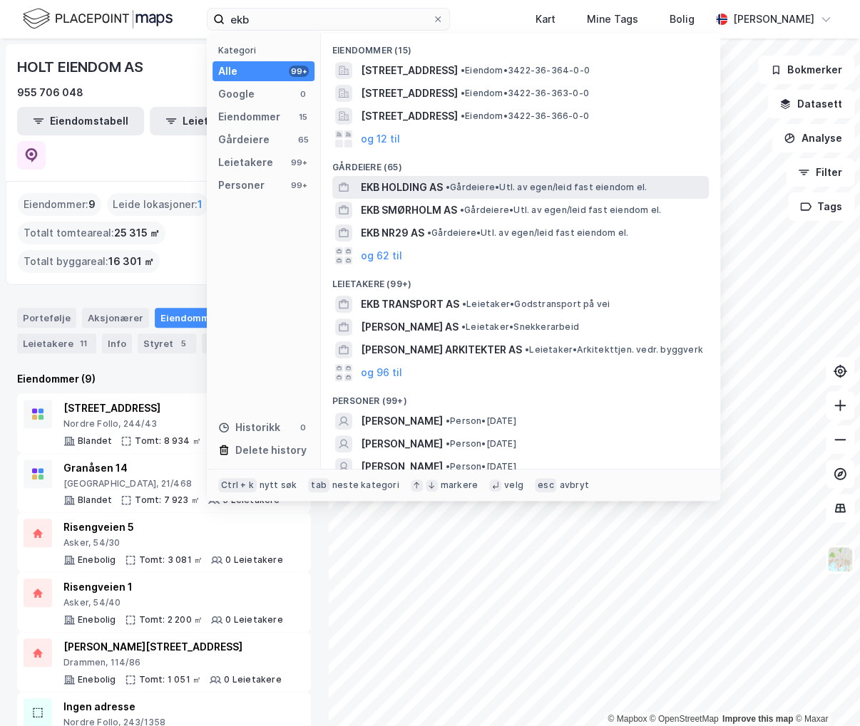
click at [425, 184] on span "EKB HOLDING AS" at bounding box center [402, 187] width 82 height 17
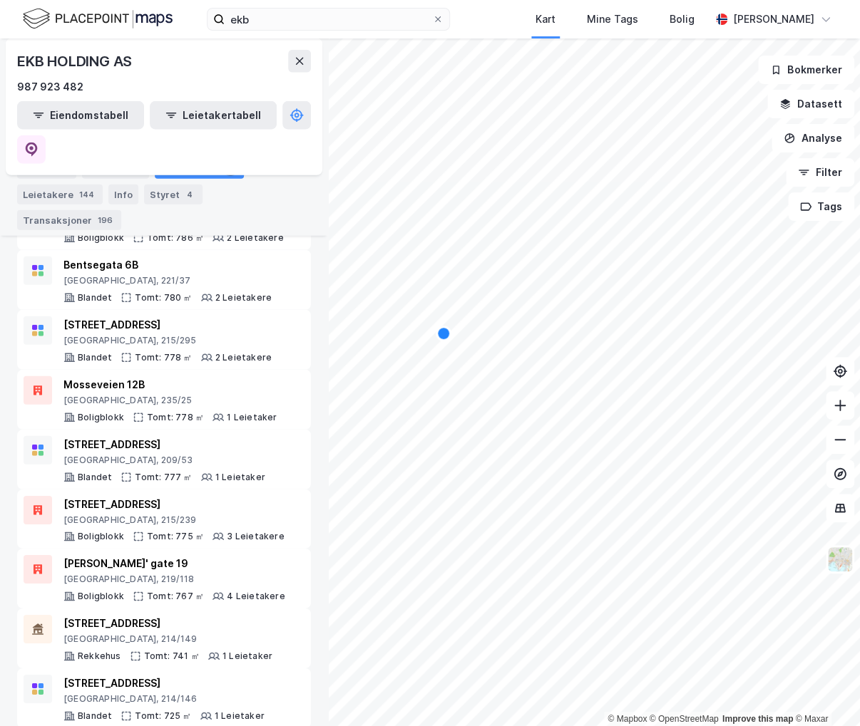
scroll to position [1711, 0]
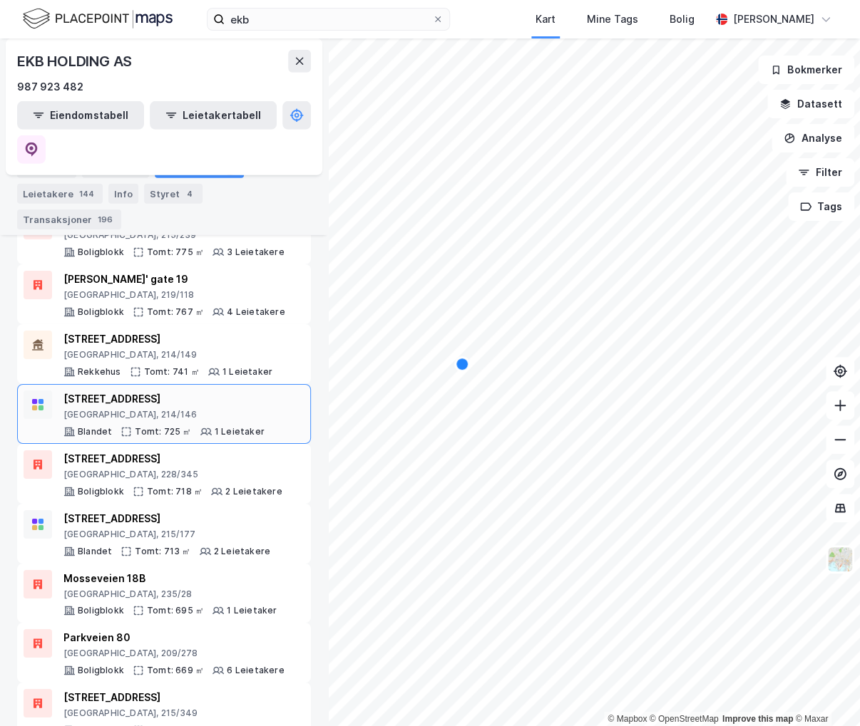
click at [227, 391] on div "[STREET_ADDRESS]" at bounding box center [163, 399] width 201 height 17
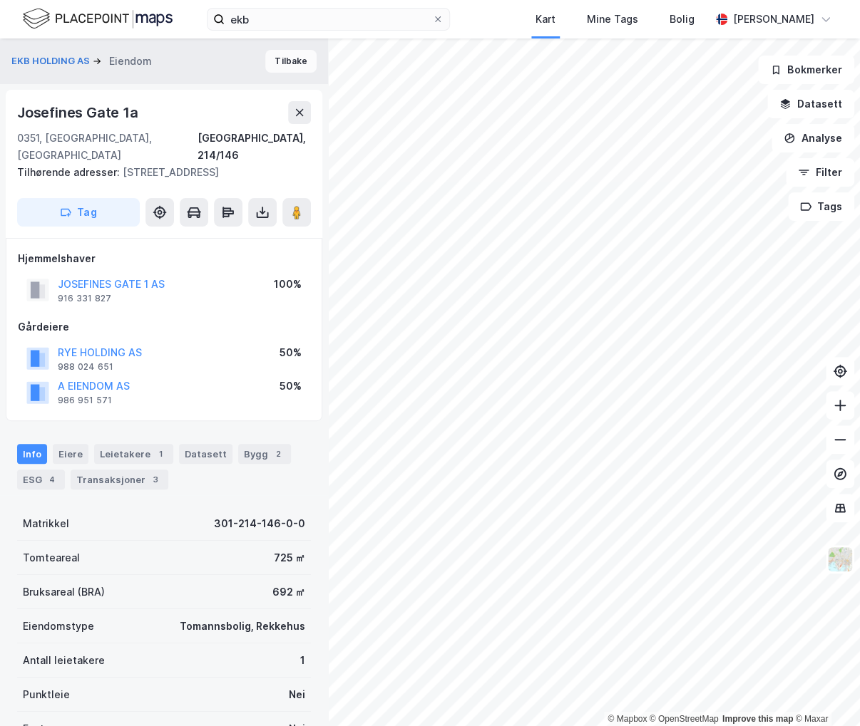
click at [290, 64] on button "Tilbake" at bounding box center [290, 61] width 51 height 23
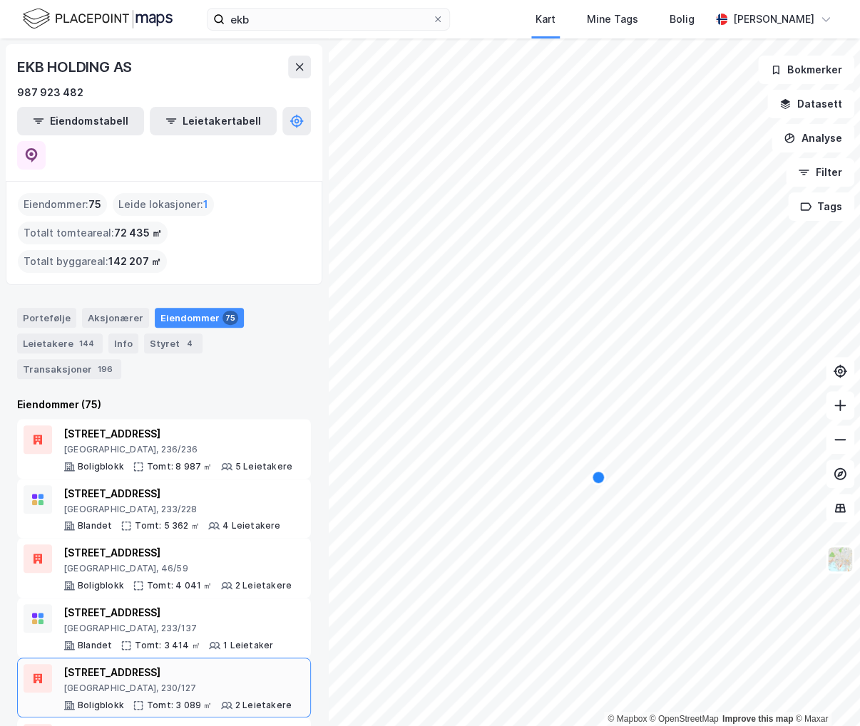
click at [161, 664] on div "[STREET_ADDRESS]" at bounding box center [177, 672] width 228 height 17
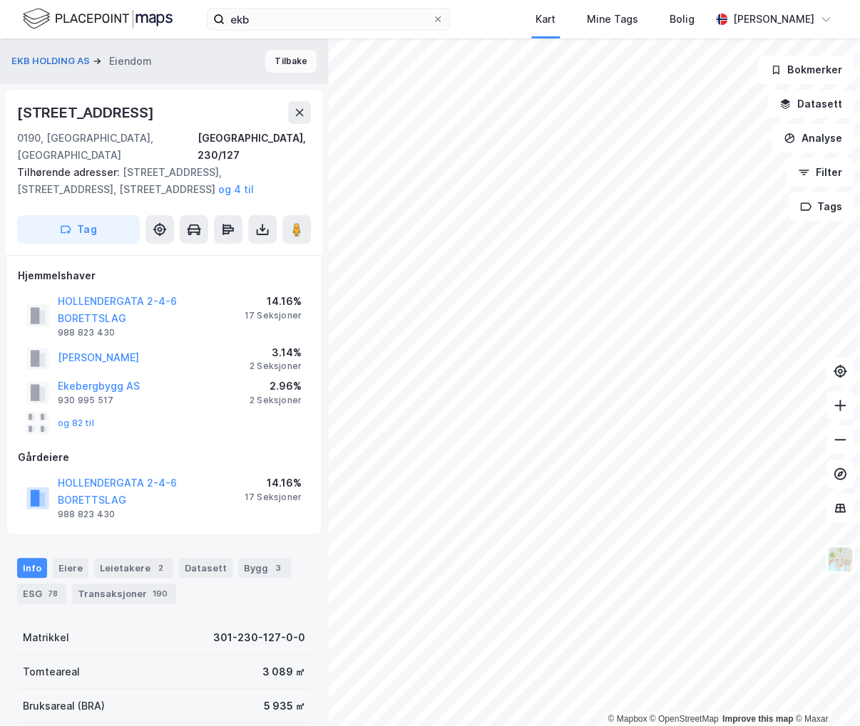
click at [271, 63] on button "Tilbake" at bounding box center [290, 61] width 51 height 23
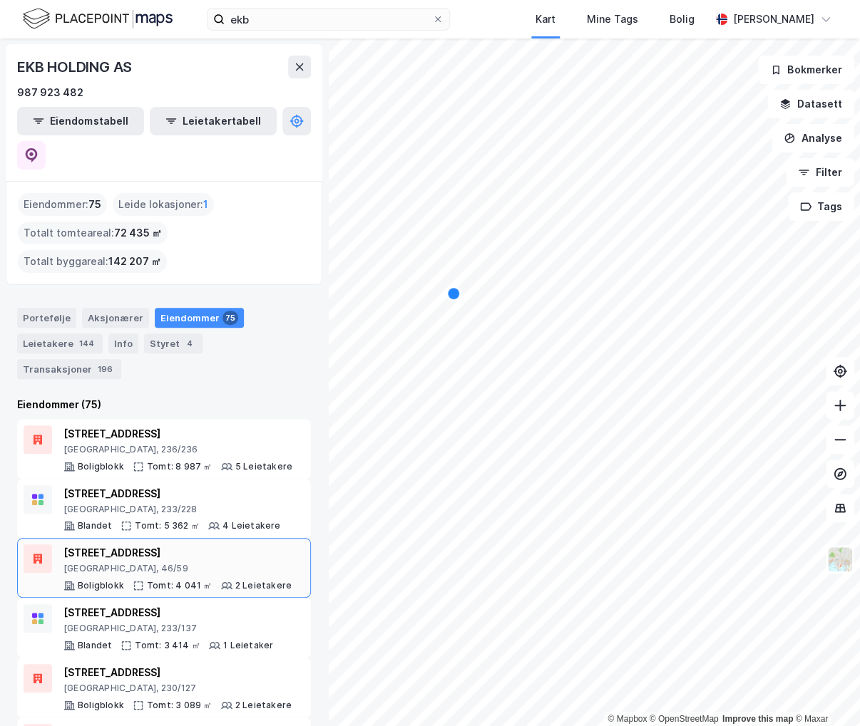
click at [172, 545] on div "[STREET_ADDRESS]" at bounding box center [177, 553] width 228 height 17
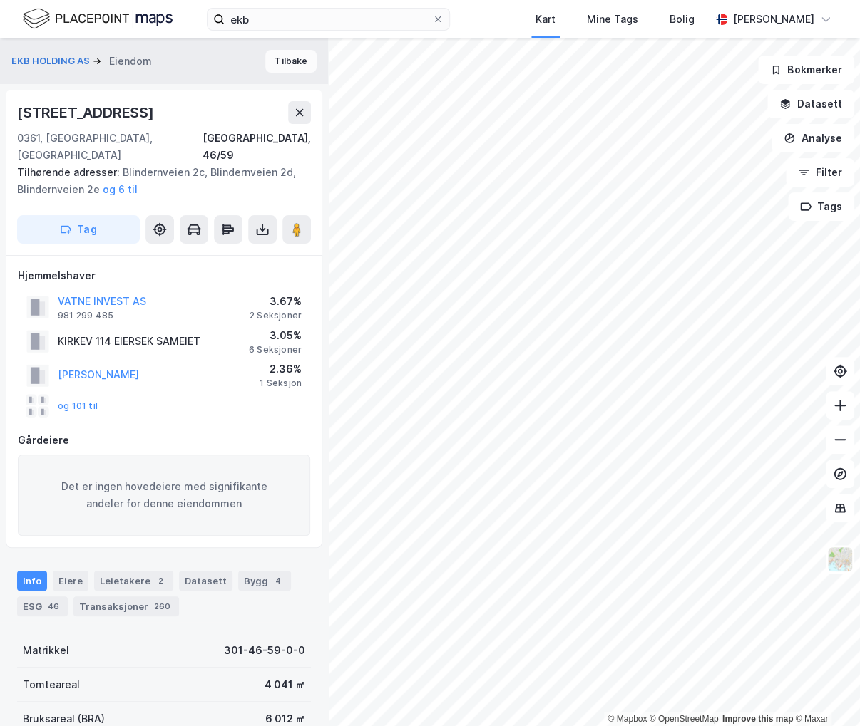
click at [286, 62] on button "Tilbake" at bounding box center [290, 61] width 51 height 23
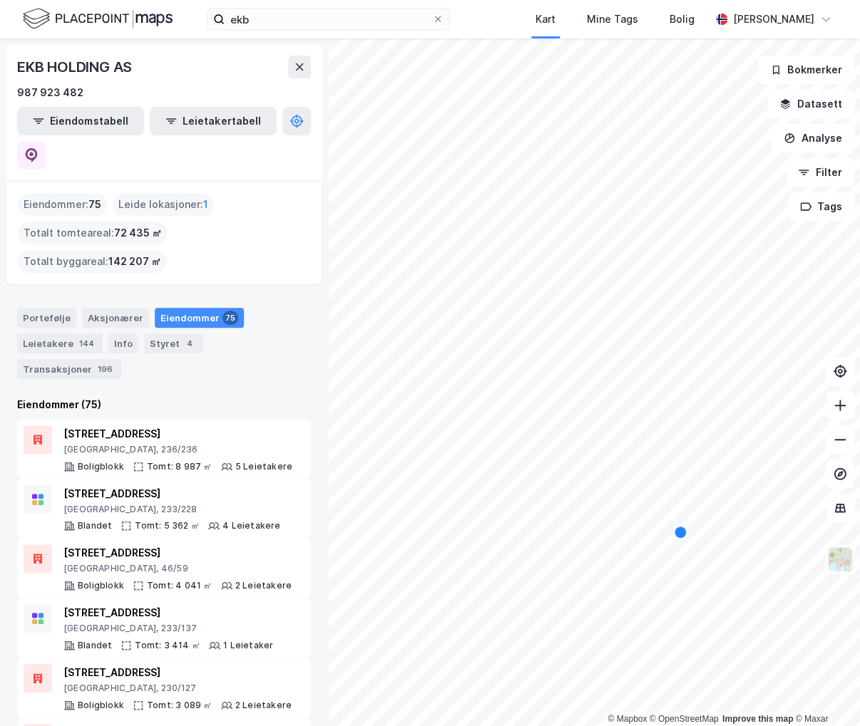
scroll to position [356, 0]
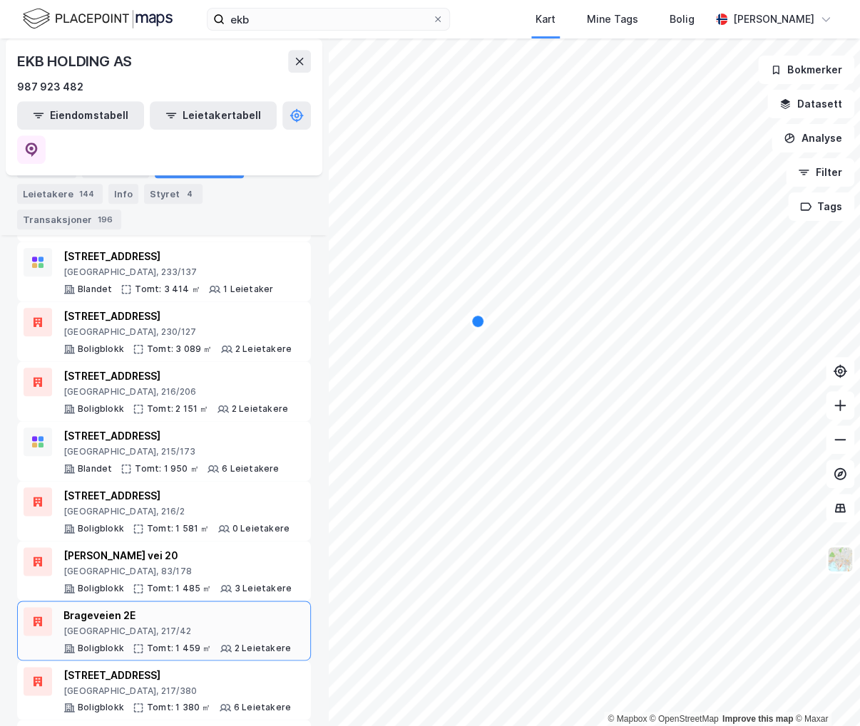
click at [197, 607] on div "Brageveien 2E" at bounding box center [176, 615] width 227 height 17
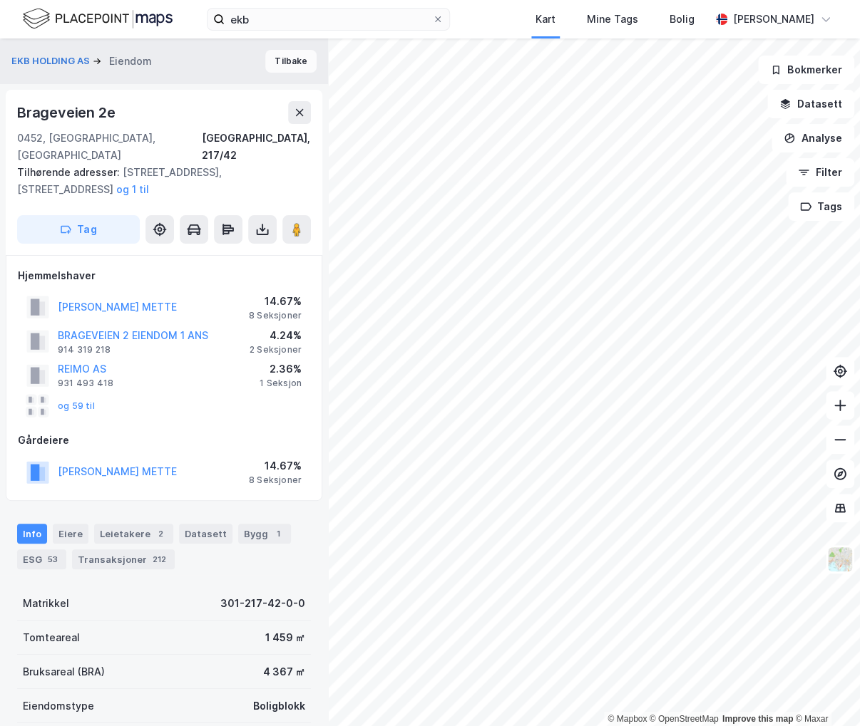
click at [274, 56] on button "Tilbake" at bounding box center [290, 61] width 51 height 23
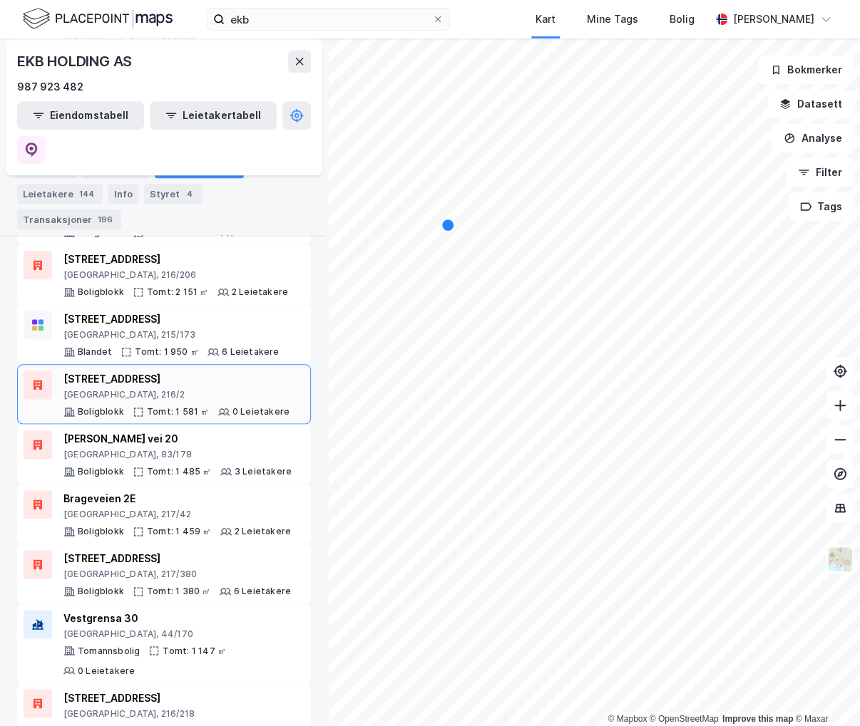
scroll to position [570, 0]
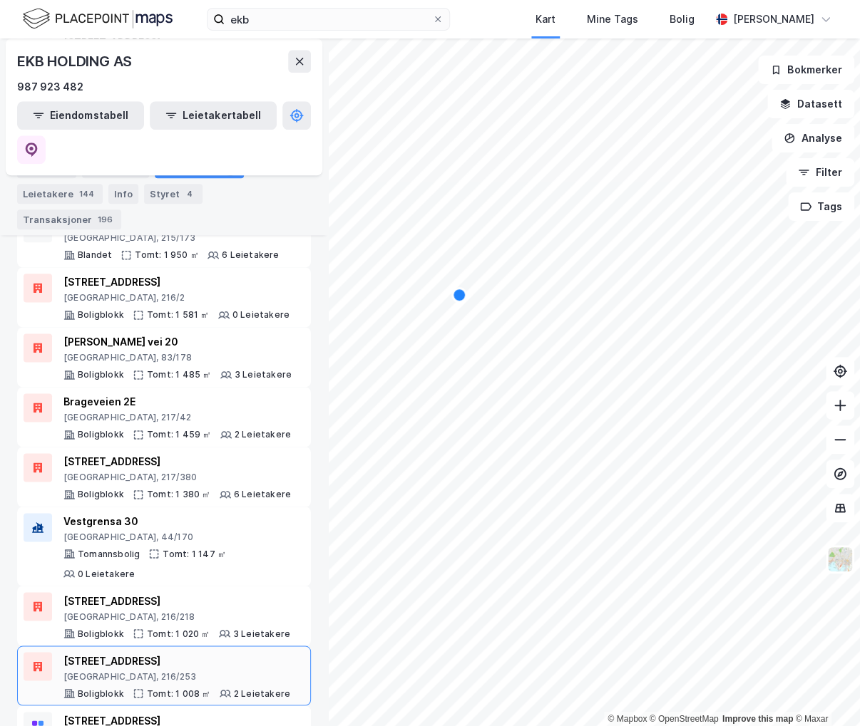
click at [165, 652] on div "[STREET_ADDRESS]" at bounding box center [176, 660] width 227 height 17
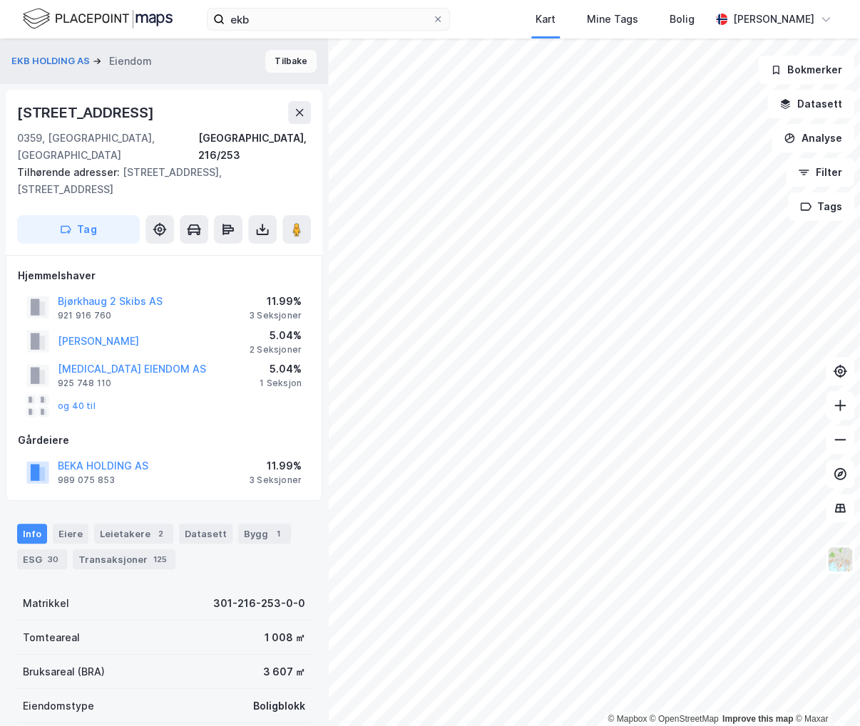
click at [277, 52] on button "Tilbake" at bounding box center [290, 61] width 51 height 23
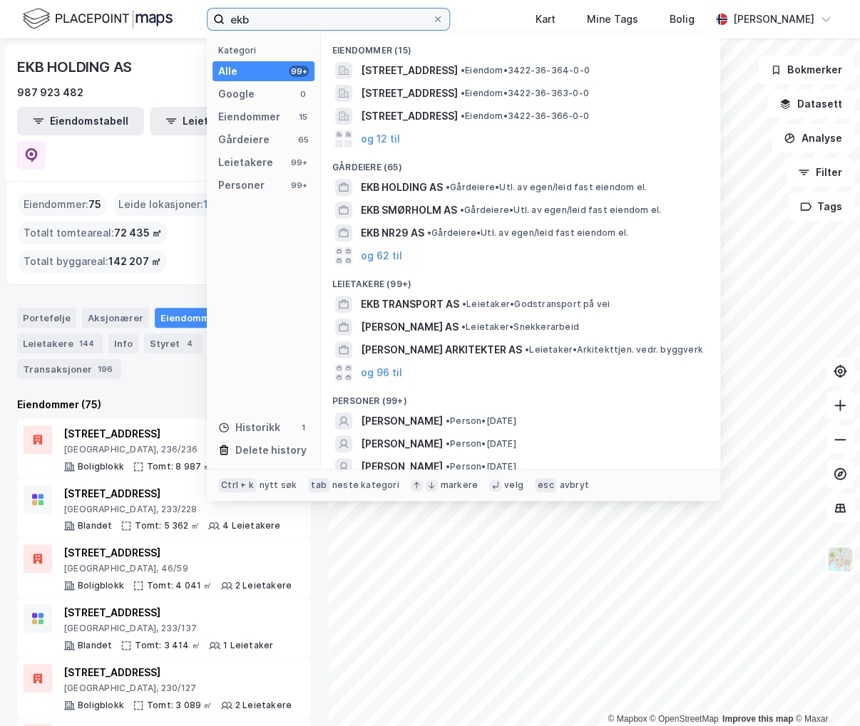
drag, startPoint x: 316, startPoint y: 19, endPoint x: 189, endPoint y: 14, distance: 127.7
click at [189, 14] on div "ekb Kategori Alle 99+ Google 0 Eiendommer 15 Gårdeiere 65 Leietakere 99+ Person…" at bounding box center [430, 19] width 860 height 38
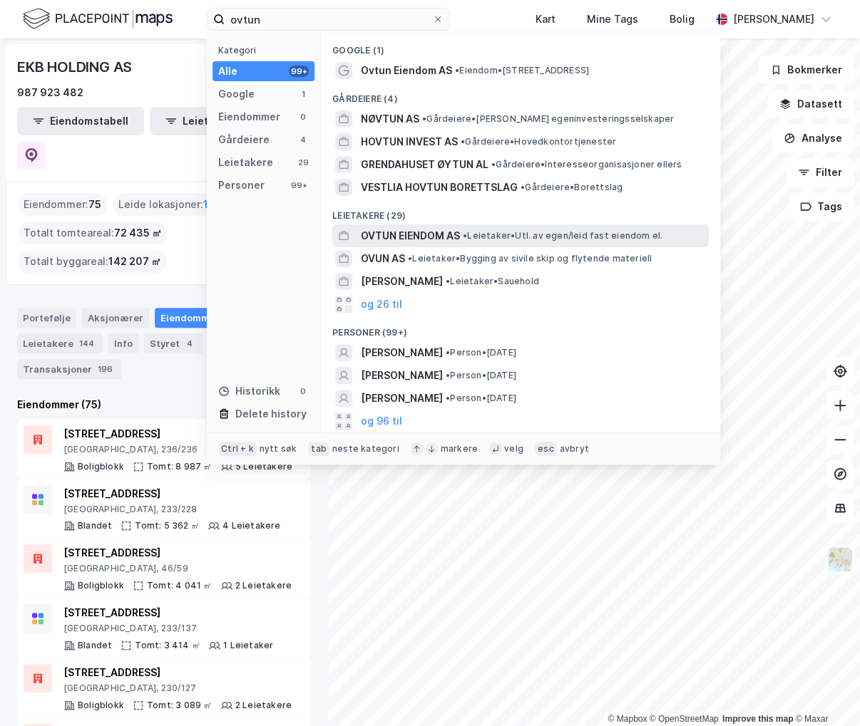
click at [433, 235] on span "OVTUN EIENDOM AS" at bounding box center [410, 235] width 99 height 17
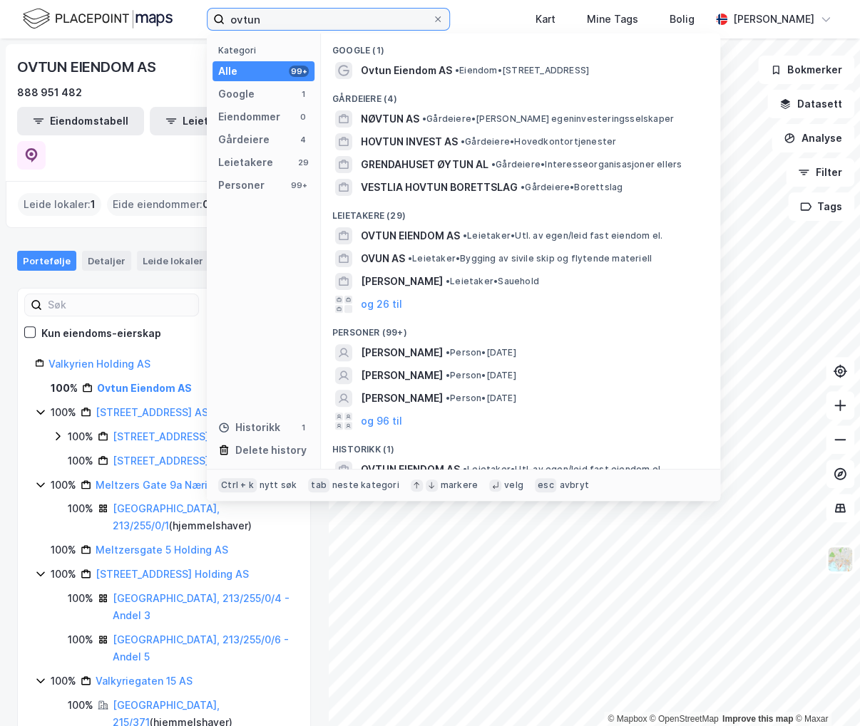
click at [324, 19] on input "ovtun" at bounding box center [328, 19] width 207 height 21
drag, startPoint x: 356, startPoint y: 16, endPoint x: 220, endPoint y: 1, distance: 136.9
click at [220, 1] on div "ovtun eiendom Kategori Alle 99+ Google 1 Eiendommer 0 Gårdeiere 99+ Leietakere …" at bounding box center [430, 19] width 860 height 38
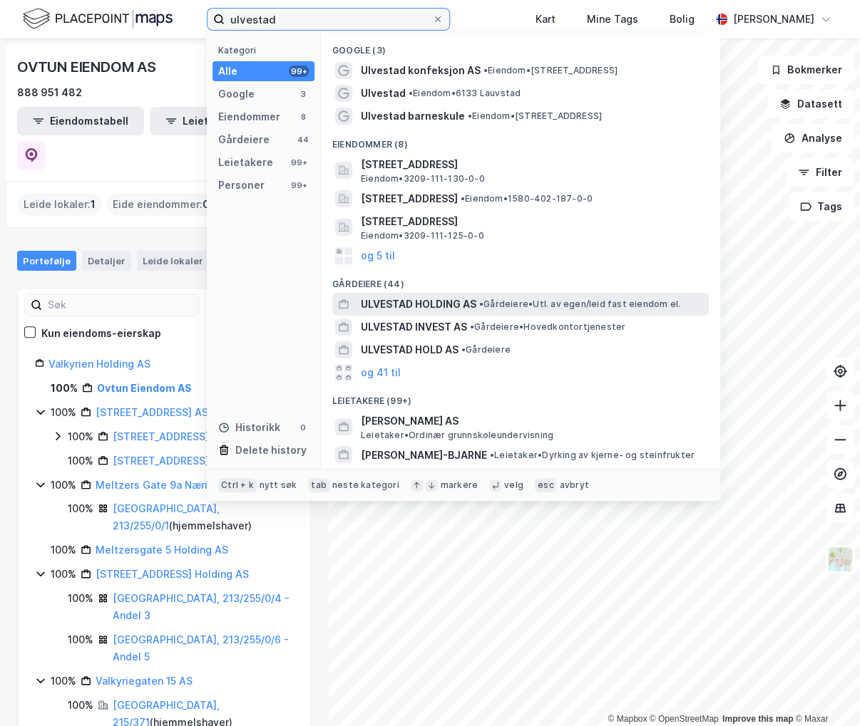
type input "ulvestad"
click at [442, 306] on span "ULVESTAD HOLDING AS" at bounding box center [418, 304] width 115 height 17
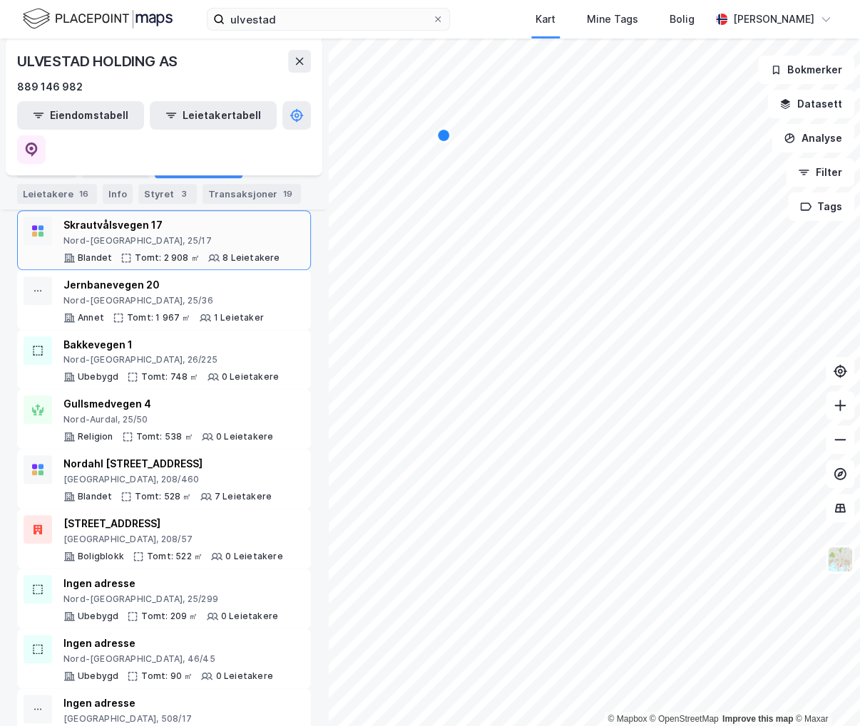
scroll to position [160, 0]
